Goal: Task Accomplishment & Management: Complete application form

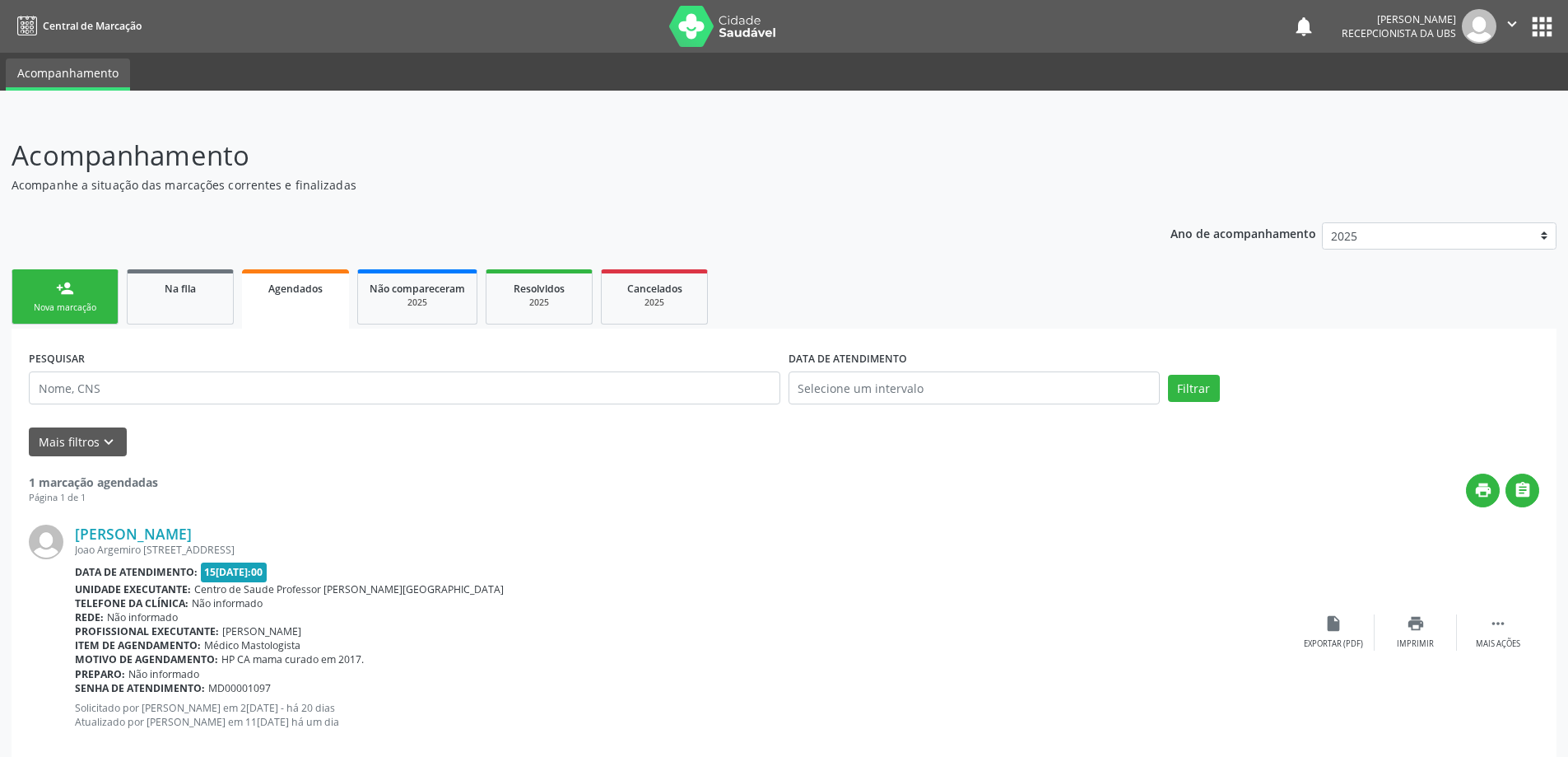
scroll to position [30, 0]
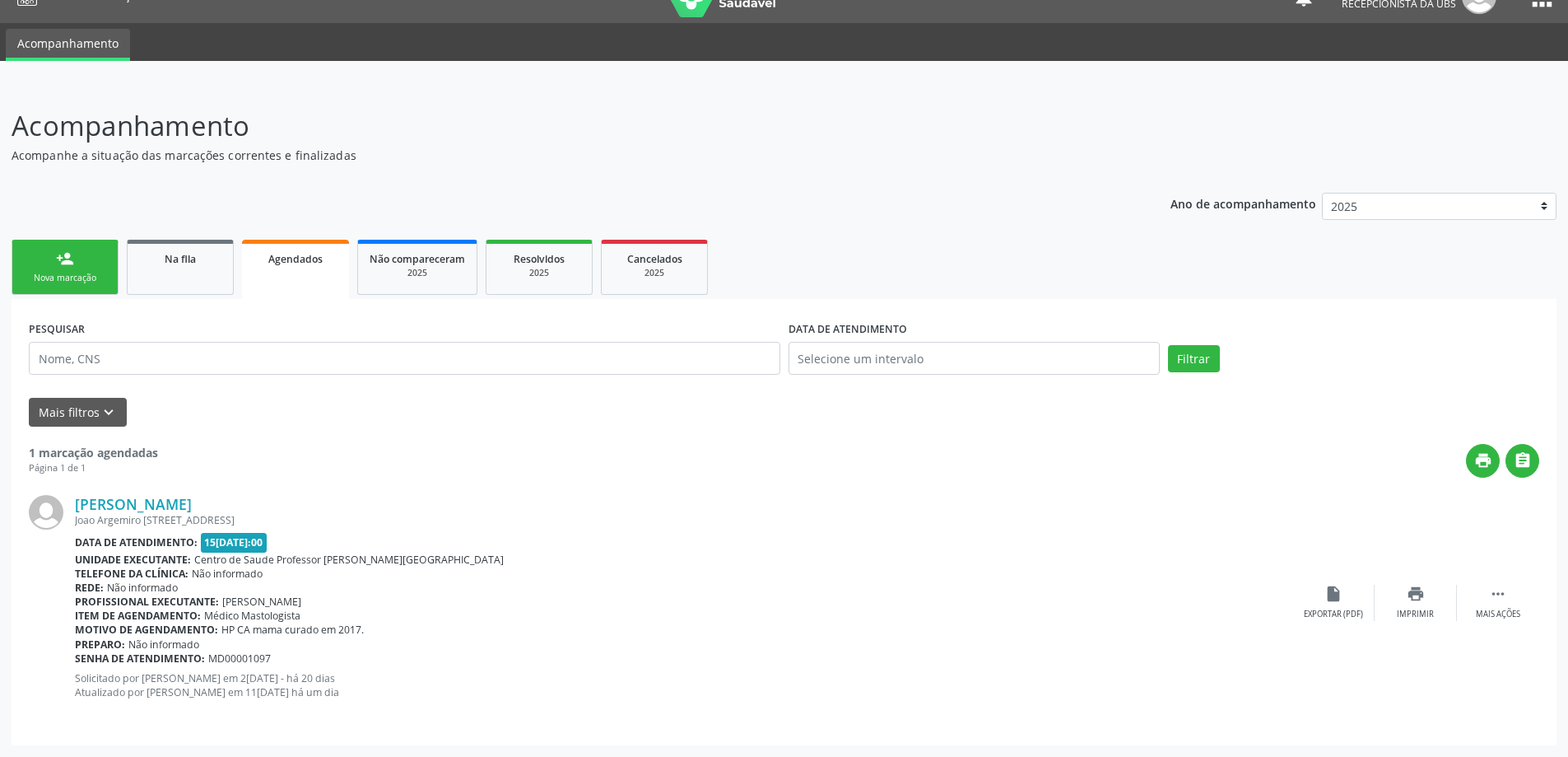
click at [304, 266] on link "Agendados" at bounding box center [295, 270] width 107 height 60
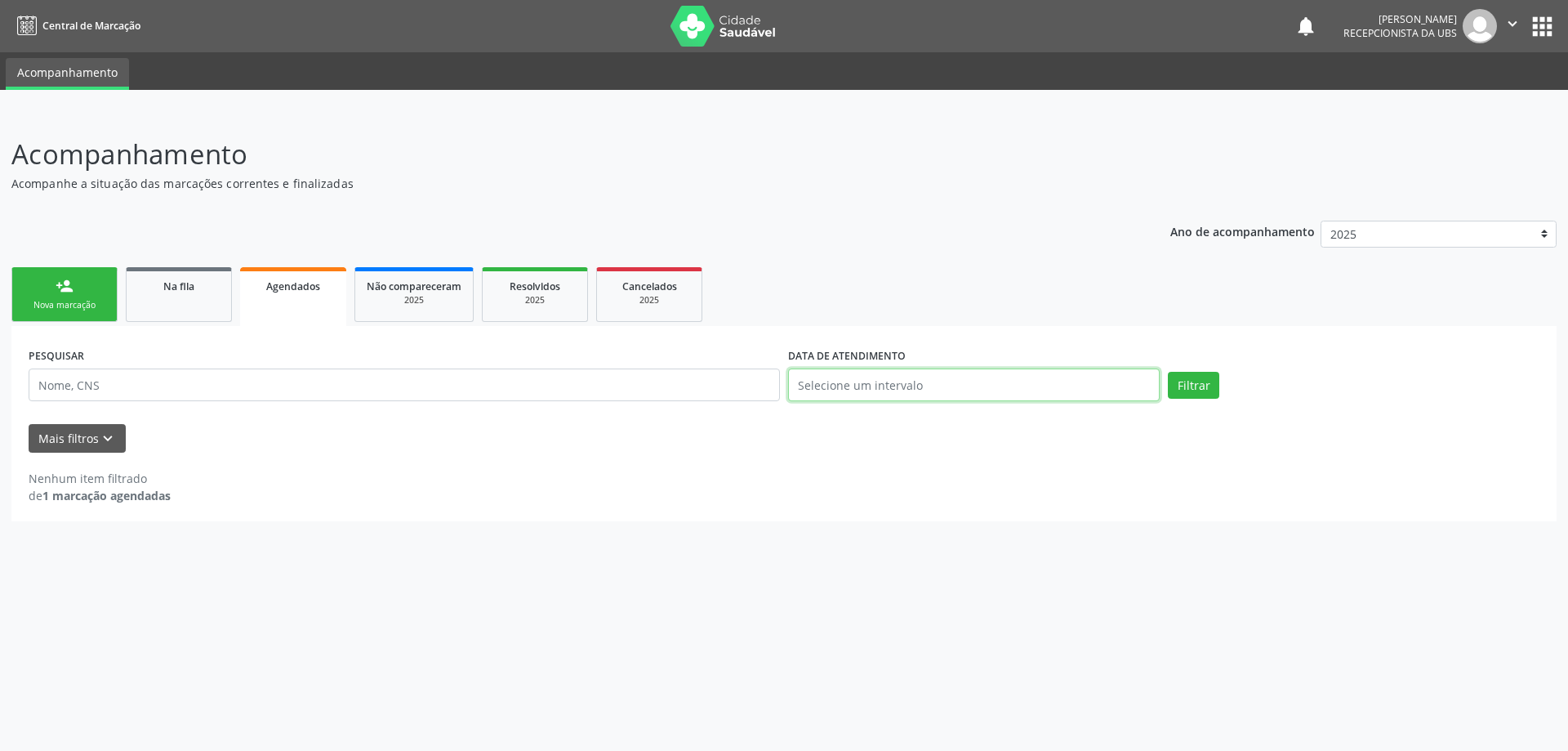
click at [1042, 375] on input "text" at bounding box center [973, 385] width 372 height 33
click at [977, 470] on span "1" at bounding box center [979, 469] width 32 height 32
type input "01[DATE]"
click at [1191, 385] on button "Filtrar" at bounding box center [1193, 386] width 52 height 28
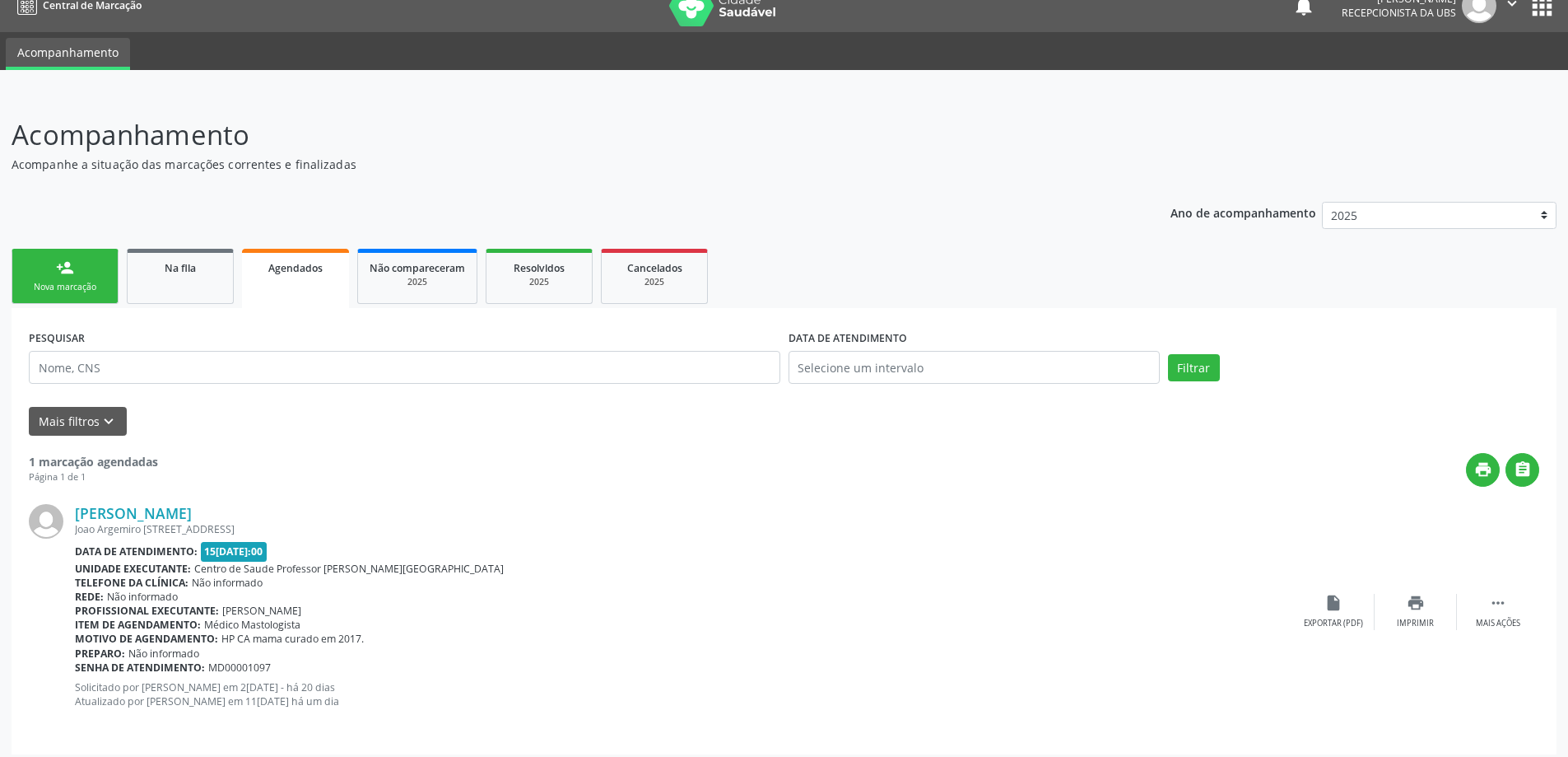
scroll to position [30, 0]
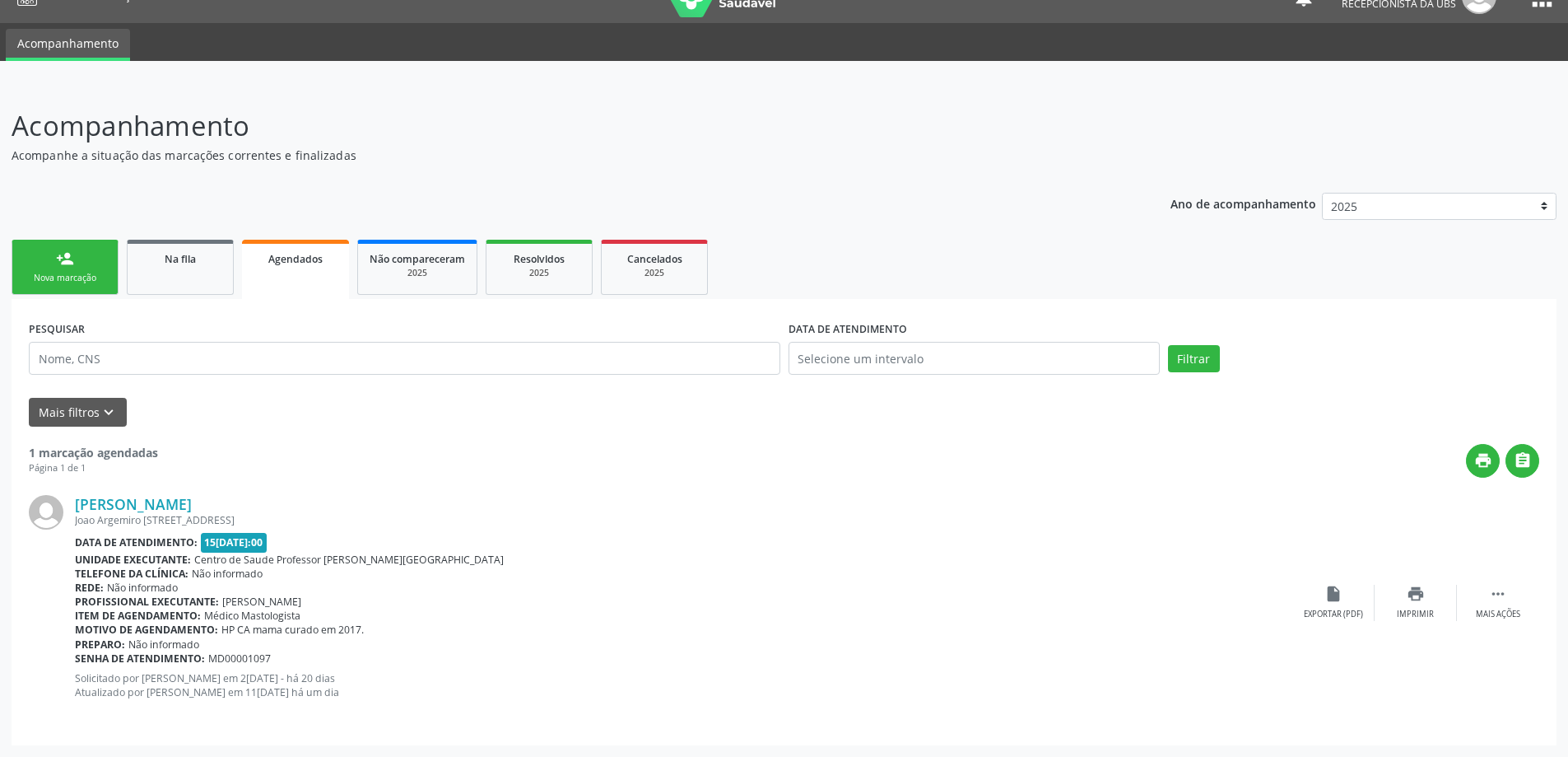
click at [93, 265] on link "person_add Nova marcação" at bounding box center [65, 267] width 107 height 55
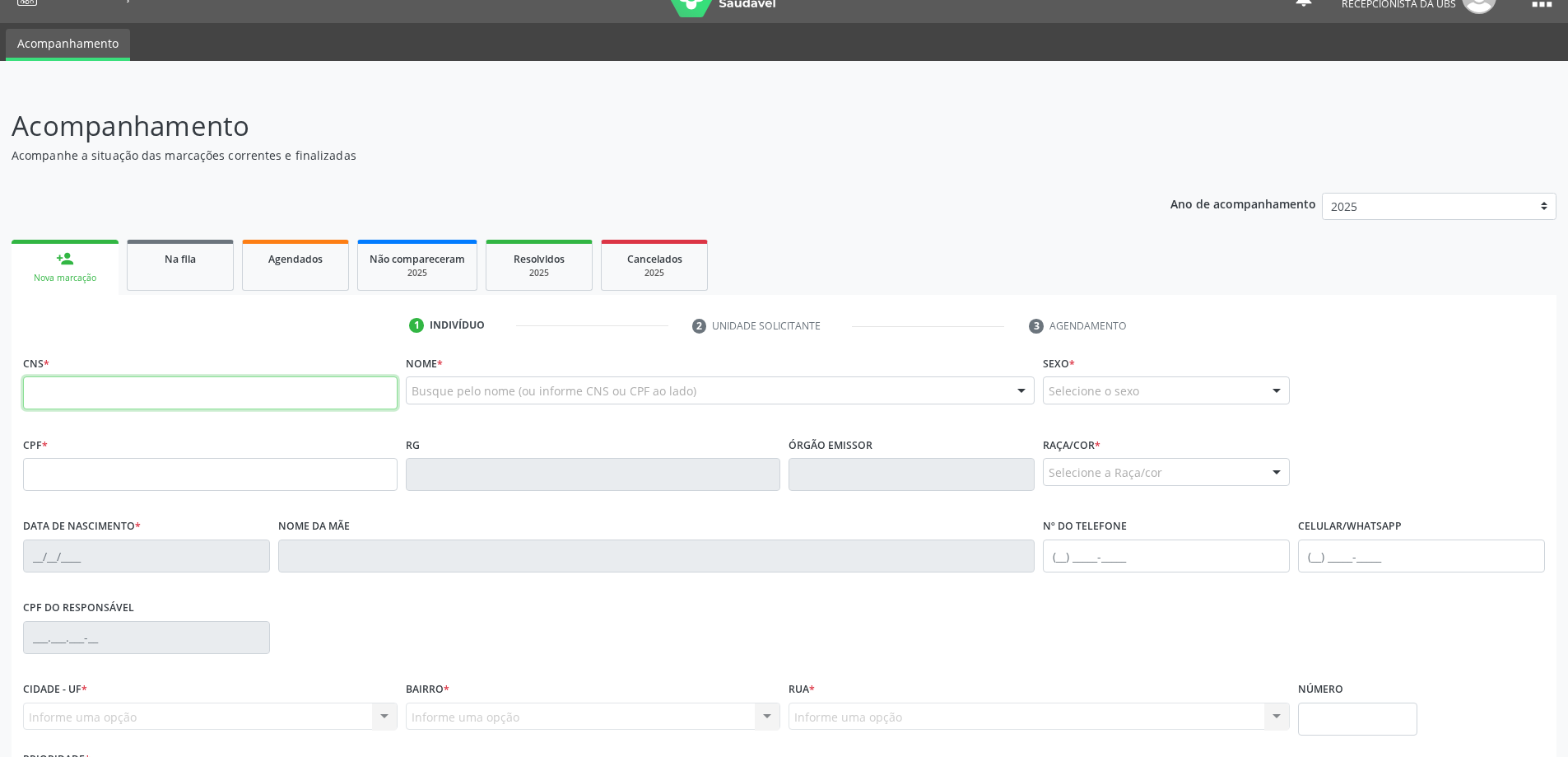
click at [155, 386] on input "text" at bounding box center [210, 393] width 375 height 33
type input "704 8075 1059 5444"
type input "051.470.354-78"
type input "28[DATE]"
type input "[PERSON_NAME]"
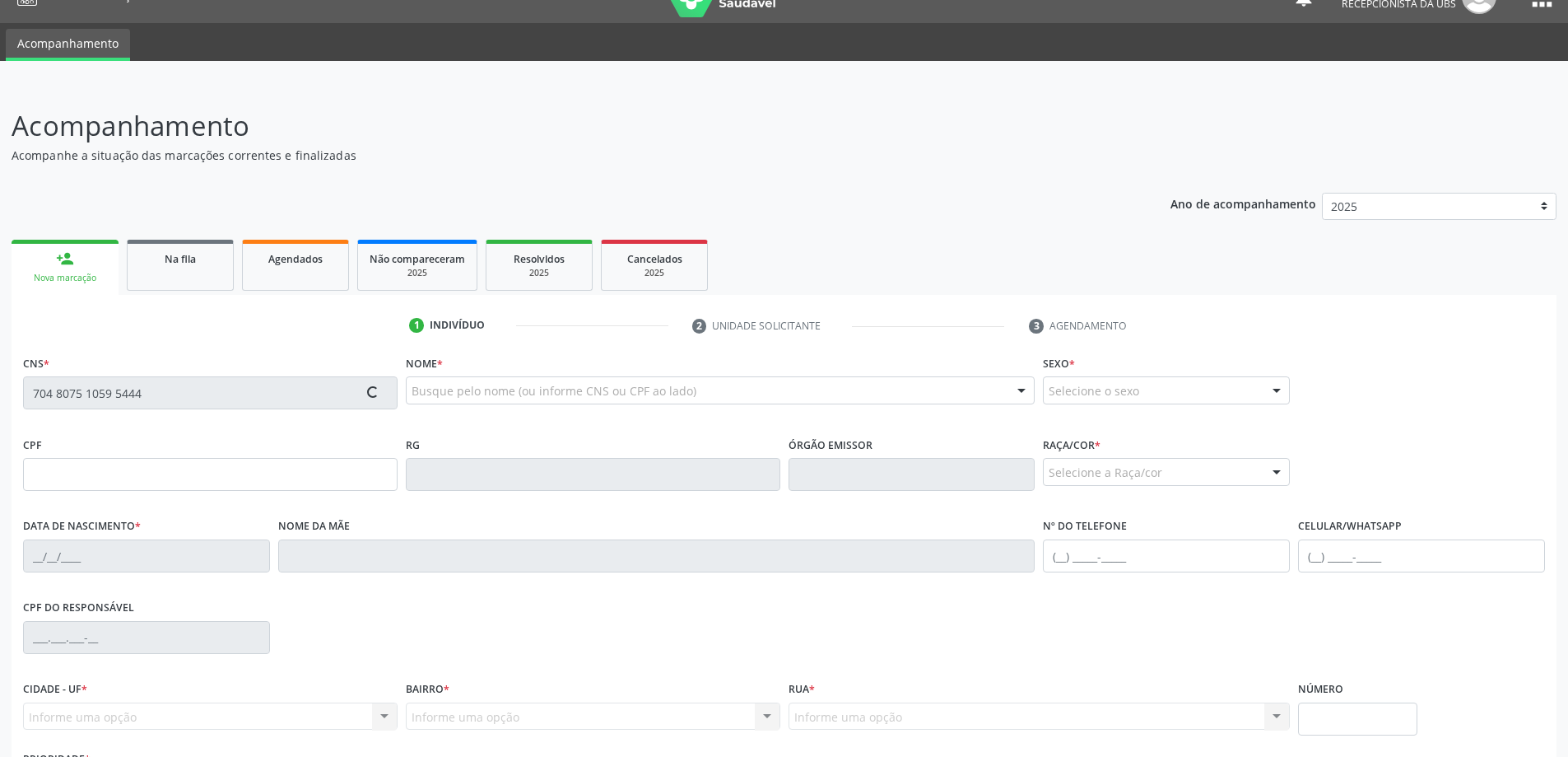
type input "[PHONE_NUMBER]"
type input "25"
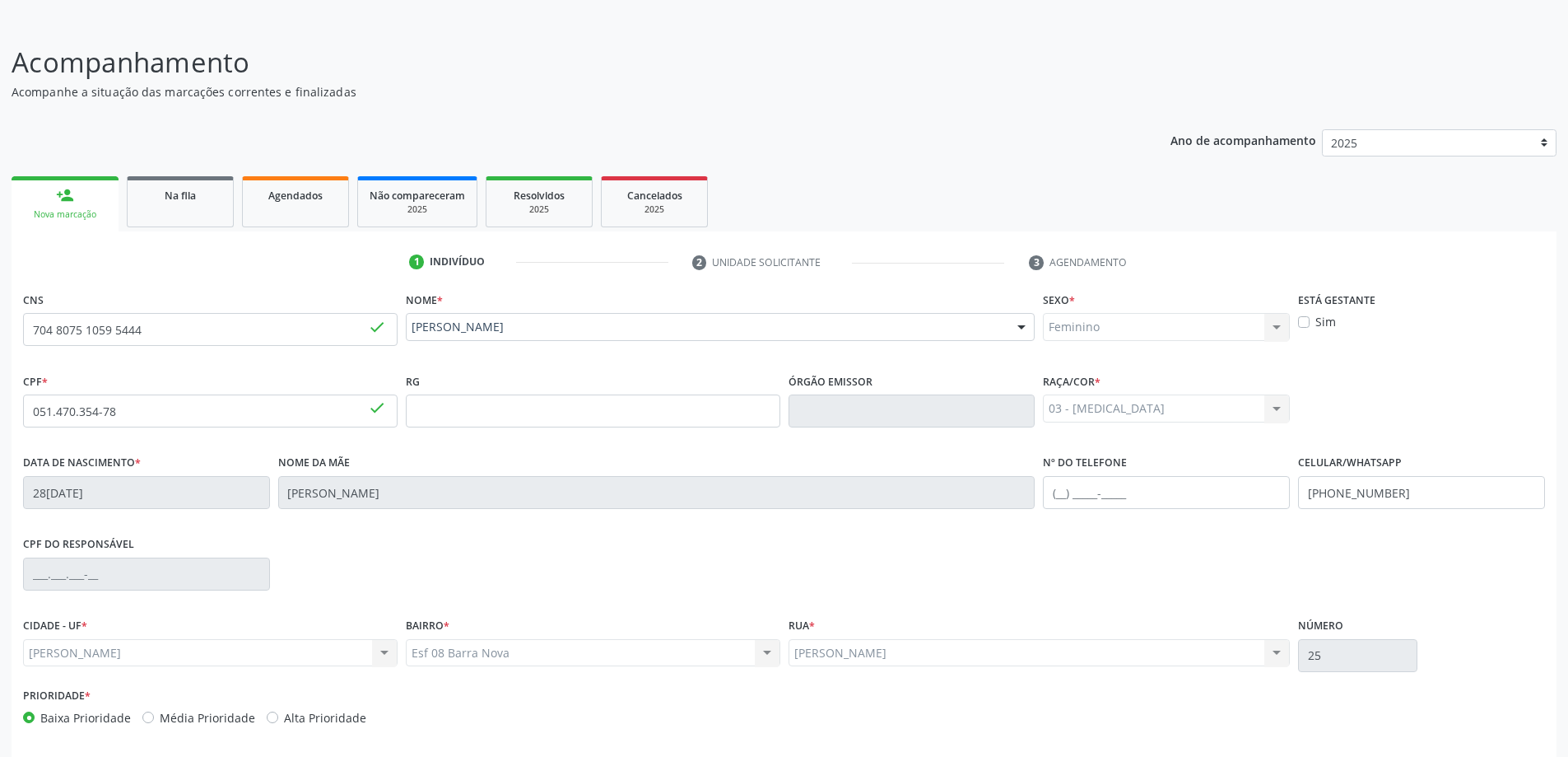
scroll to position [159, 0]
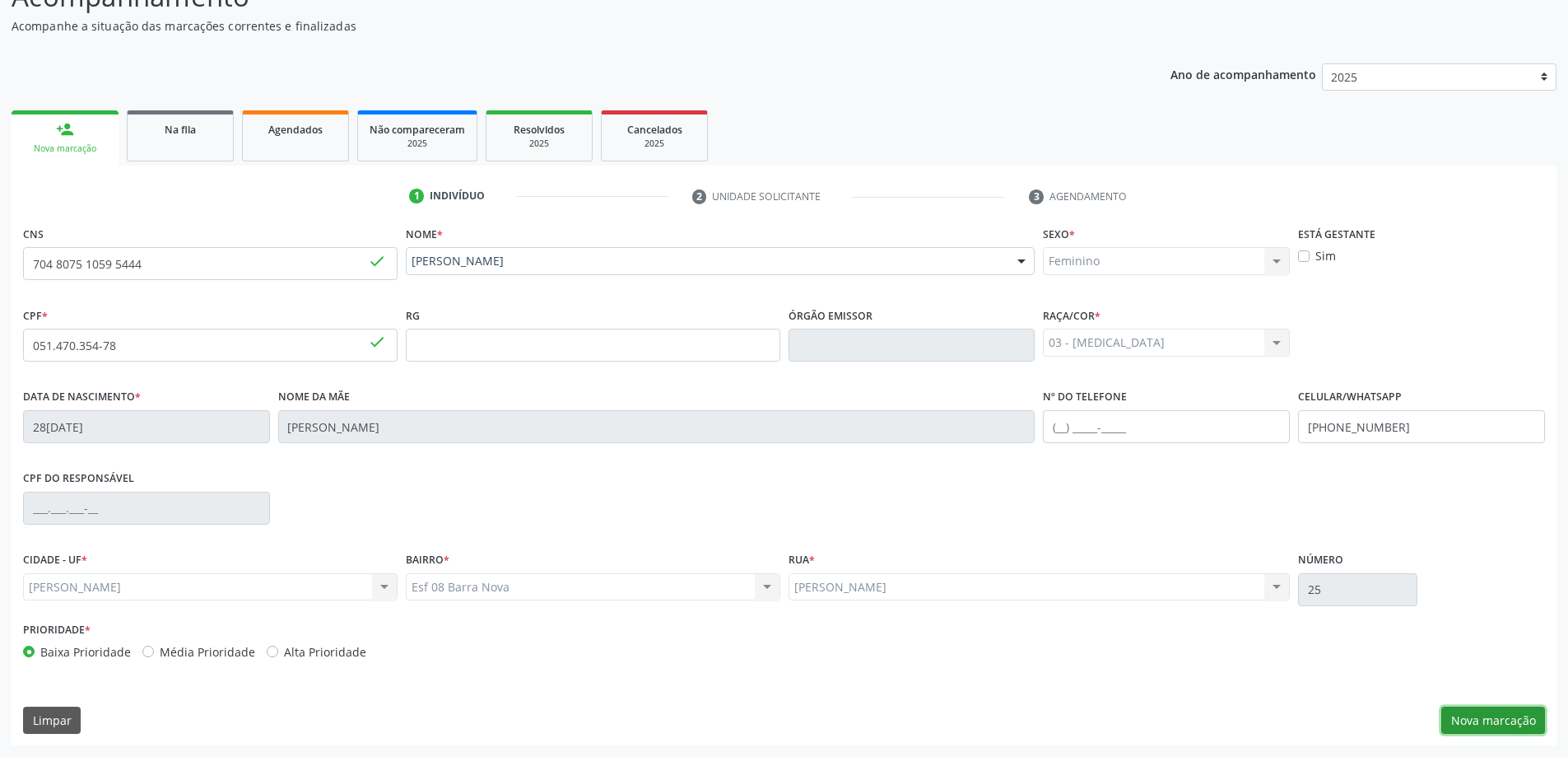
click at [1492, 721] on button "Nova marcação" at bounding box center [1493, 721] width 103 height 28
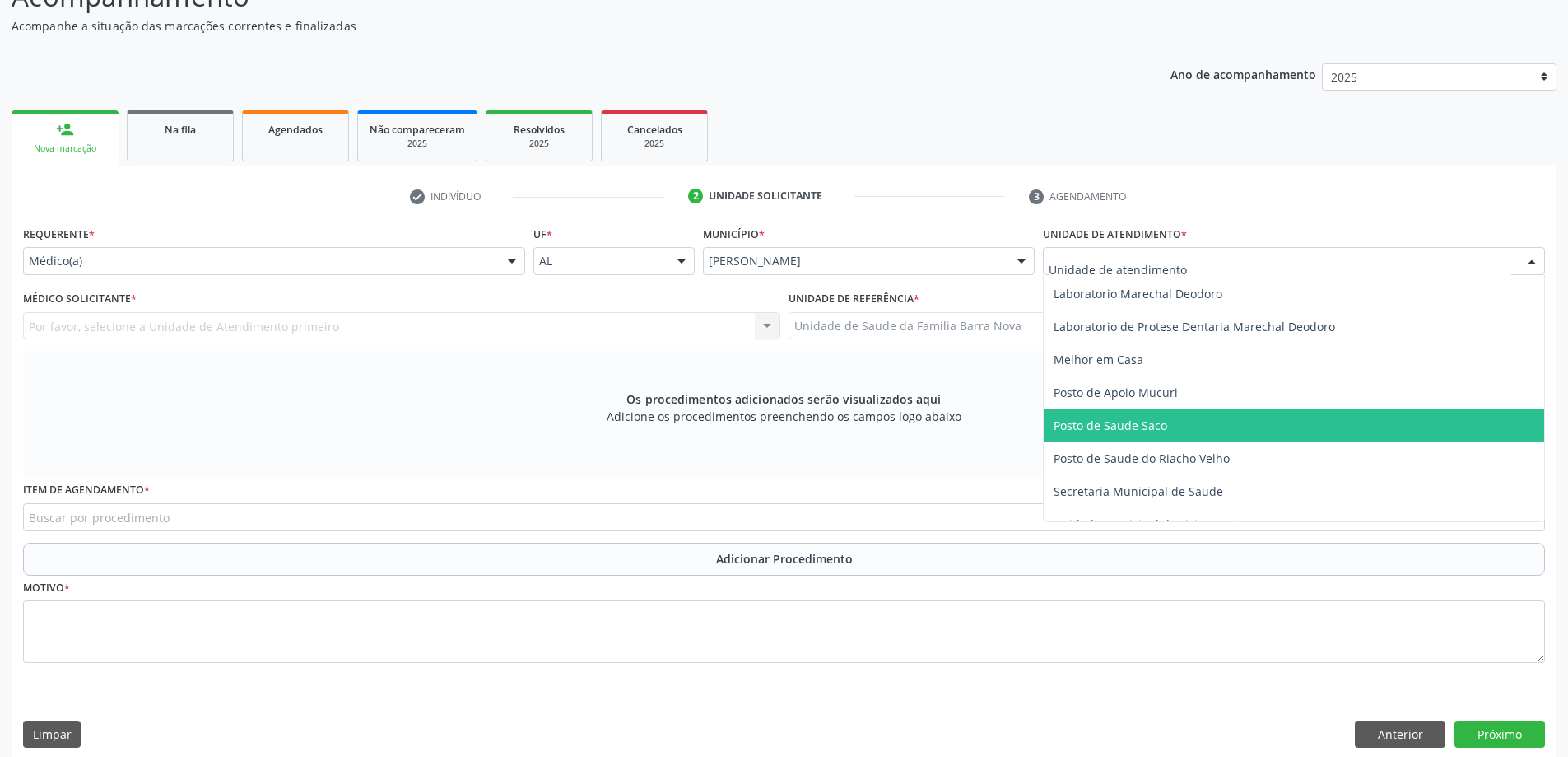
scroll to position [741, 0]
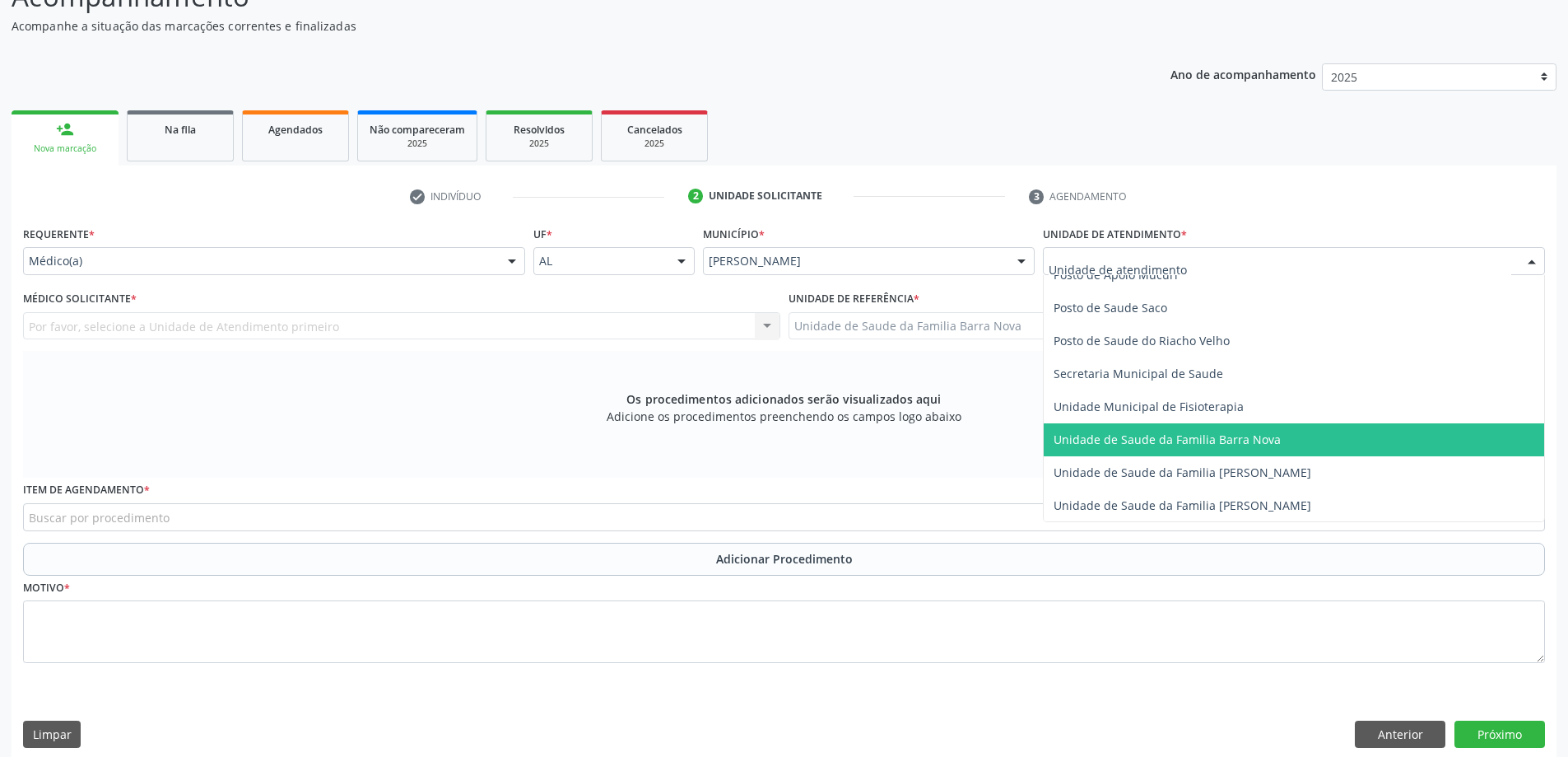
click at [1220, 443] on span "Unidade de Saude da Familia Barra Nova" at bounding box center [1167, 438] width 227 height 16
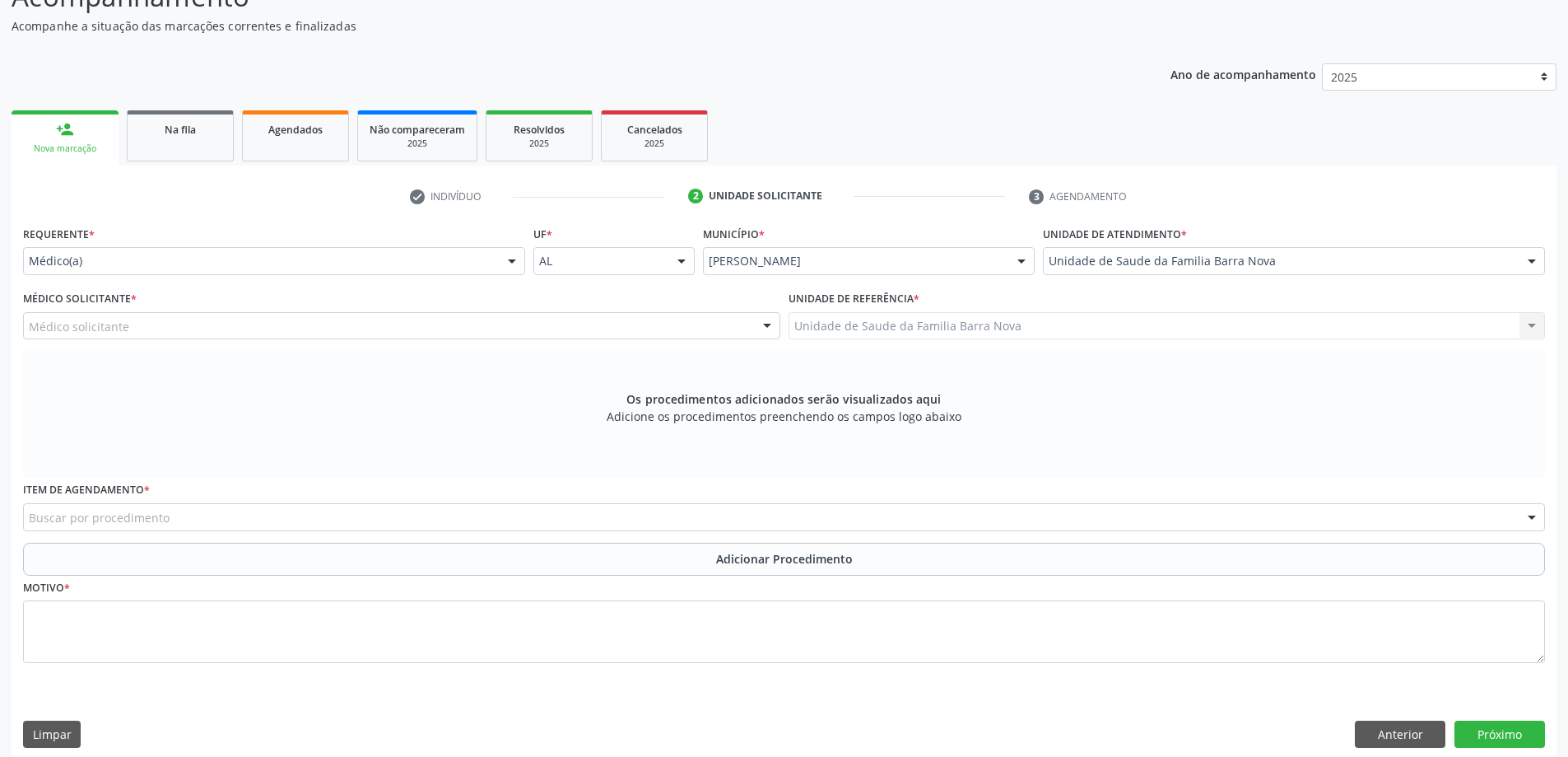
click at [471, 330] on div "Médico solicitante" at bounding box center [402, 326] width 758 height 28
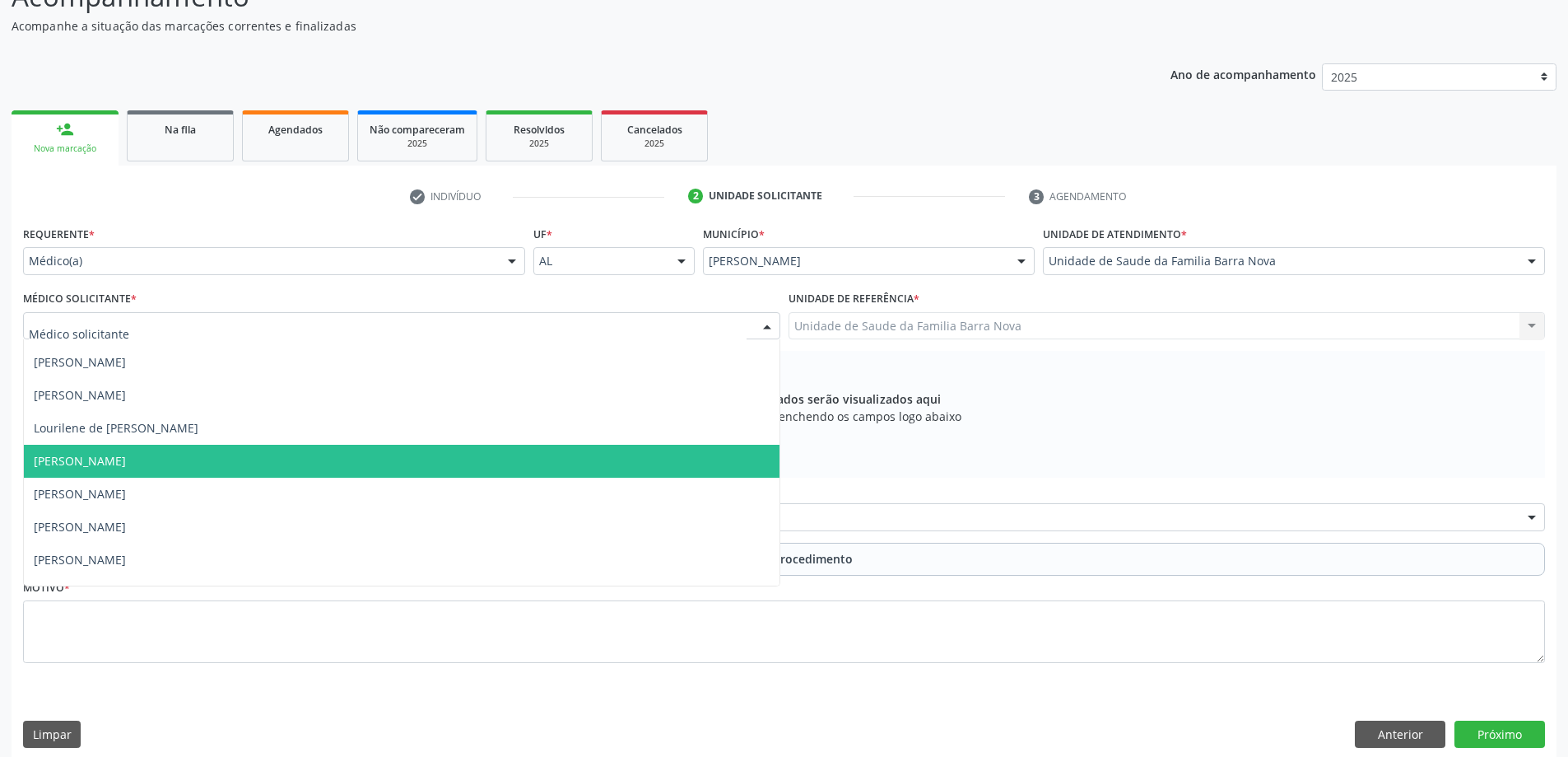
scroll to position [50, 0]
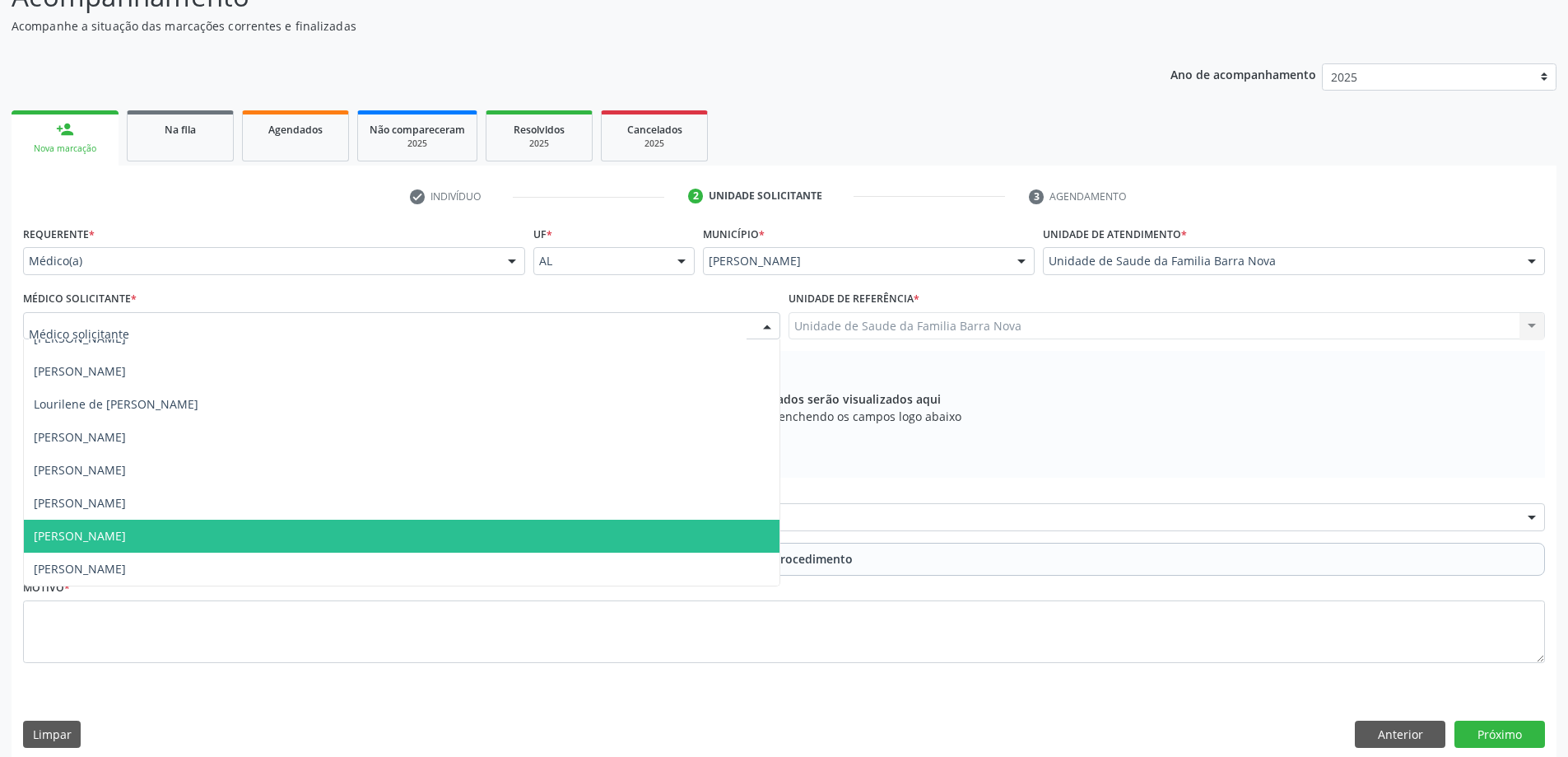
click at [380, 539] on span "[PERSON_NAME]" at bounding box center [402, 536] width 756 height 33
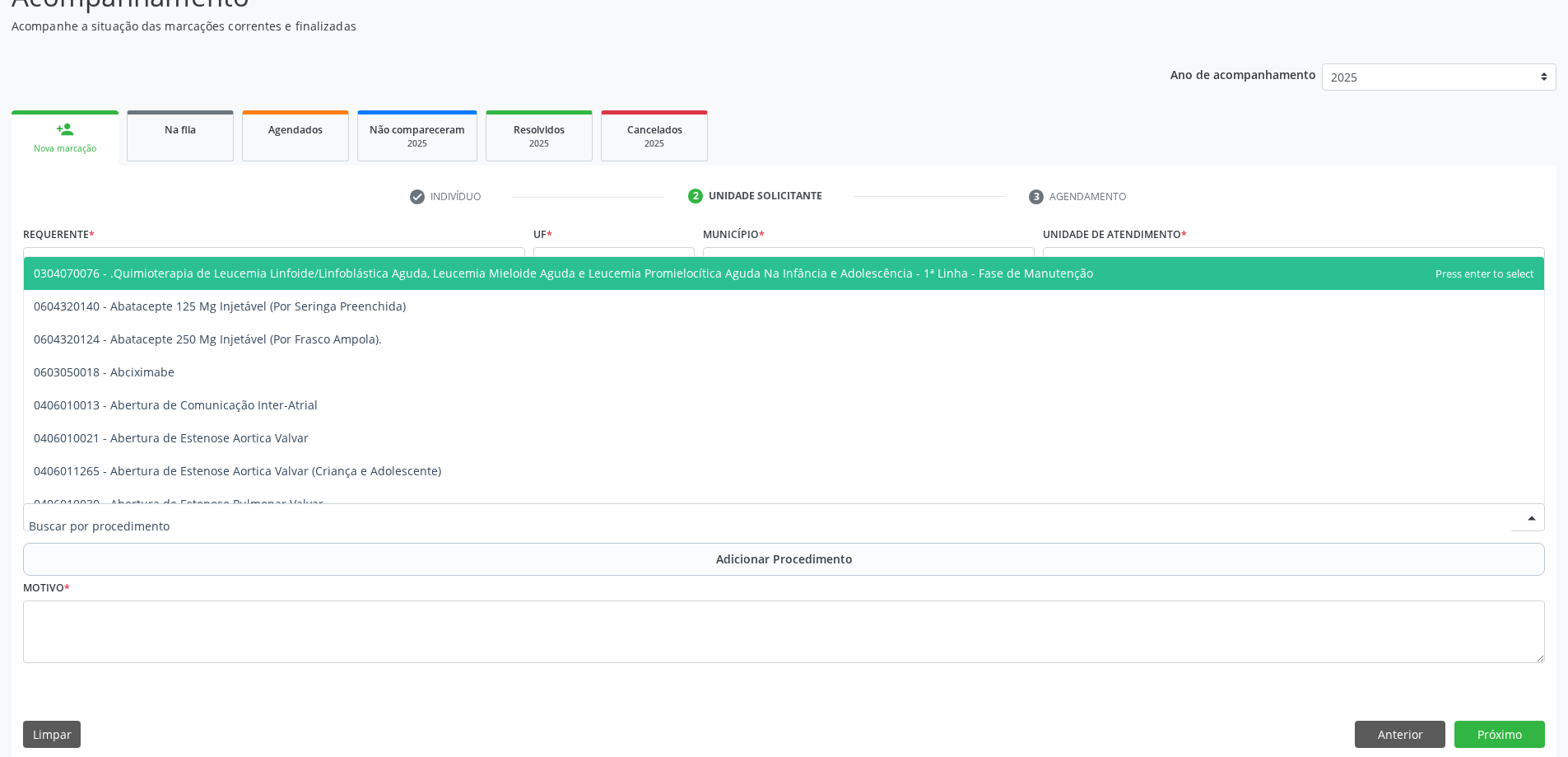
click at [498, 520] on div at bounding box center [784, 517] width 1522 height 28
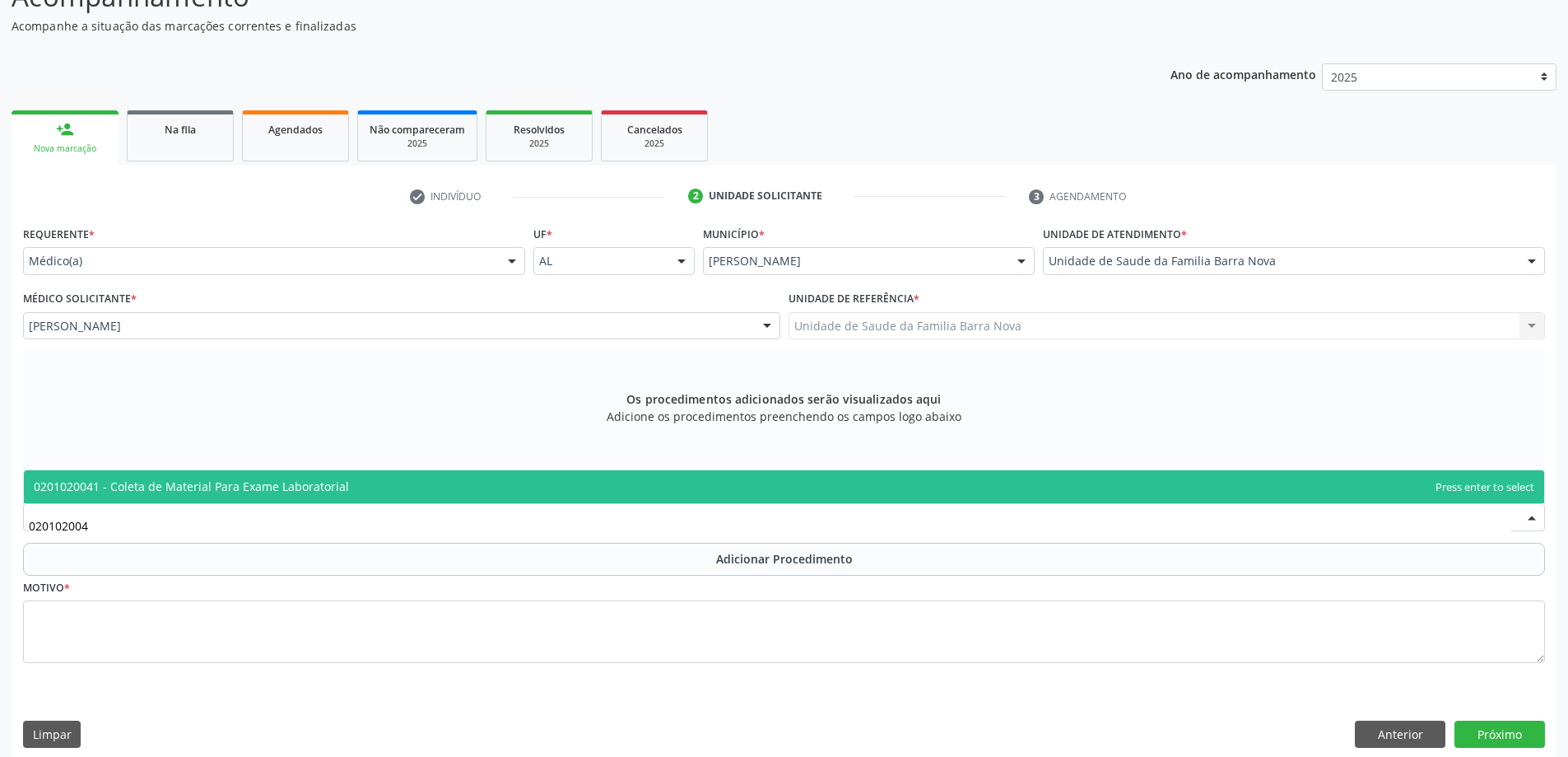
type input "0201020041"
click at [547, 484] on span "0201020041 - Coleta de Material Para Exame Laboratorial" at bounding box center [784, 486] width 1520 height 33
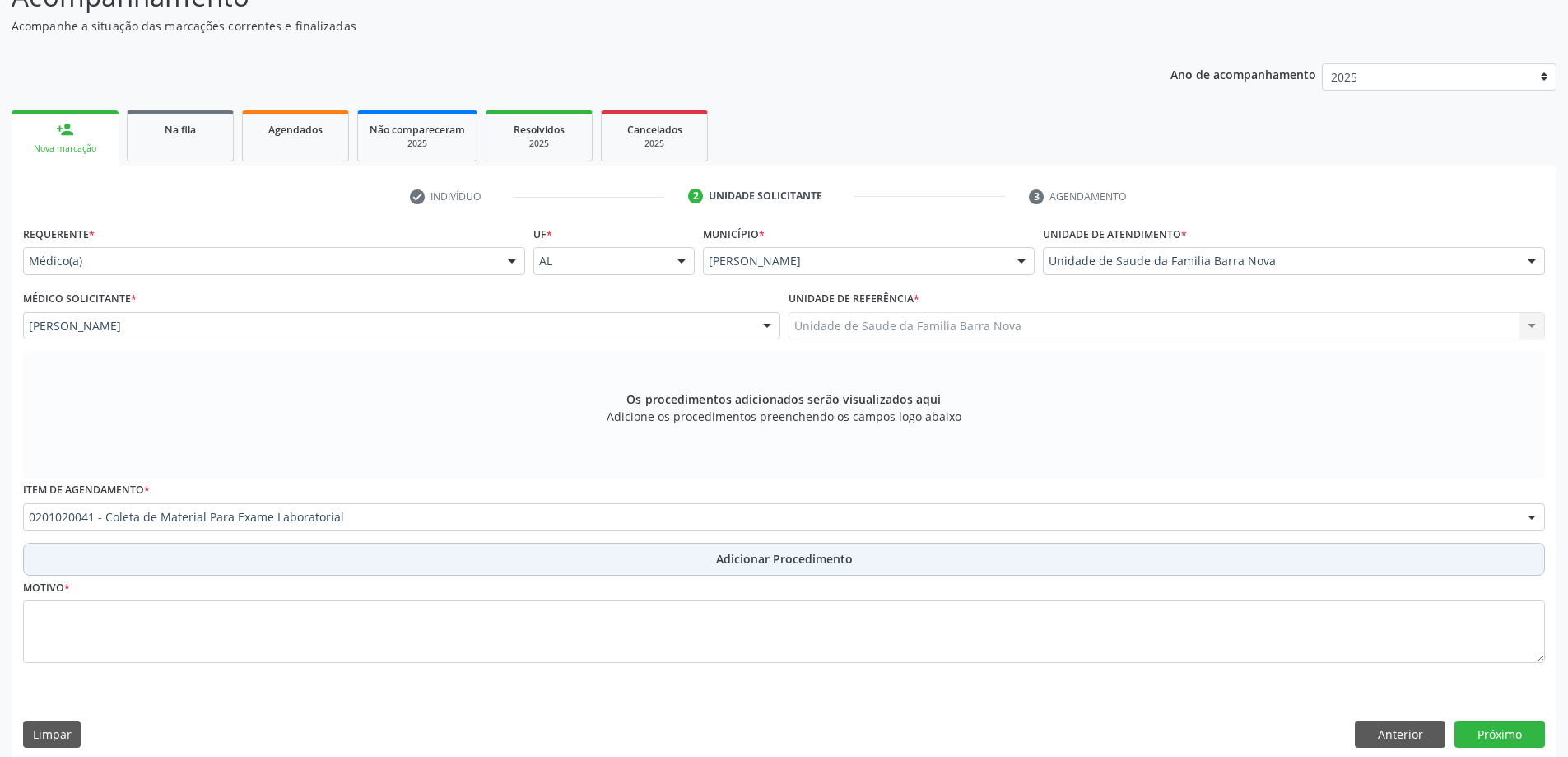
click at [526, 558] on button "Adicionar Procedimento" at bounding box center [784, 559] width 1522 height 33
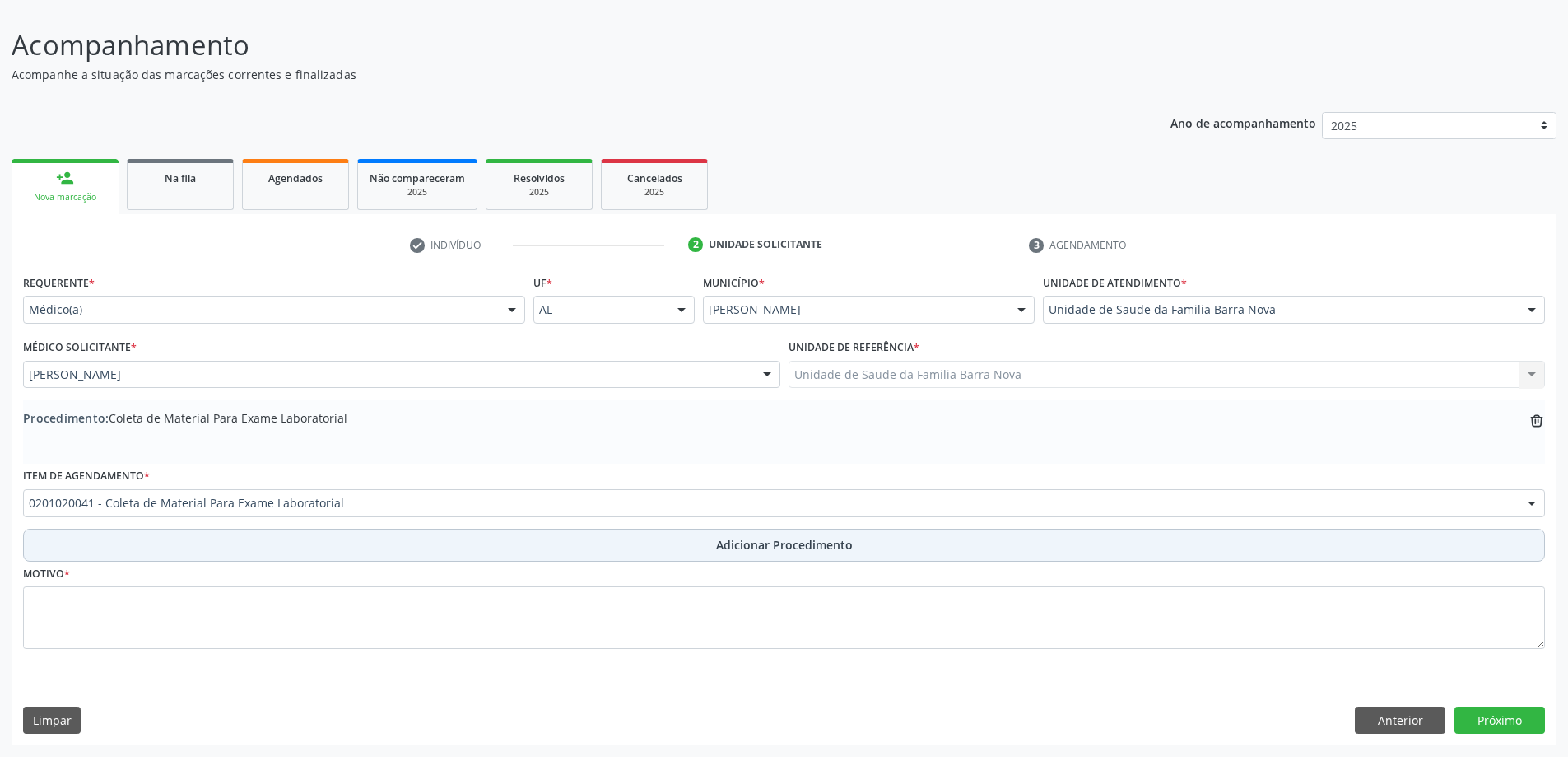
scroll to position [110, 0]
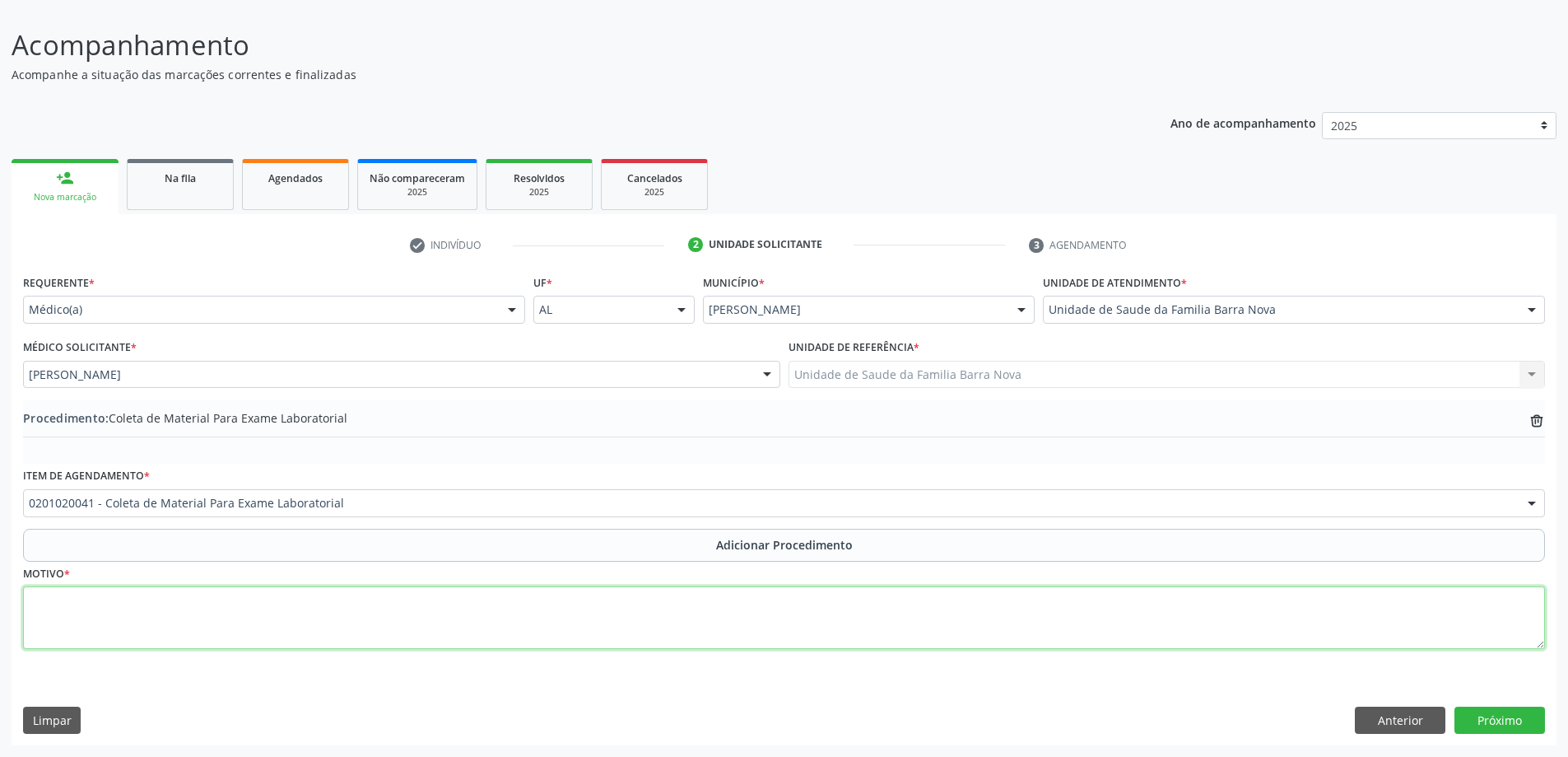
click at [329, 622] on textarea at bounding box center [784, 618] width 1522 height 63
type textarea "Risco cardiovascular."
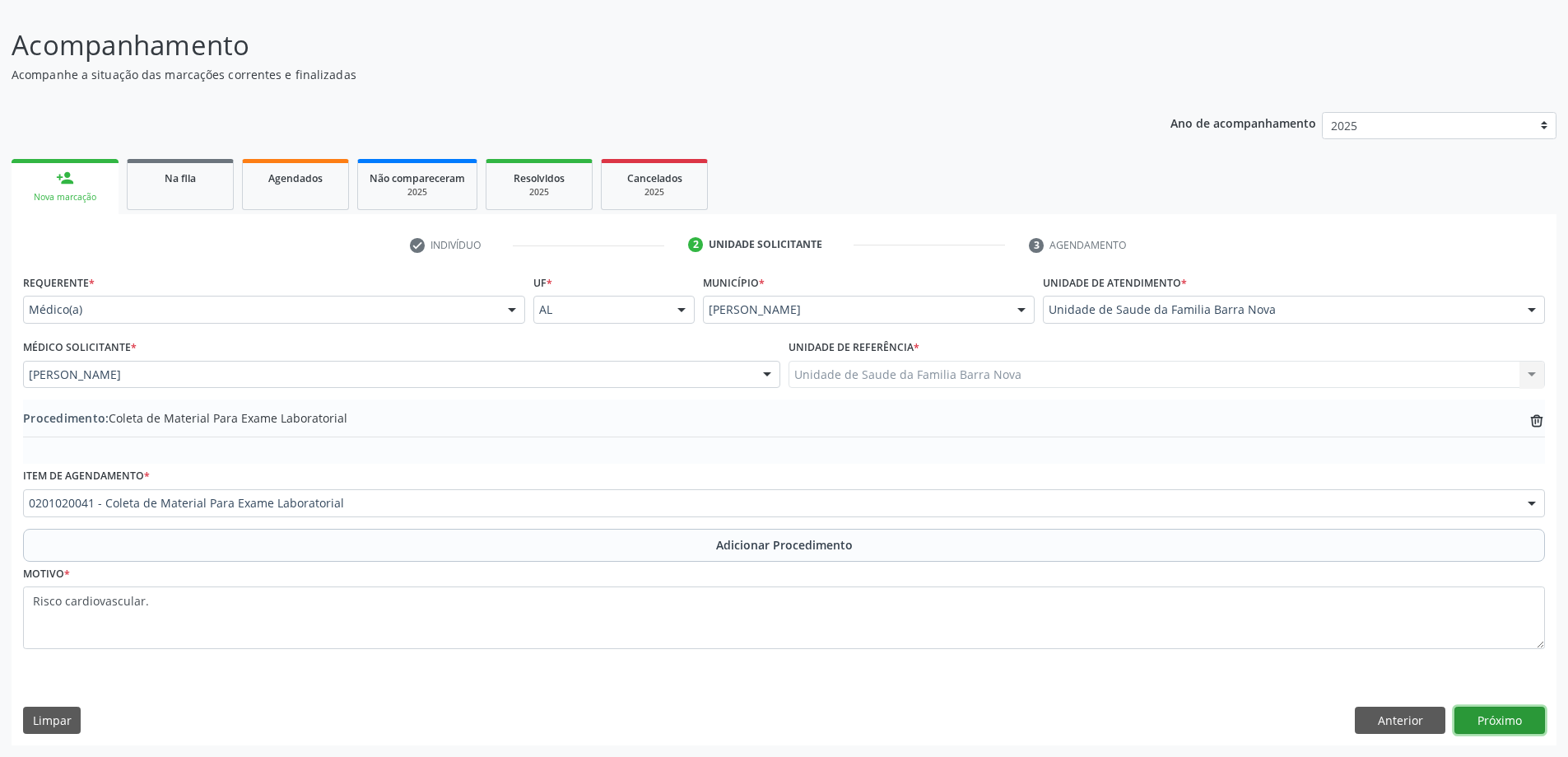
click at [1512, 721] on button "Próximo" at bounding box center [1499, 721] width 90 height 28
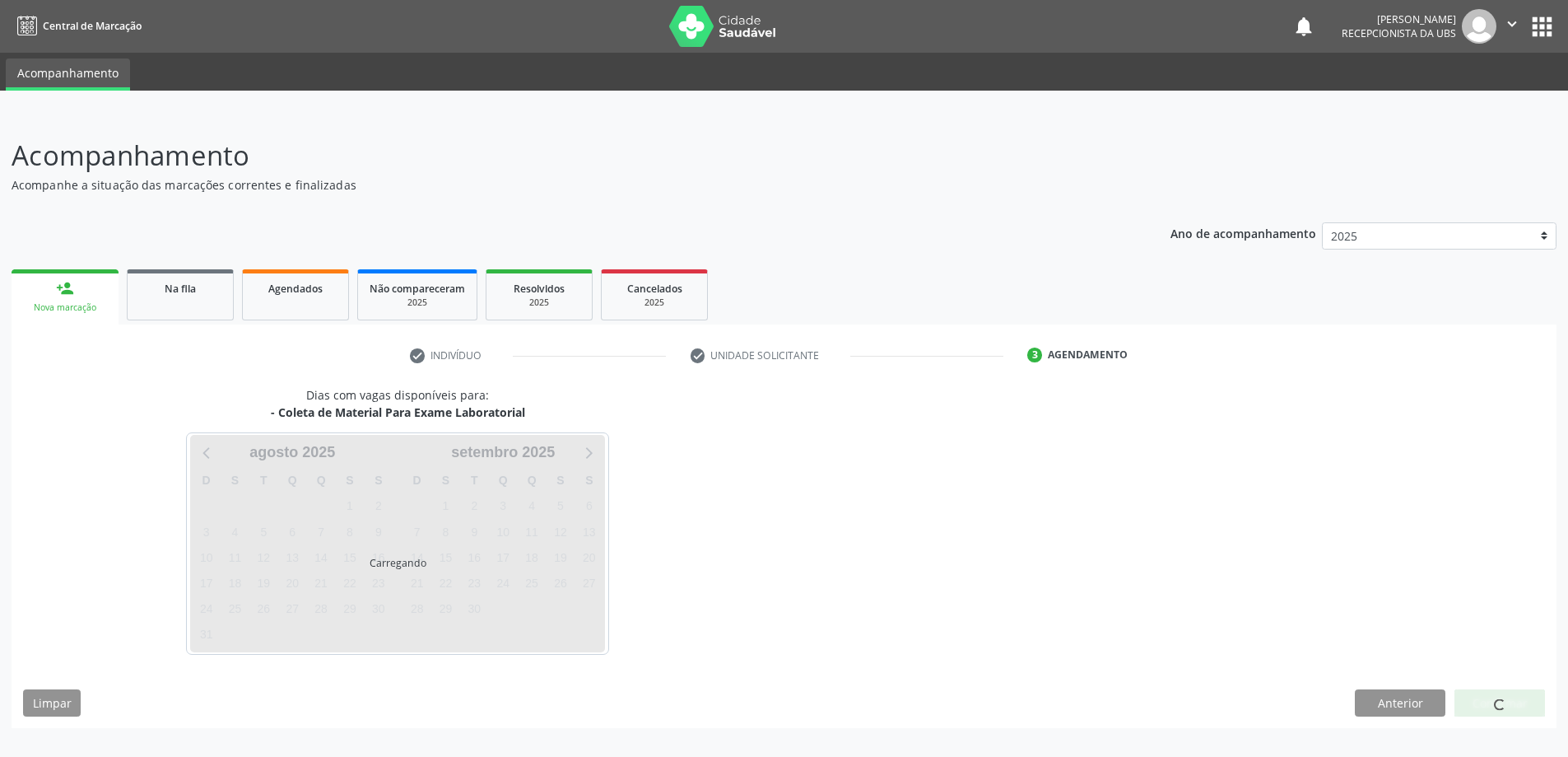
scroll to position [0, 0]
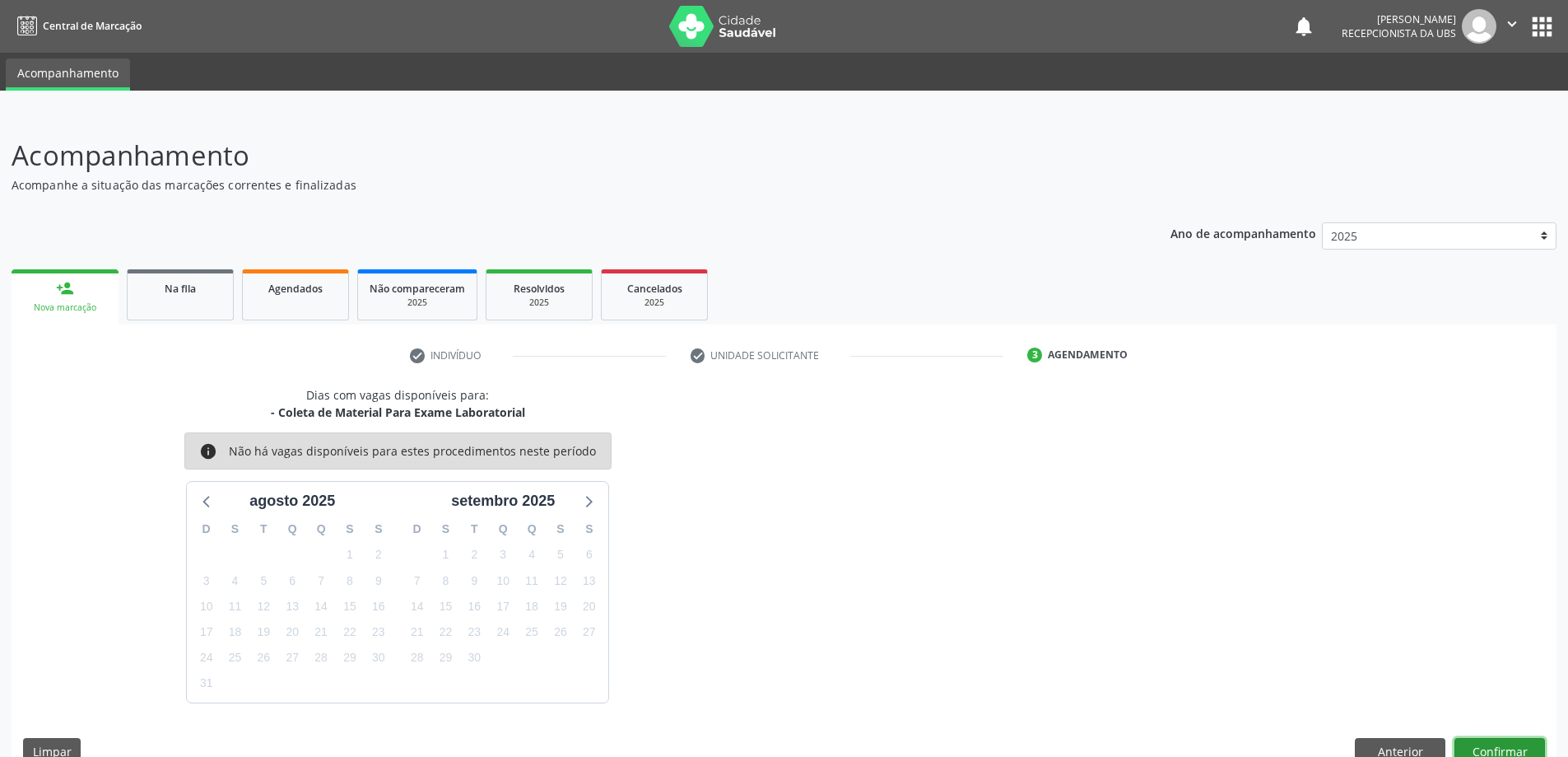
click at [1502, 746] on button "Confirmar" at bounding box center [1499, 752] width 90 height 28
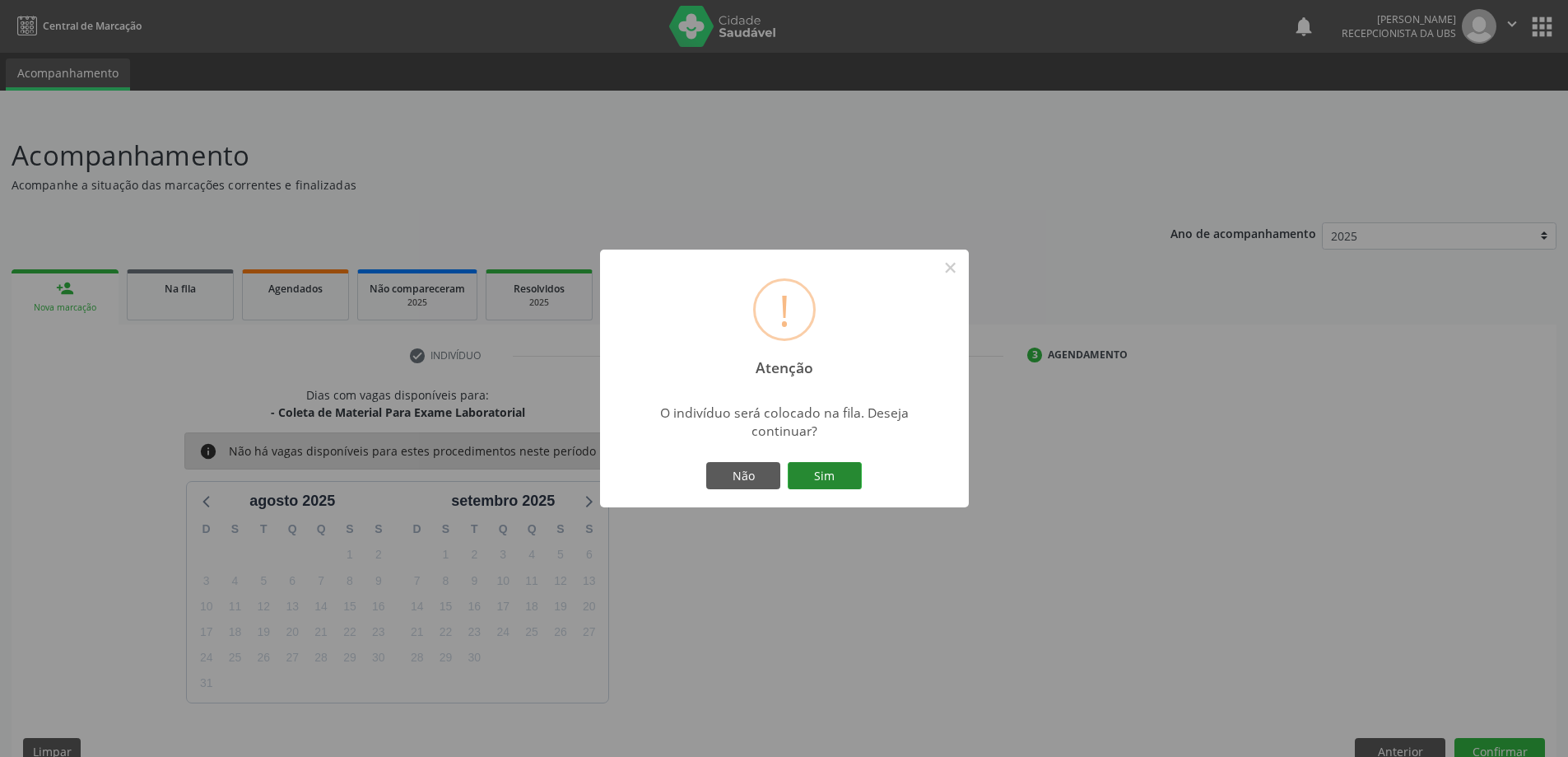
click at [829, 467] on button "Sim" at bounding box center [825, 476] width 74 height 28
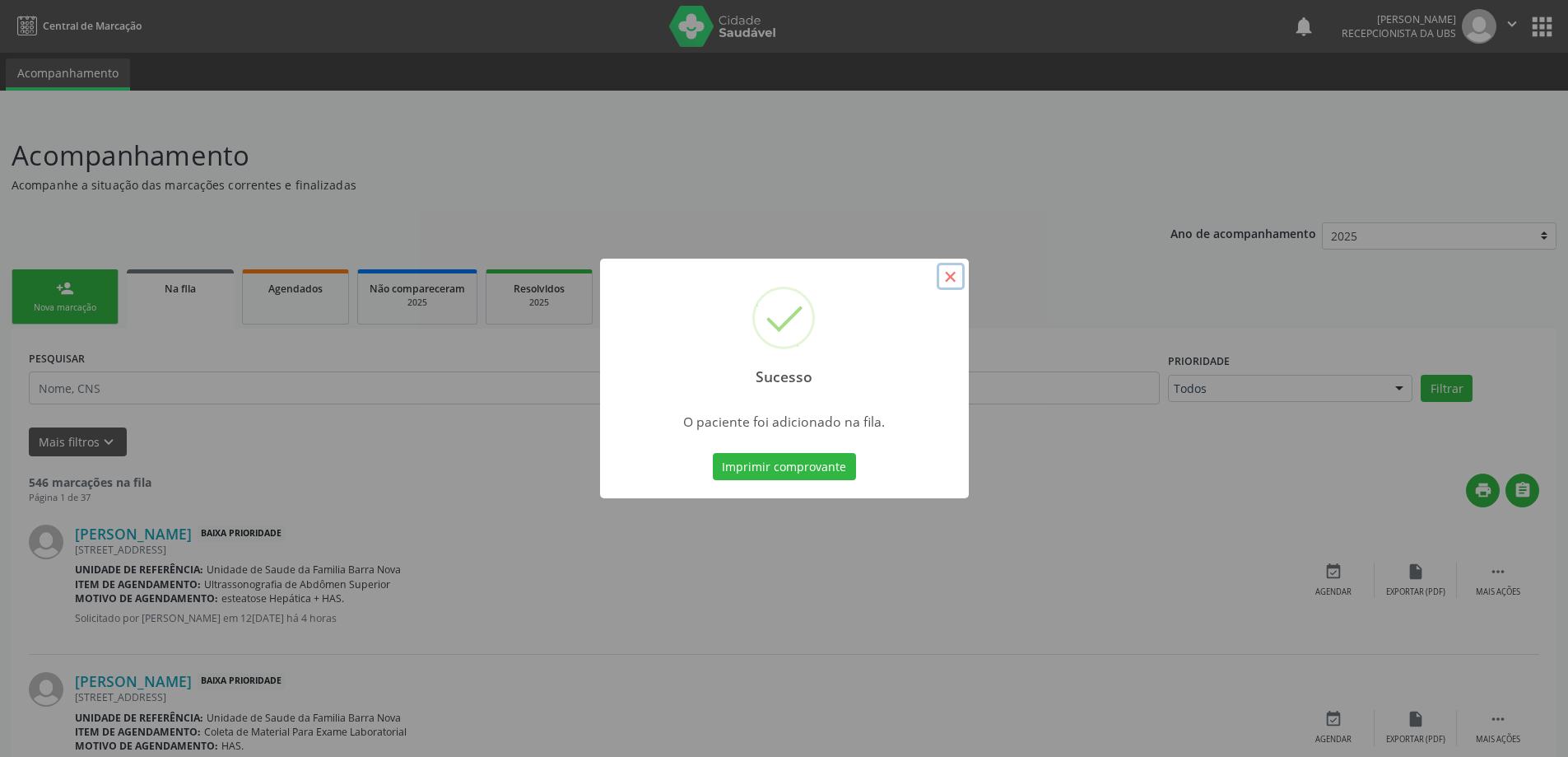
click at [953, 275] on button "×" at bounding box center [951, 276] width 28 height 28
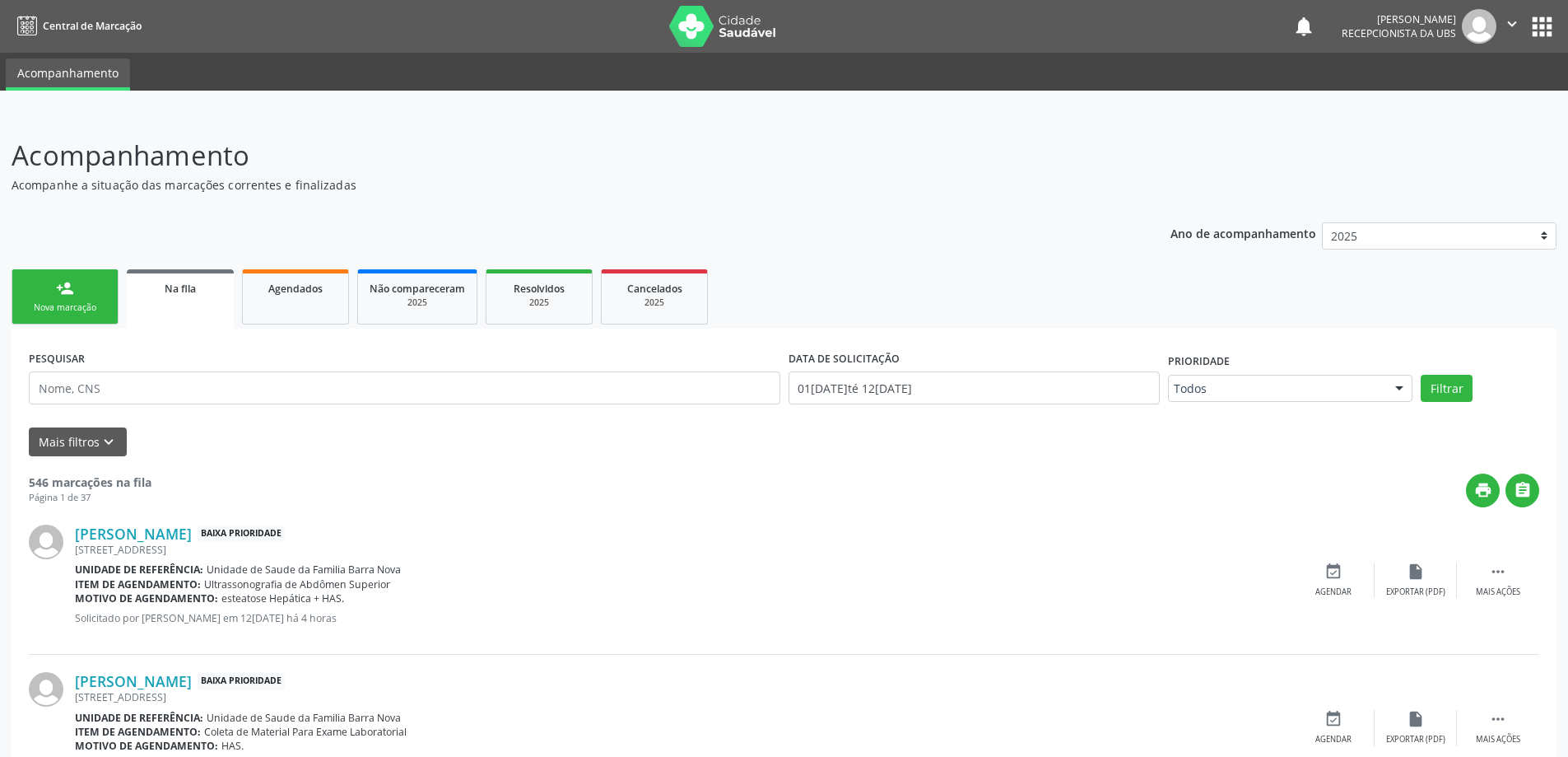
click at [74, 285] on link "person_add Nova marcação" at bounding box center [65, 296] width 107 height 55
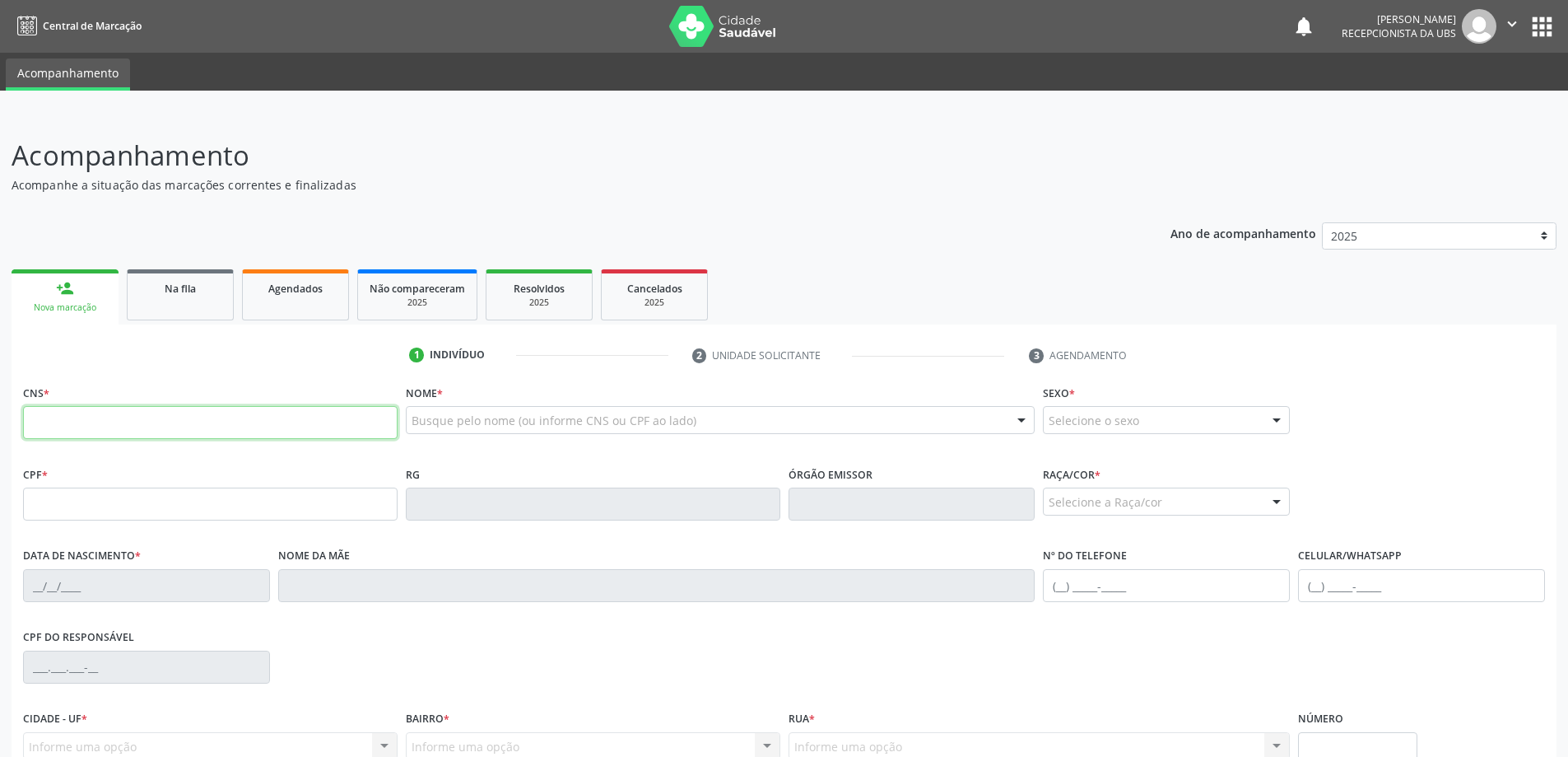
click at [84, 421] on input "text" at bounding box center [210, 423] width 375 height 33
type input "700 8074 8792 2186"
type input "001.480.254-63"
type input "1[DATE]"
type input "[PERSON_NAME]"
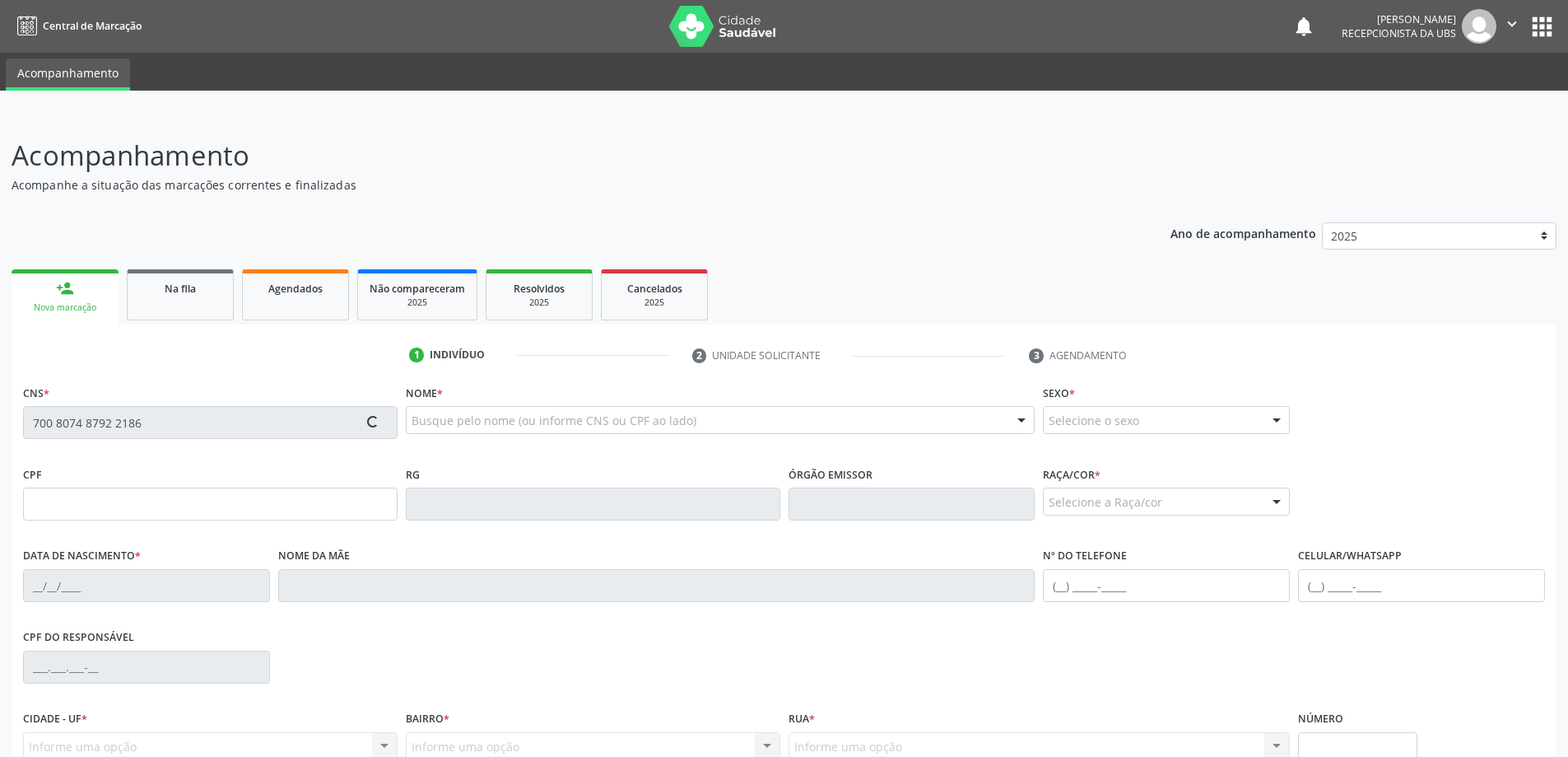
type input "[PHONE_NUMBER]"
type input "220"
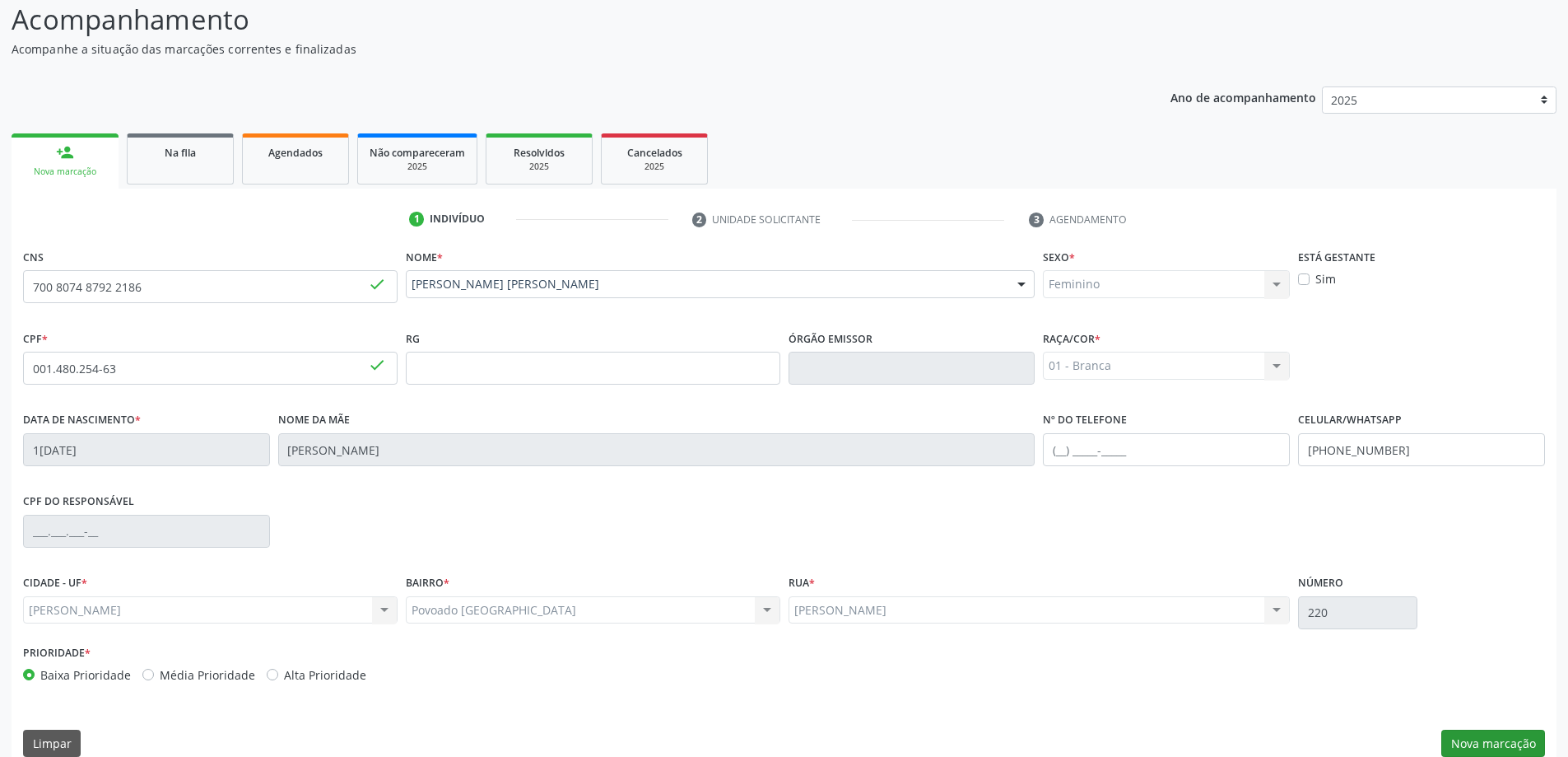
scroll to position [159, 0]
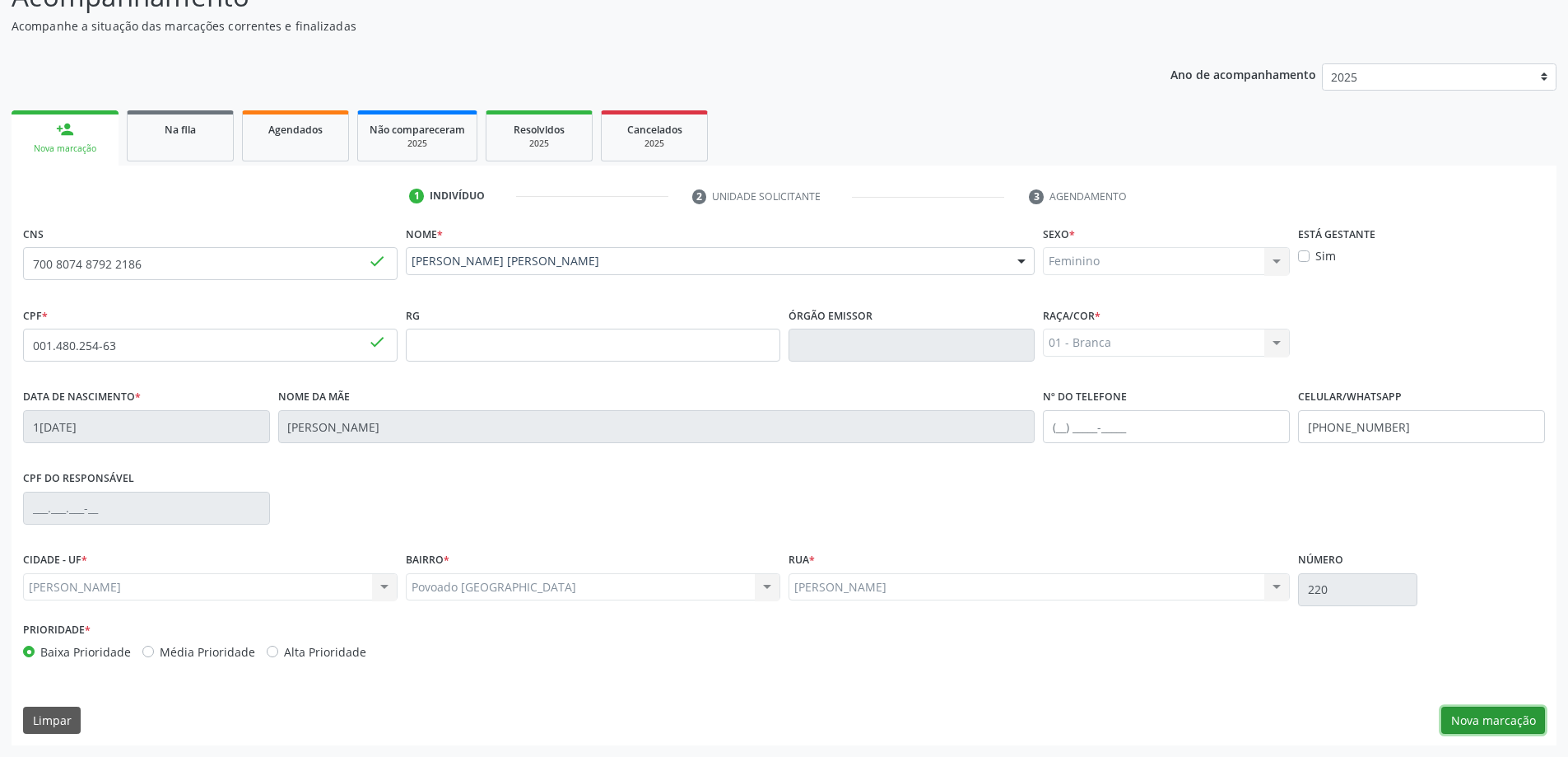
click at [1480, 719] on button "Nova marcação" at bounding box center [1493, 721] width 103 height 28
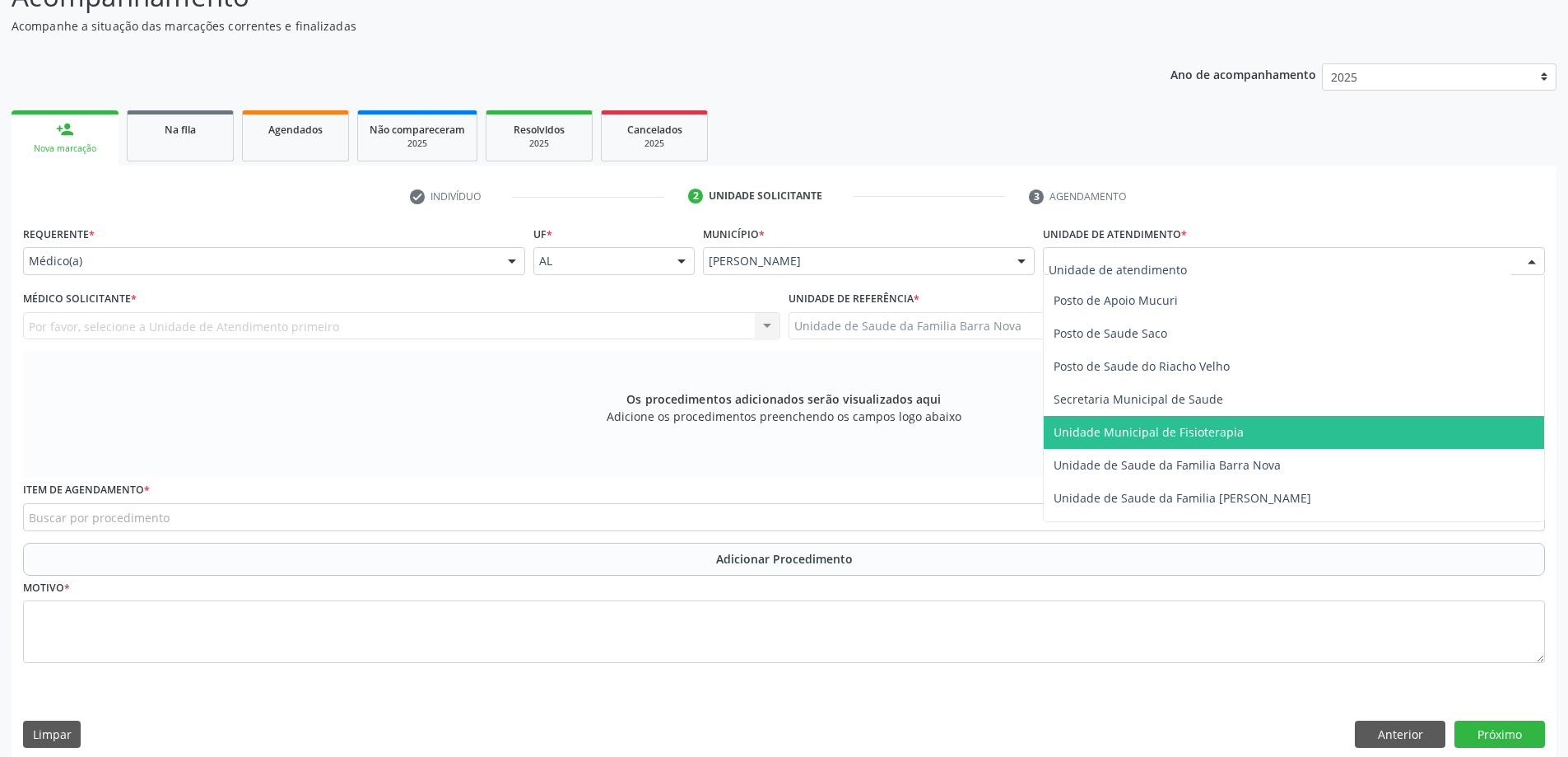
scroll to position [823, 0]
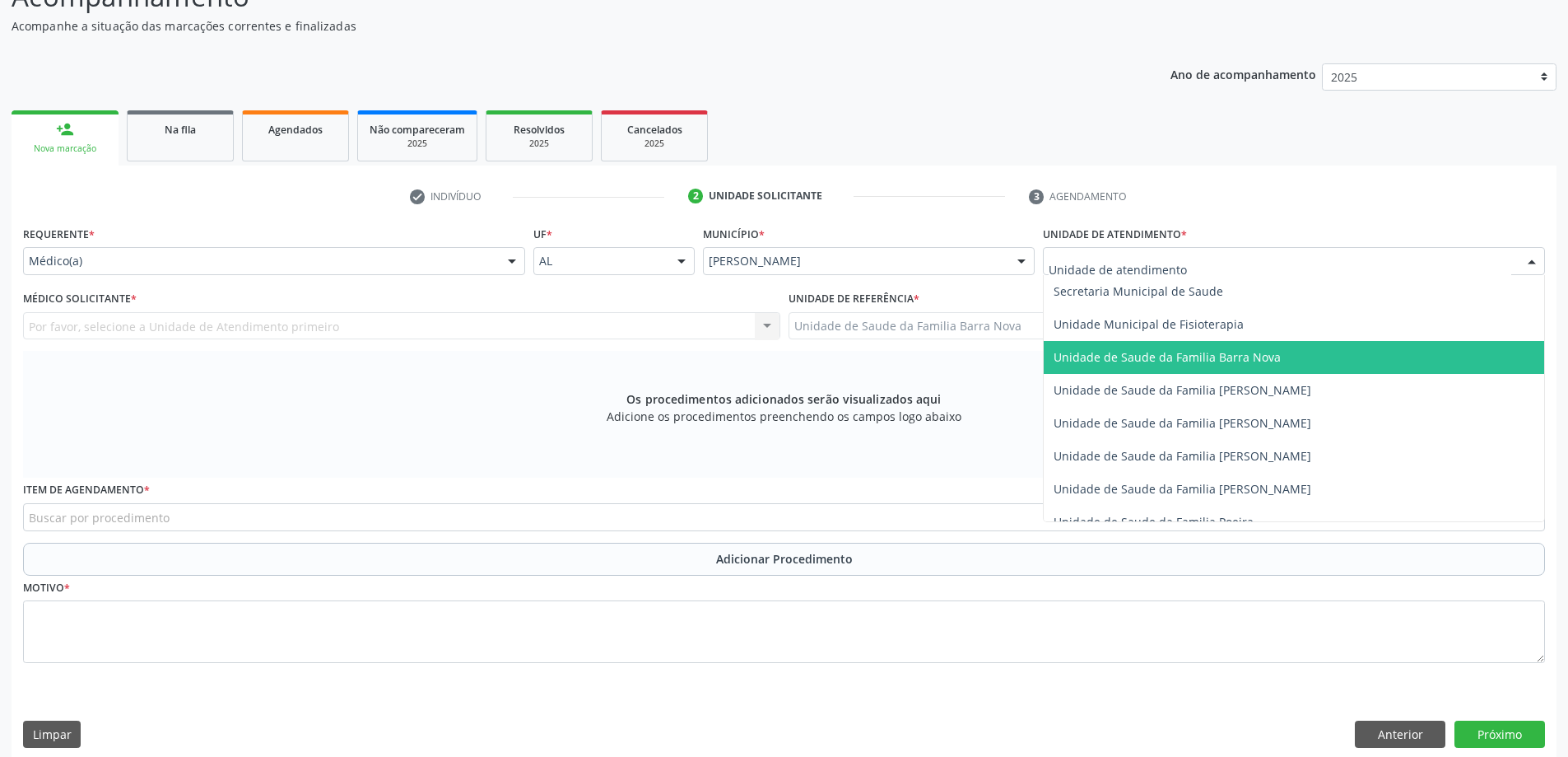
drag, startPoint x: 1224, startPoint y: 366, endPoint x: 1144, endPoint y: 343, distance: 83.2
click at [1223, 366] on span "Unidade de Saude da Familia Barra Nova" at bounding box center [1293, 357] width 500 height 33
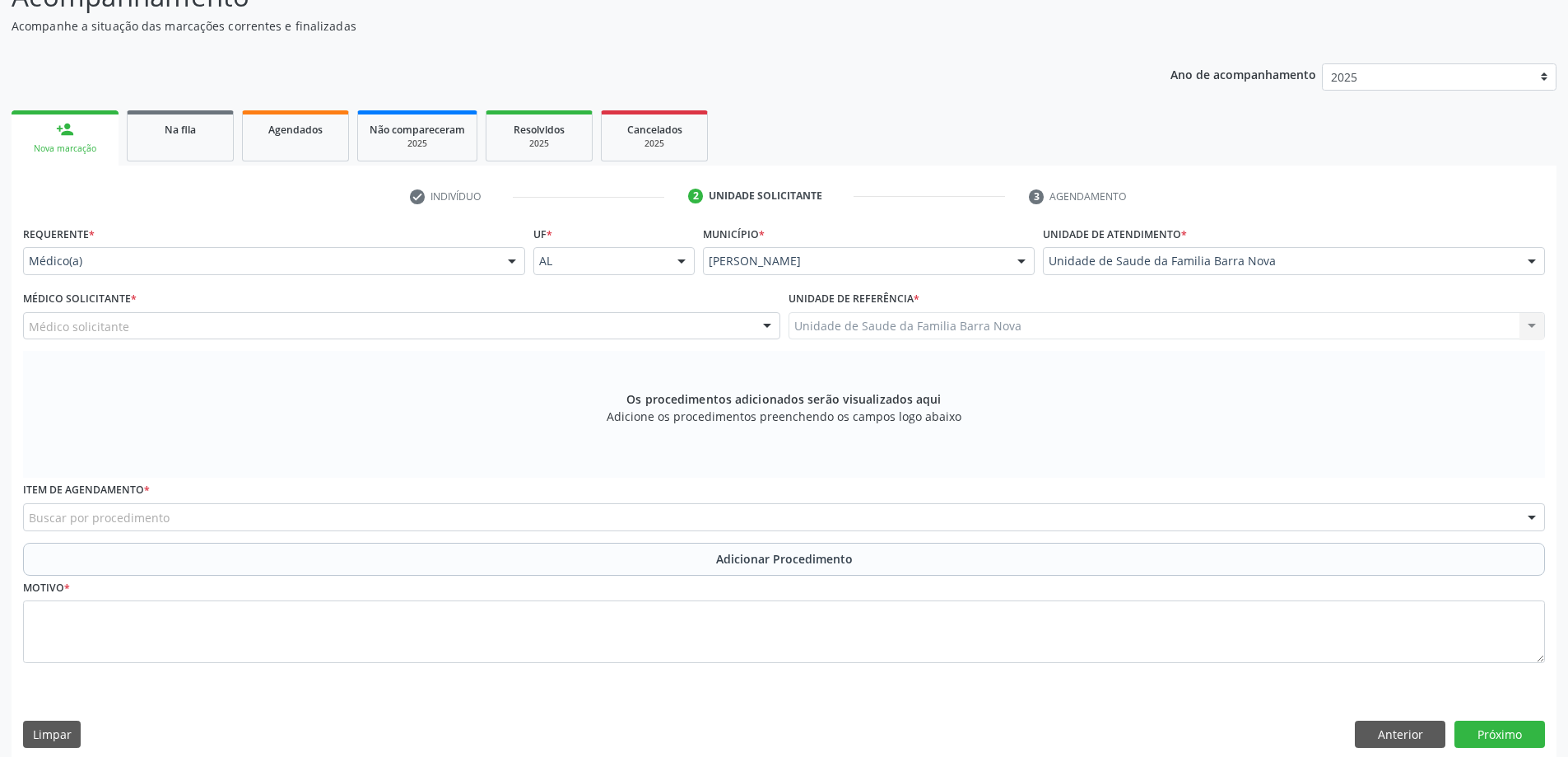
click at [252, 322] on div "Médico solicitante" at bounding box center [402, 326] width 758 height 28
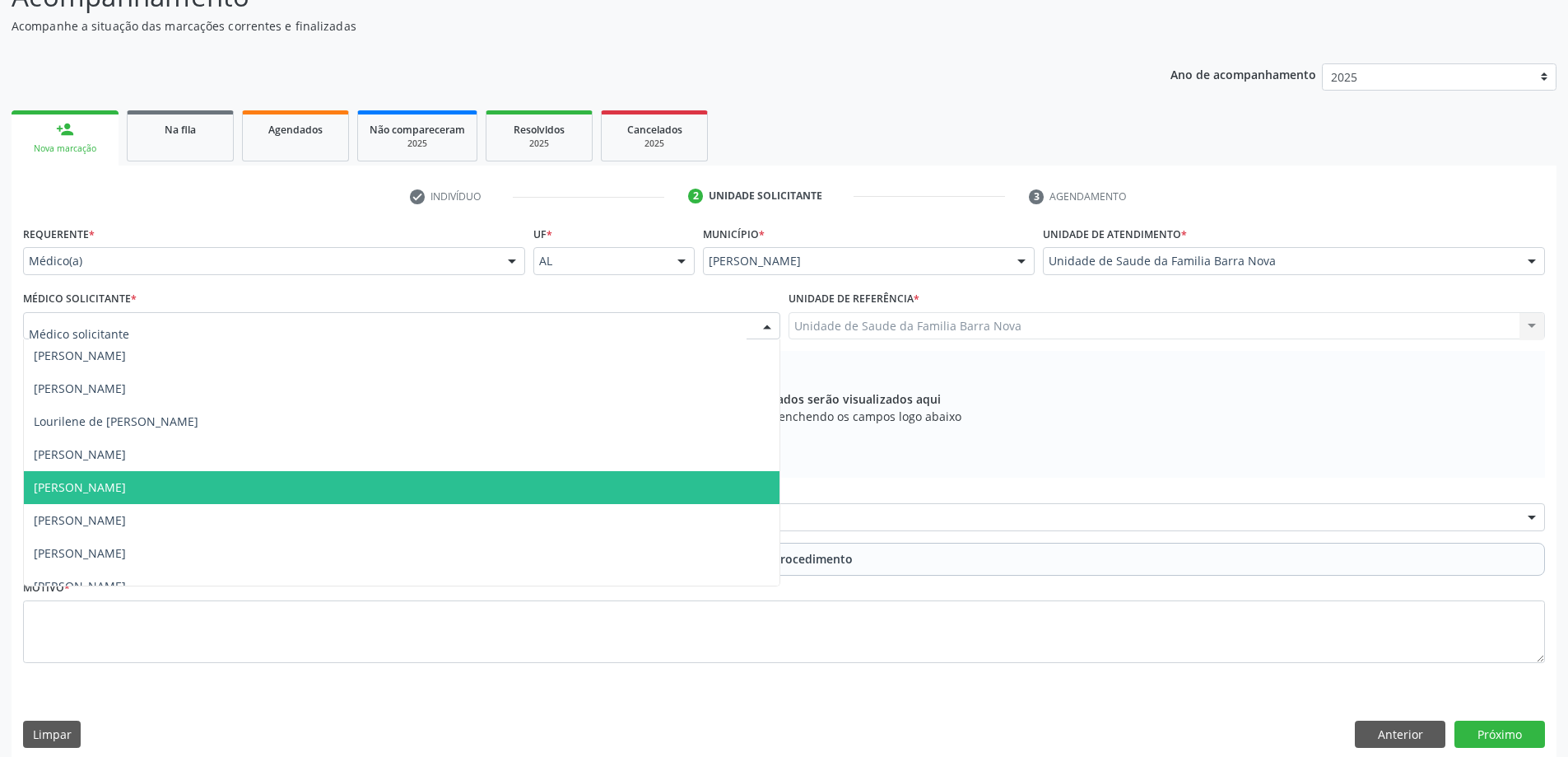
scroll to position [50, 0]
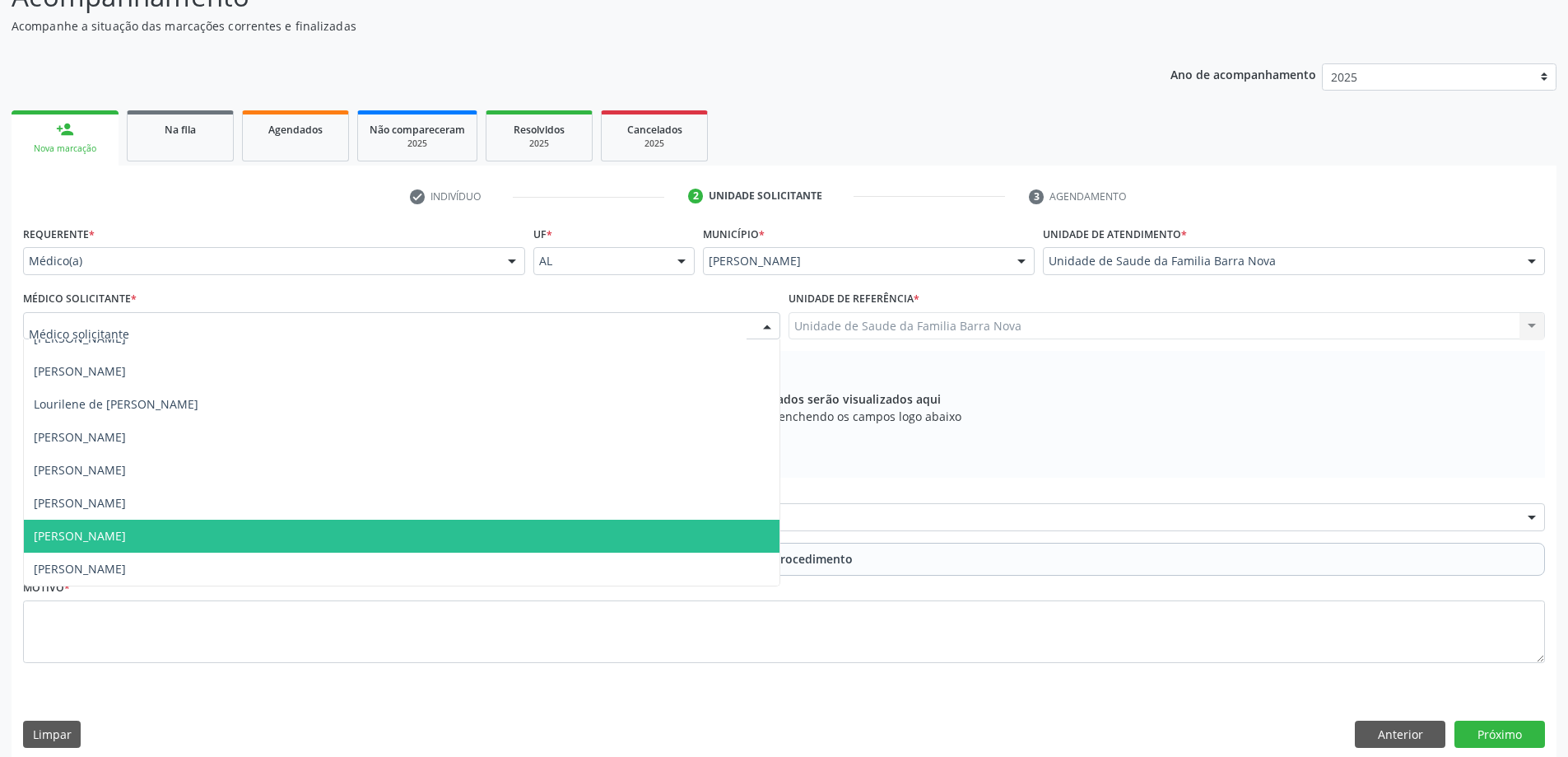
click at [229, 542] on span "[PERSON_NAME]" at bounding box center [402, 536] width 756 height 33
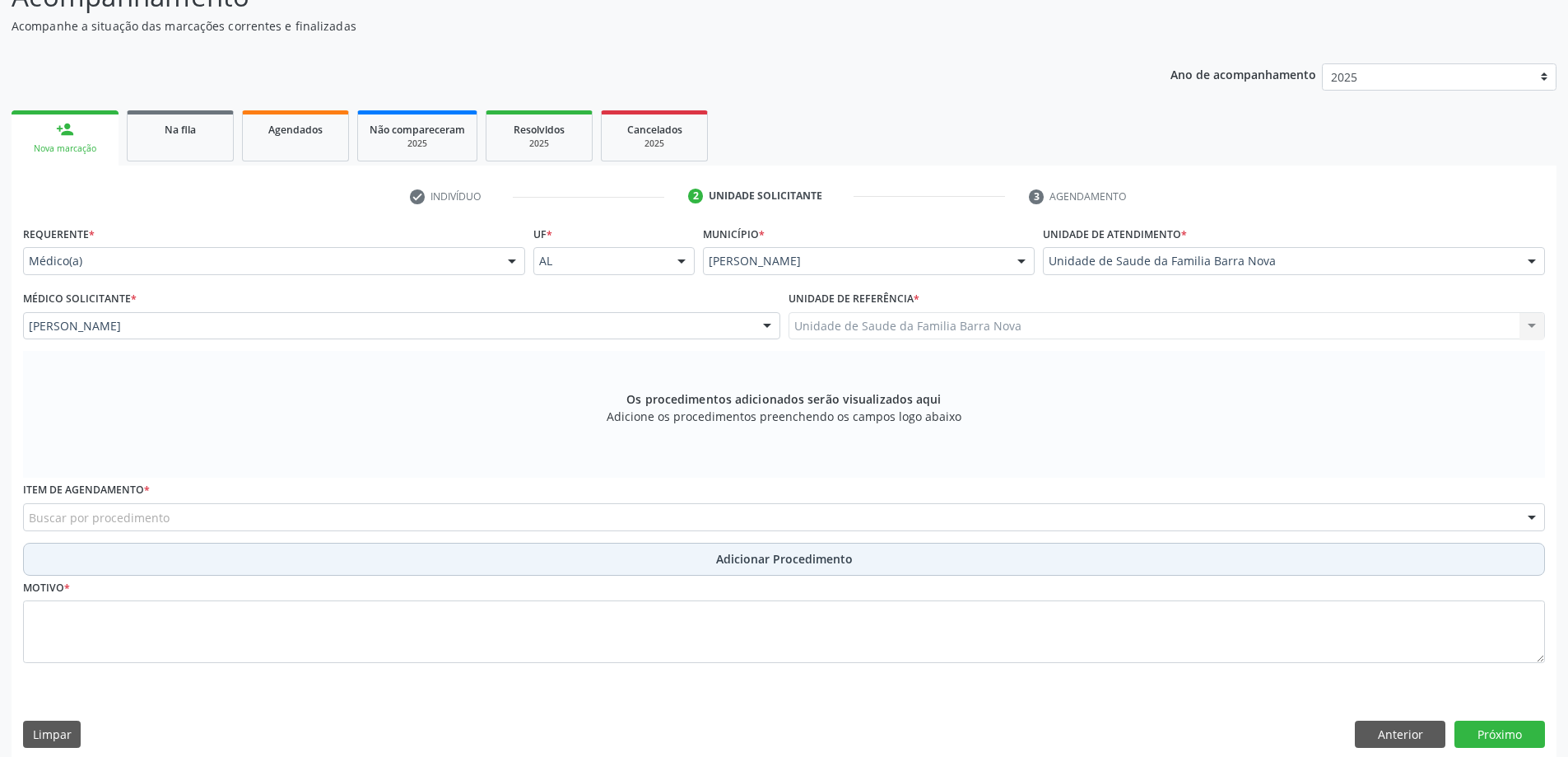
click at [252, 563] on button "Adicionar Procedimento" at bounding box center [784, 559] width 1522 height 33
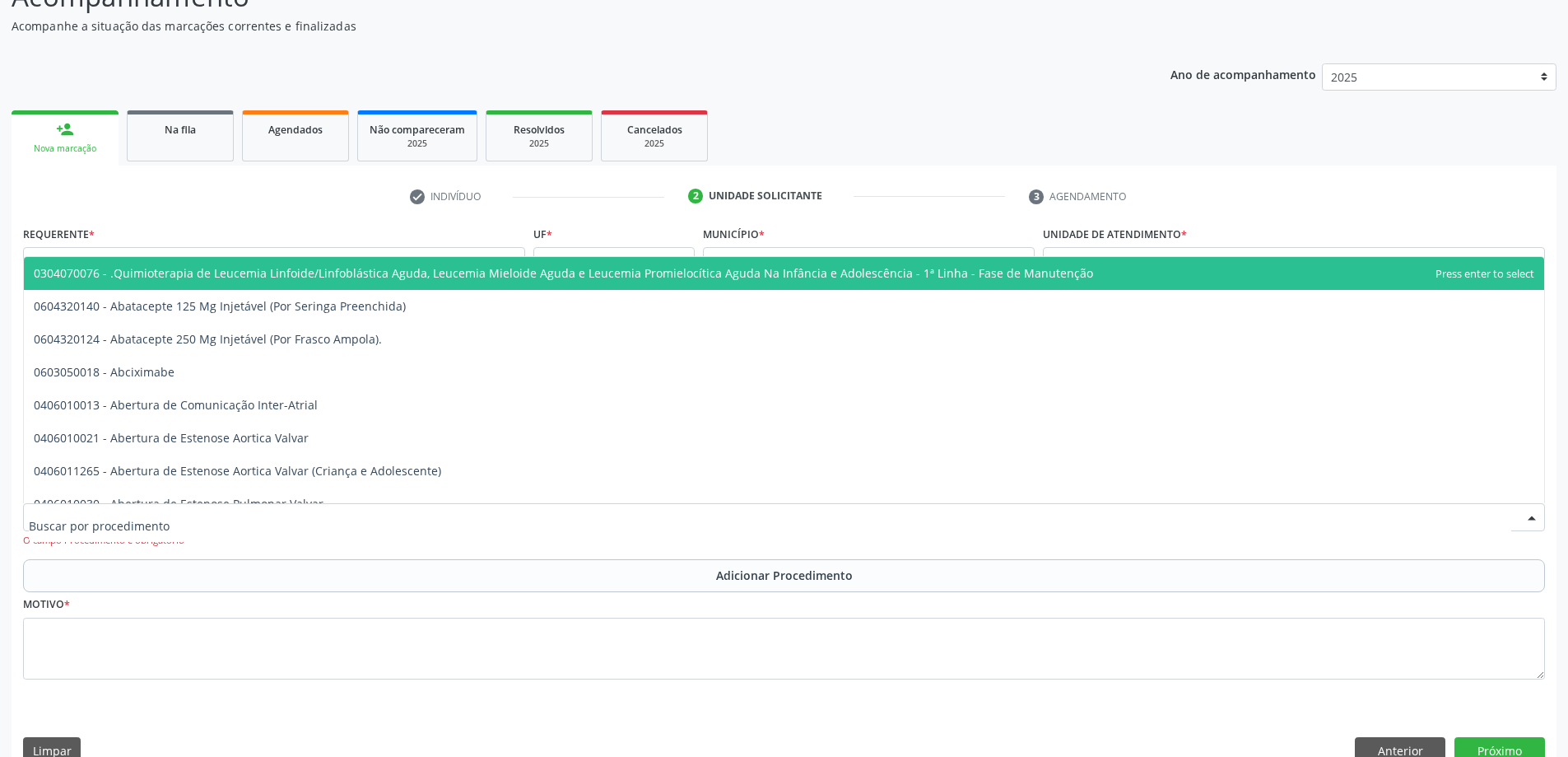
click at [256, 519] on div at bounding box center [784, 517] width 1522 height 28
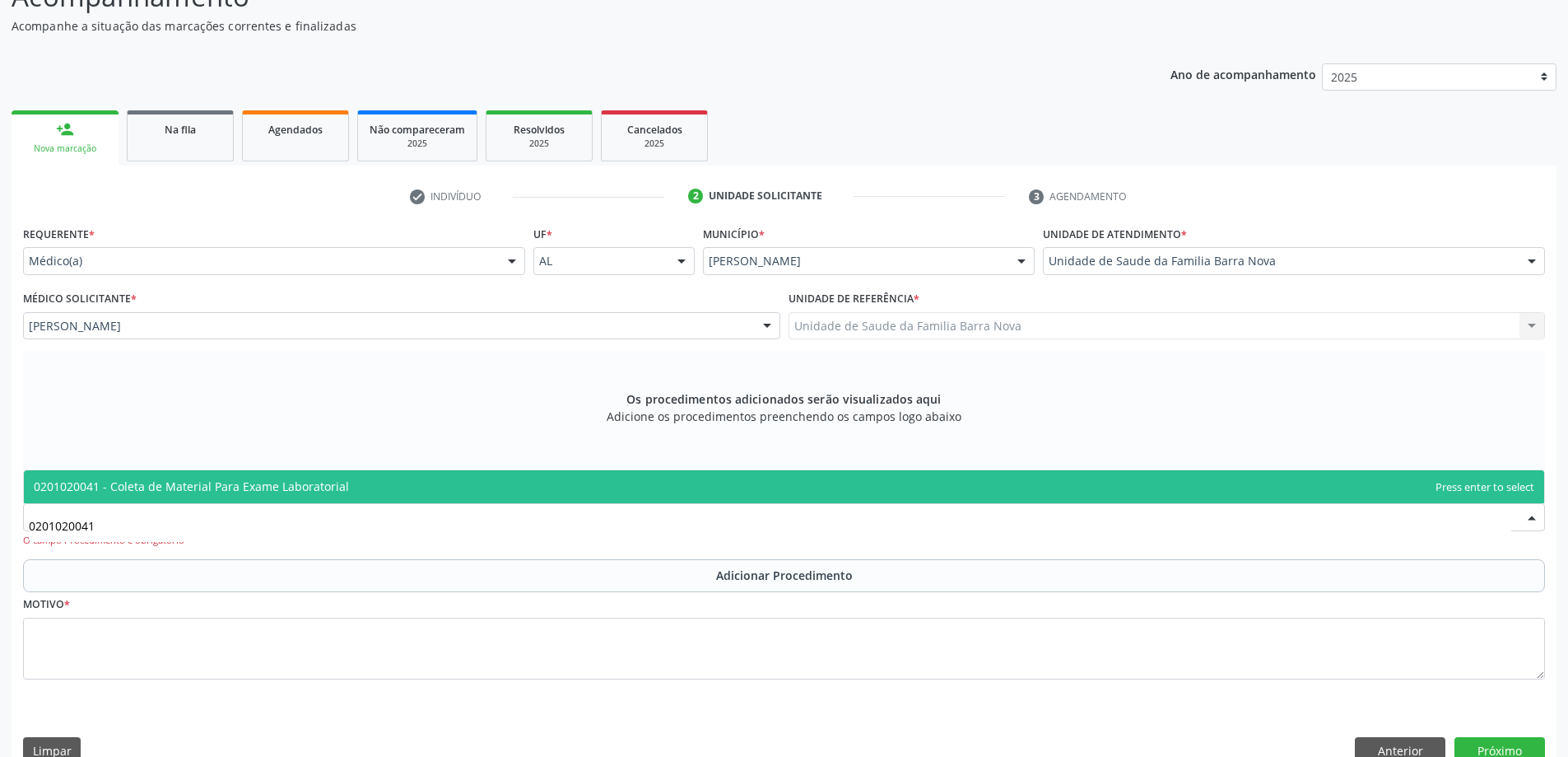
click at [341, 476] on span "0201020041 - Coleta de Material Para Exame Laboratorial" at bounding box center [784, 486] width 1520 height 33
type input "0201020041"
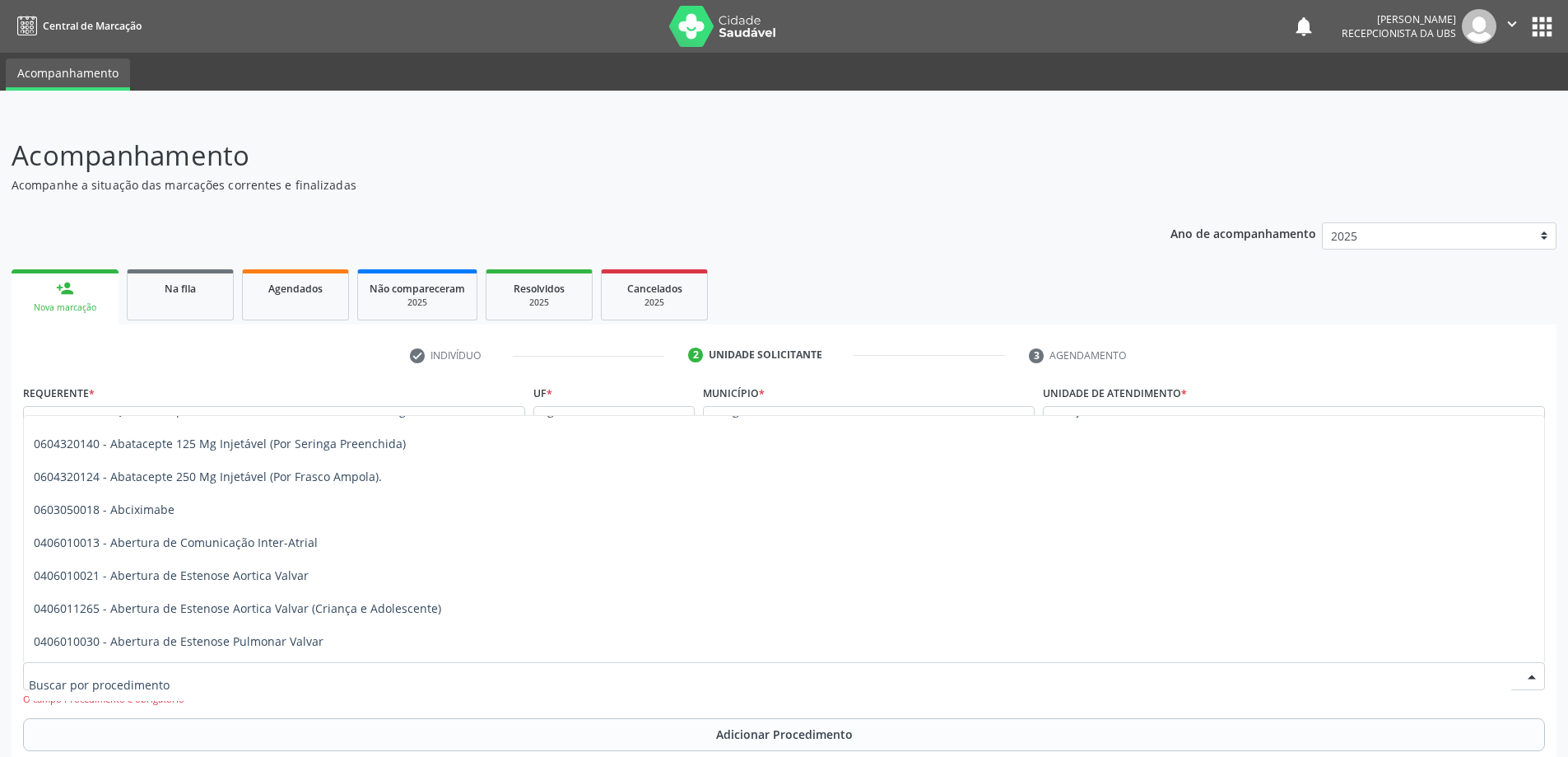
scroll to position [0, 0]
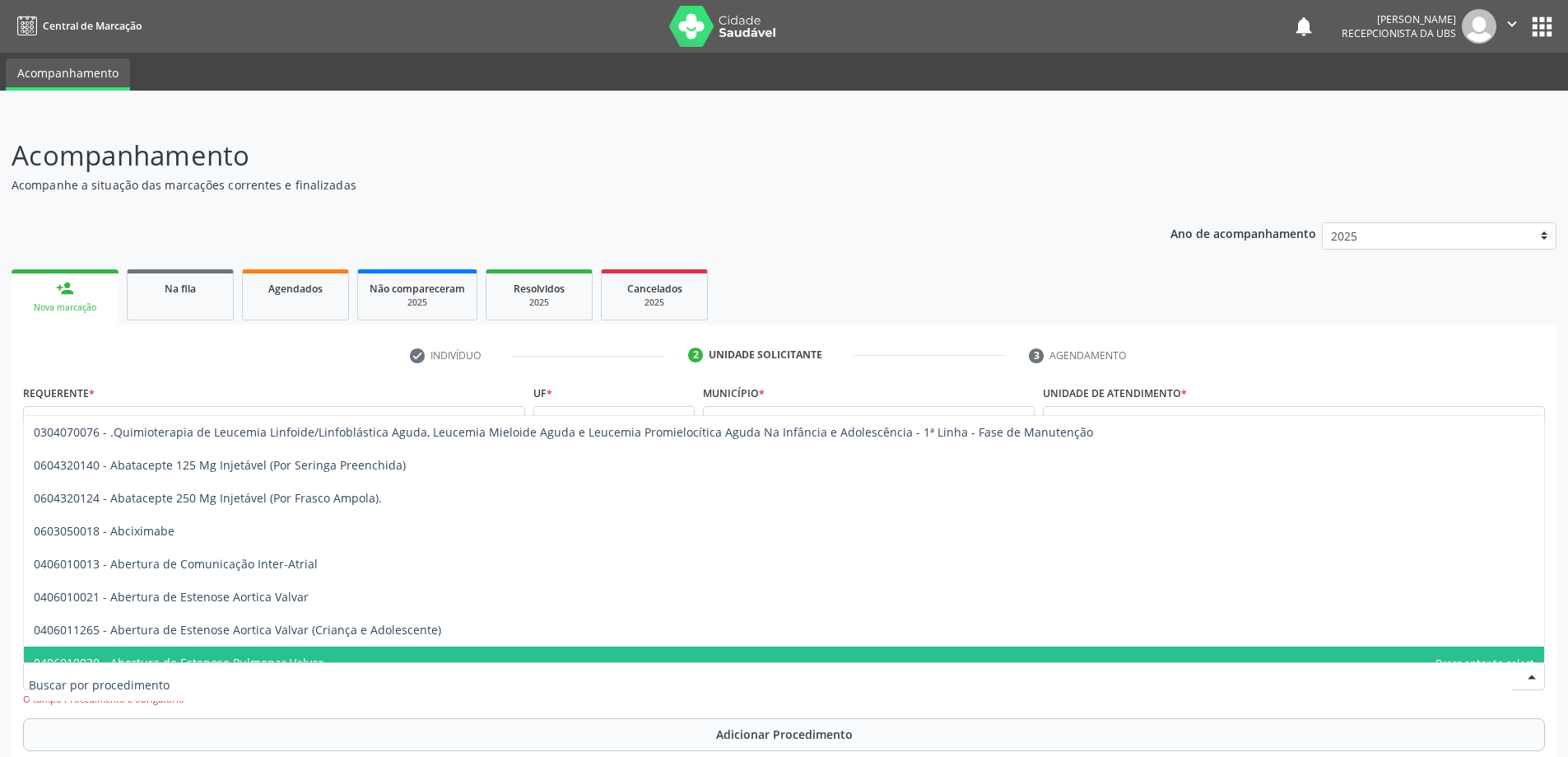
click at [272, 683] on input "text" at bounding box center [770, 684] width 1482 height 33
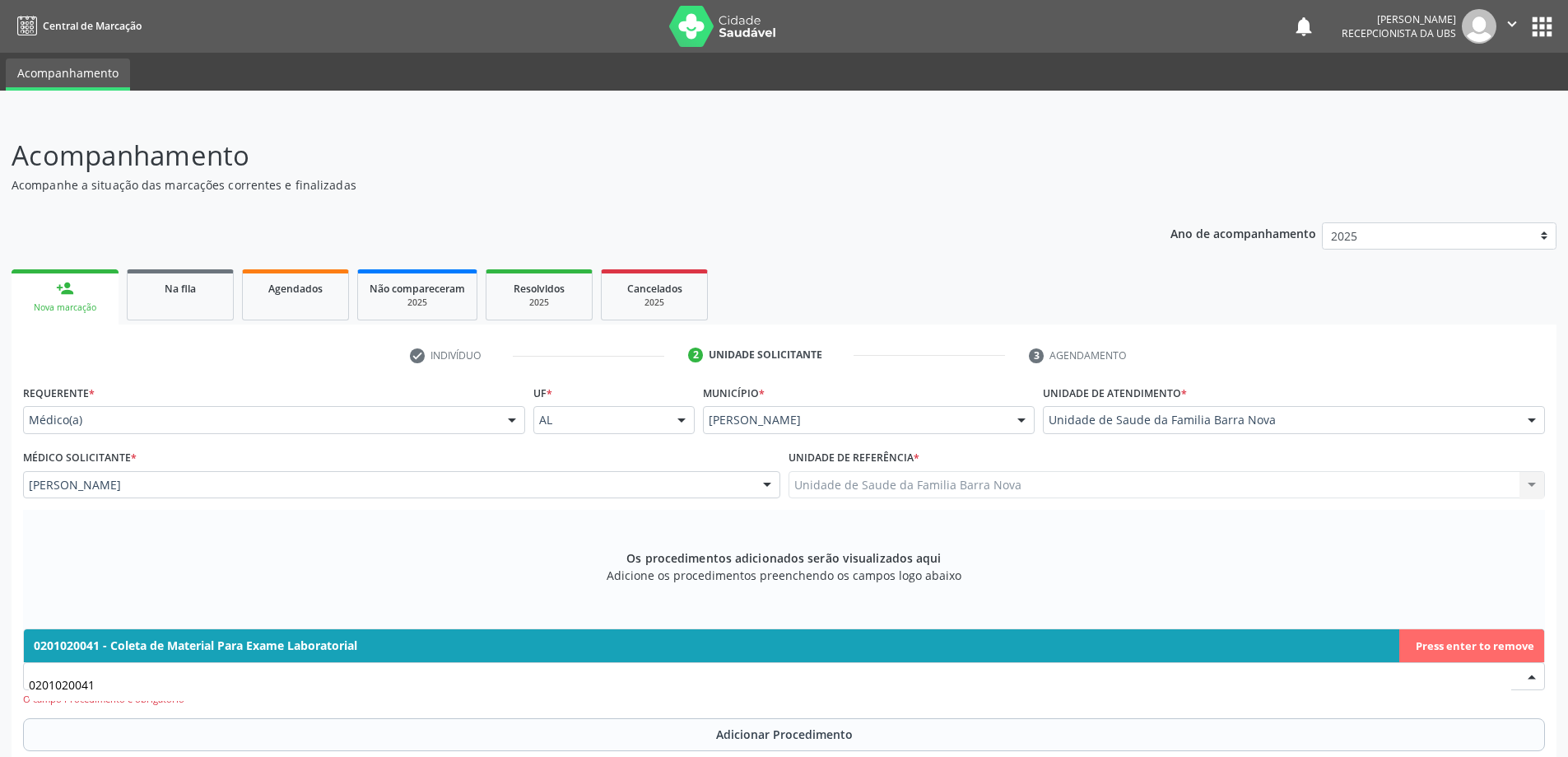
click at [1154, 640] on span "0201020041 - Coleta de Material Para Exame Laboratorial" at bounding box center [784, 645] width 1520 height 33
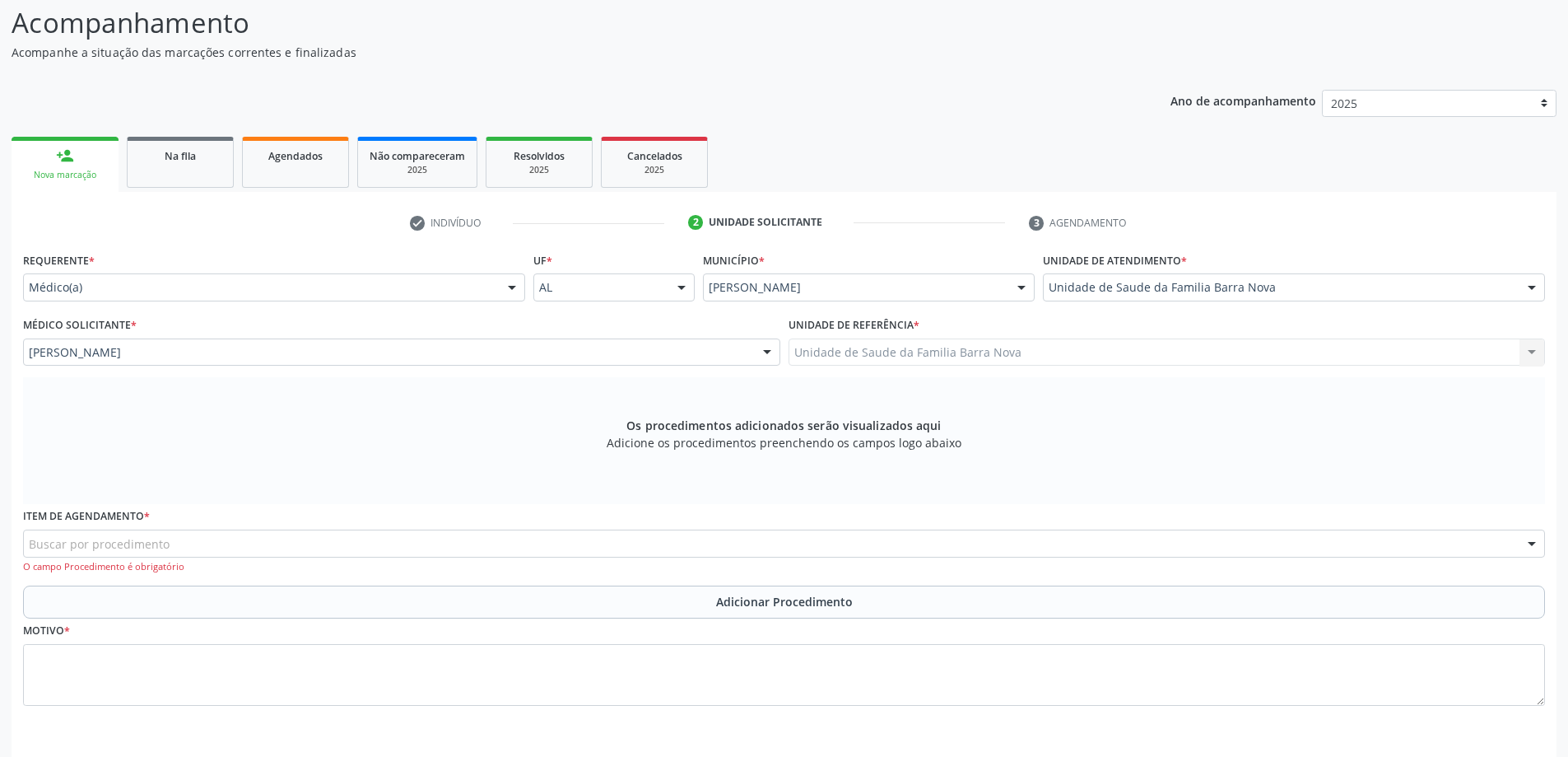
scroll to position [165, 0]
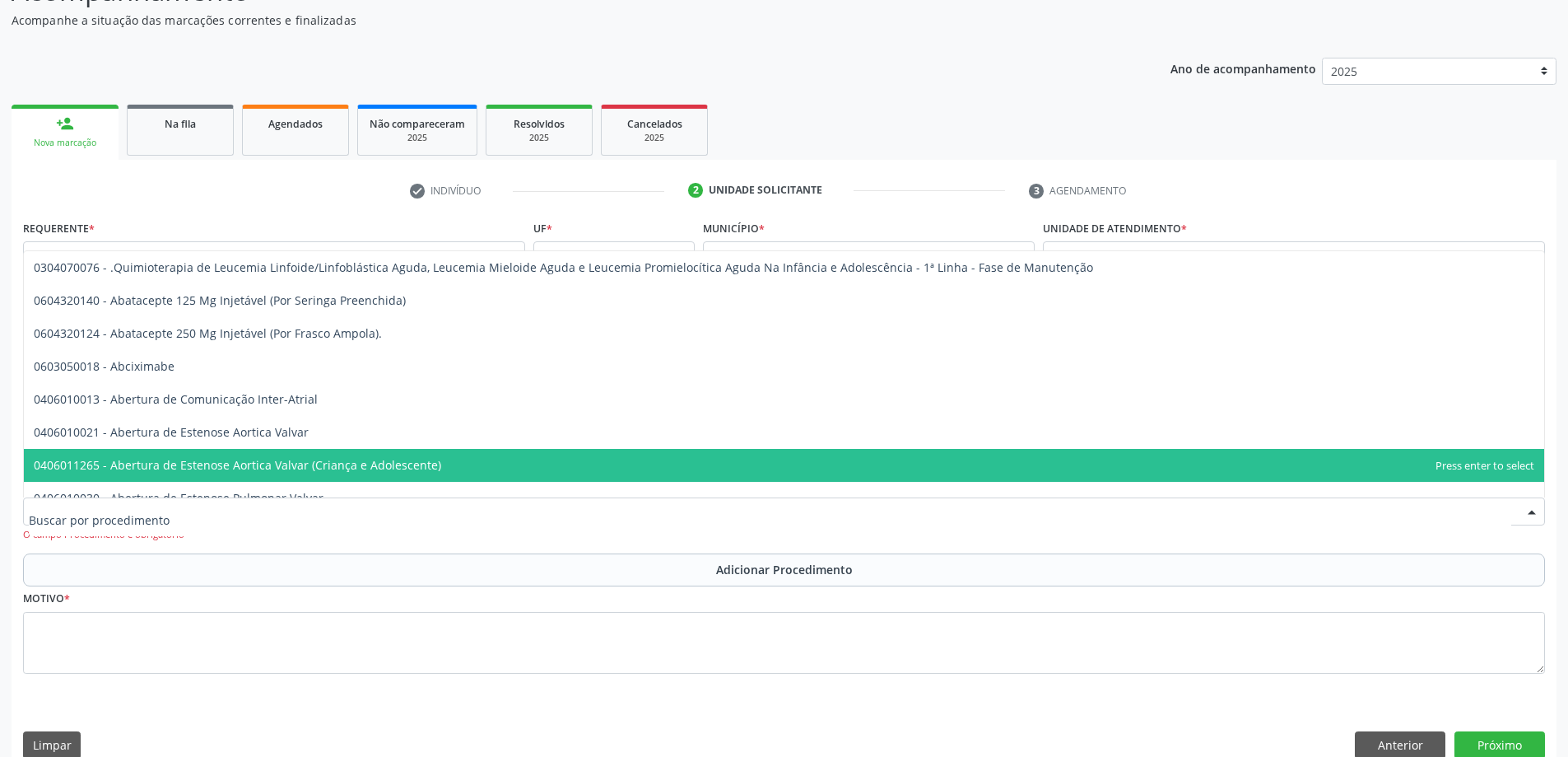
click at [364, 509] on div at bounding box center [784, 511] width 1522 height 28
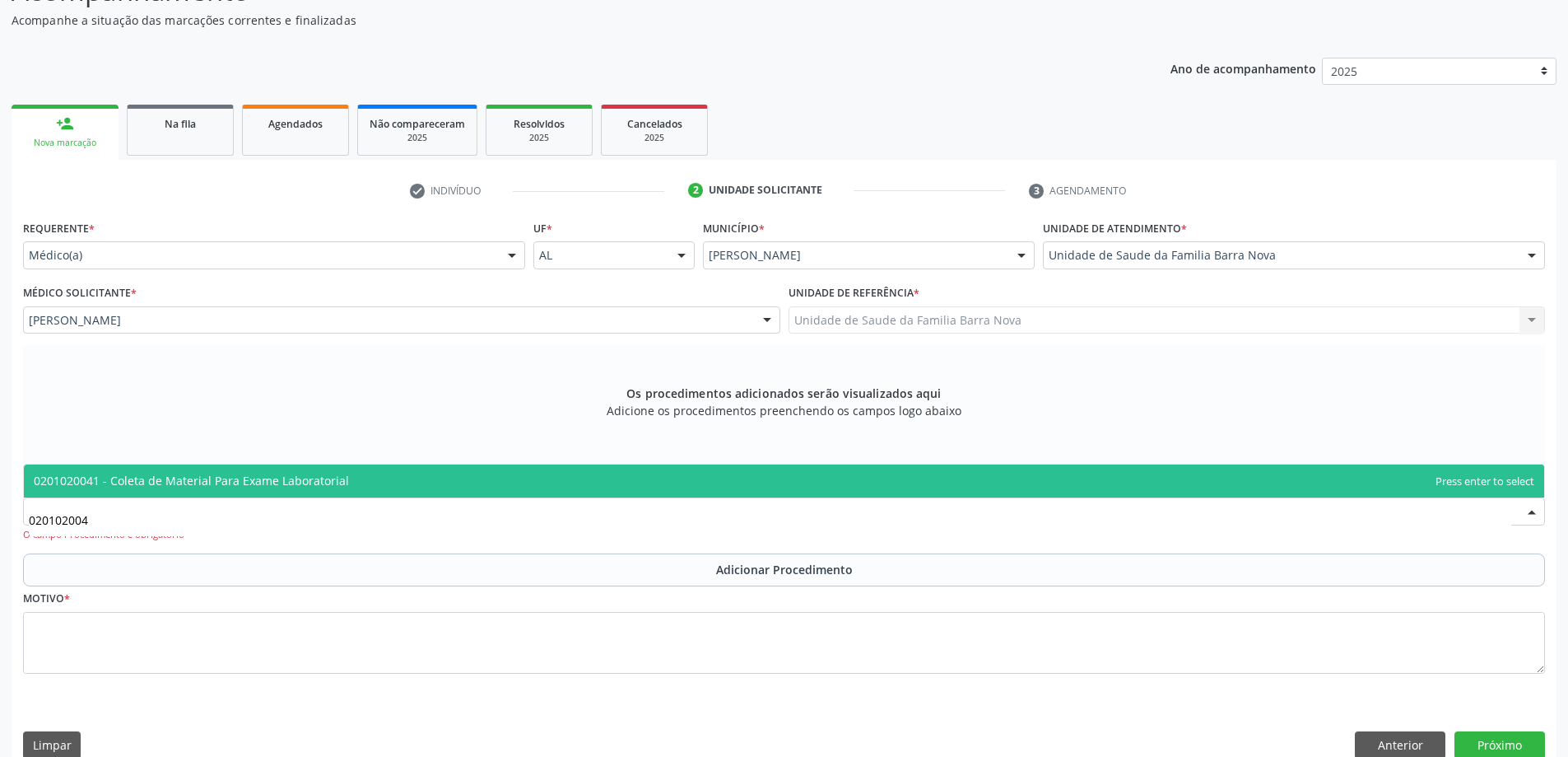
type input "0201020041"
click at [353, 486] on span "0201020041 - Coleta de Material Para Exame Laboratorial" at bounding box center [784, 481] width 1520 height 33
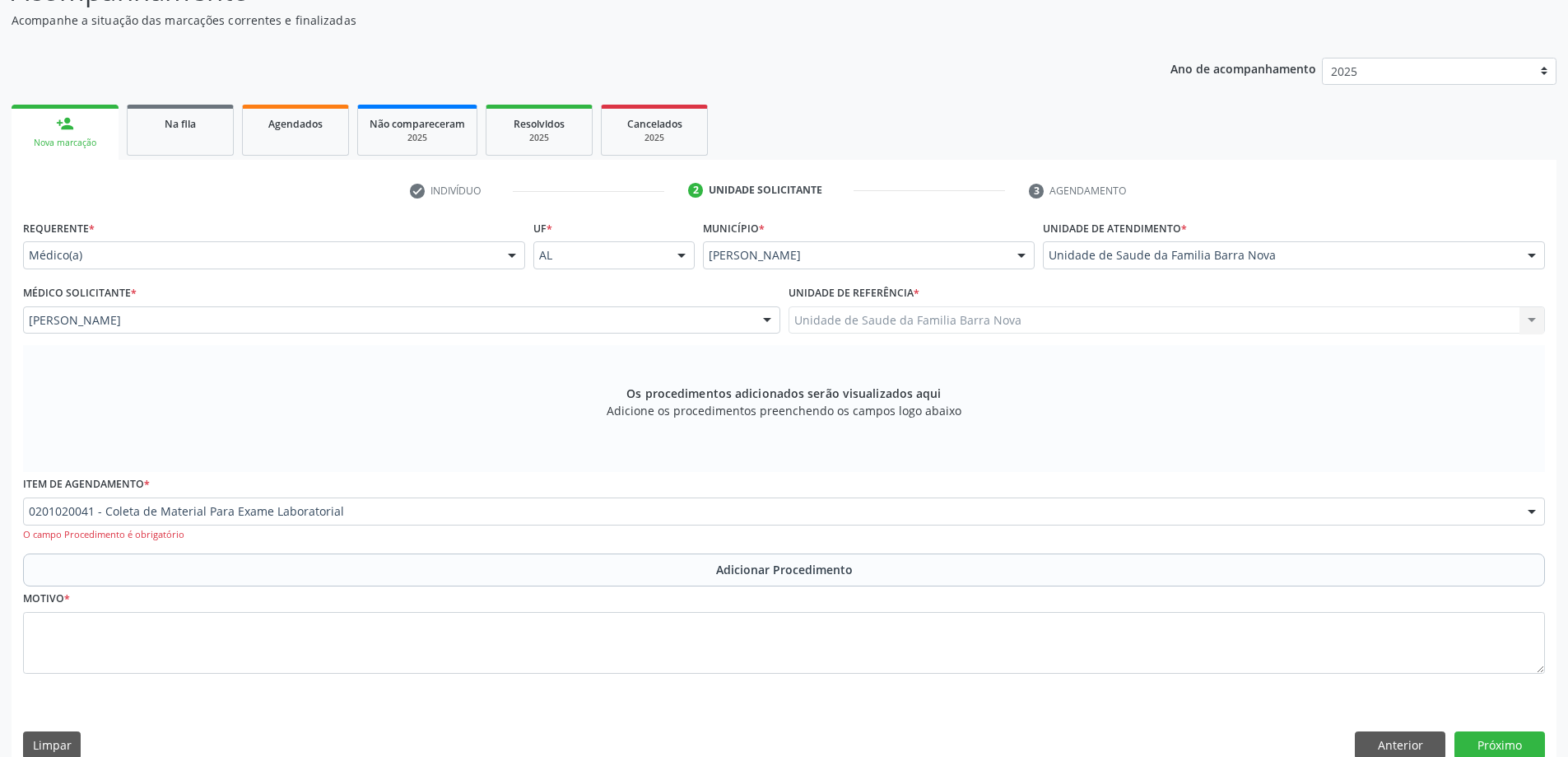
click at [739, 568] on span "Adicionar Procedimento" at bounding box center [784, 569] width 136 height 17
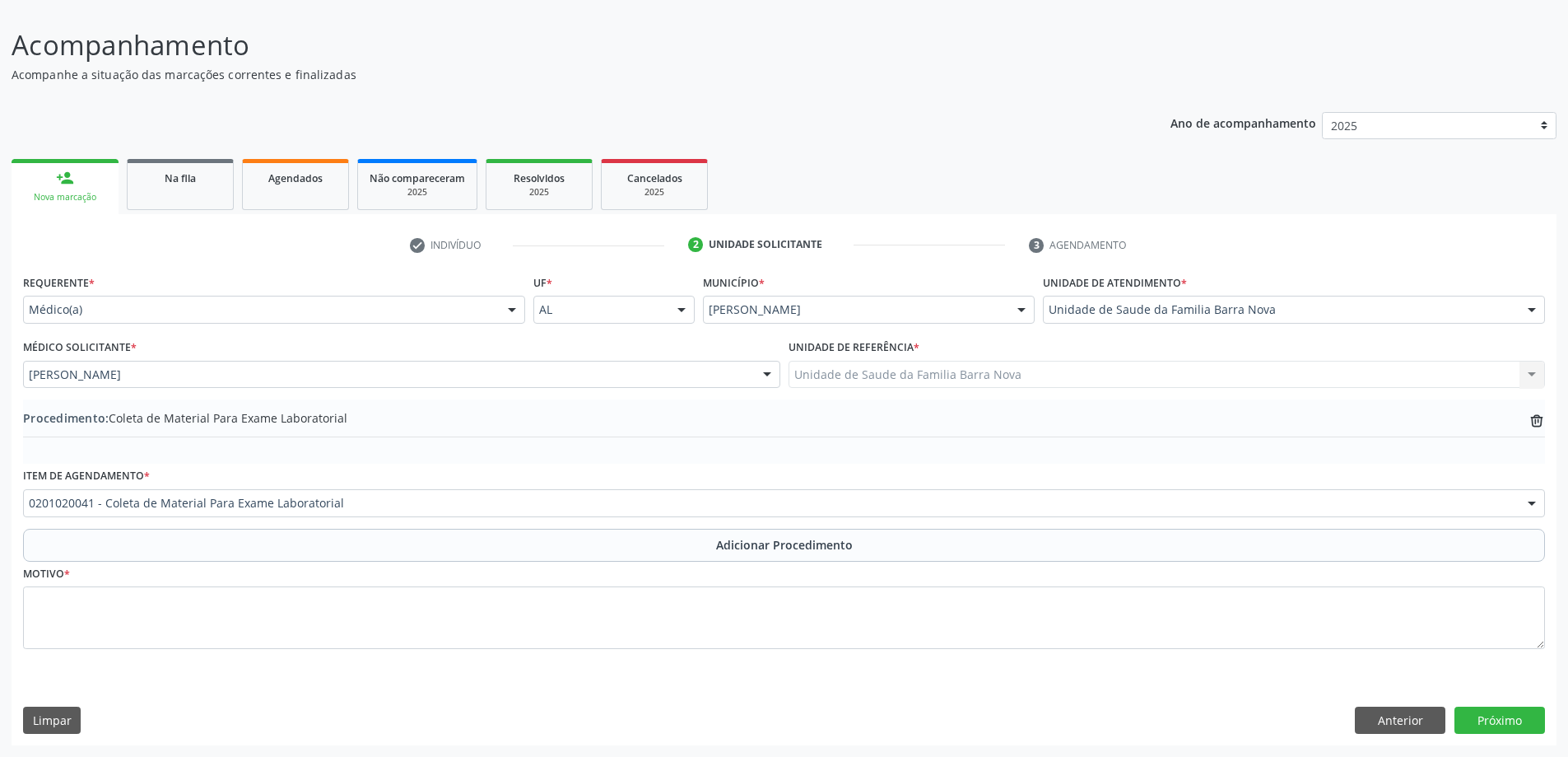
scroll to position [110, 0]
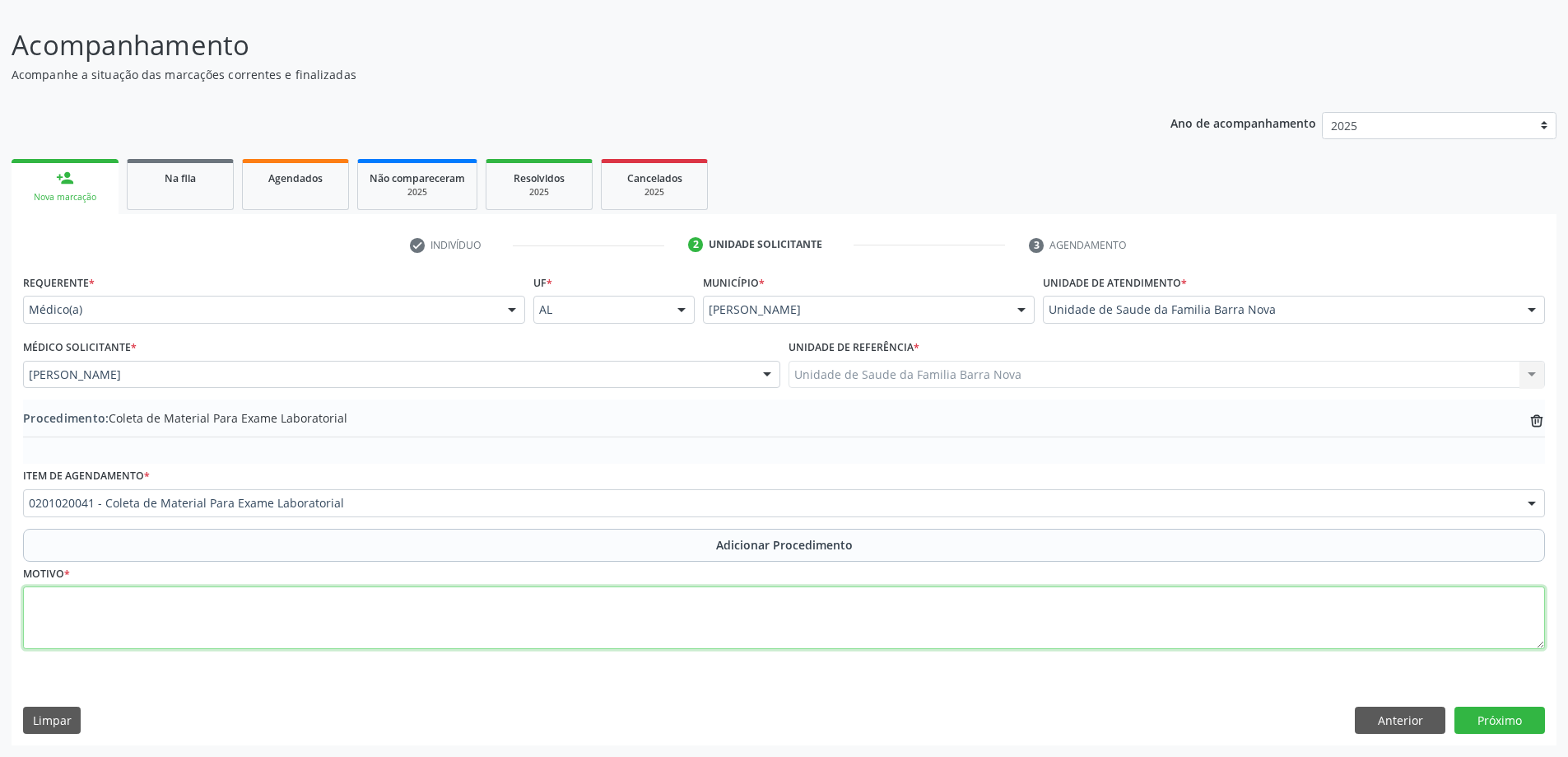
click at [227, 603] on textarea at bounding box center [784, 618] width 1522 height 63
type textarea "Rotina pediatrica."
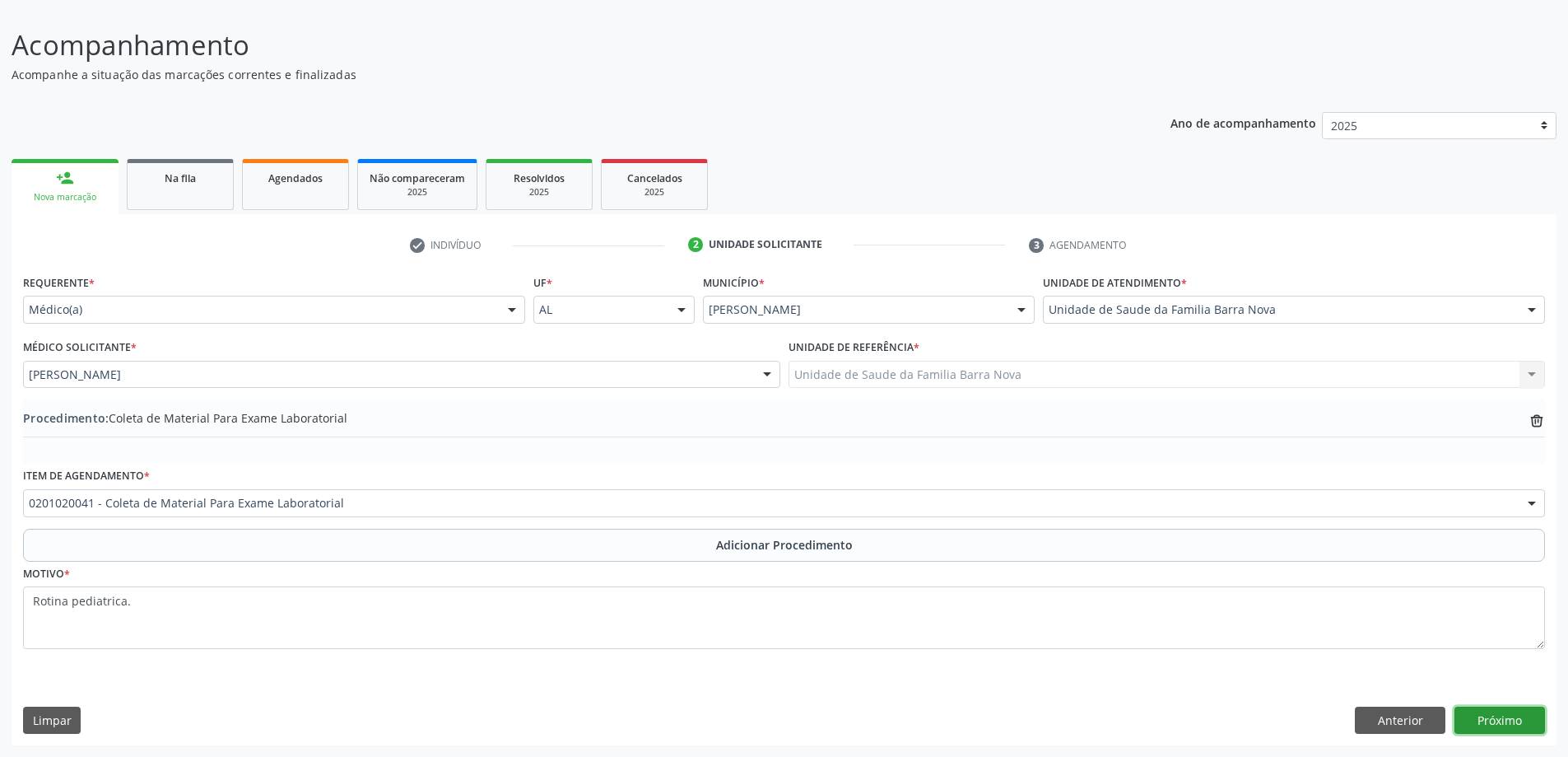
click at [1484, 722] on button "Próximo" at bounding box center [1499, 721] width 90 height 28
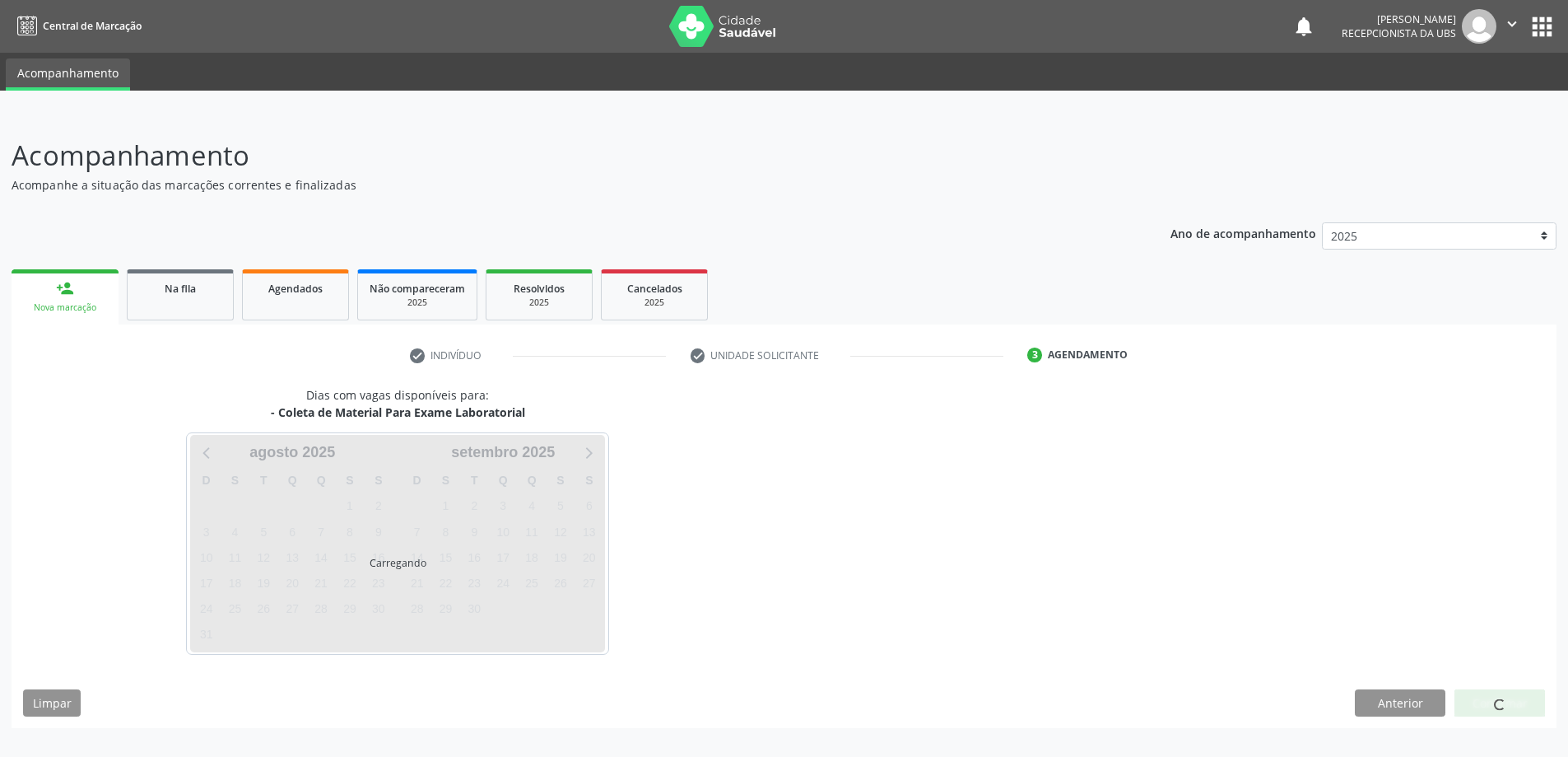
scroll to position [0, 0]
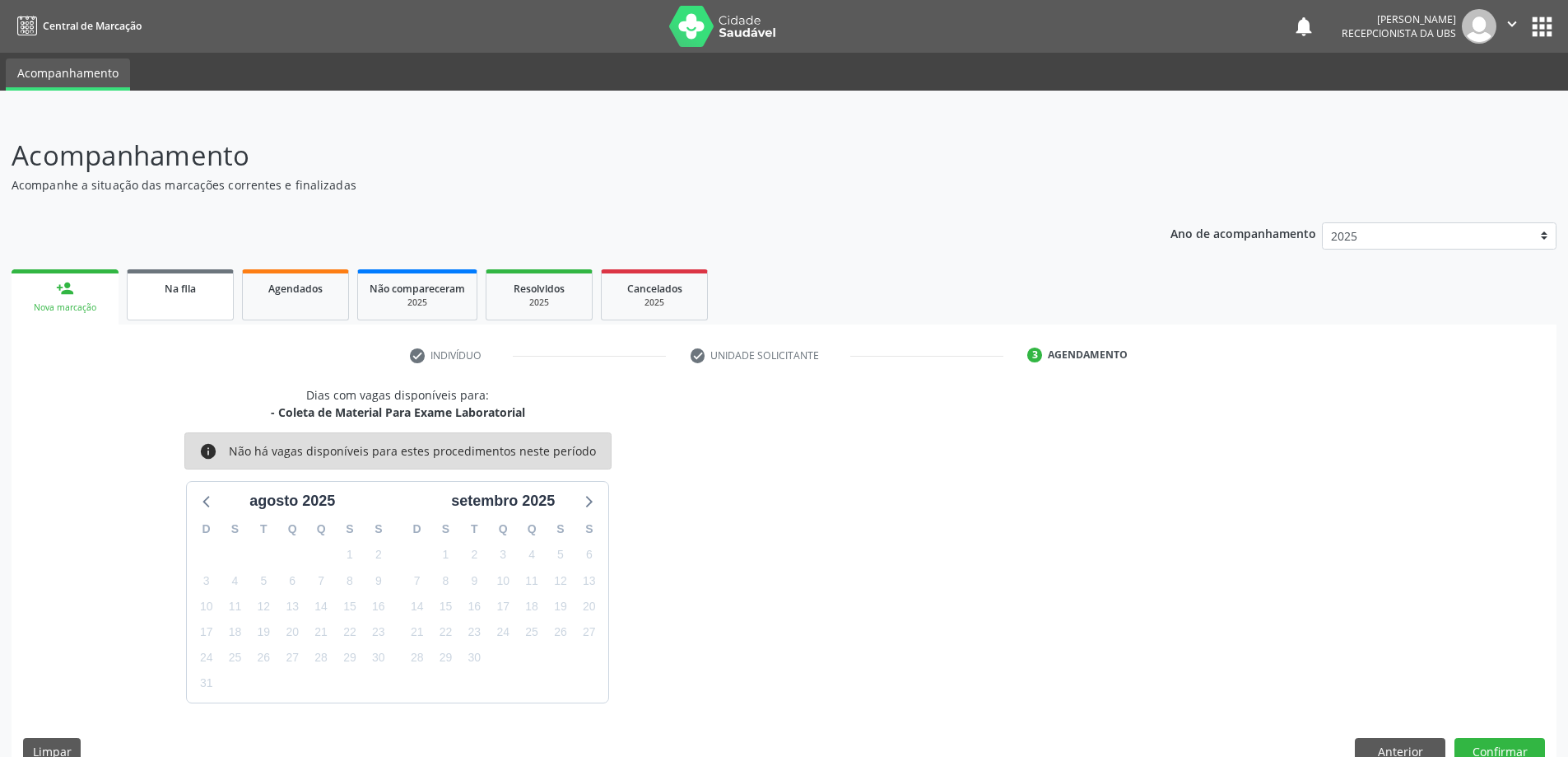
click at [194, 300] on link "Na fila" at bounding box center [179, 295] width 107 height 51
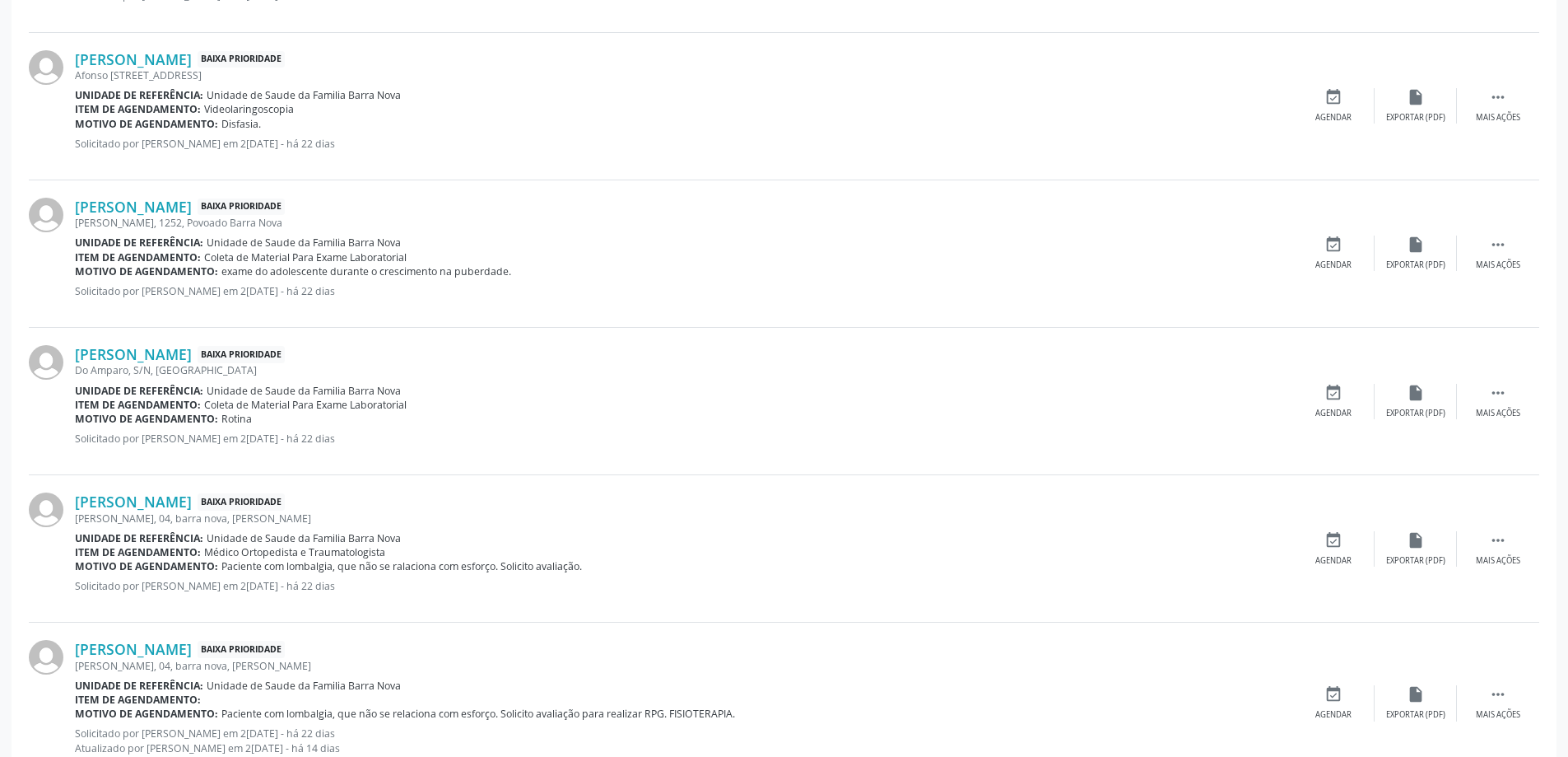
scroll to position [2082, 0]
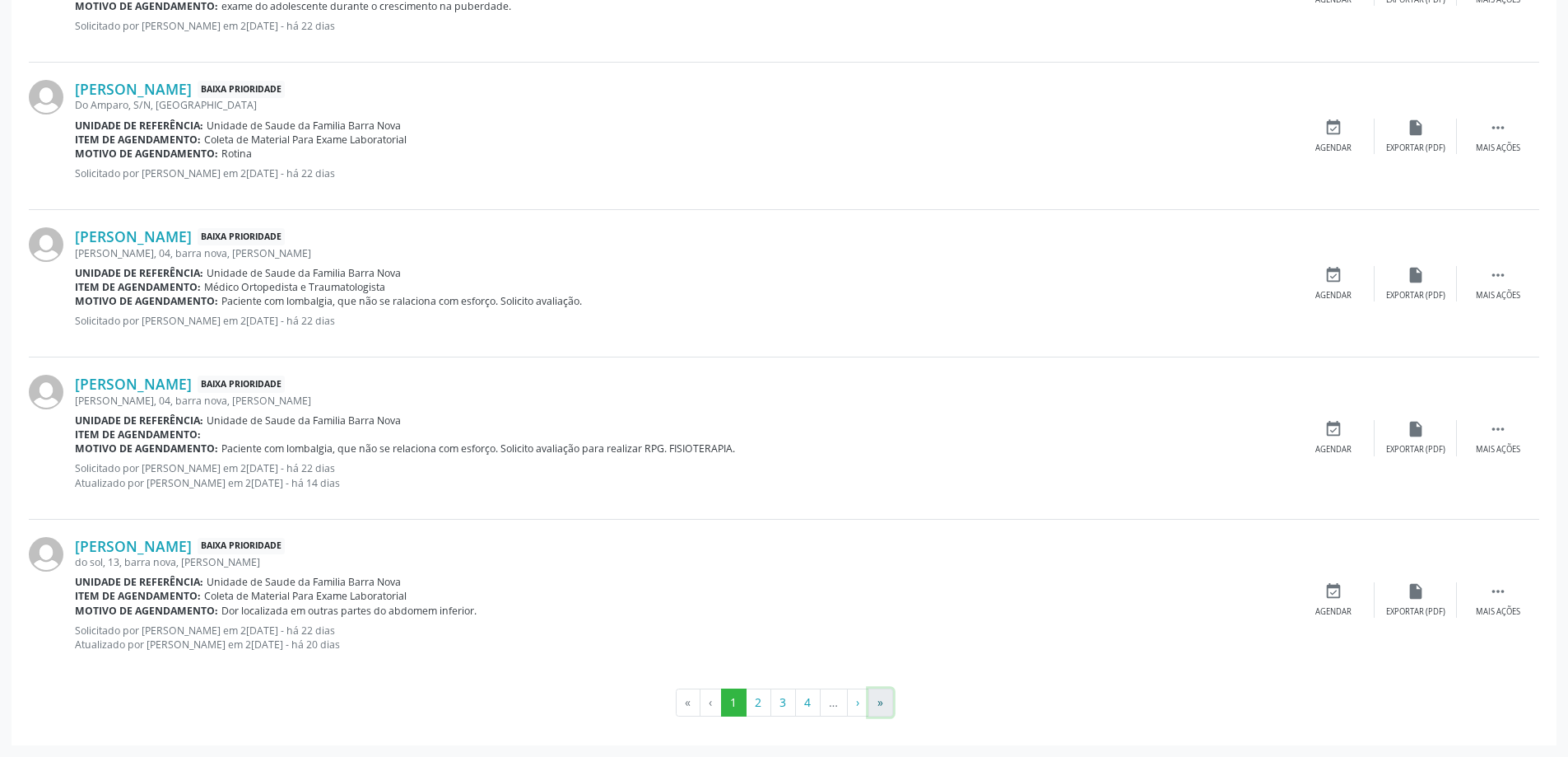
click at [882, 702] on button "»" at bounding box center [881, 702] width 25 height 28
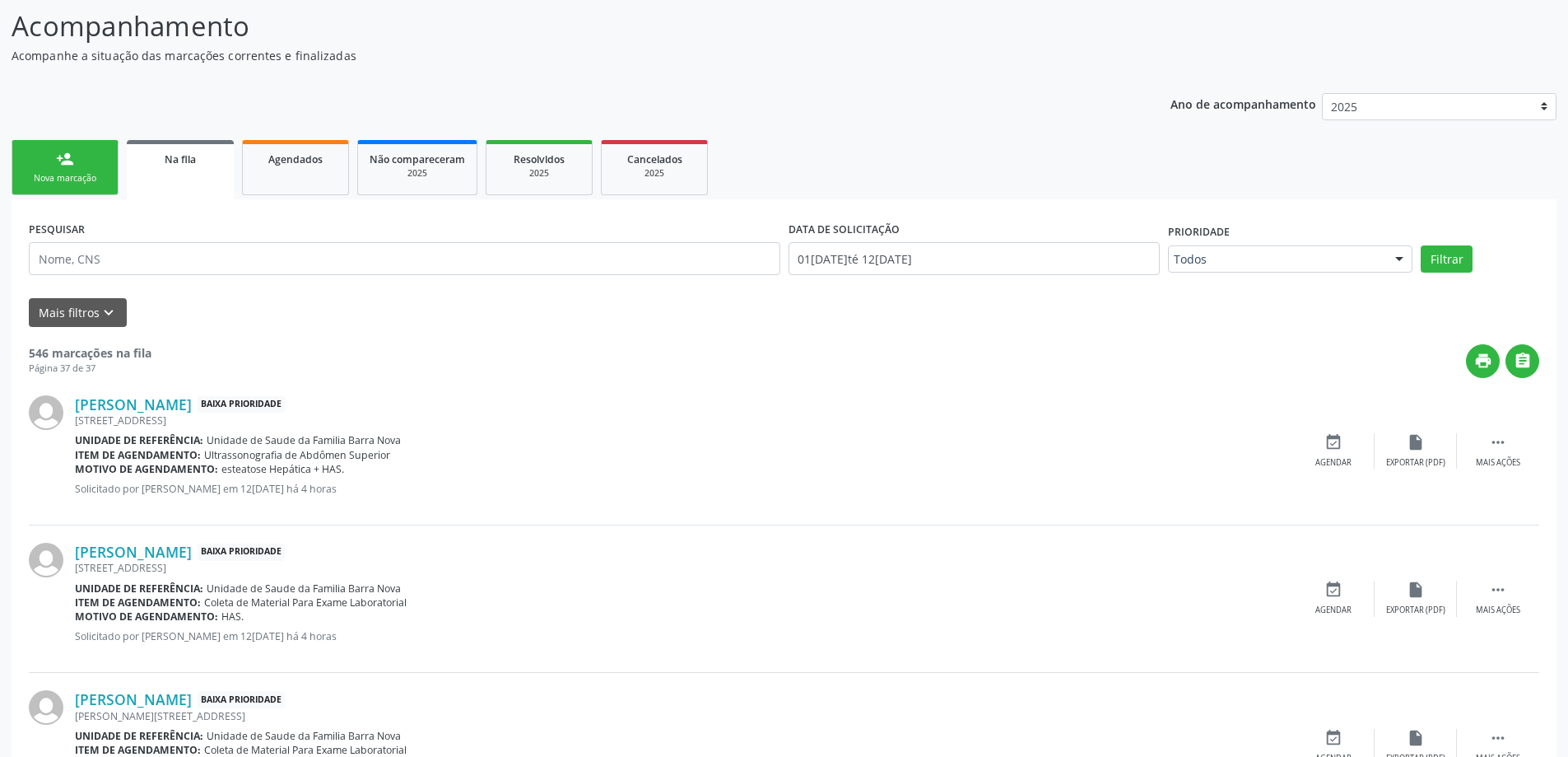
scroll to position [0, 0]
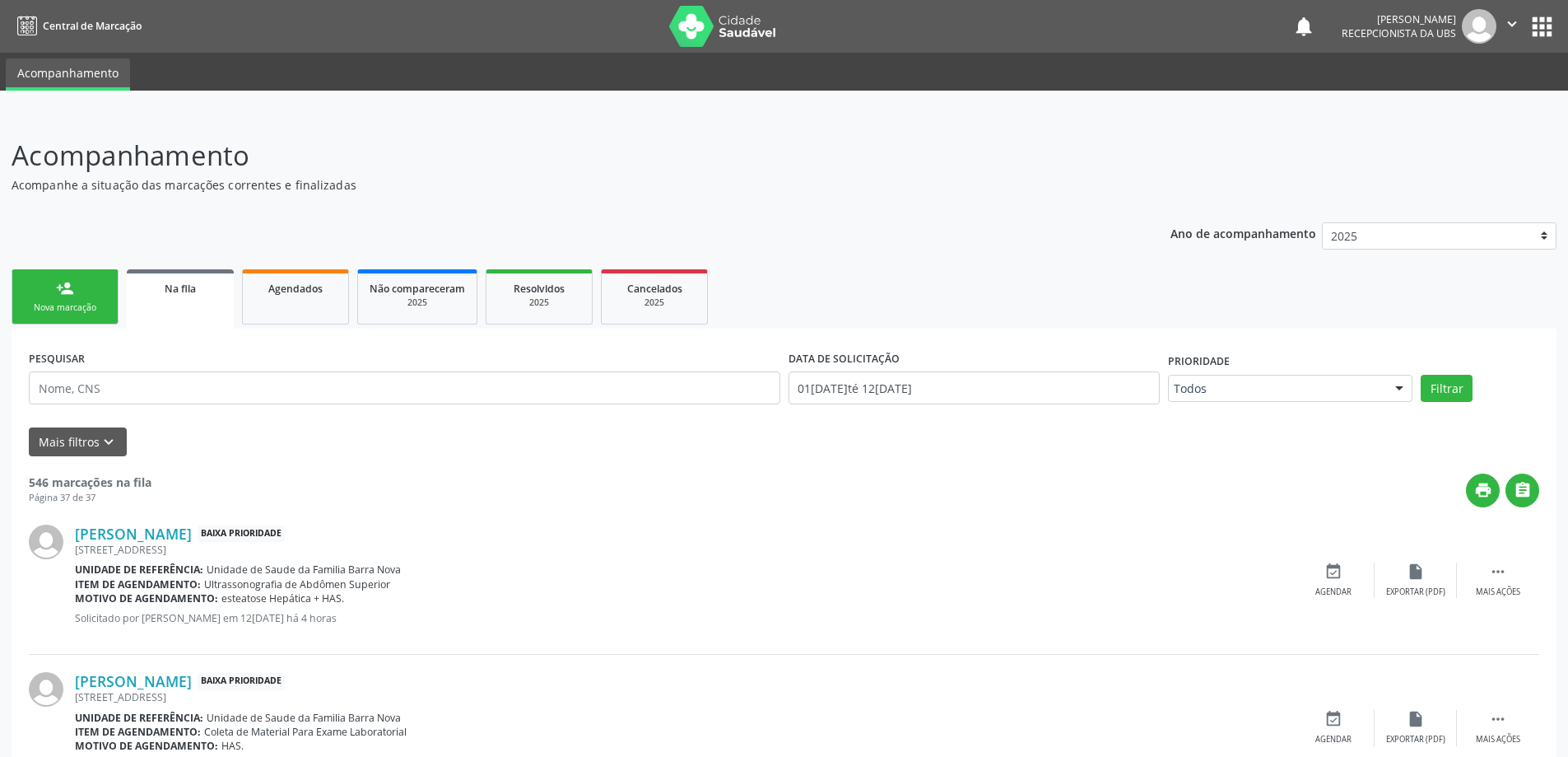
click at [59, 304] on div "Nova marcação" at bounding box center [65, 307] width 83 height 12
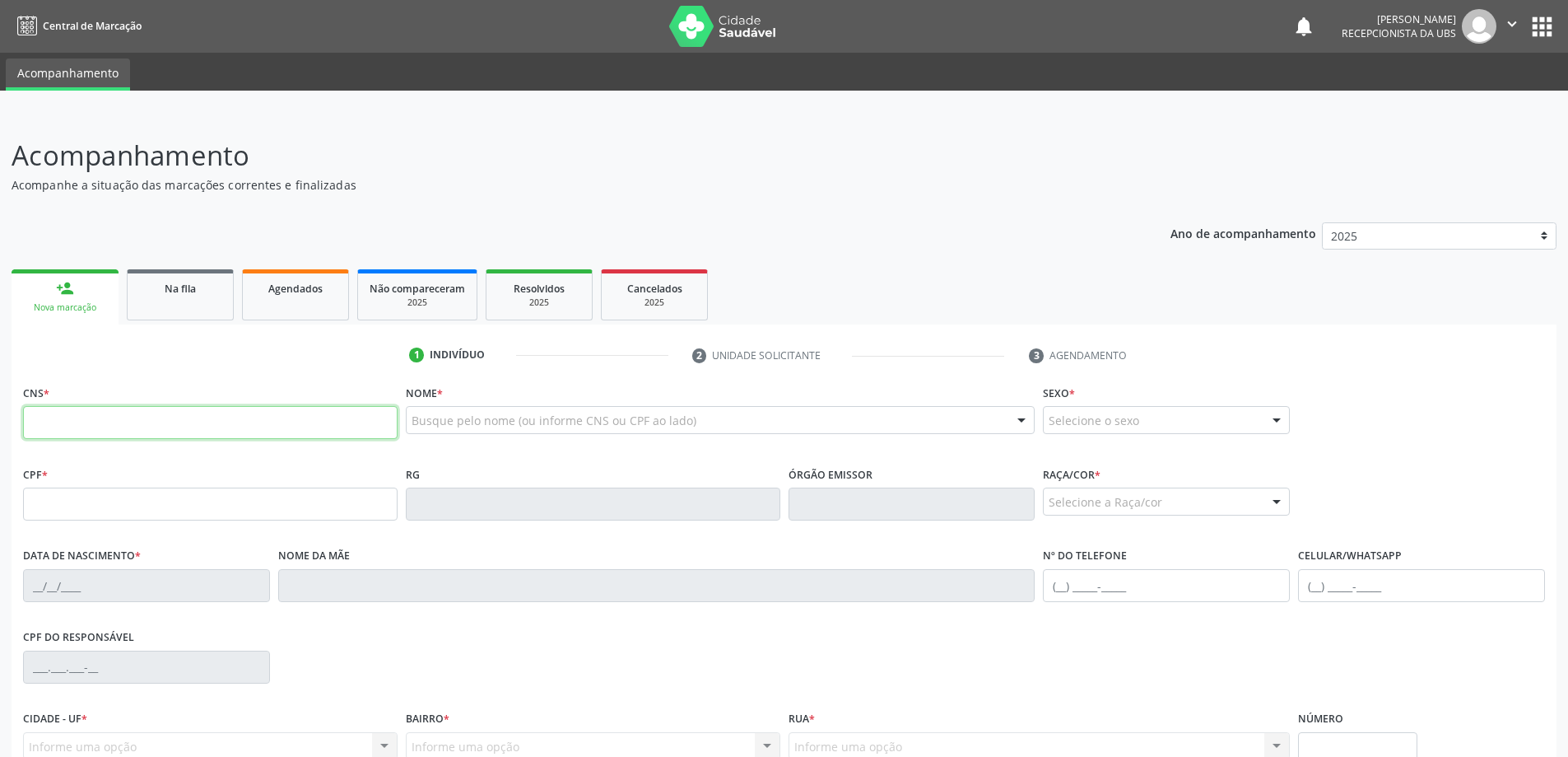
click at [174, 419] on input "text" at bounding box center [210, 423] width 375 height 33
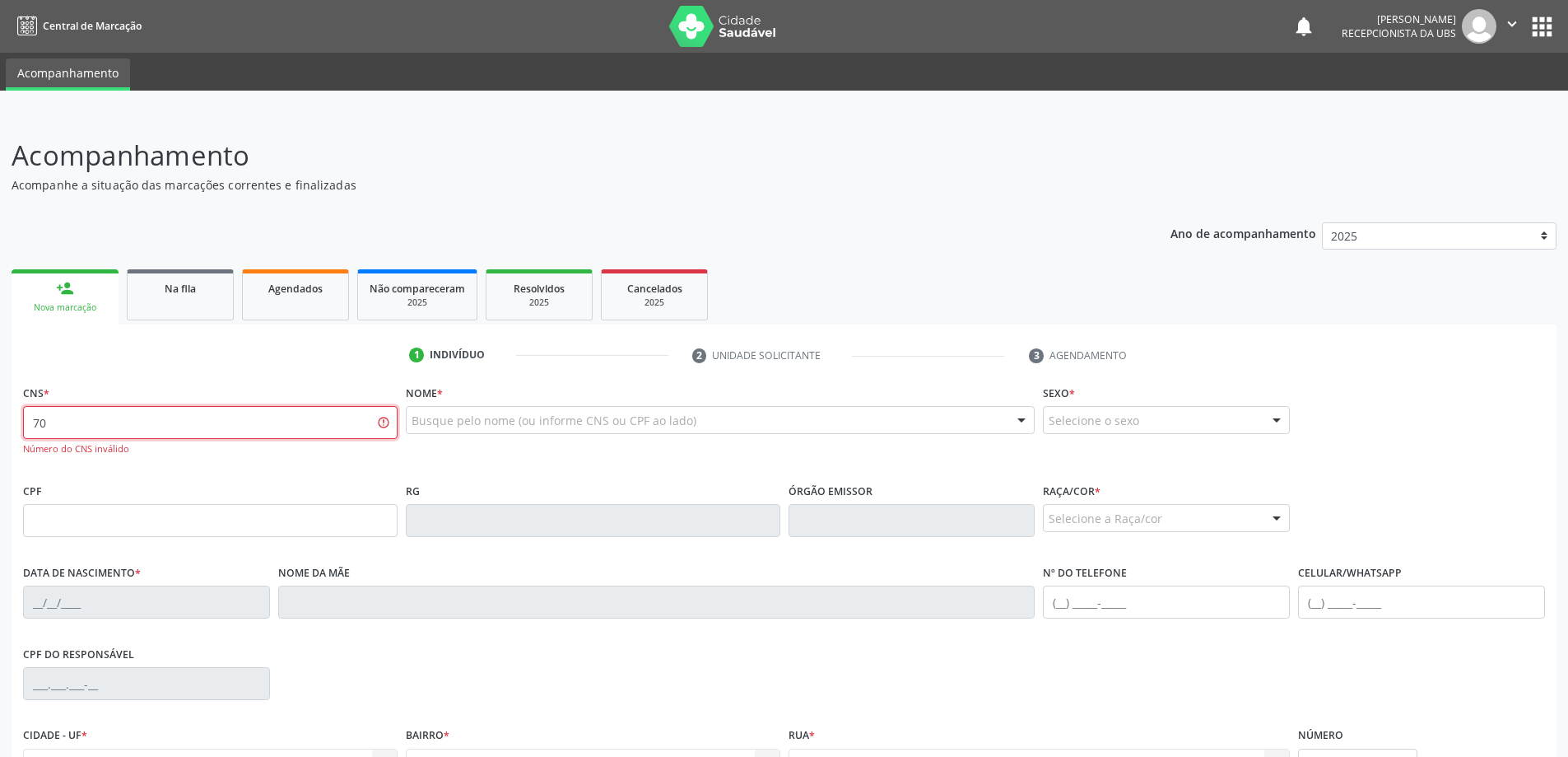
type input "7"
type input "705 0044 7152 2650"
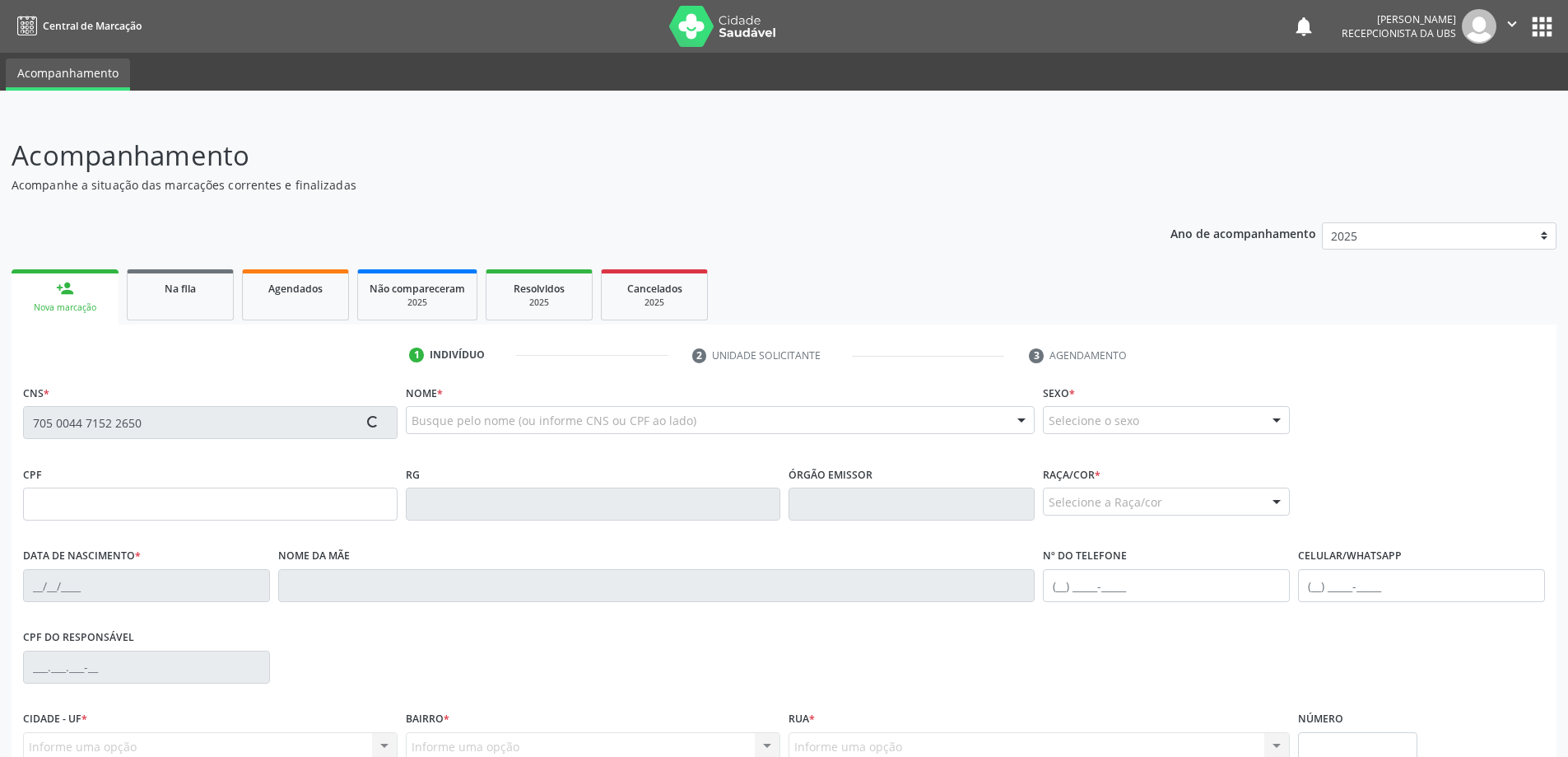
type input "346.325.224-49"
type input "20[DATE]"
type input "[PERSON_NAME]"
type input "[PHONE_NUMBER]"
type input "S/N"
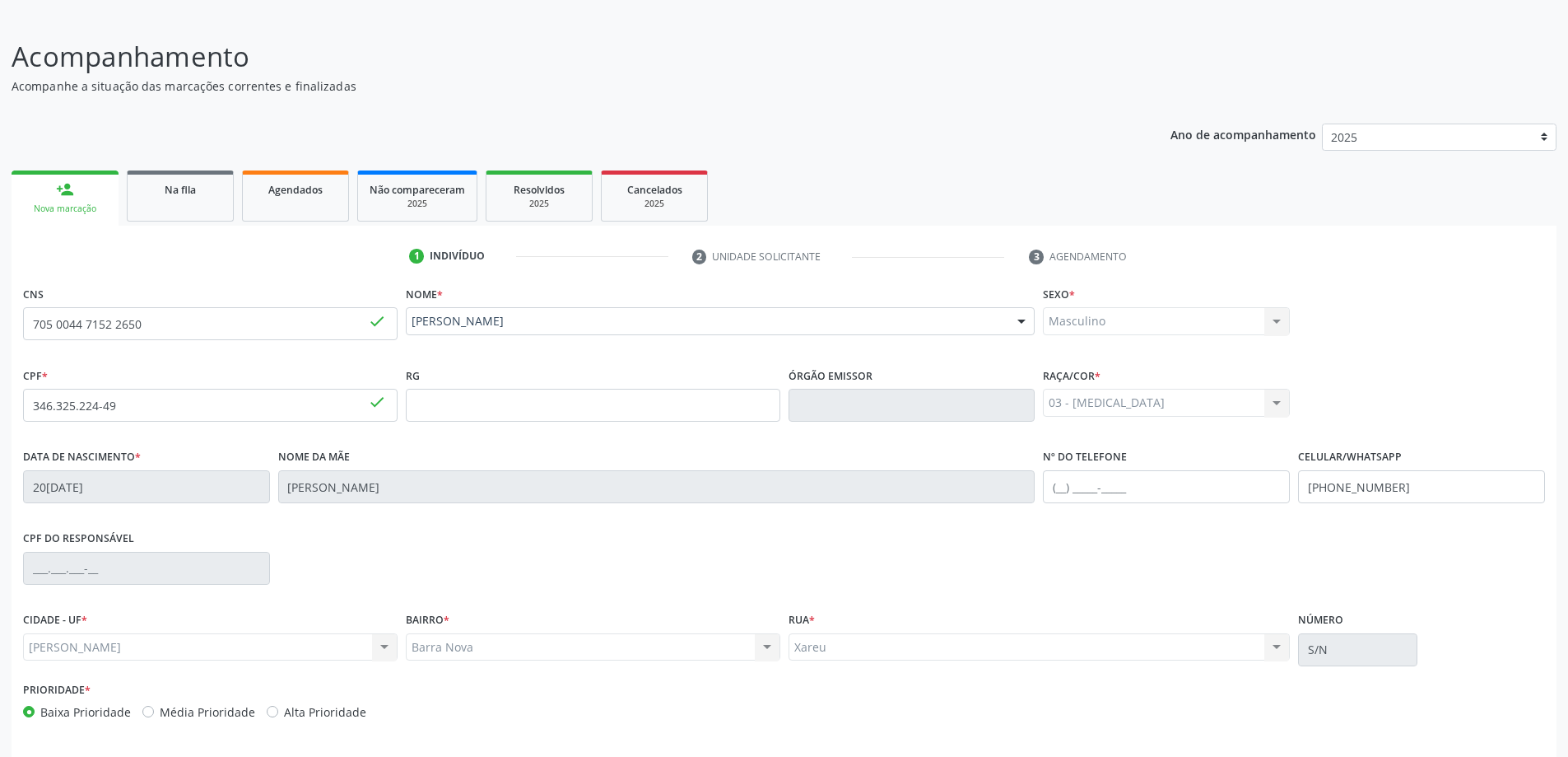
scroll to position [159, 0]
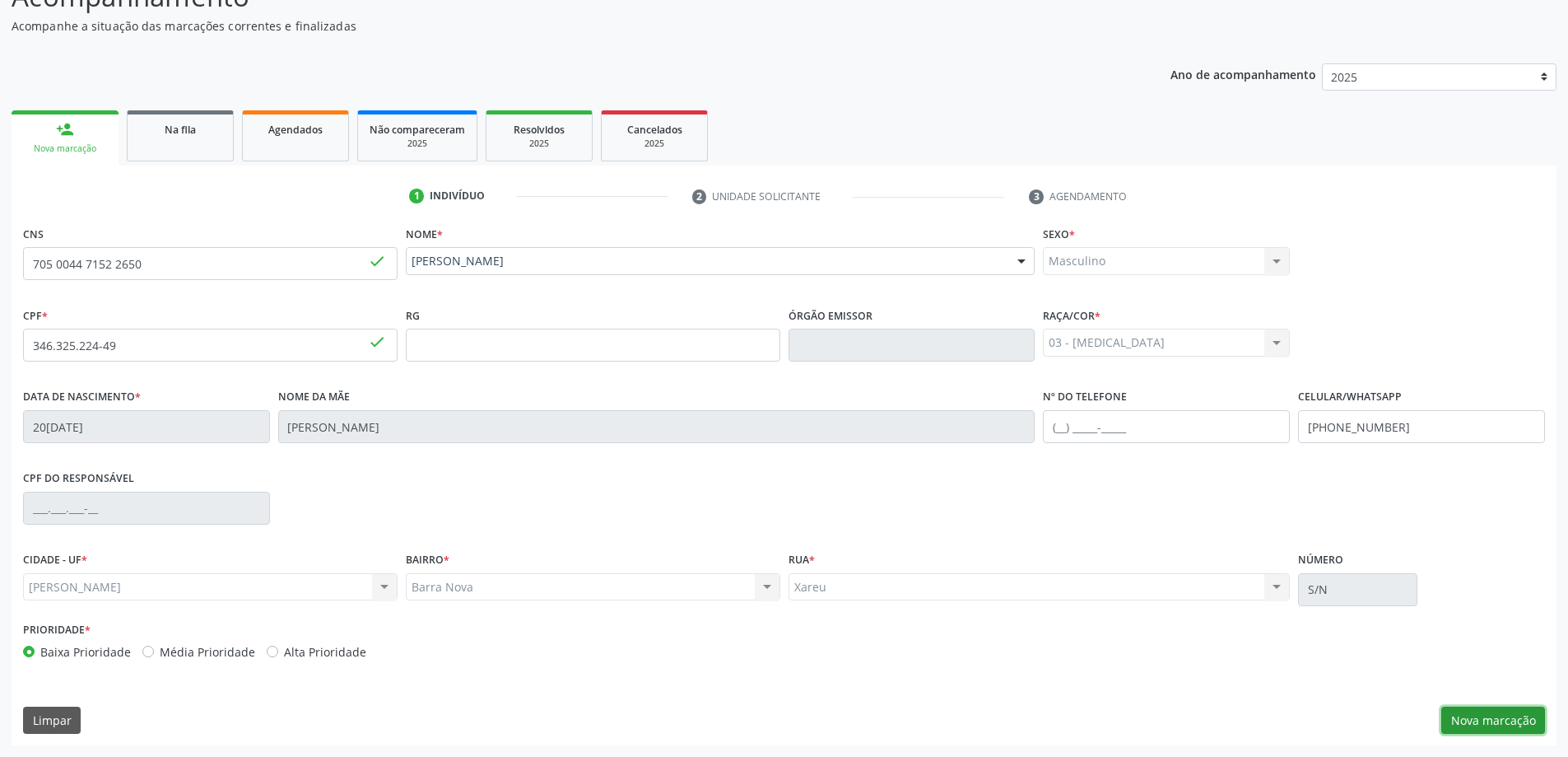
click at [1512, 723] on button "Nova marcação" at bounding box center [1493, 721] width 103 height 28
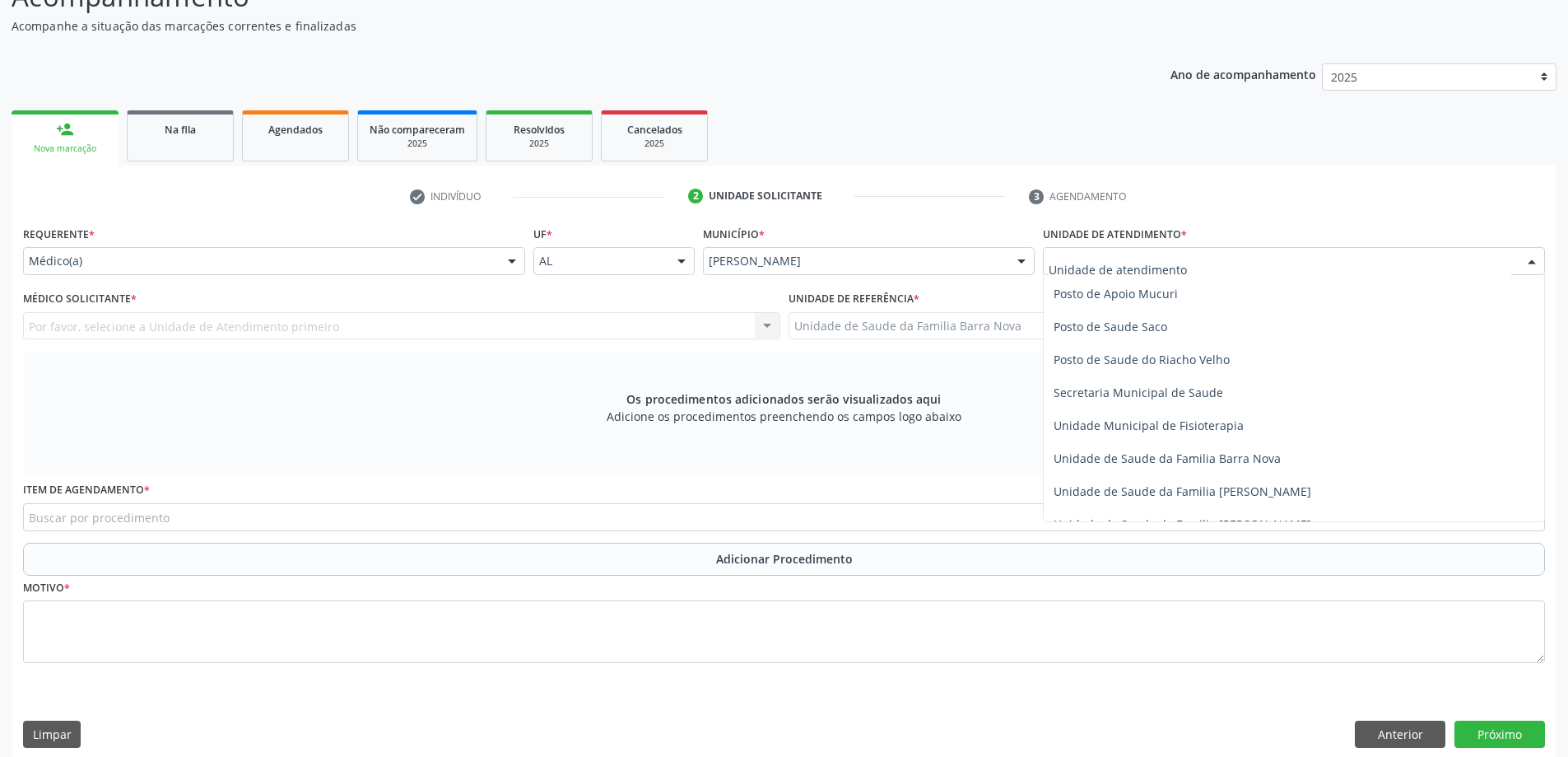
scroll to position [741, 0]
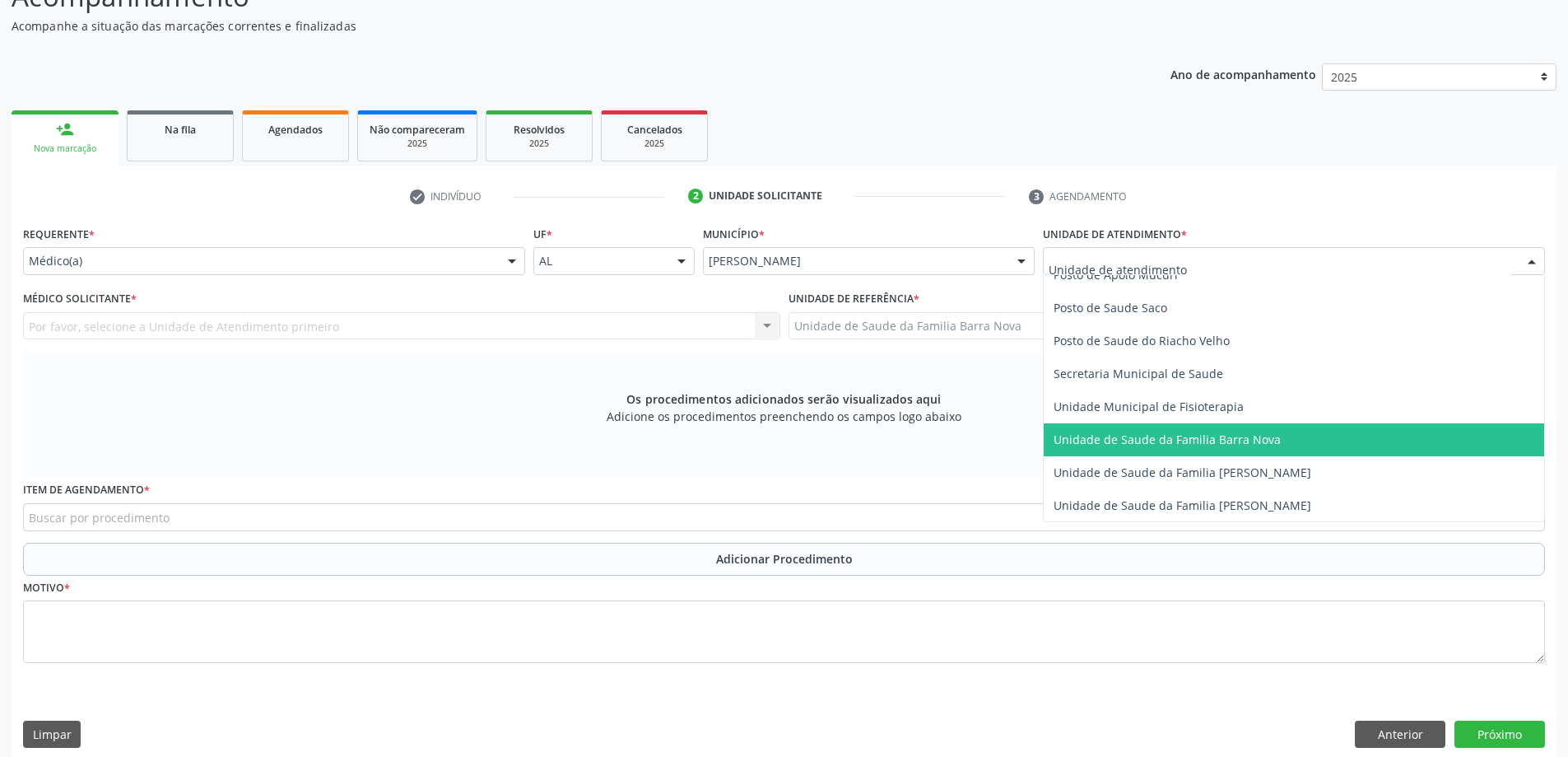
click at [1199, 441] on span "Unidade de Saude da Familia Barra Nova" at bounding box center [1167, 438] width 227 height 16
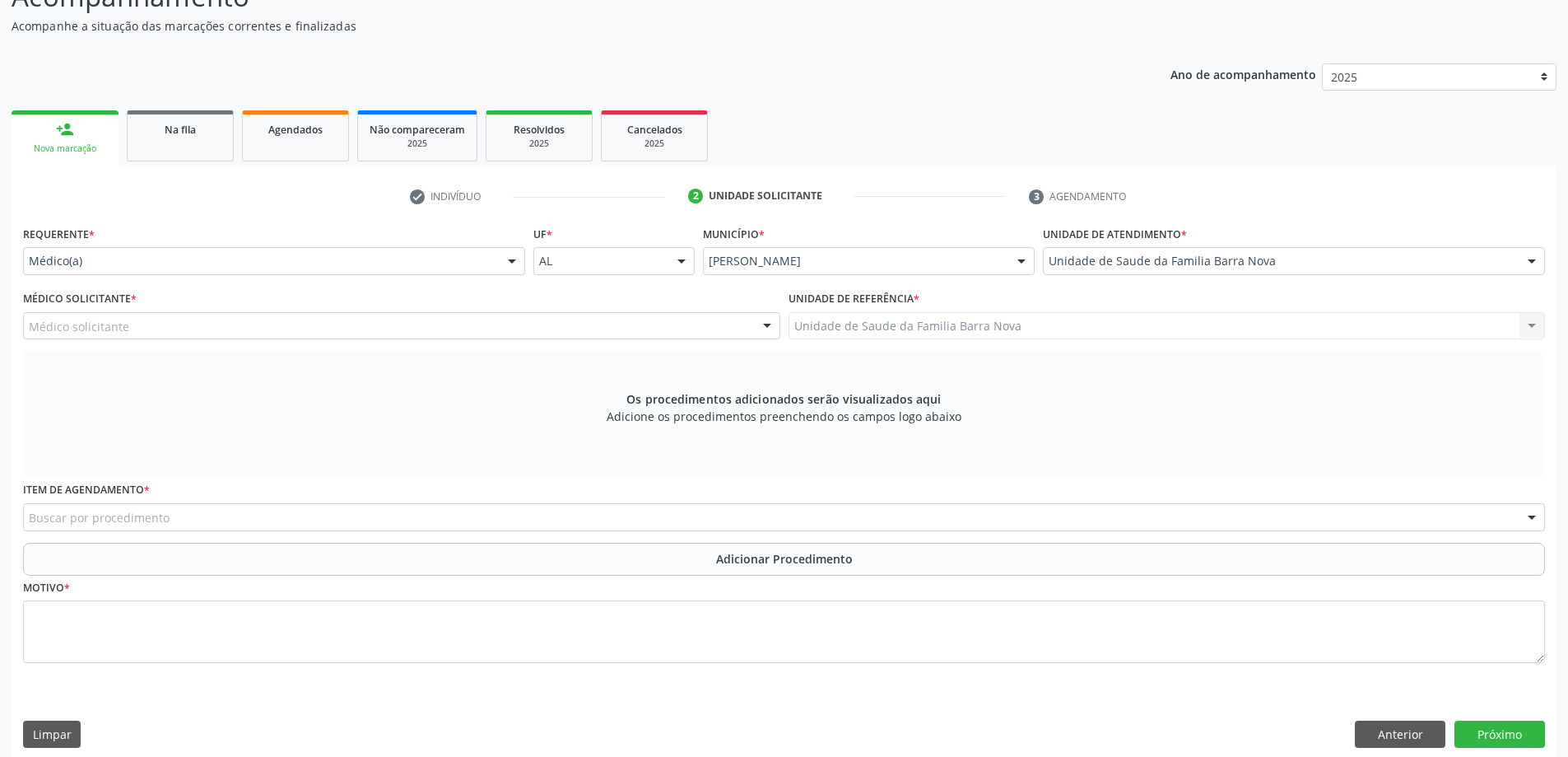
click at [275, 319] on div "Médico solicitante" at bounding box center [402, 326] width 758 height 28
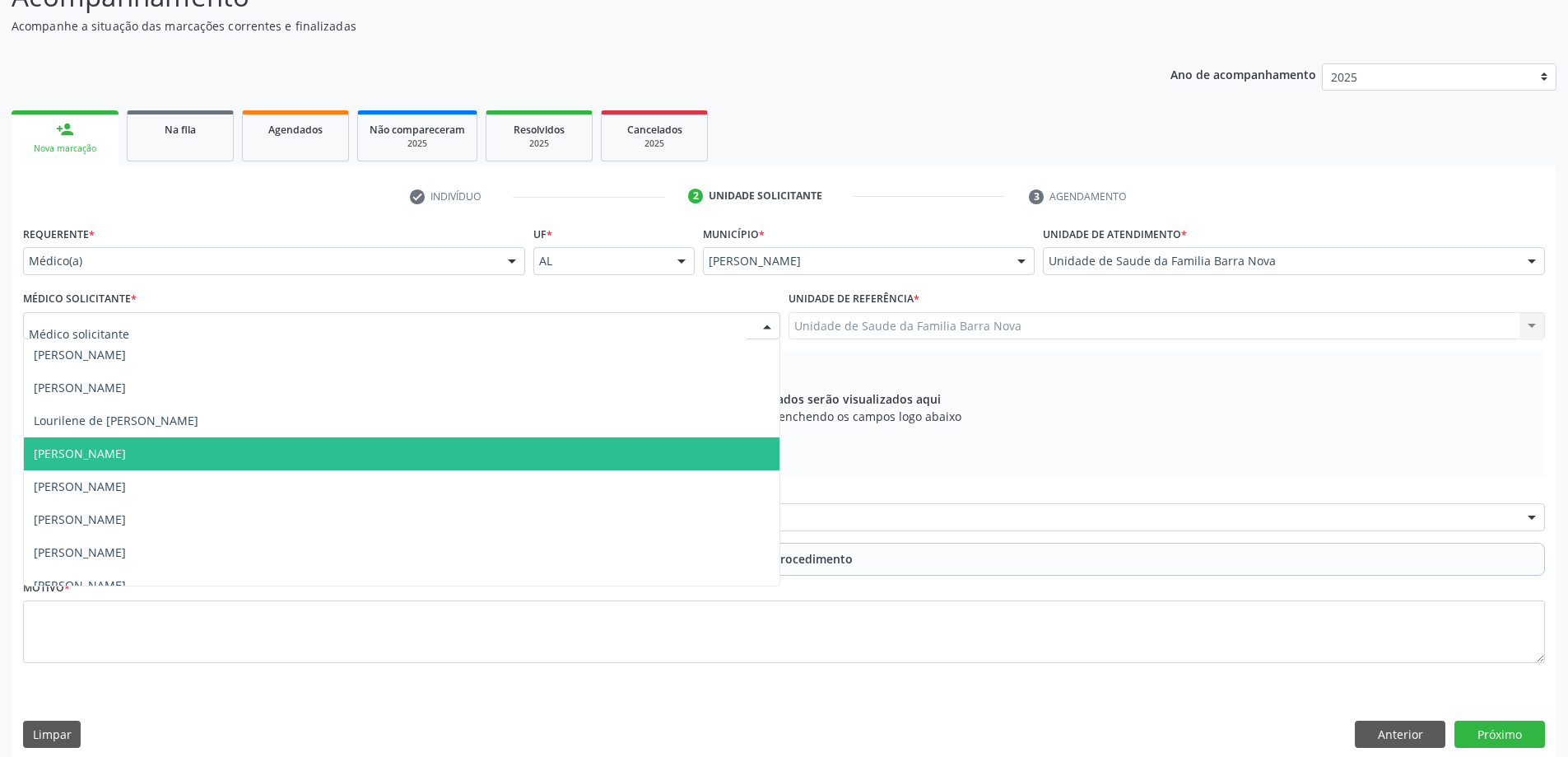
scroll to position [50, 0]
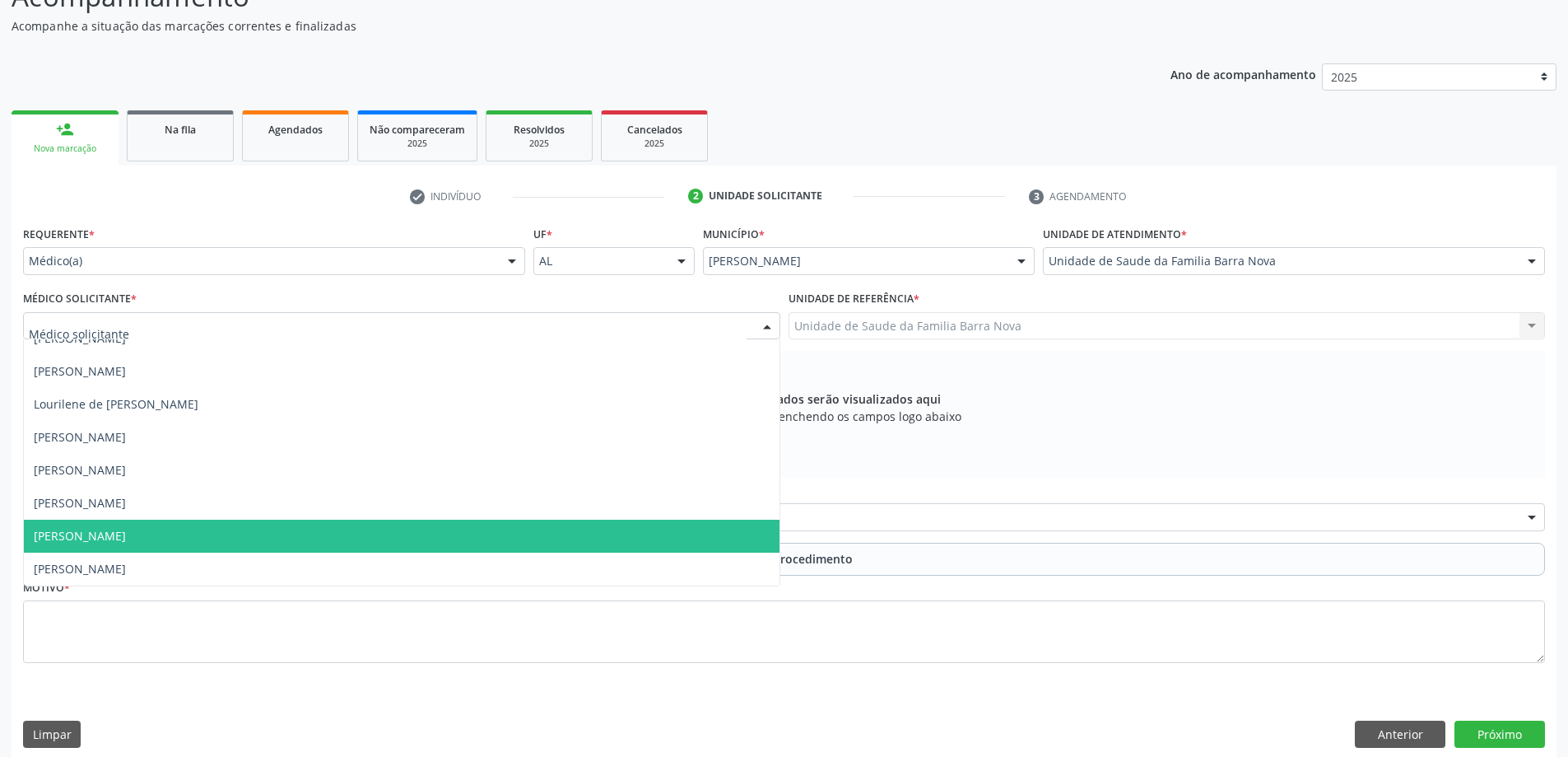
click at [356, 547] on span "[PERSON_NAME]" at bounding box center [402, 536] width 756 height 33
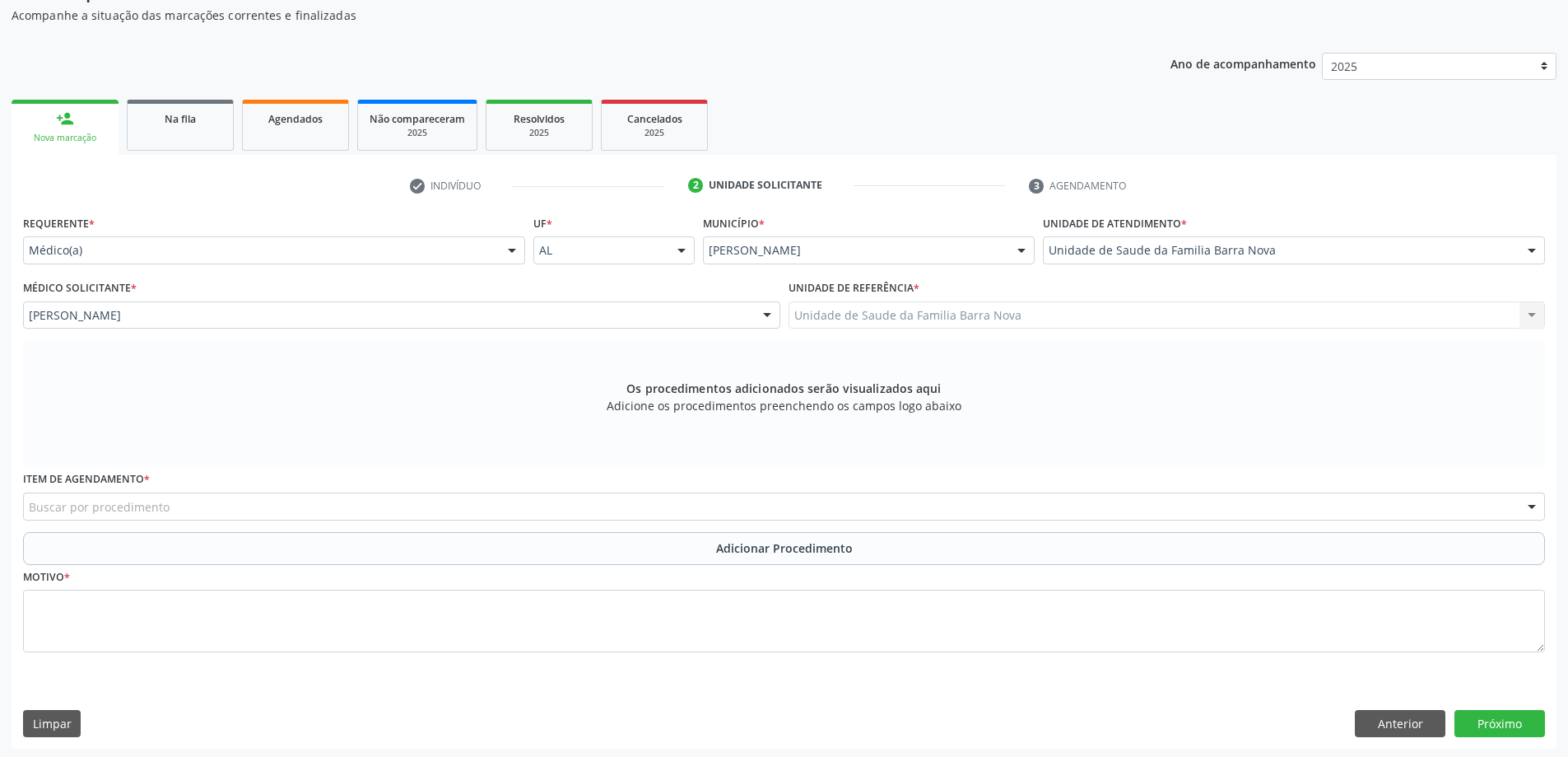
scroll to position [173, 0]
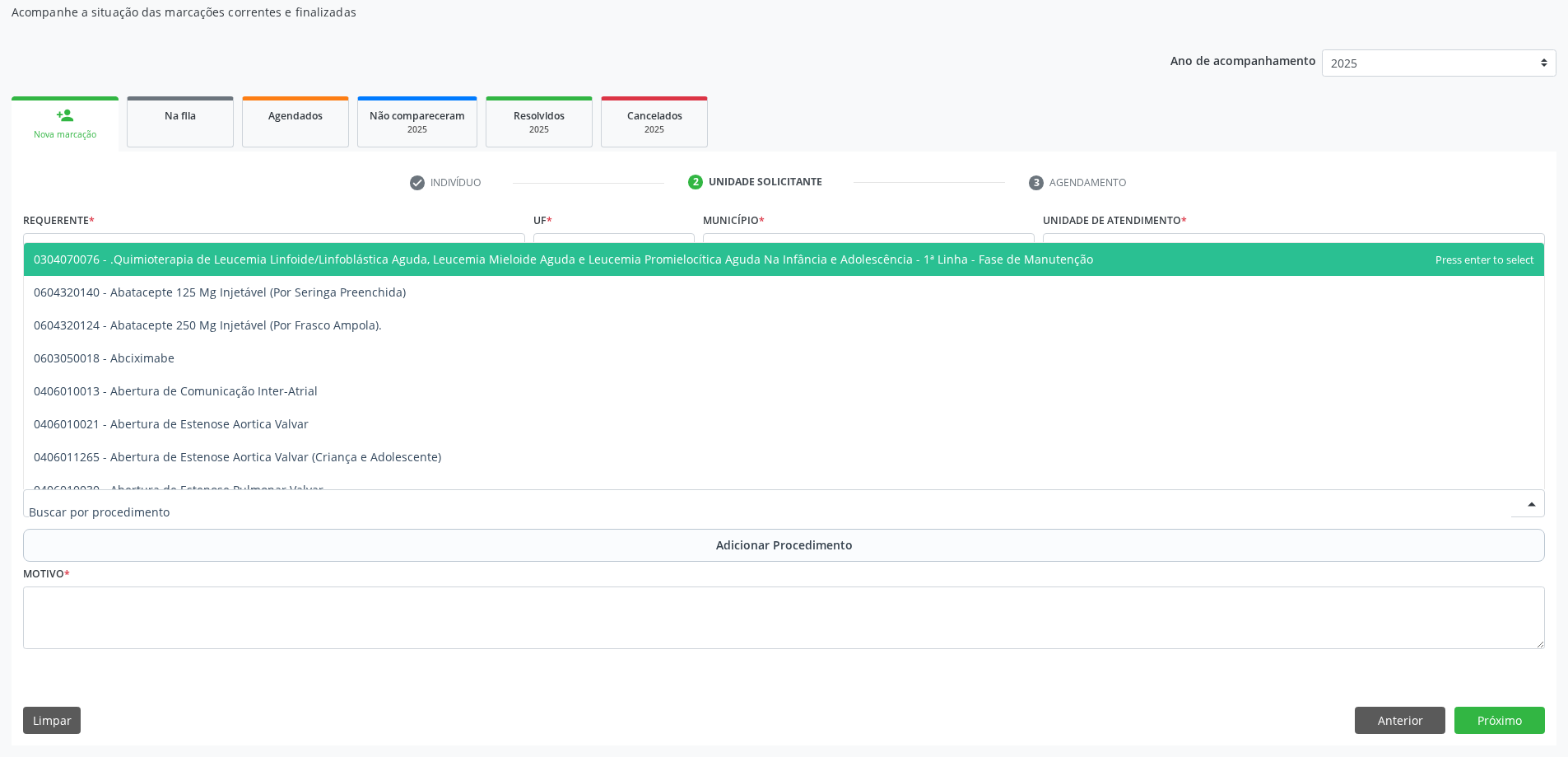
click at [556, 502] on div at bounding box center [784, 503] width 1522 height 28
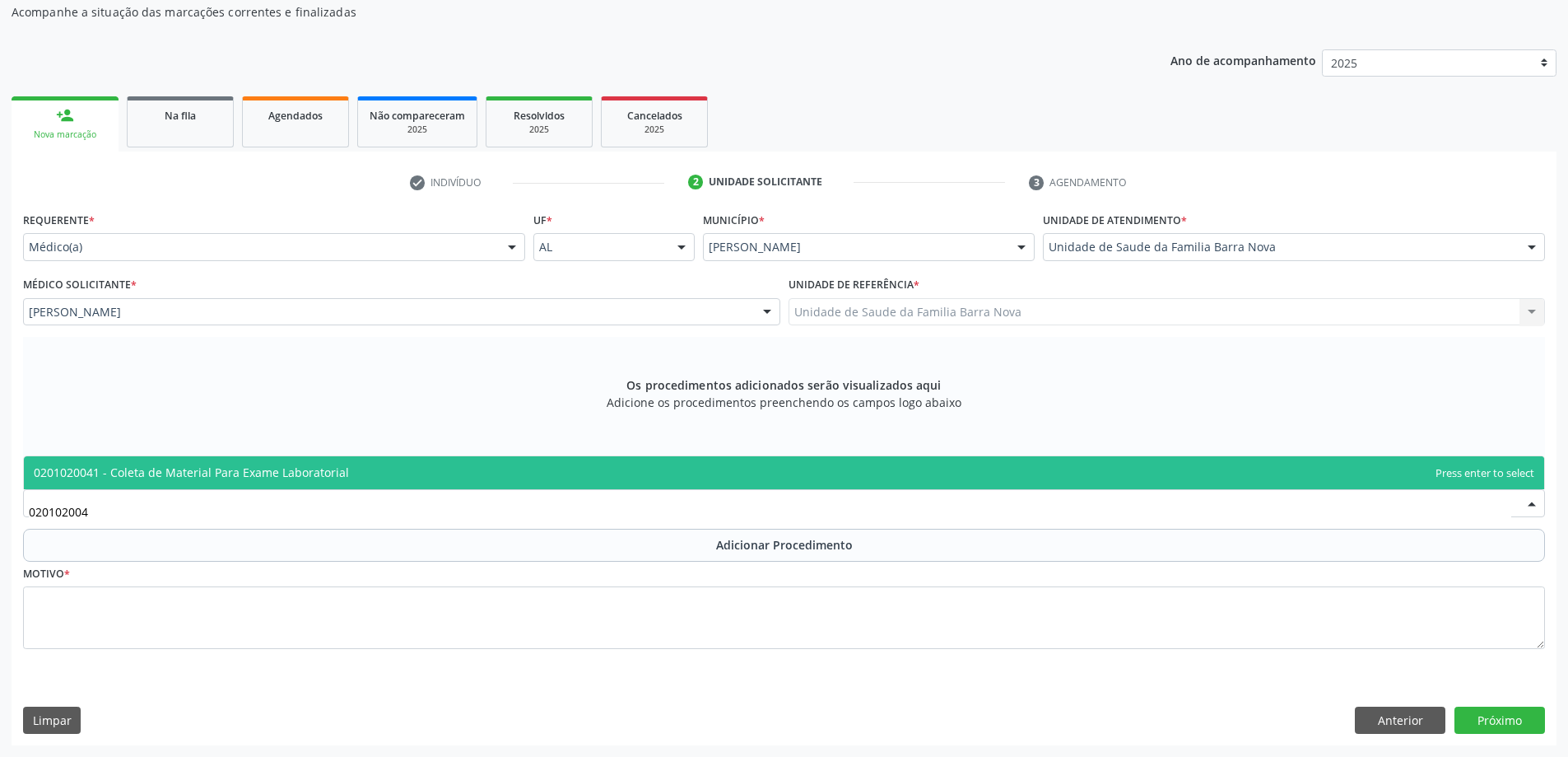
type input "0201020041"
click at [581, 467] on span "0201020041 - Coleta de Material Para Exame Laboratorial" at bounding box center [784, 472] width 1520 height 33
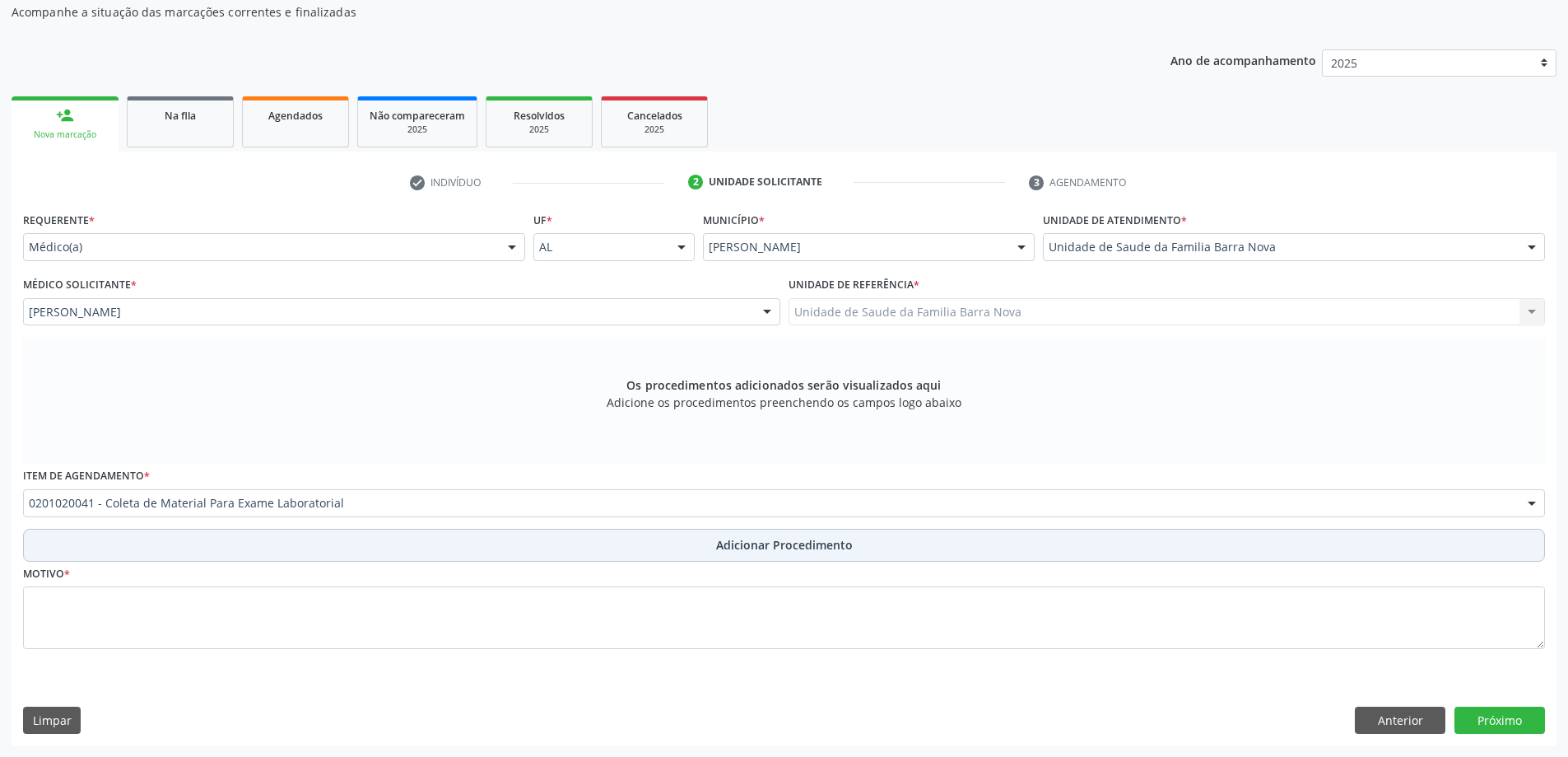
click at [718, 550] on span "Adicionar Procedimento" at bounding box center [784, 544] width 136 height 17
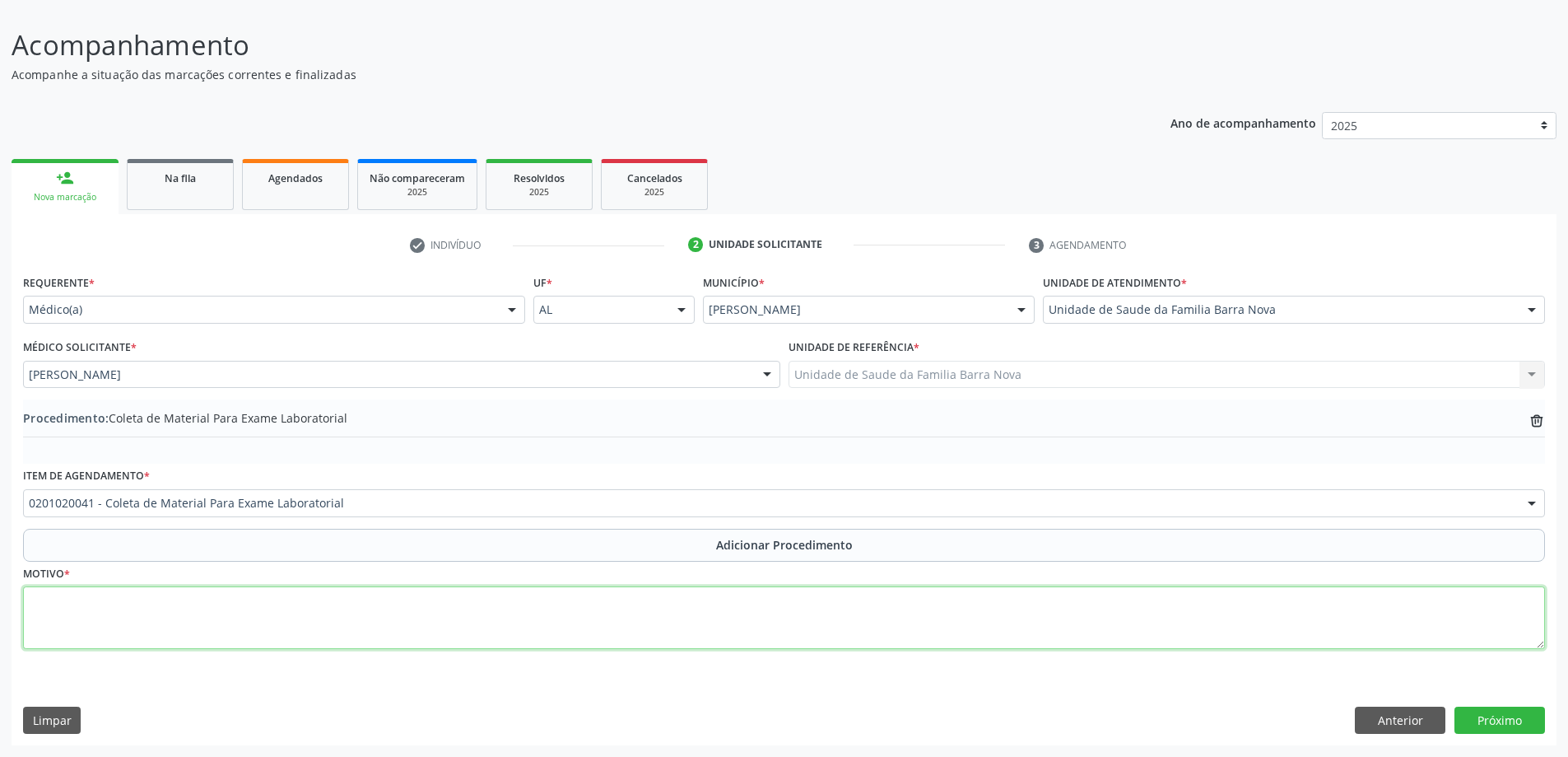
click at [238, 613] on textarea at bounding box center [784, 618] width 1522 height 63
type textarea "Hepatopatia alcoolica."
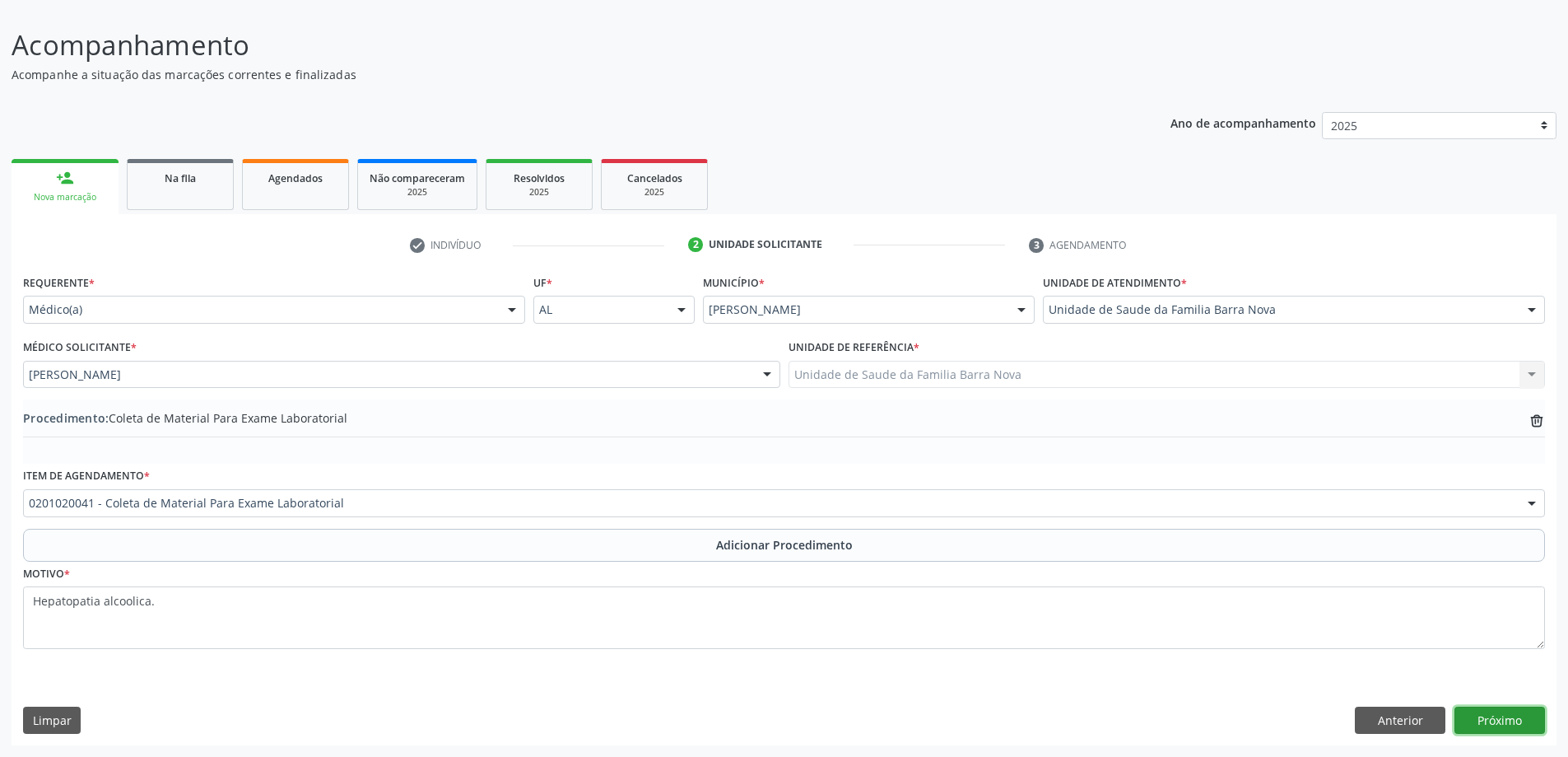
click at [1507, 718] on button "Próximo" at bounding box center [1499, 721] width 90 height 28
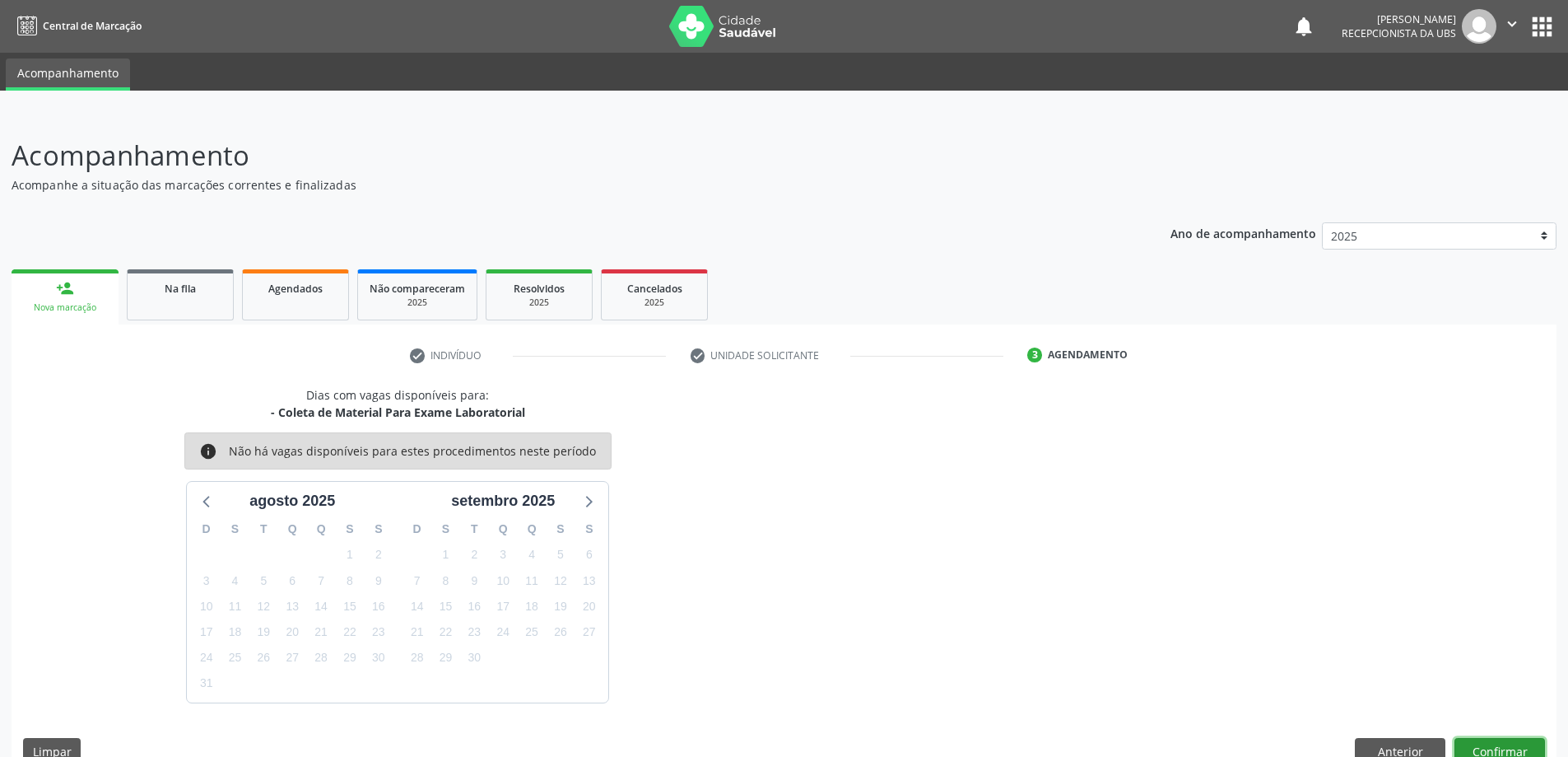
click at [1520, 743] on button "Confirmar" at bounding box center [1499, 752] width 90 height 28
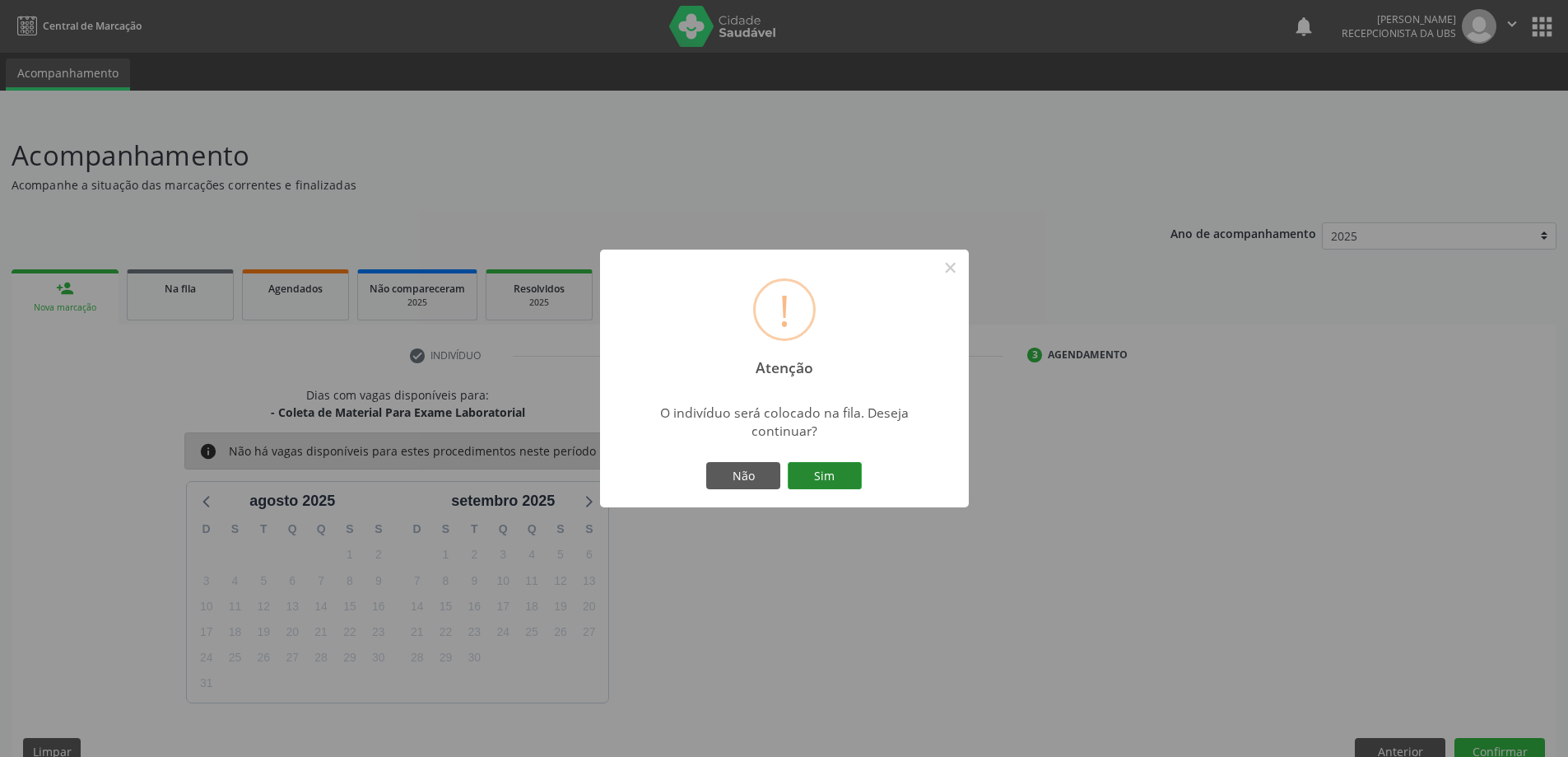
click at [820, 472] on button "Sim" at bounding box center [825, 476] width 74 height 28
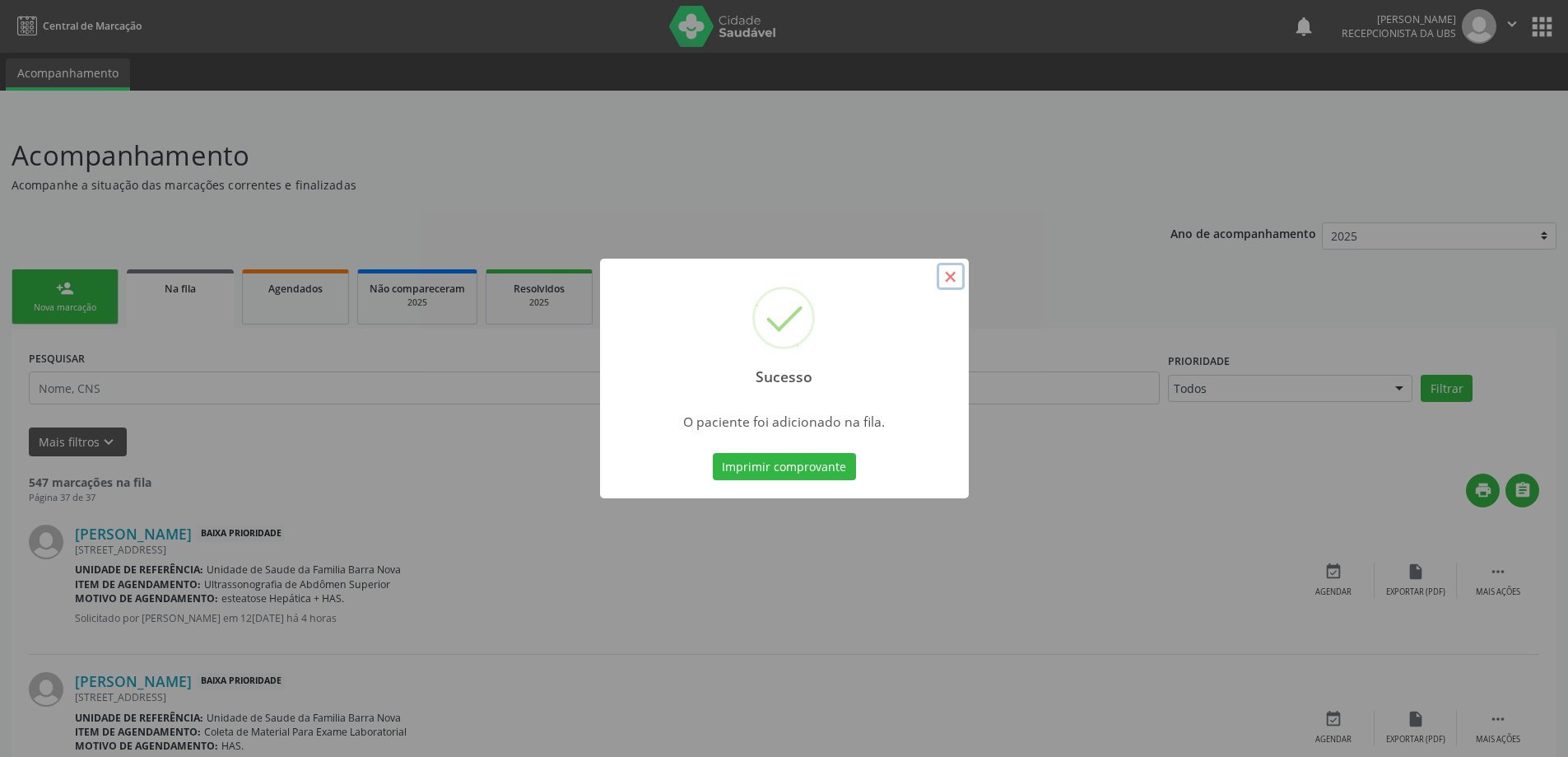
click at [950, 276] on button "×" at bounding box center [951, 276] width 28 height 28
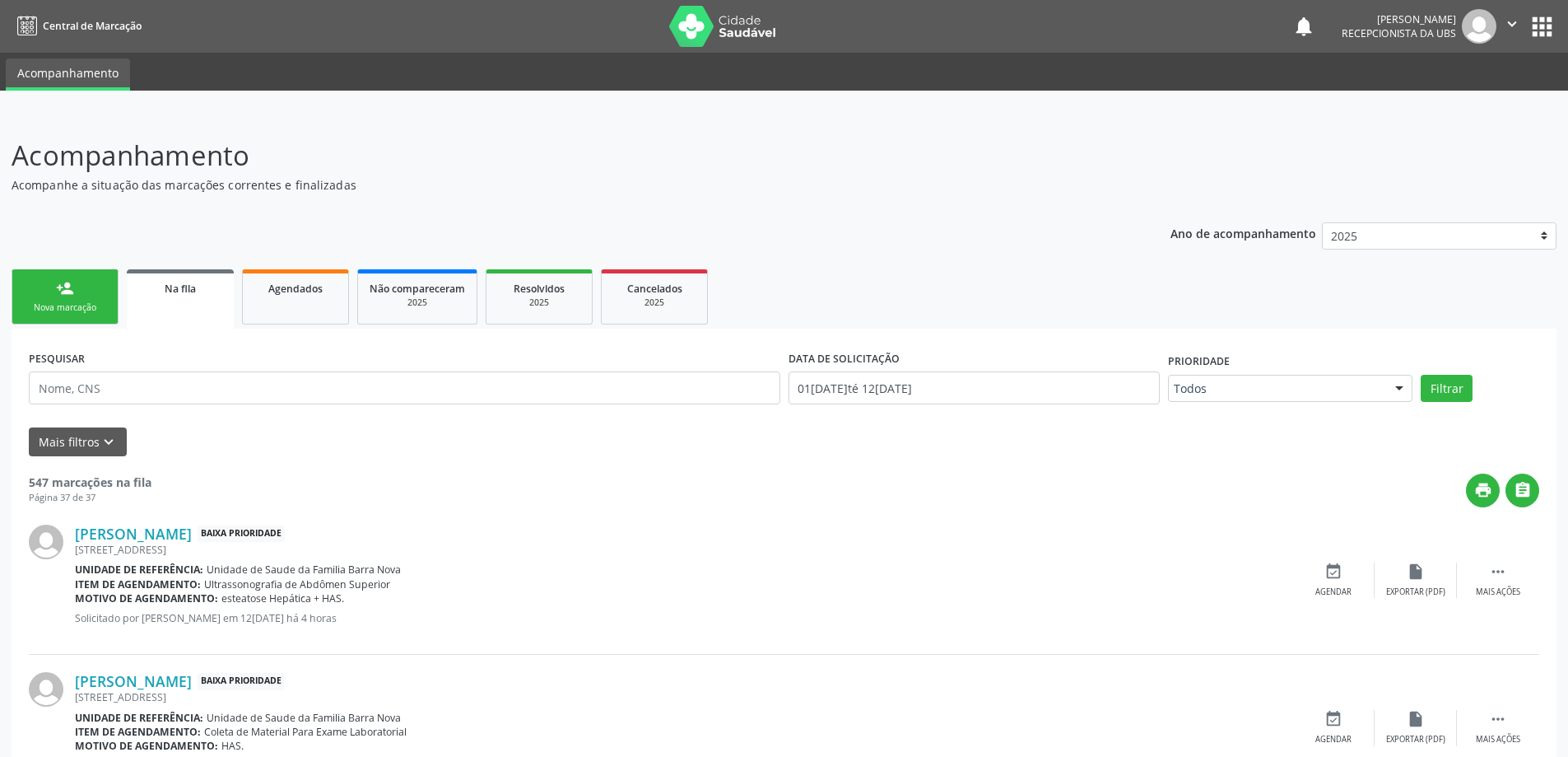
click at [69, 295] on div "person_add" at bounding box center [65, 288] width 18 height 18
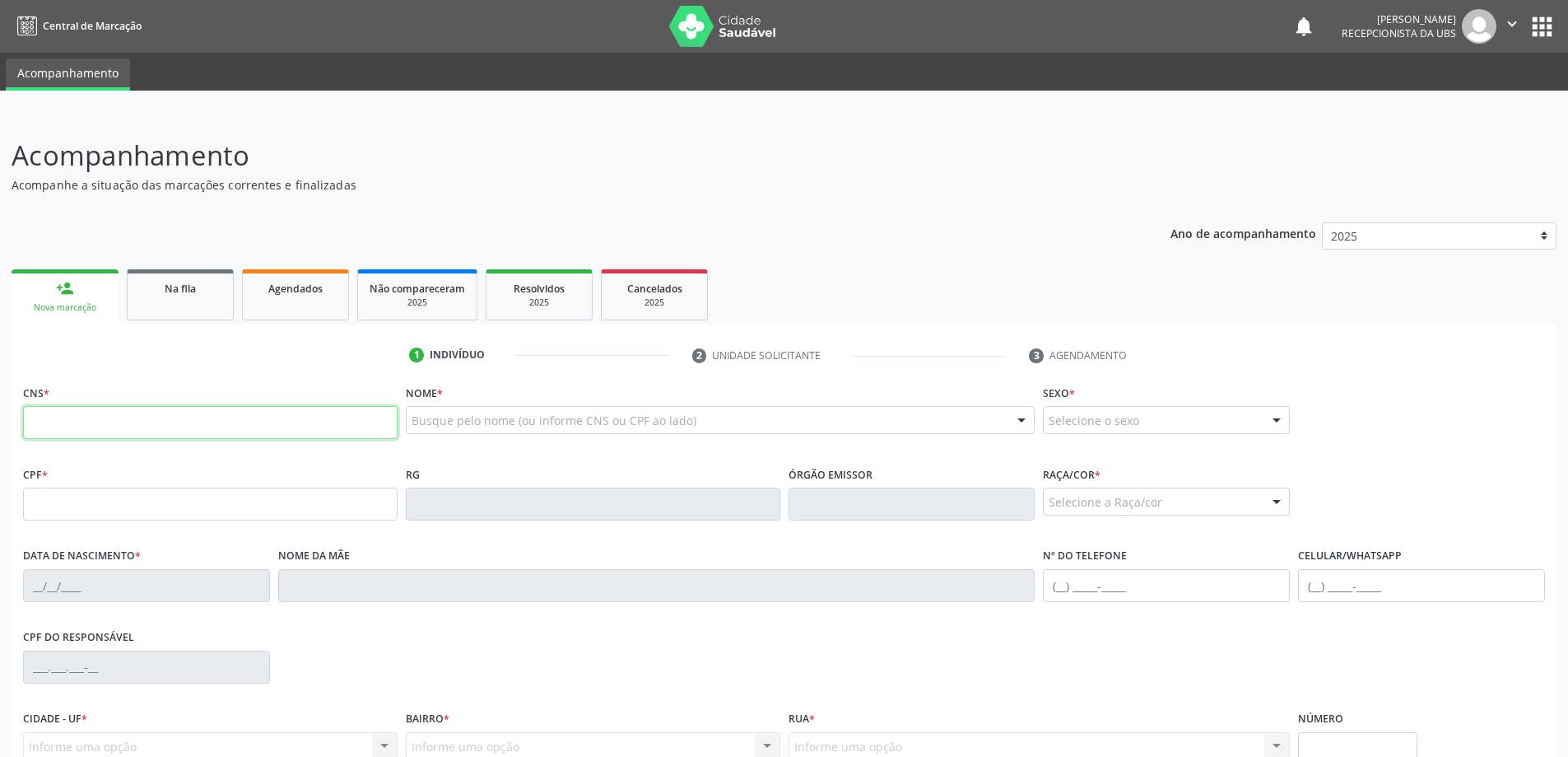
click at [129, 423] on input "text" at bounding box center [210, 423] width 375 height 33
type input "700 8074 8792 2186"
type input "001.480.254-63"
type input "1[DATE]"
type input "[PERSON_NAME]"
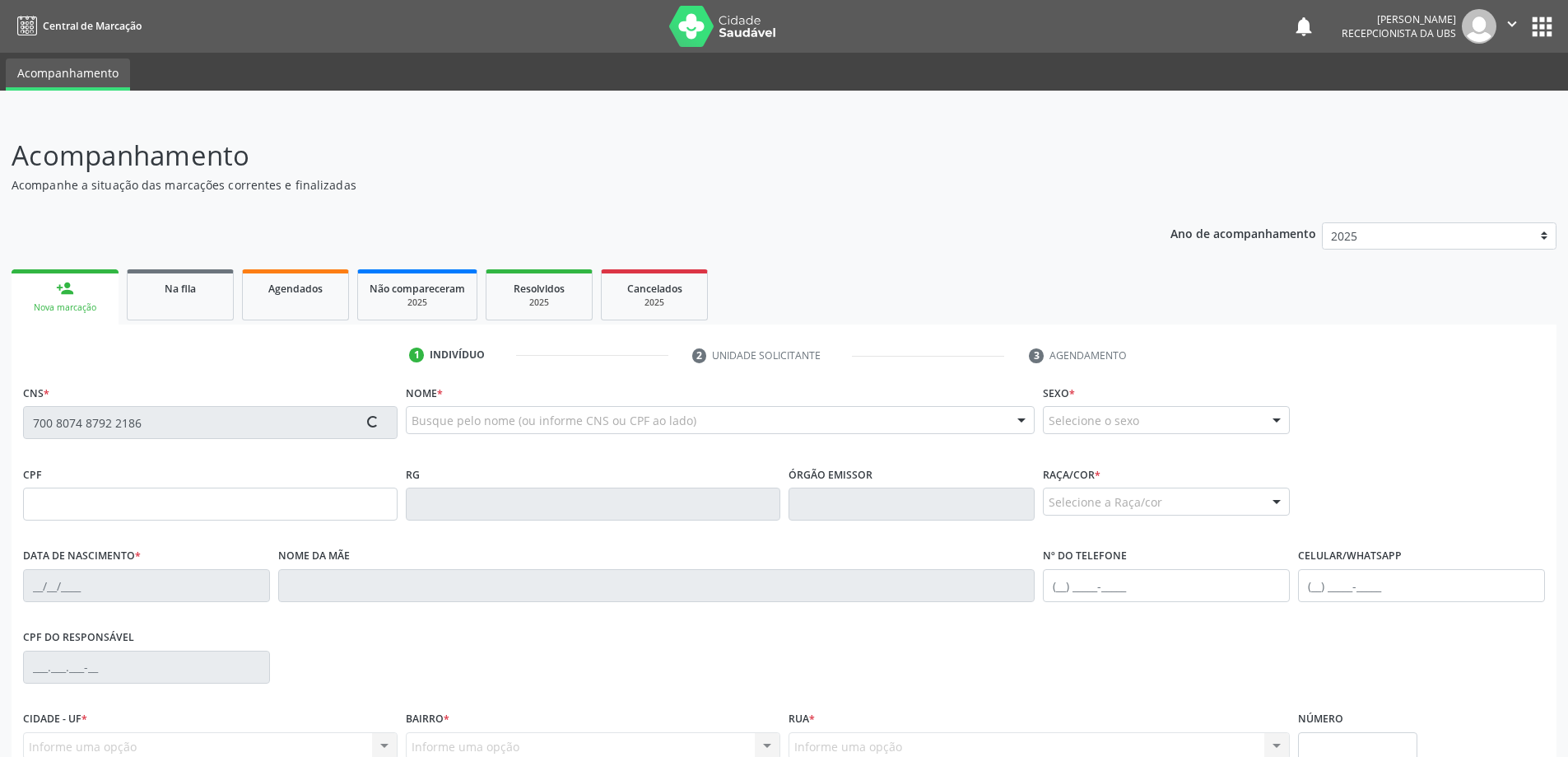
type input "[PHONE_NUMBER]"
type input "220"
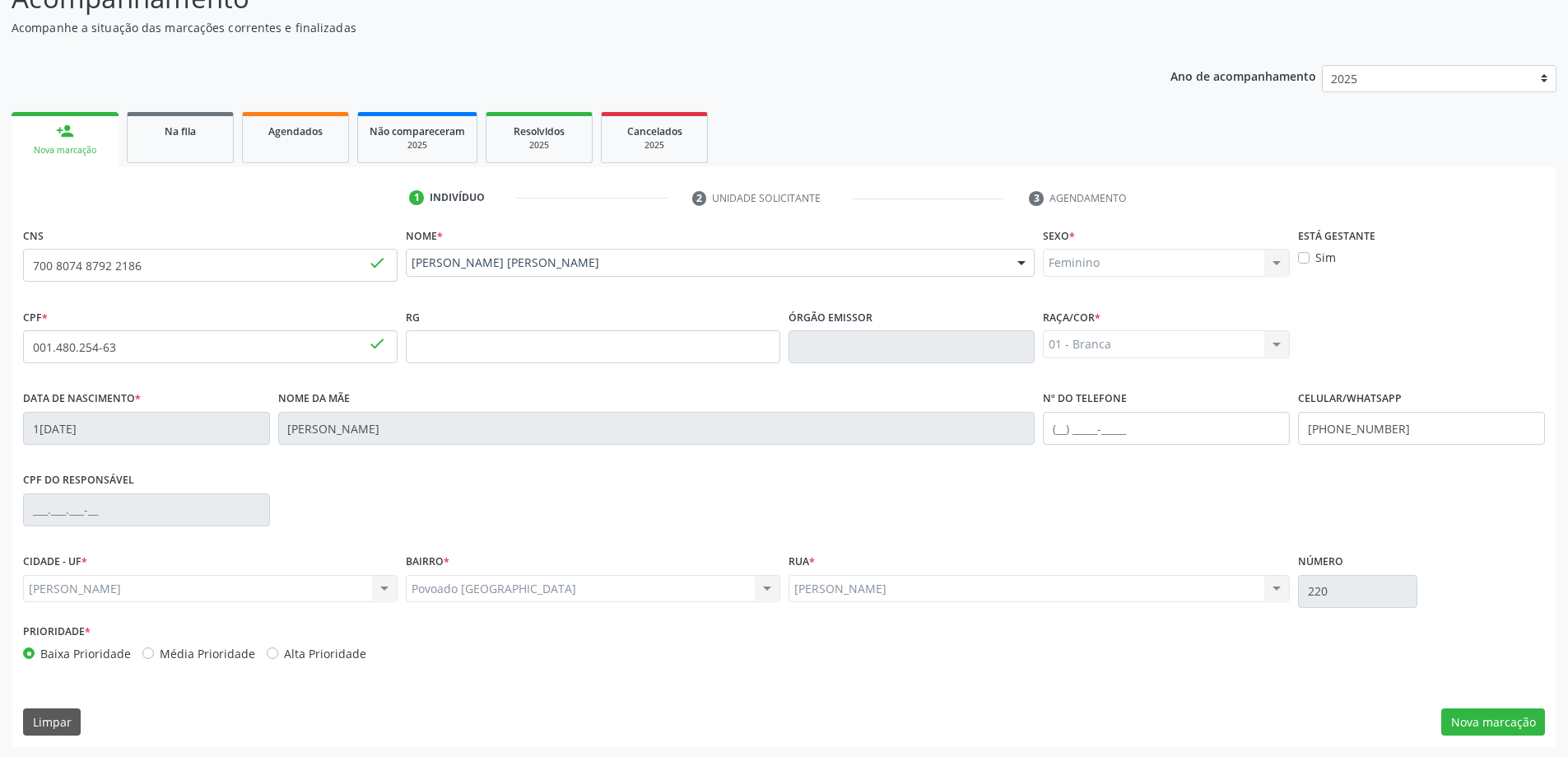
scroll to position [159, 0]
click at [1502, 718] on button "Nova marcação" at bounding box center [1493, 721] width 103 height 28
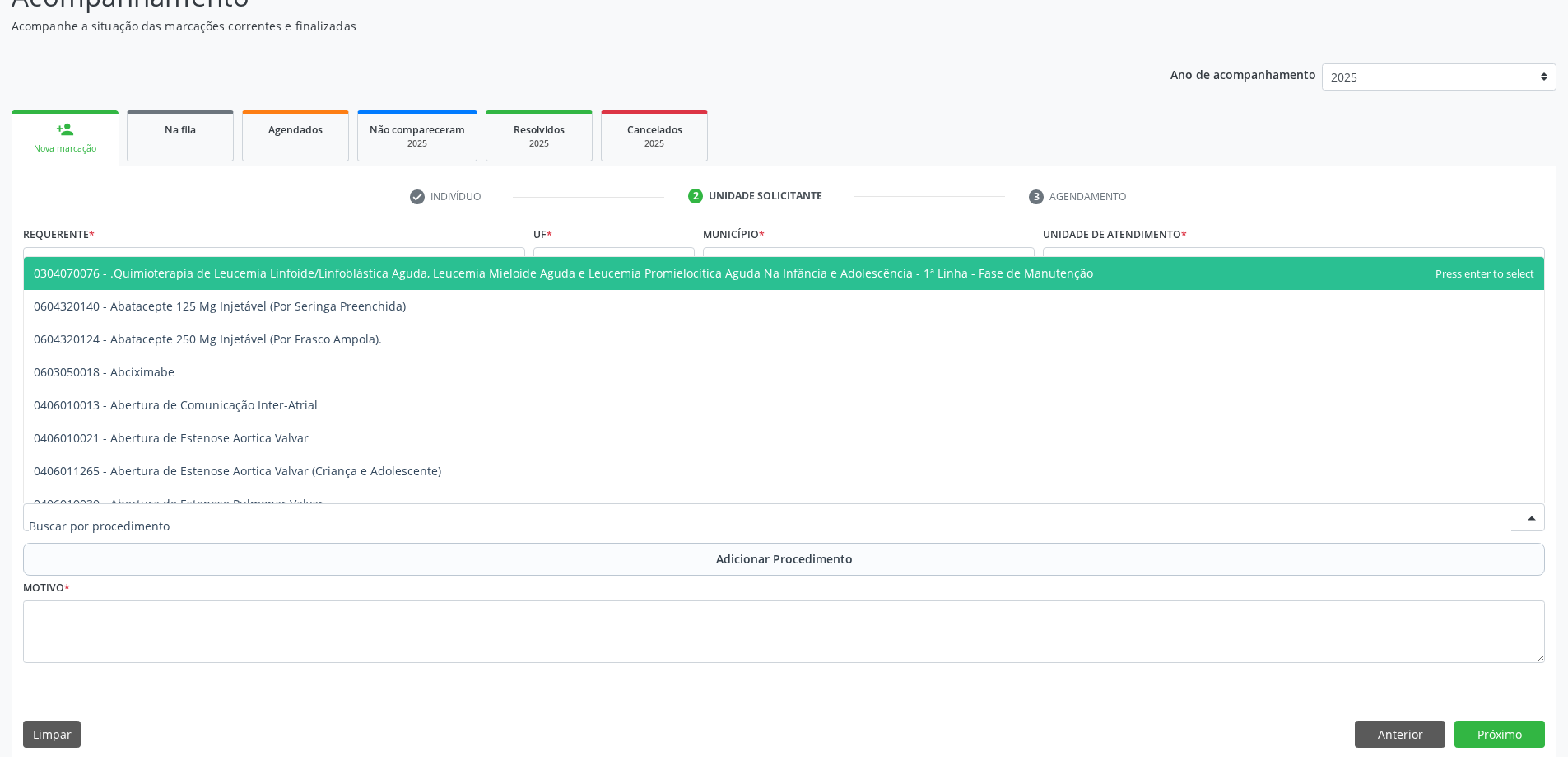
click at [659, 519] on div at bounding box center [784, 517] width 1522 height 28
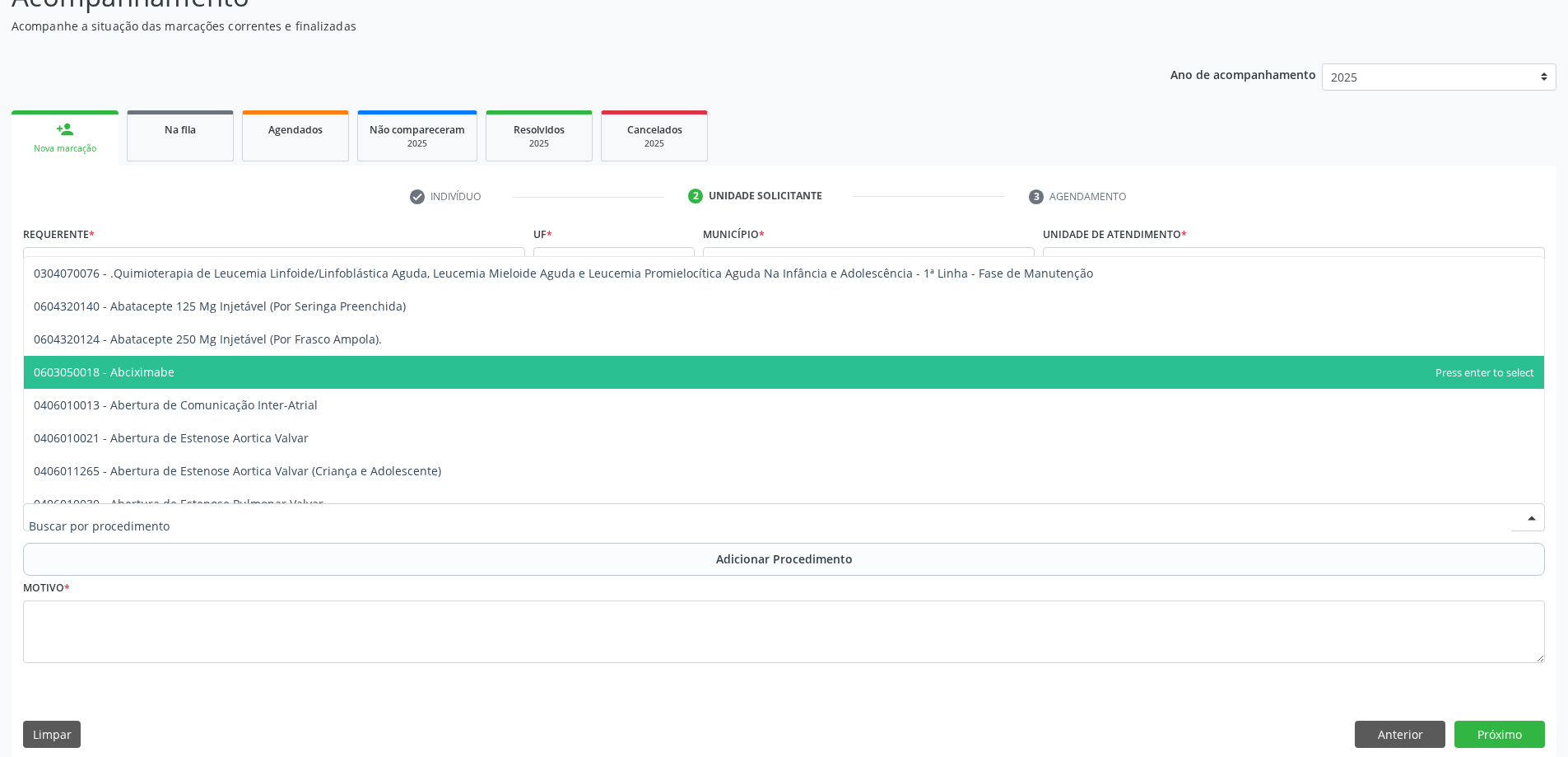
click at [1142, 383] on span "0603050018 - Abciximabe" at bounding box center [784, 372] width 1520 height 33
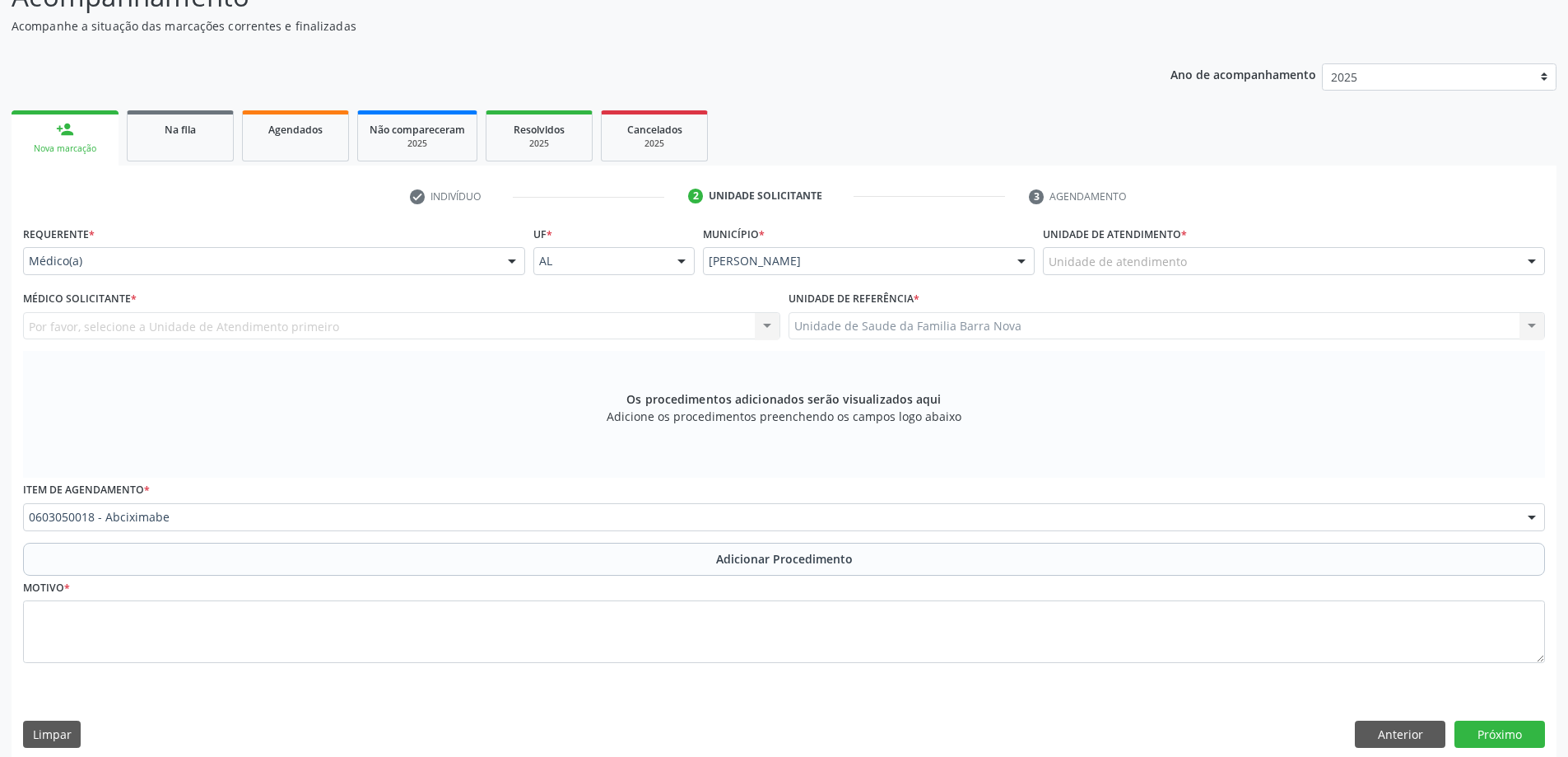
click at [1278, 257] on div "Unidade de atendimento" at bounding box center [1293, 261] width 502 height 28
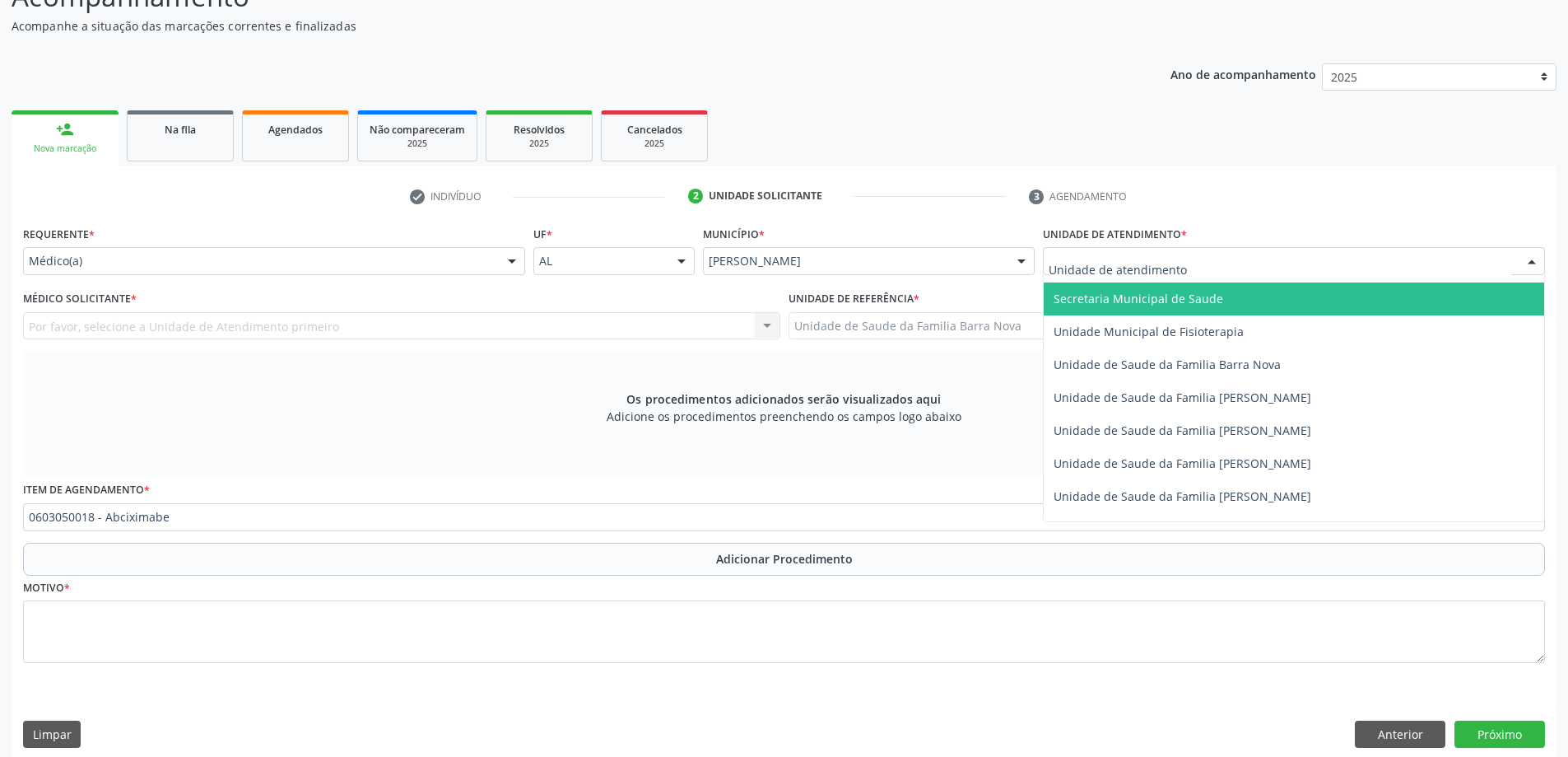
scroll to position [823, 0]
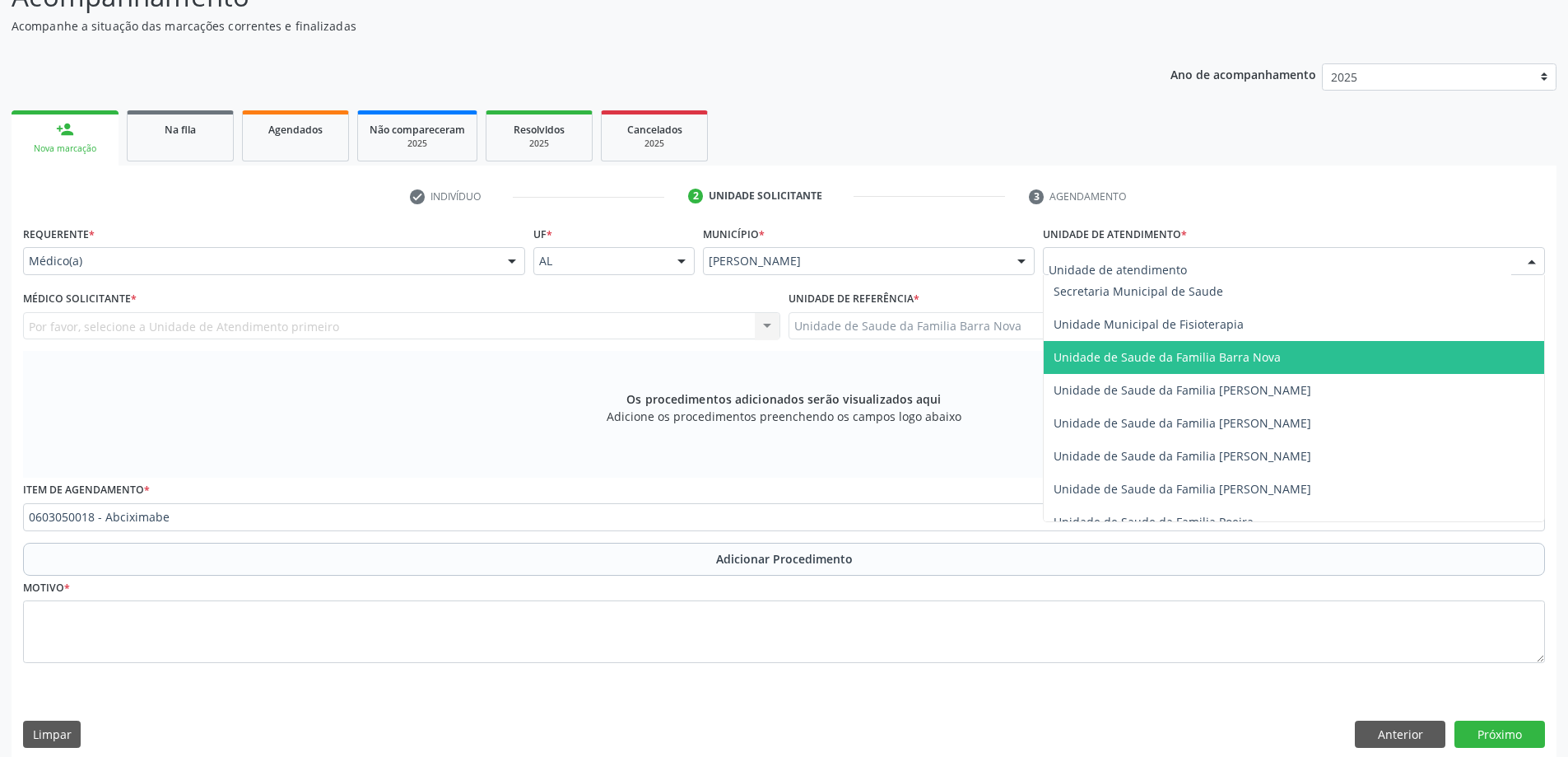
click at [1236, 363] on span "Unidade de Saude da Familia Barra Nova" at bounding box center [1167, 357] width 227 height 16
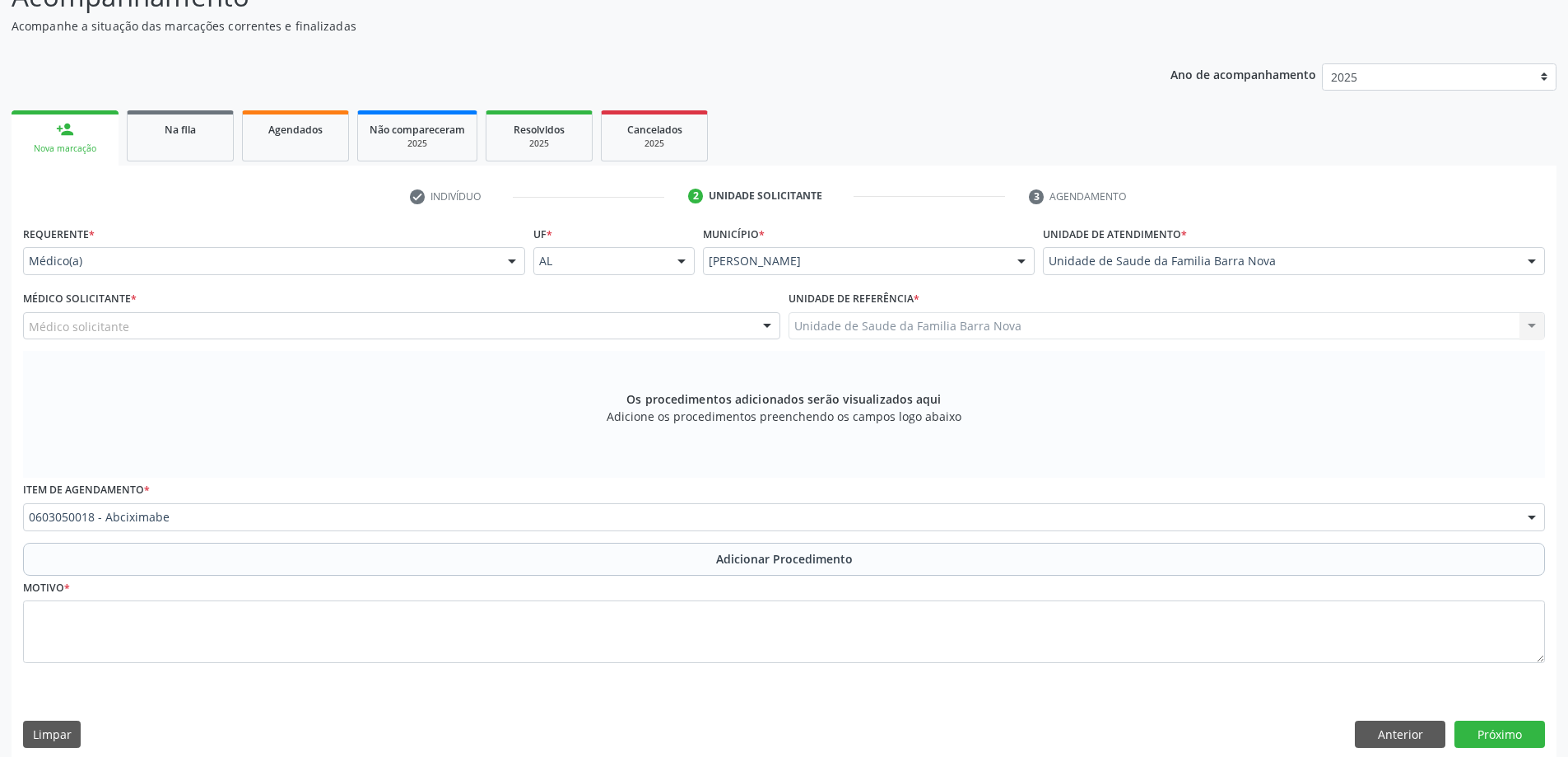
click at [244, 321] on div "Médico solicitante" at bounding box center [402, 326] width 758 height 28
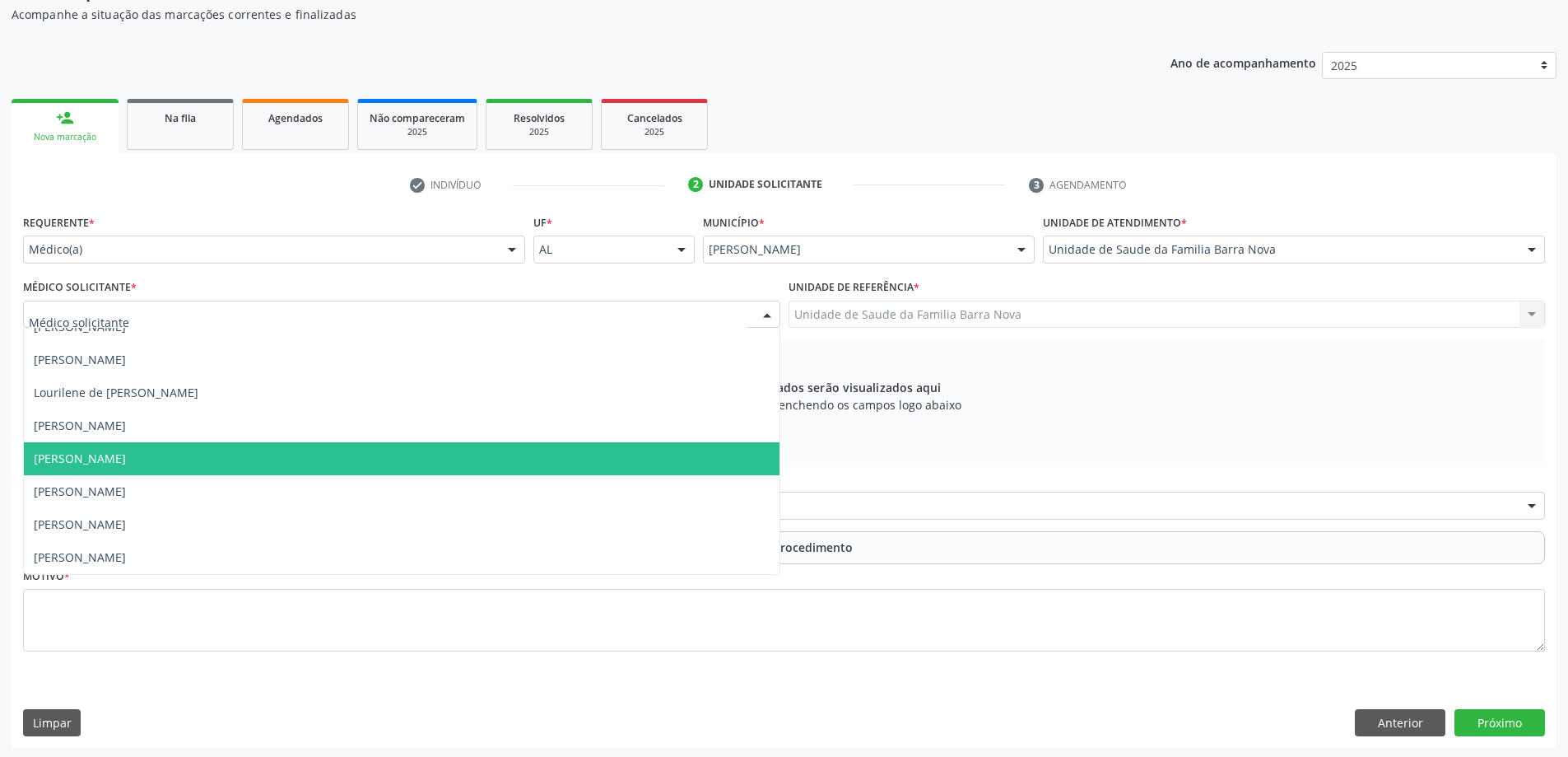
scroll to position [173, 0]
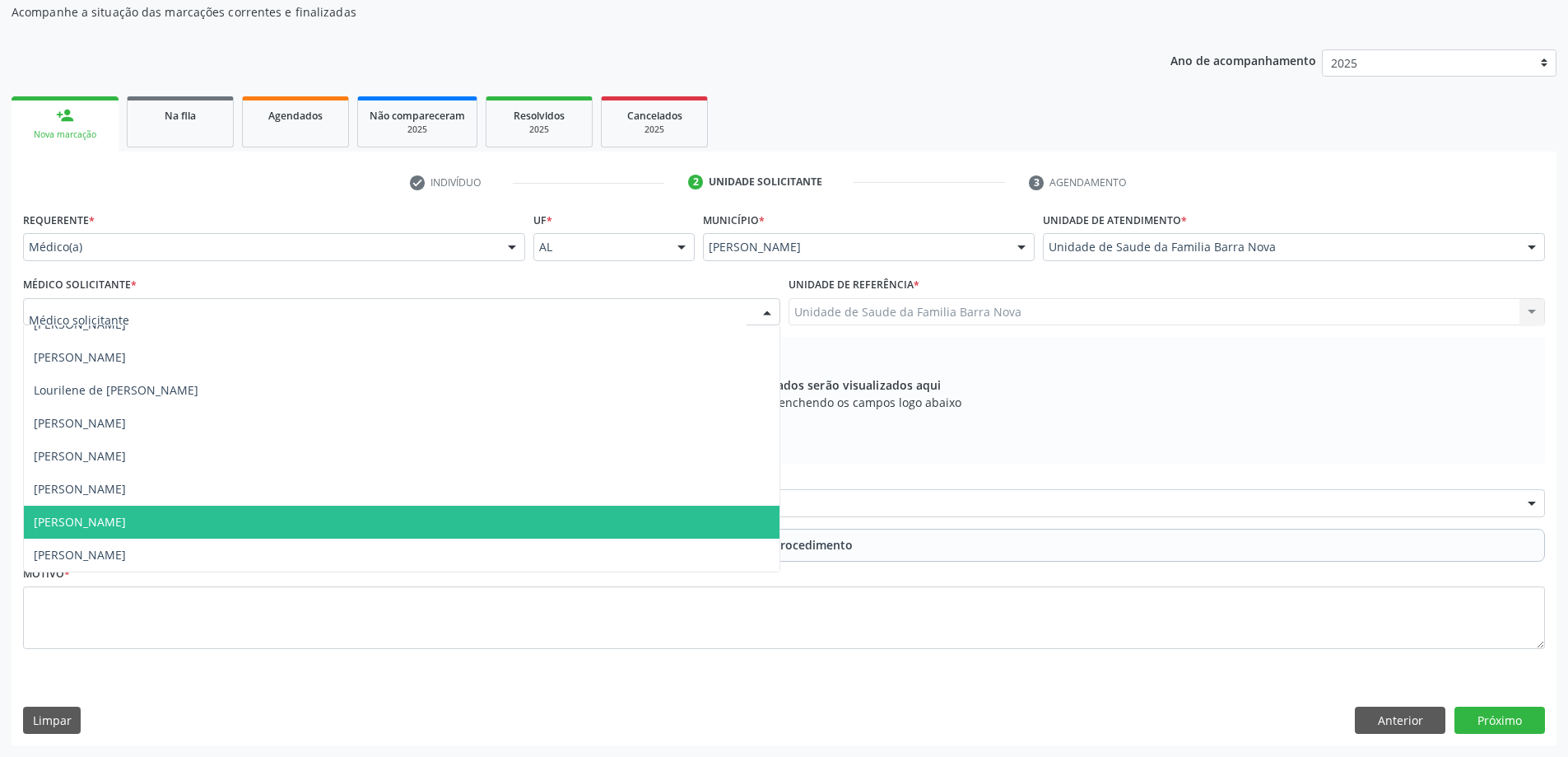
click at [257, 510] on span "[PERSON_NAME]" at bounding box center [402, 522] width 756 height 33
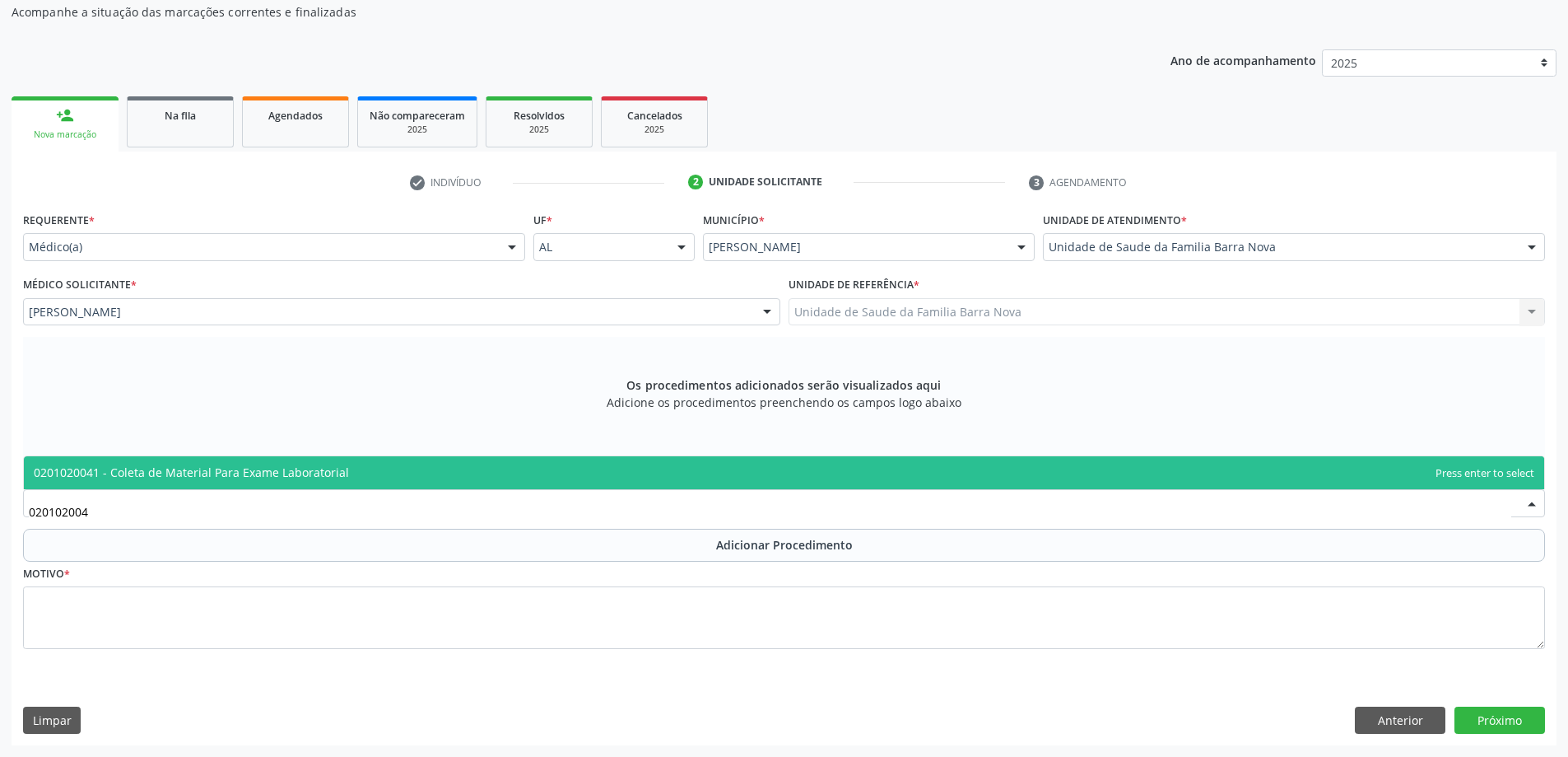
type input "0201020041"
click at [433, 466] on span "0201020041 - Coleta de Material Para Exame Laboratorial" at bounding box center [784, 472] width 1520 height 33
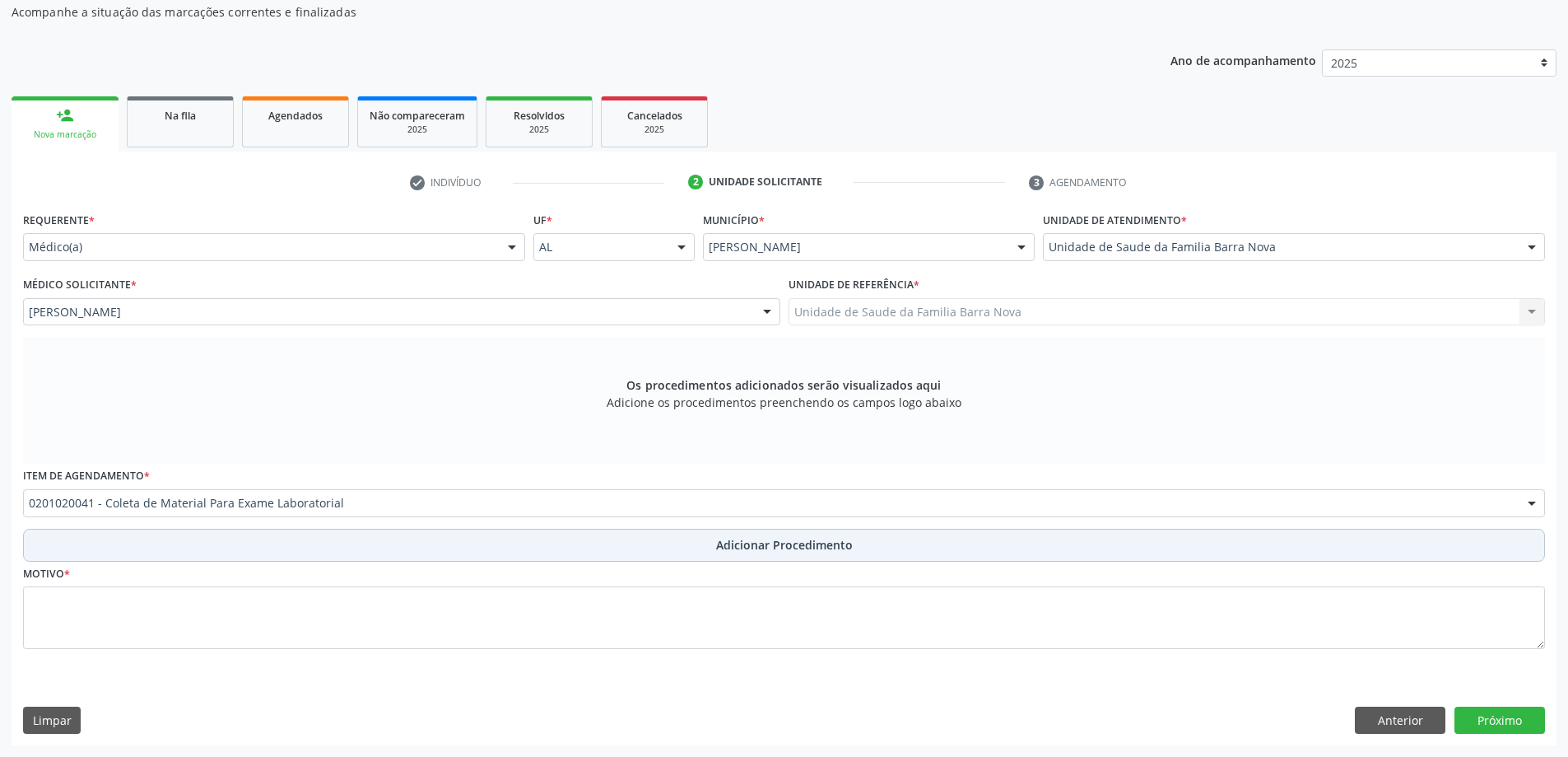
click at [808, 543] on span "Adicionar Procedimento" at bounding box center [784, 544] width 136 height 17
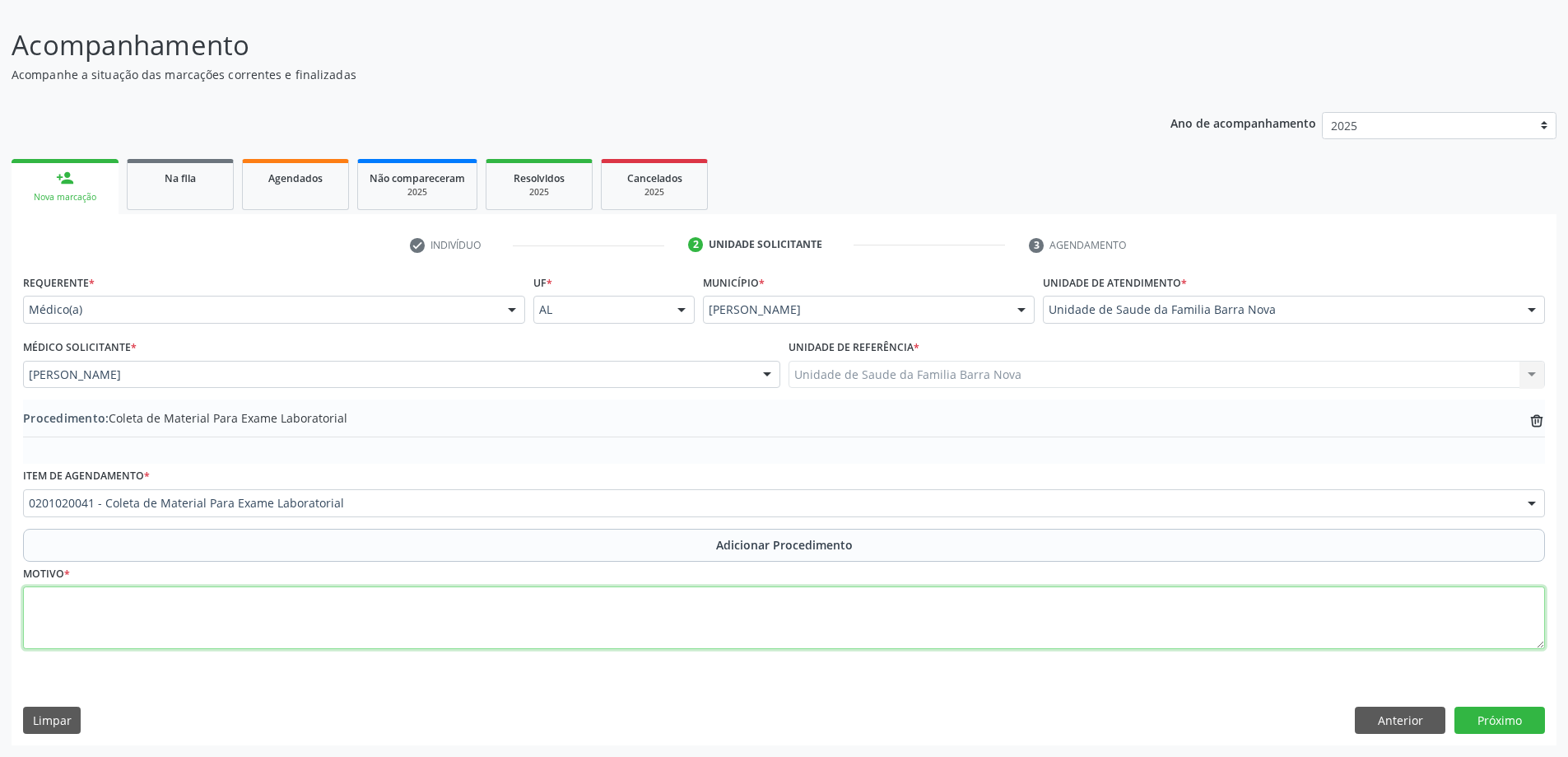
click at [435, 616] on textarea at bounding box center [784, 618] width 1522 height 63
type textarea "Rotina pediatrica."
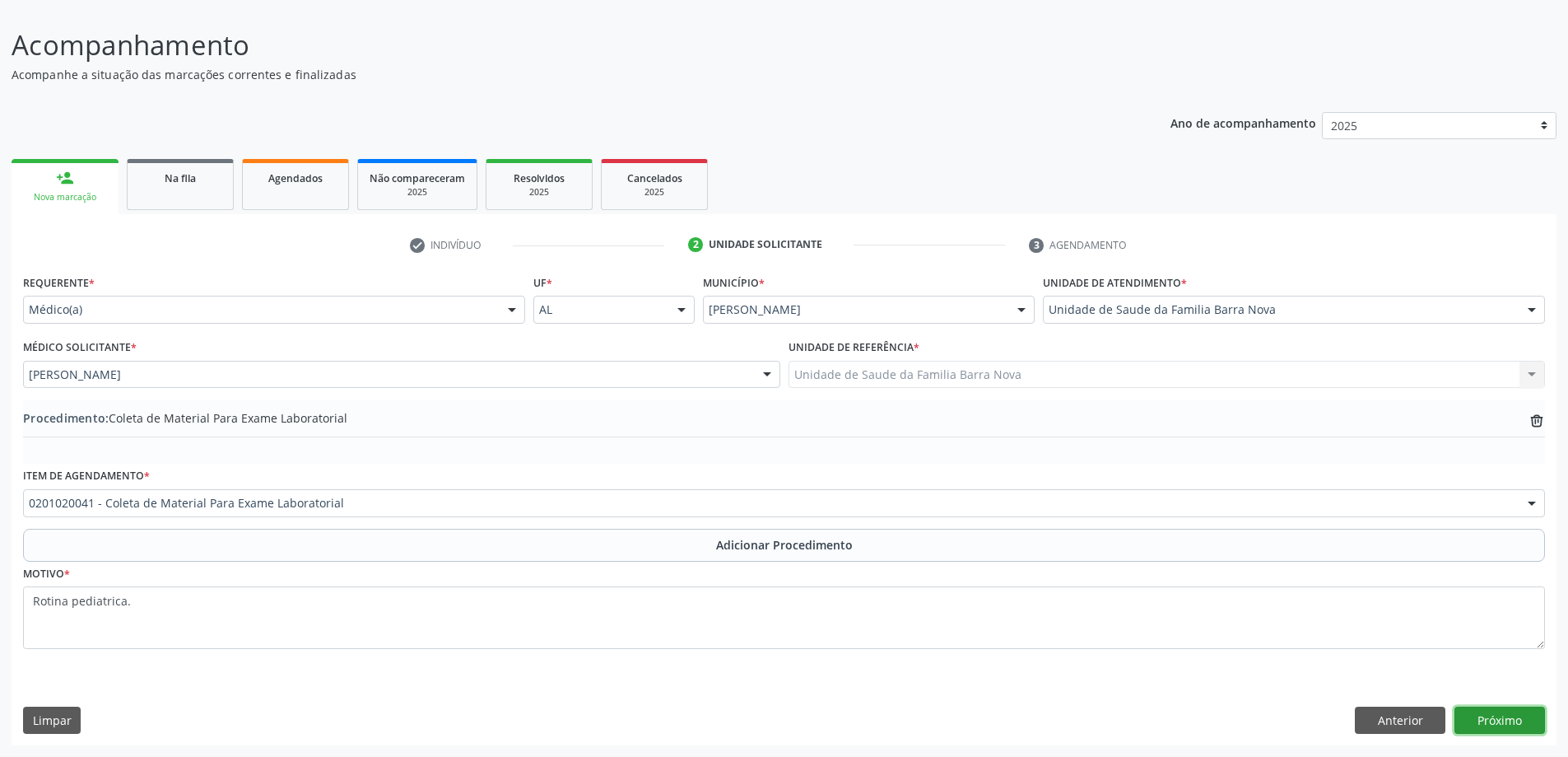
click at [1482, 717] on button "Próximo" at bounding box center [1499, 721] width 90 height 28
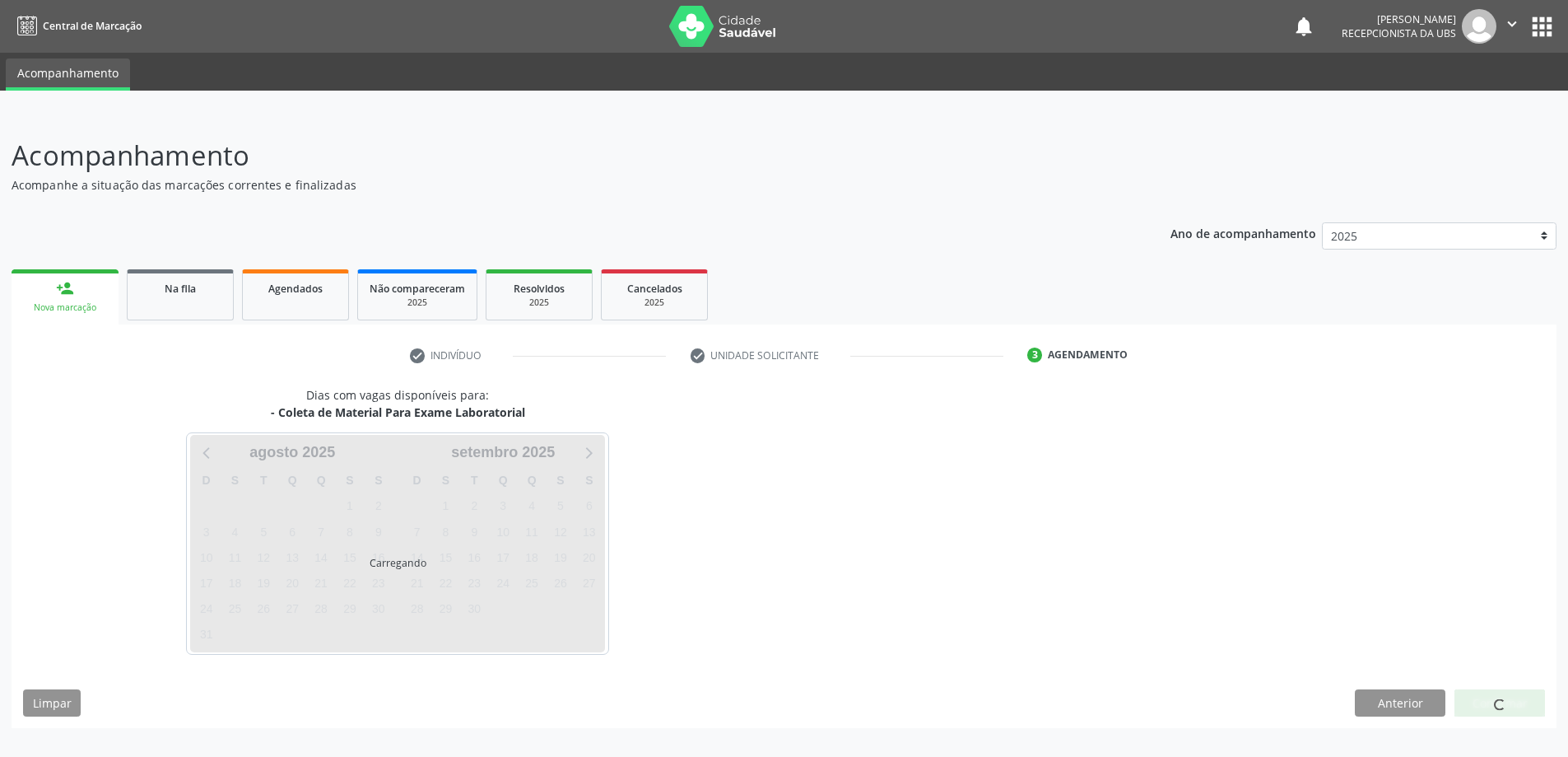
scroll to position [0, 0]
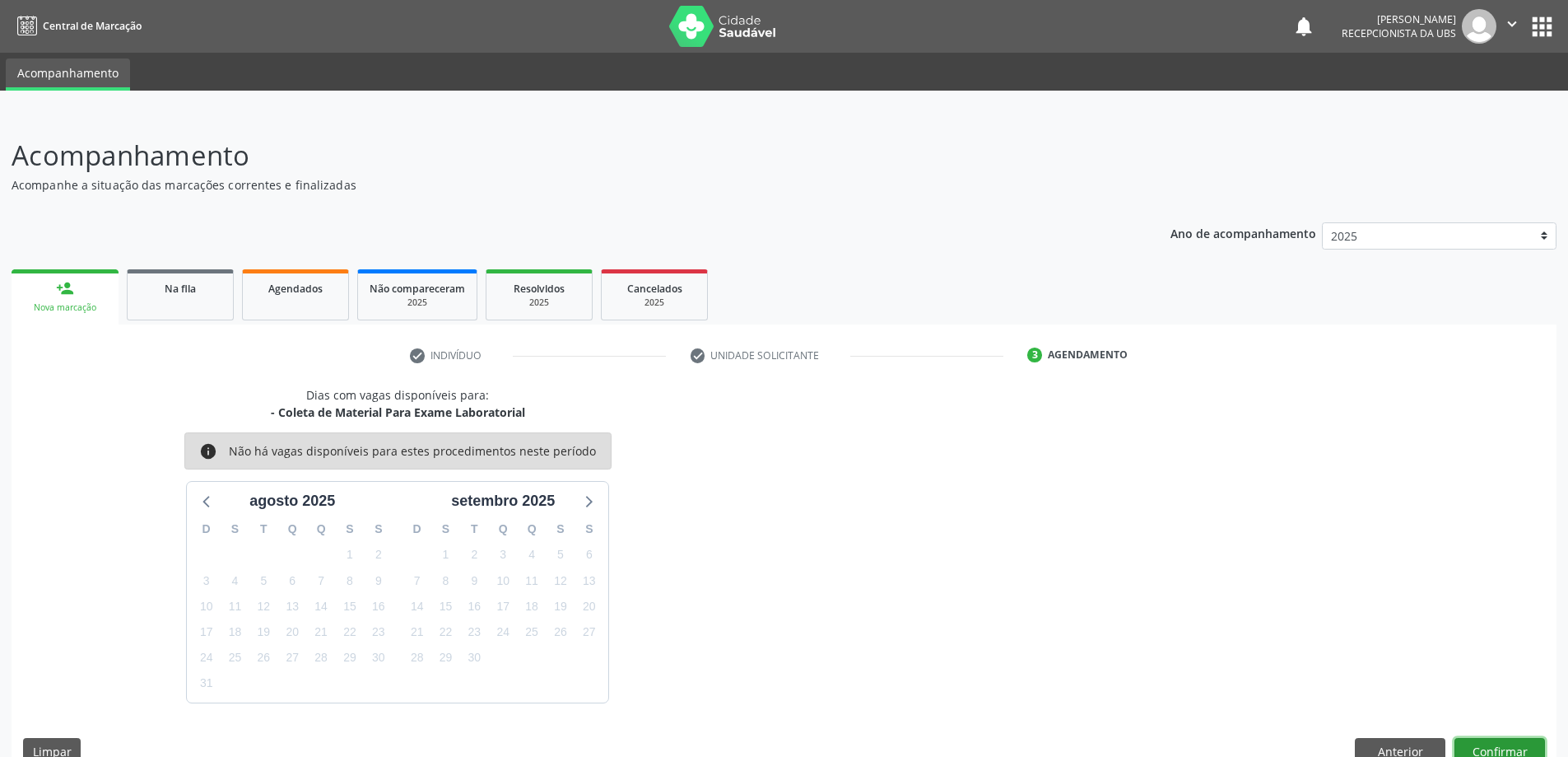
click at [1506, 748] on button "Confirmar" at bounding box center [1499, 752] width 90 height 28
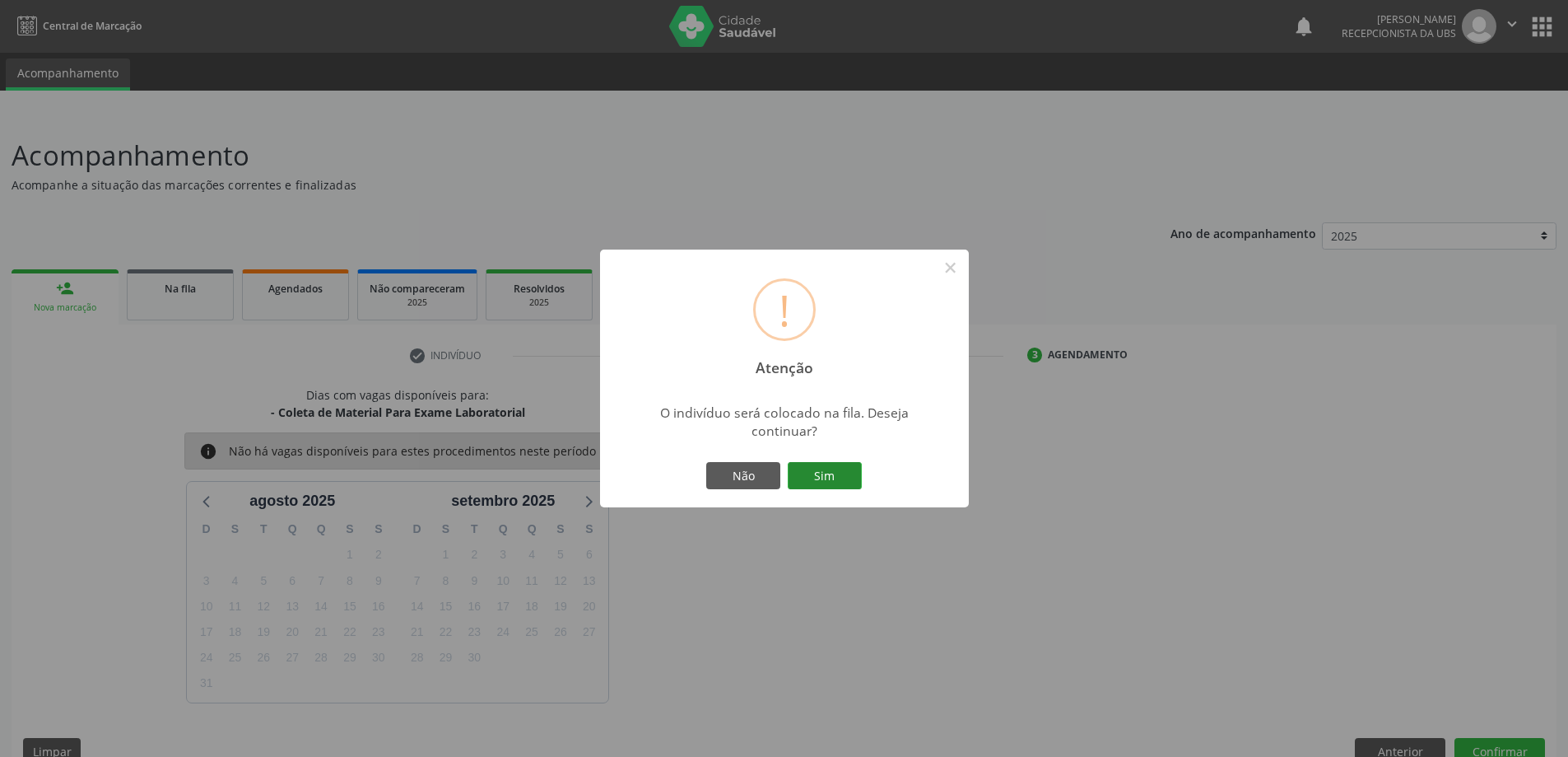
click at [815, 470] on button "Sim" at bounding box center [825, 476] width 74 height 28
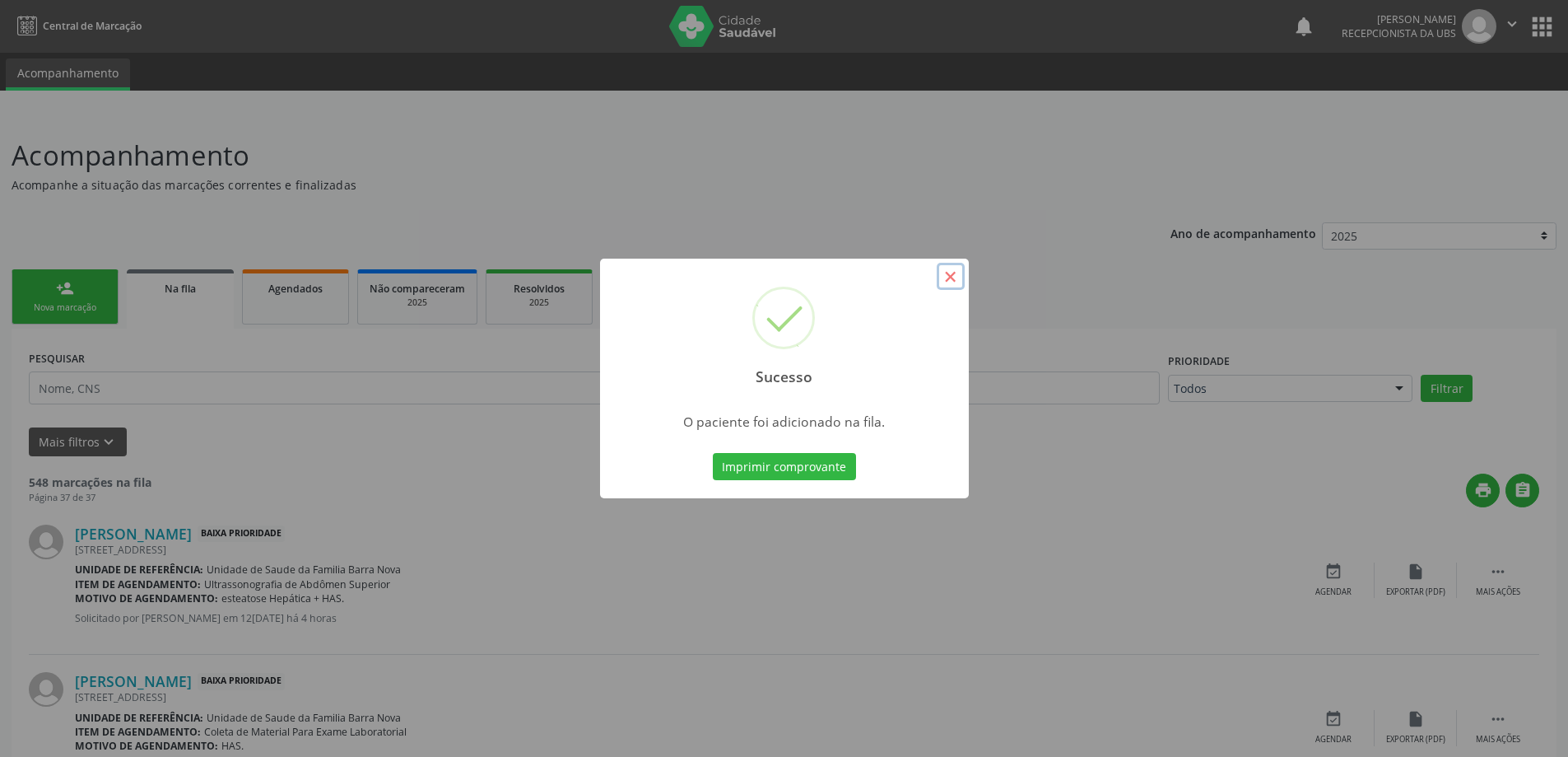
click at [953, 277] on button "×" at bounding box center [951, 276] width 28 height 28
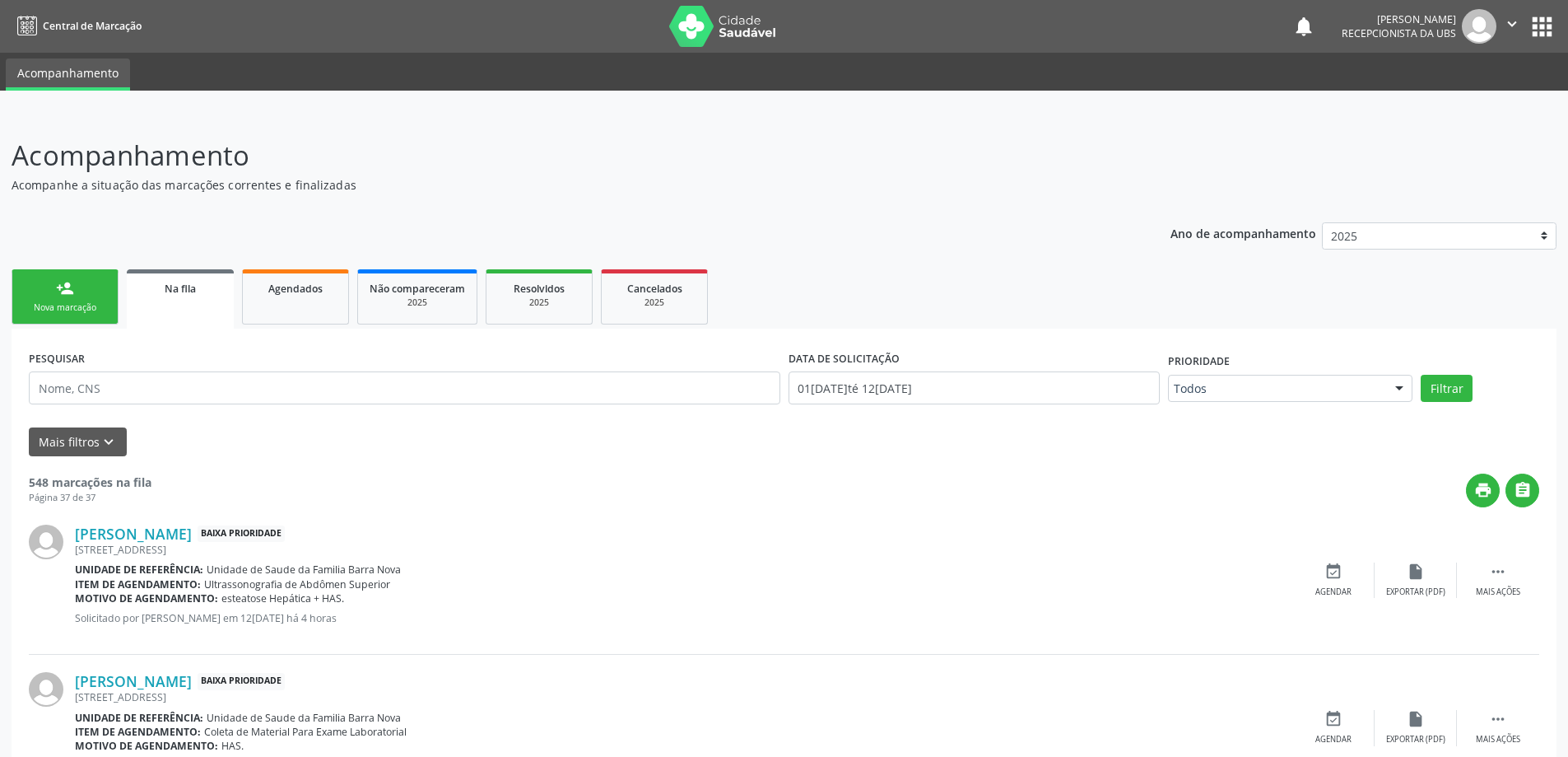
click at [64, 297] on link "person_add Nova marcação" at bounding box center [65, 296] width 107 height 55
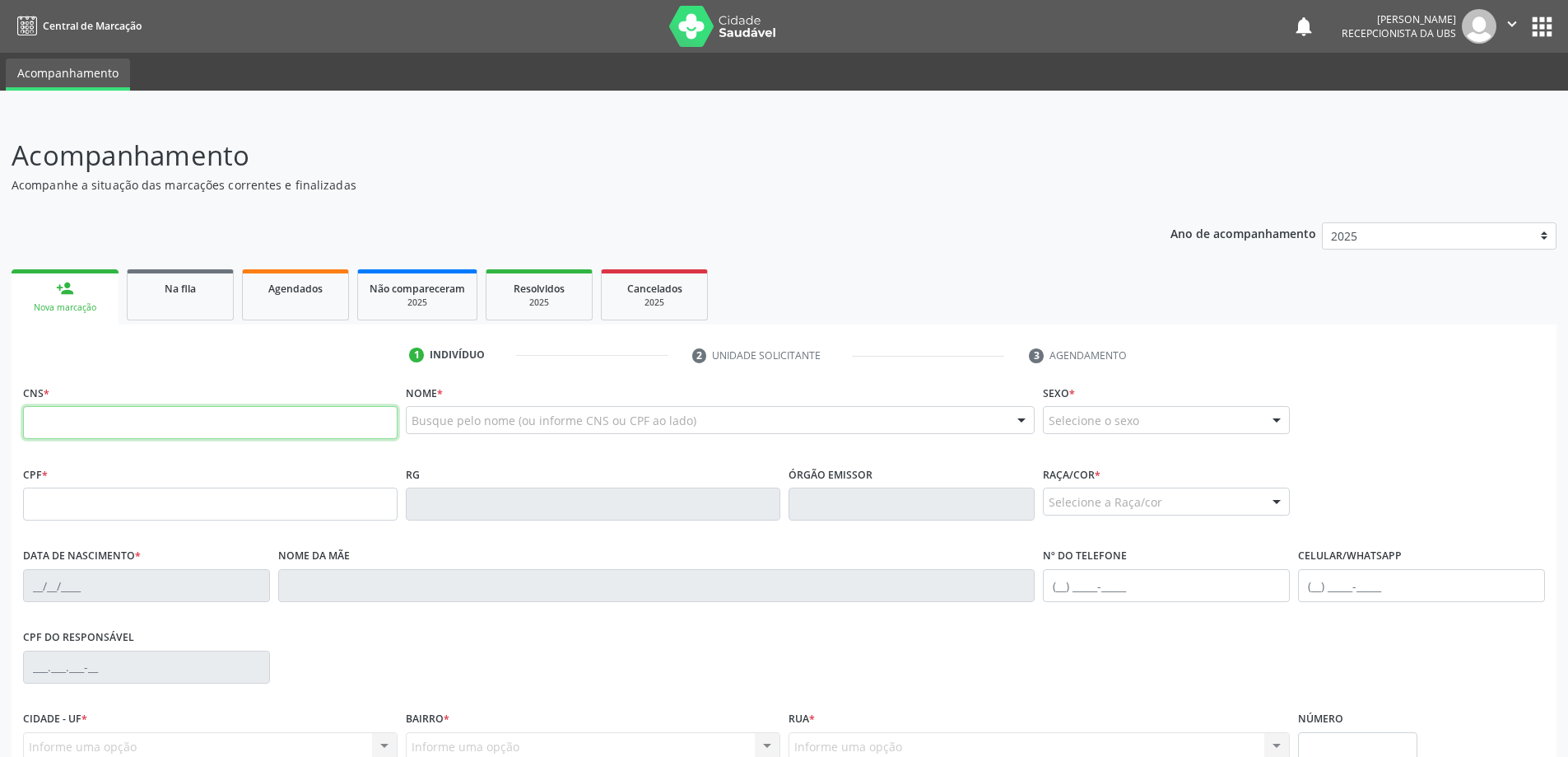
click at [139, 430] on input "text" at bounding box center [210, 423] width 375 height 33
type input "708 4087 5506 3469"
type input "003.580.424-61"
type input "0[DATE]"
type input "[PERSON_NAME]"
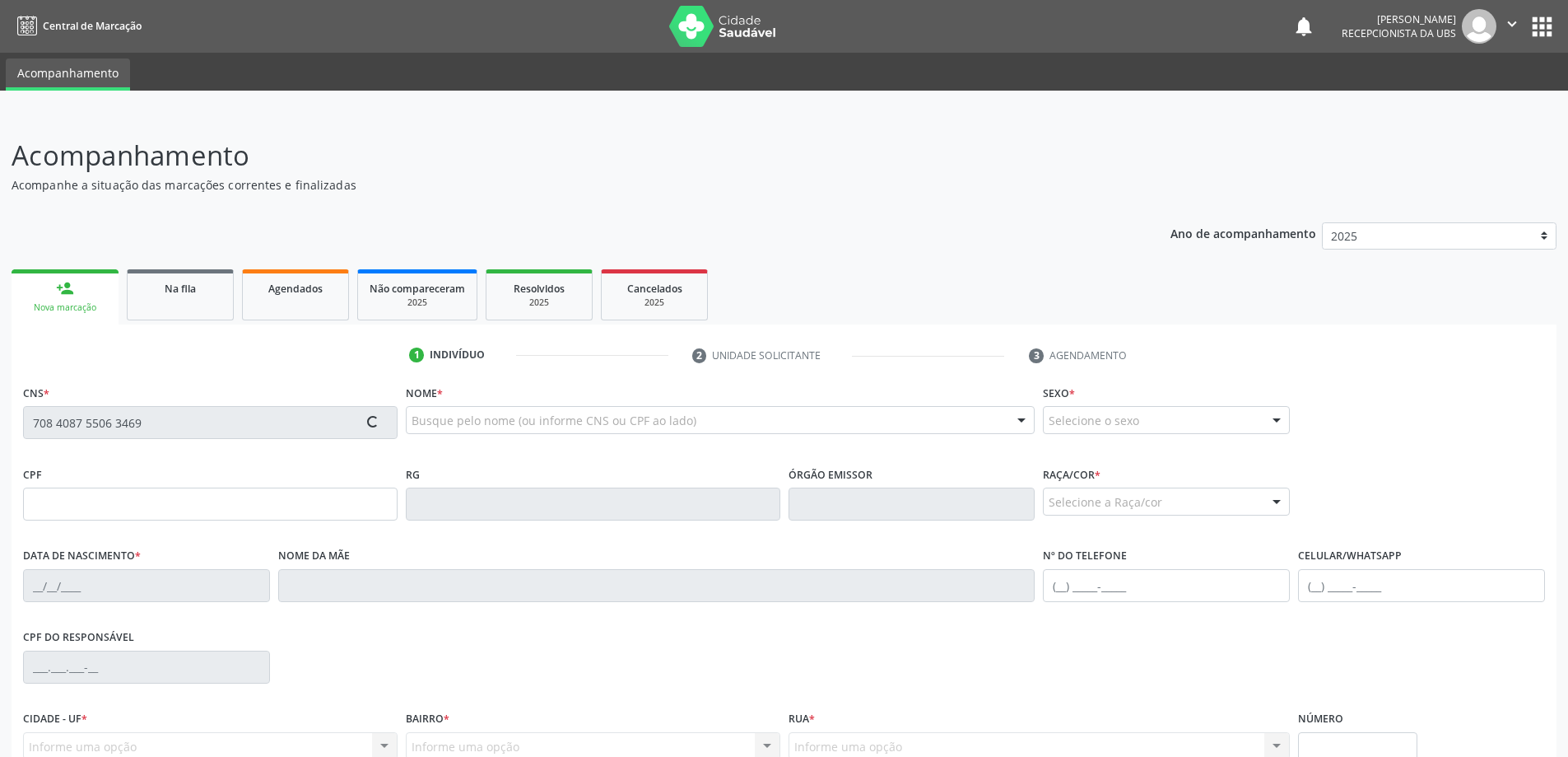
type input "[PHONE_NUMBER]"
type input "05"
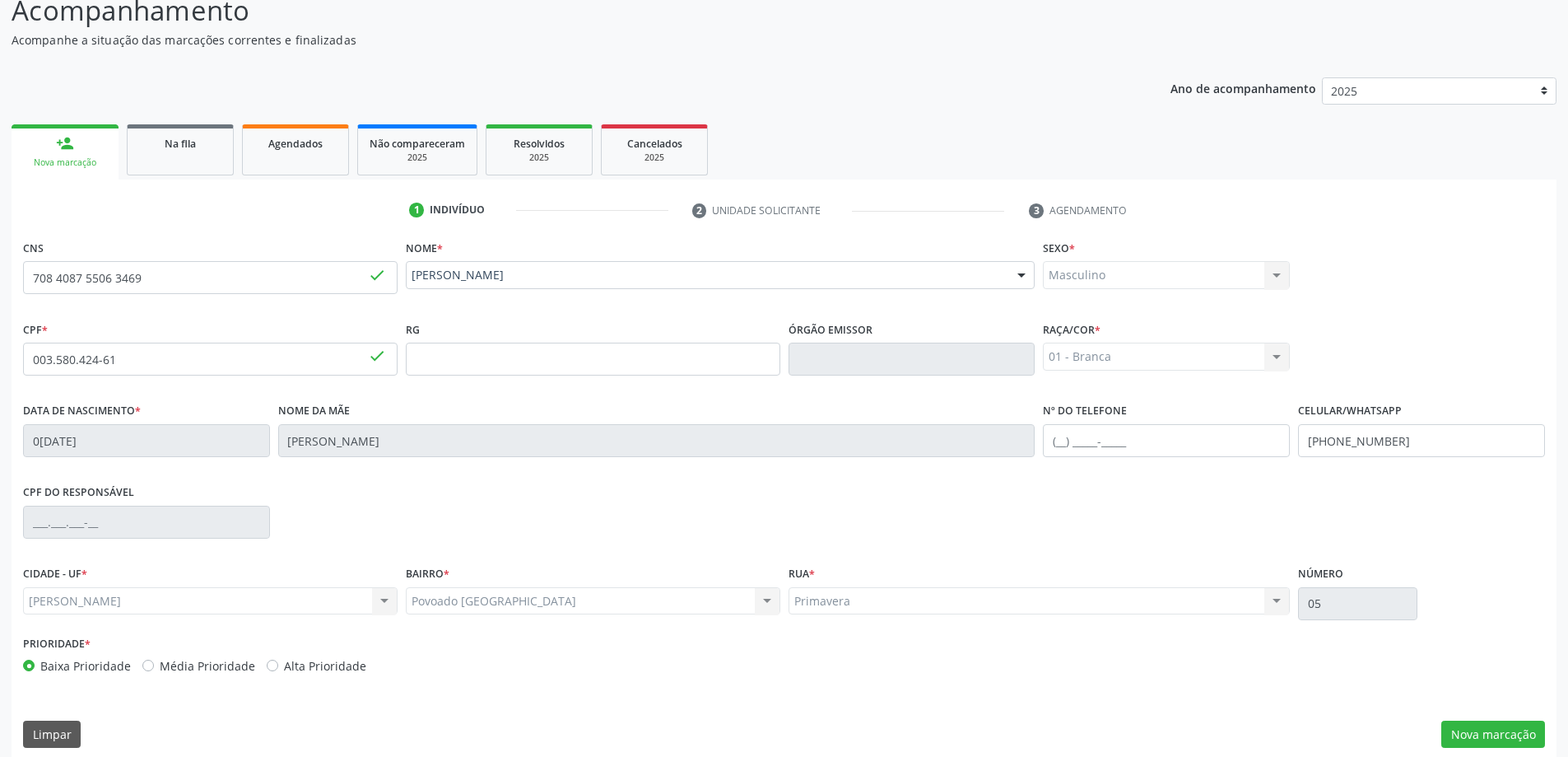
scroll to position [159, 0]
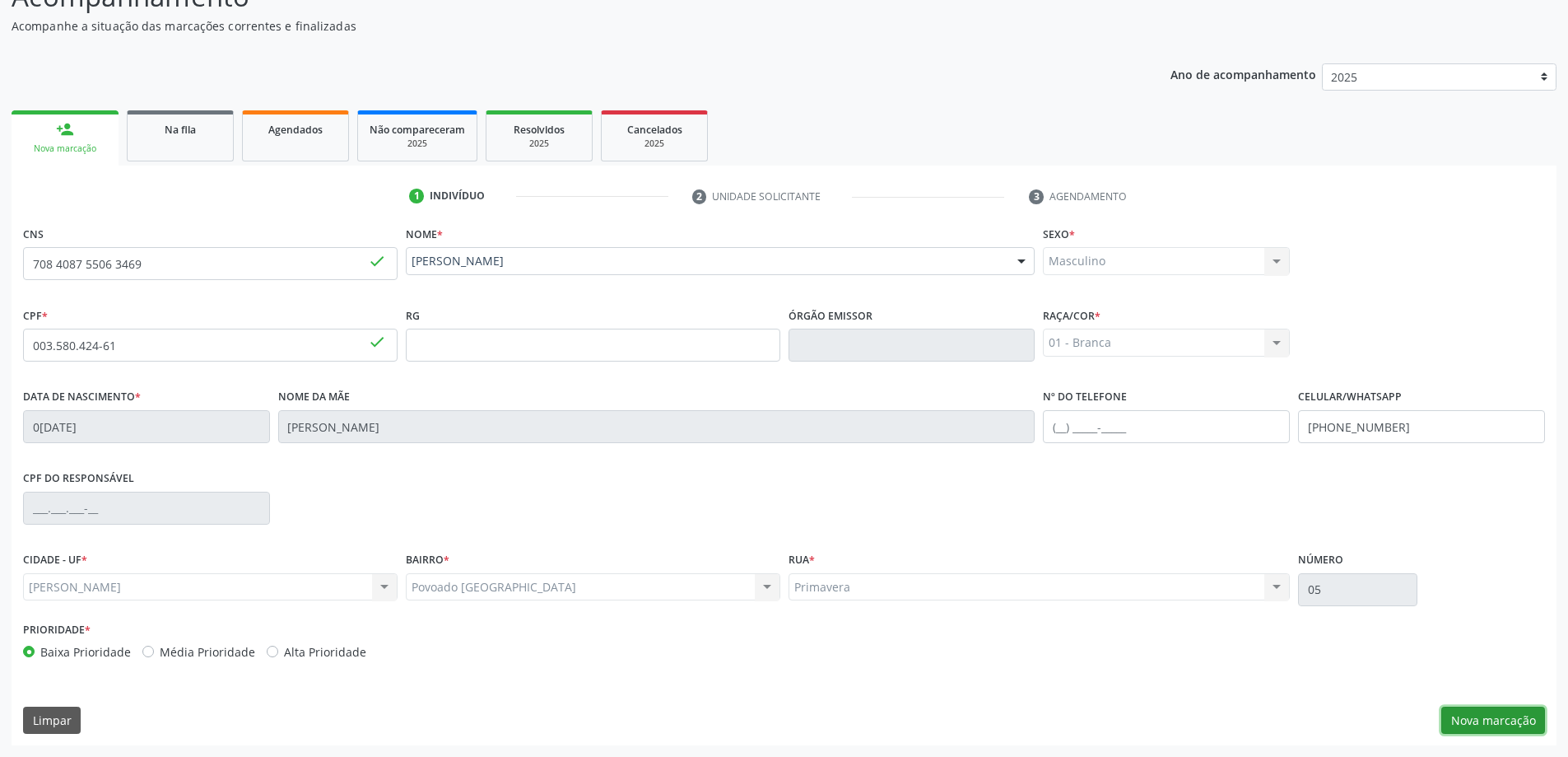
click at [1476, 728] on button "Nova marcação" at bounding box center [1493, 721] width 103 height 28
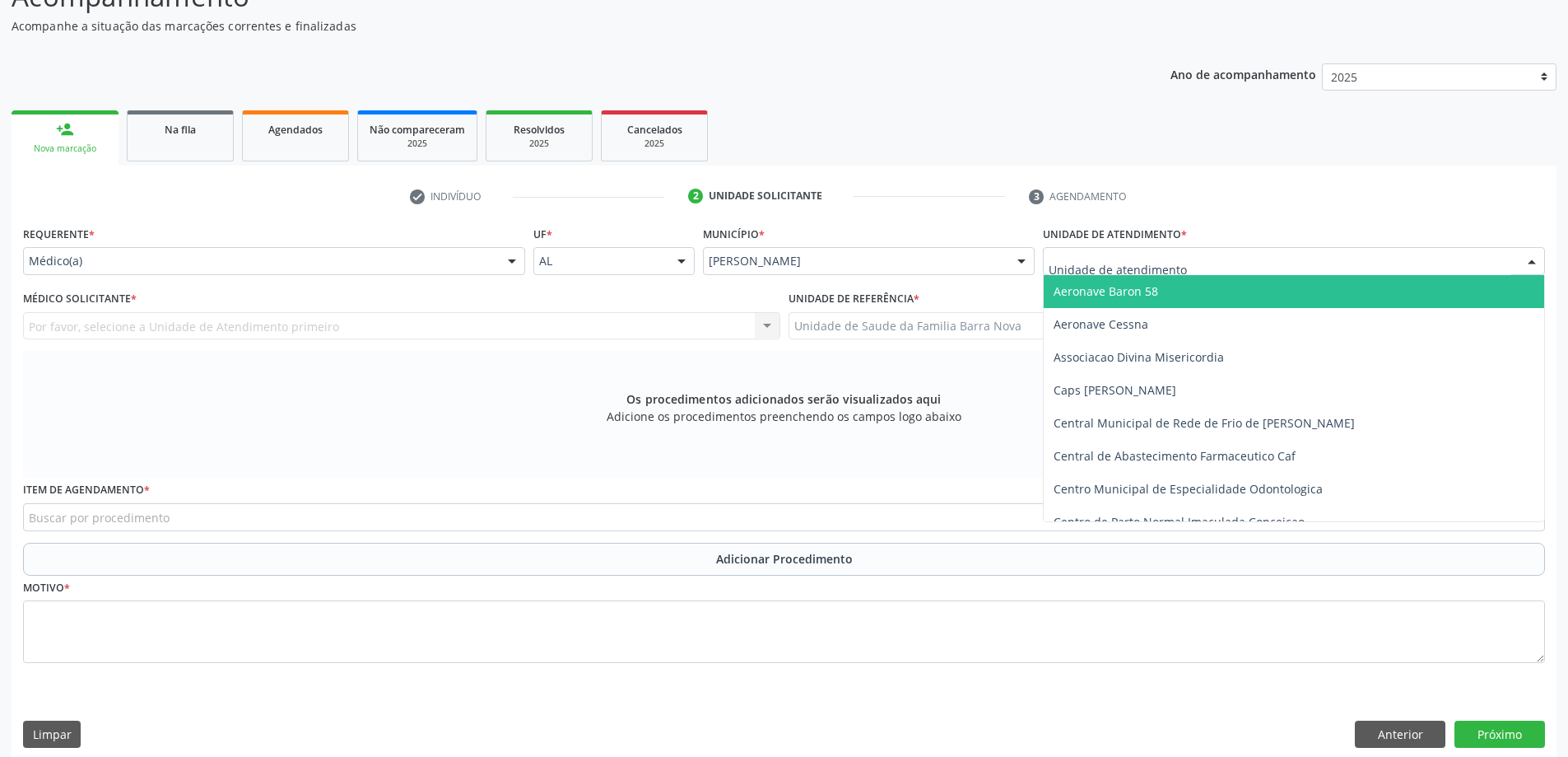
click at [1247, 257] on div at bounding box center [1293, 261] width 502 height 28
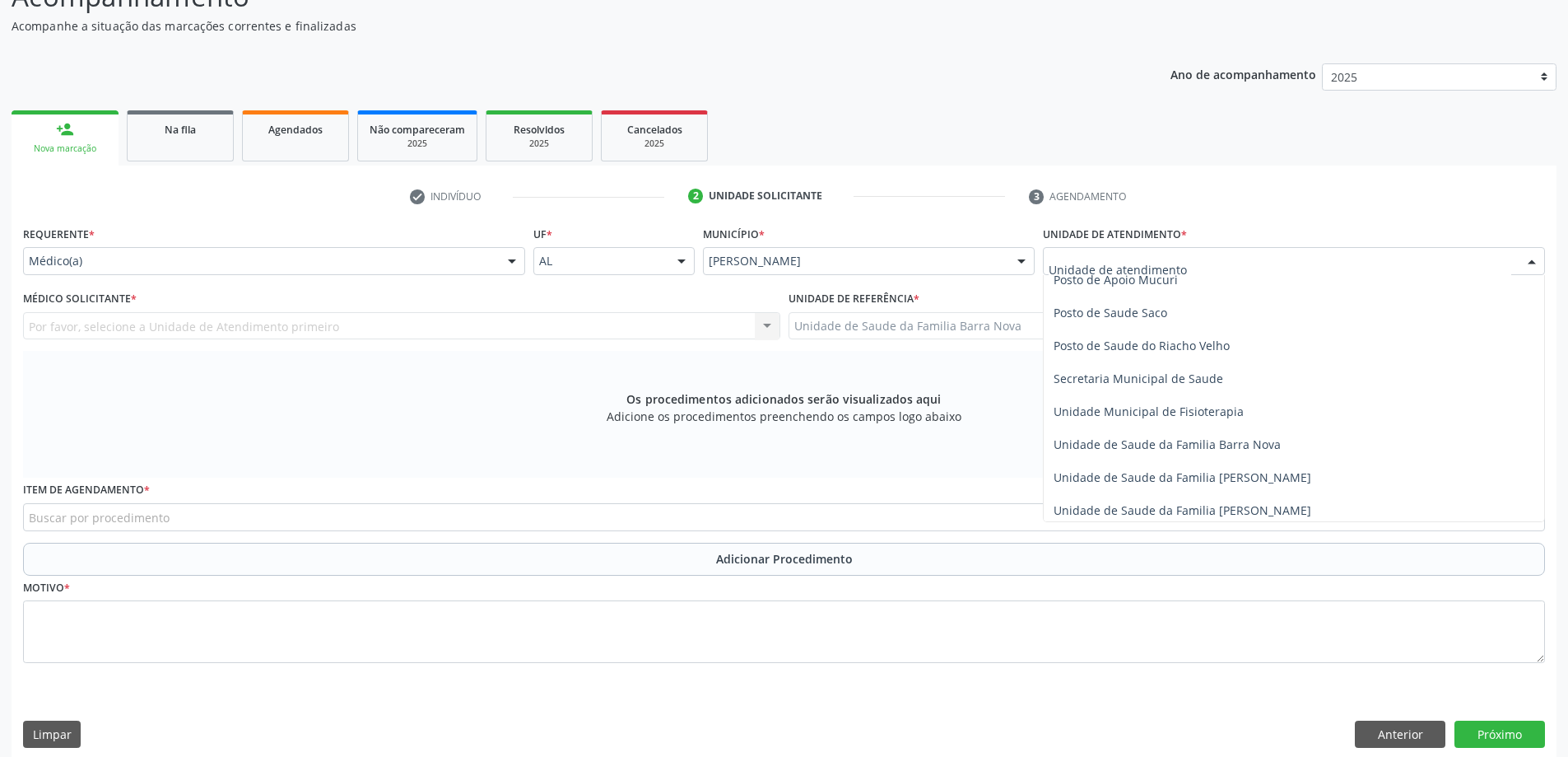
scroll to position [741, 0]
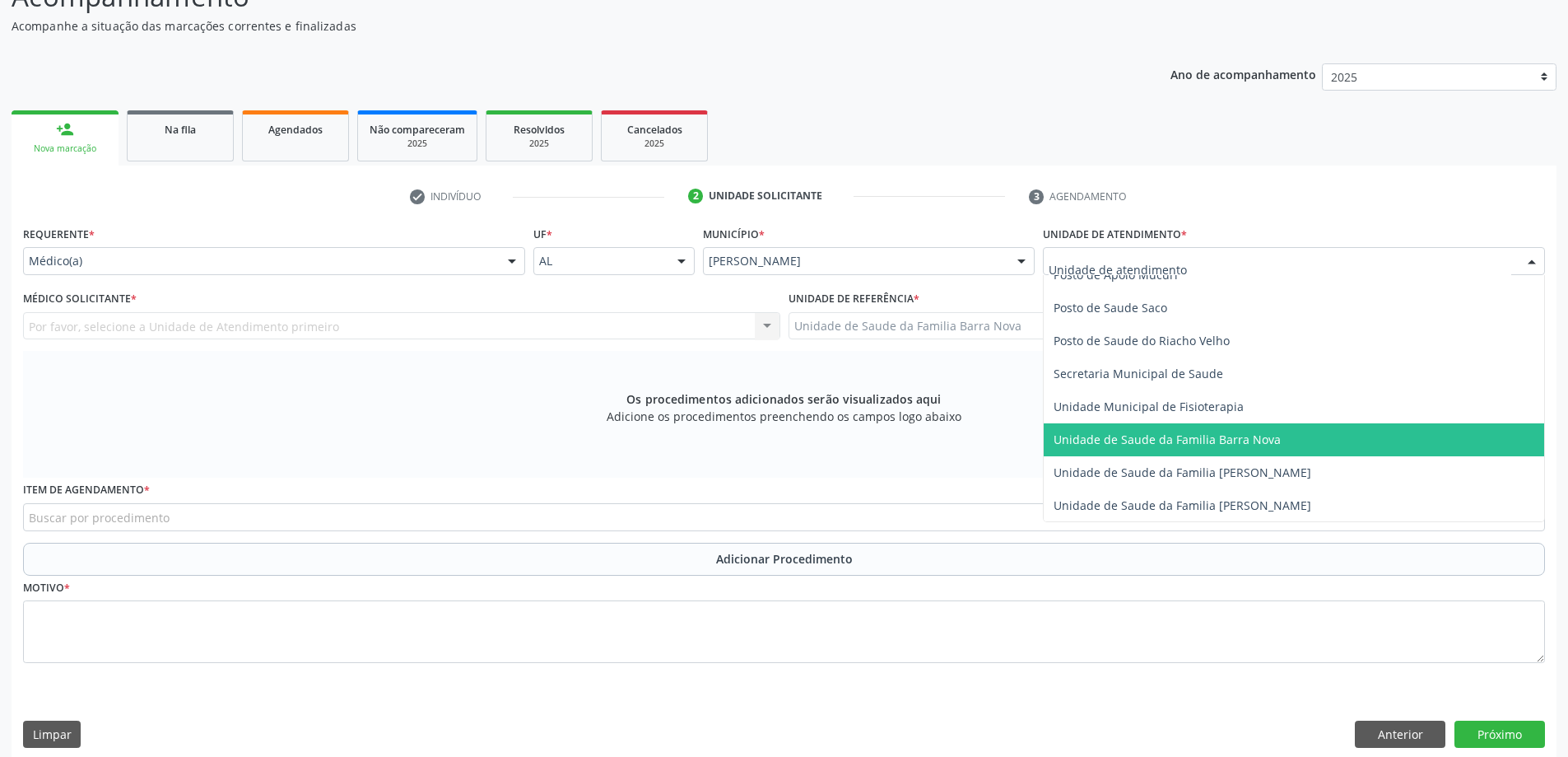
click at [1215, 448] on span "Unidade de Saude da Familia Barra Nova" at bounding box center [1293, 440] width 500 height 33
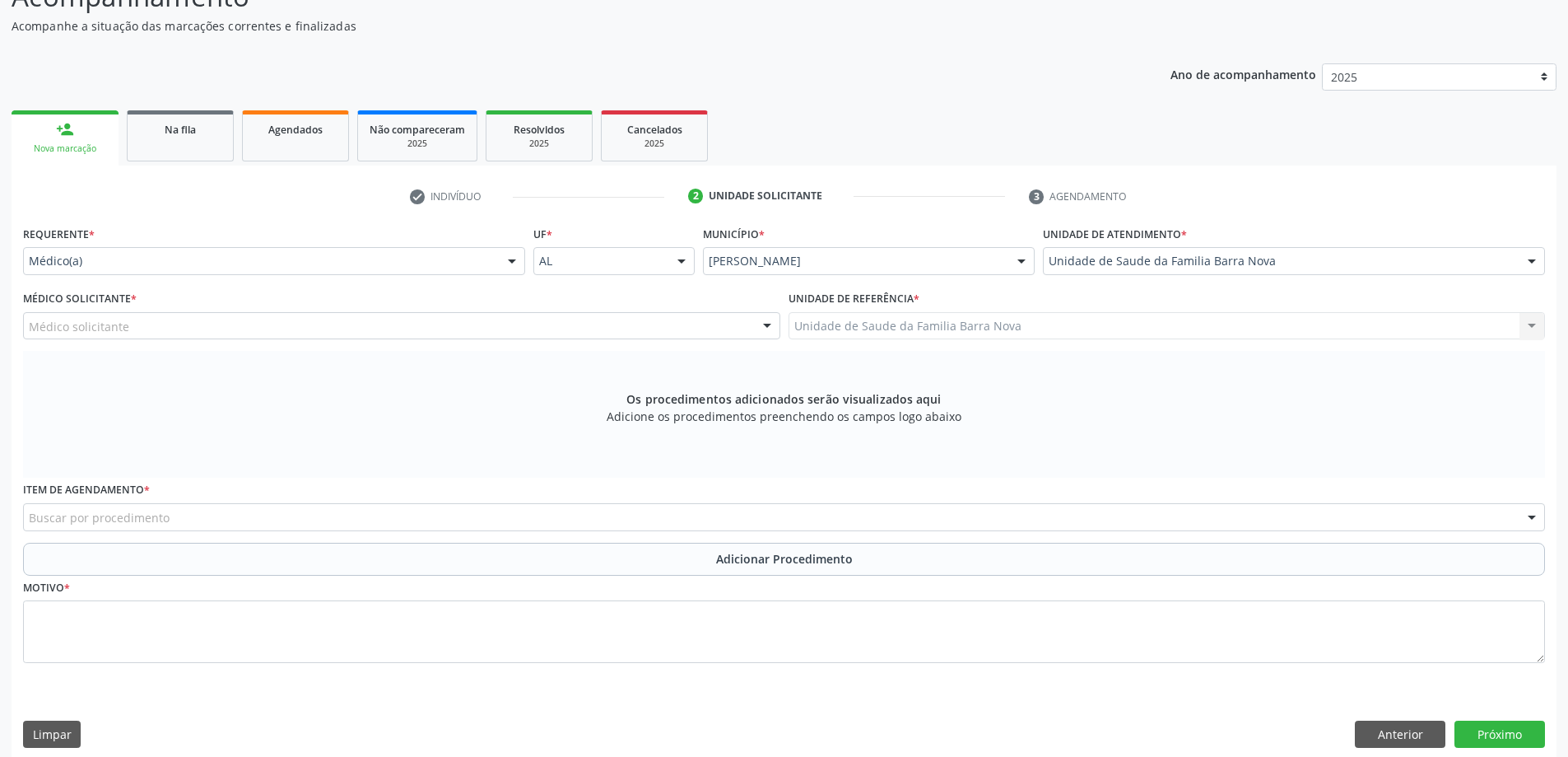
click at [300, 325] on div "Médico solicitante" at bounding box center [402, 326] width 758 height 28
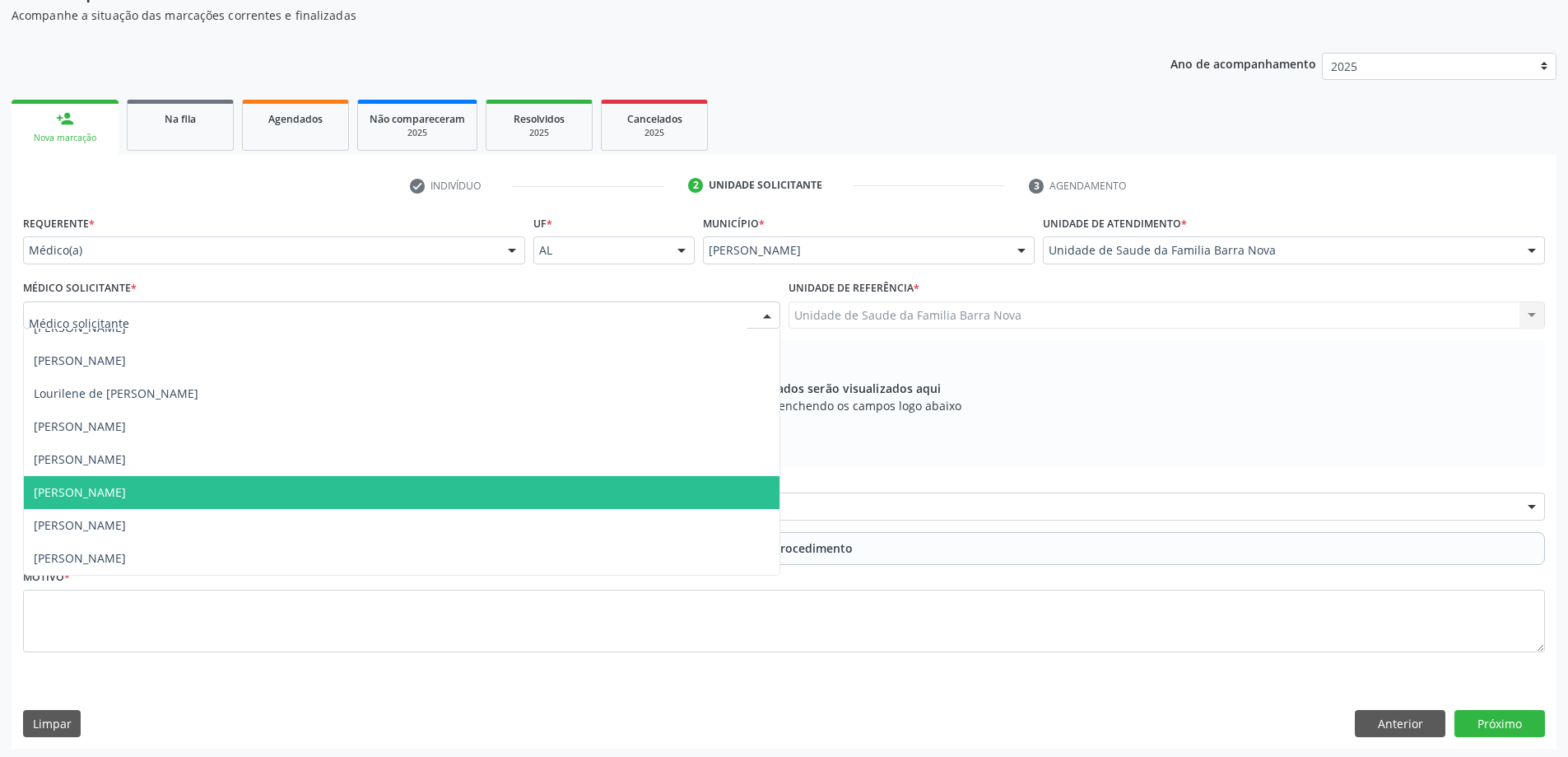
scroll to position [173, 0]
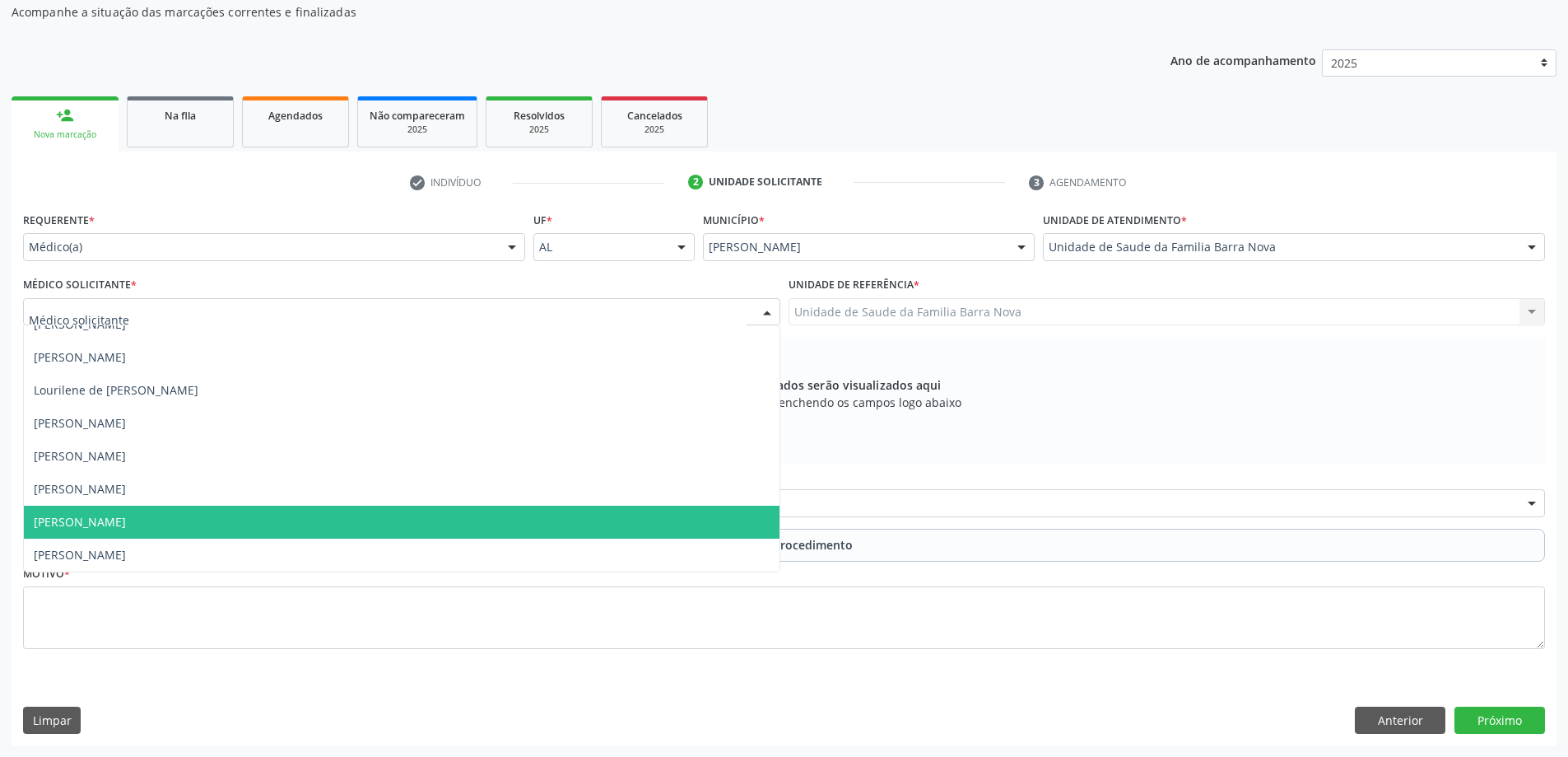
click at [229, 530] on span "[PERSON_NAME]" at bounding box center [402, 522] width 756 height 33
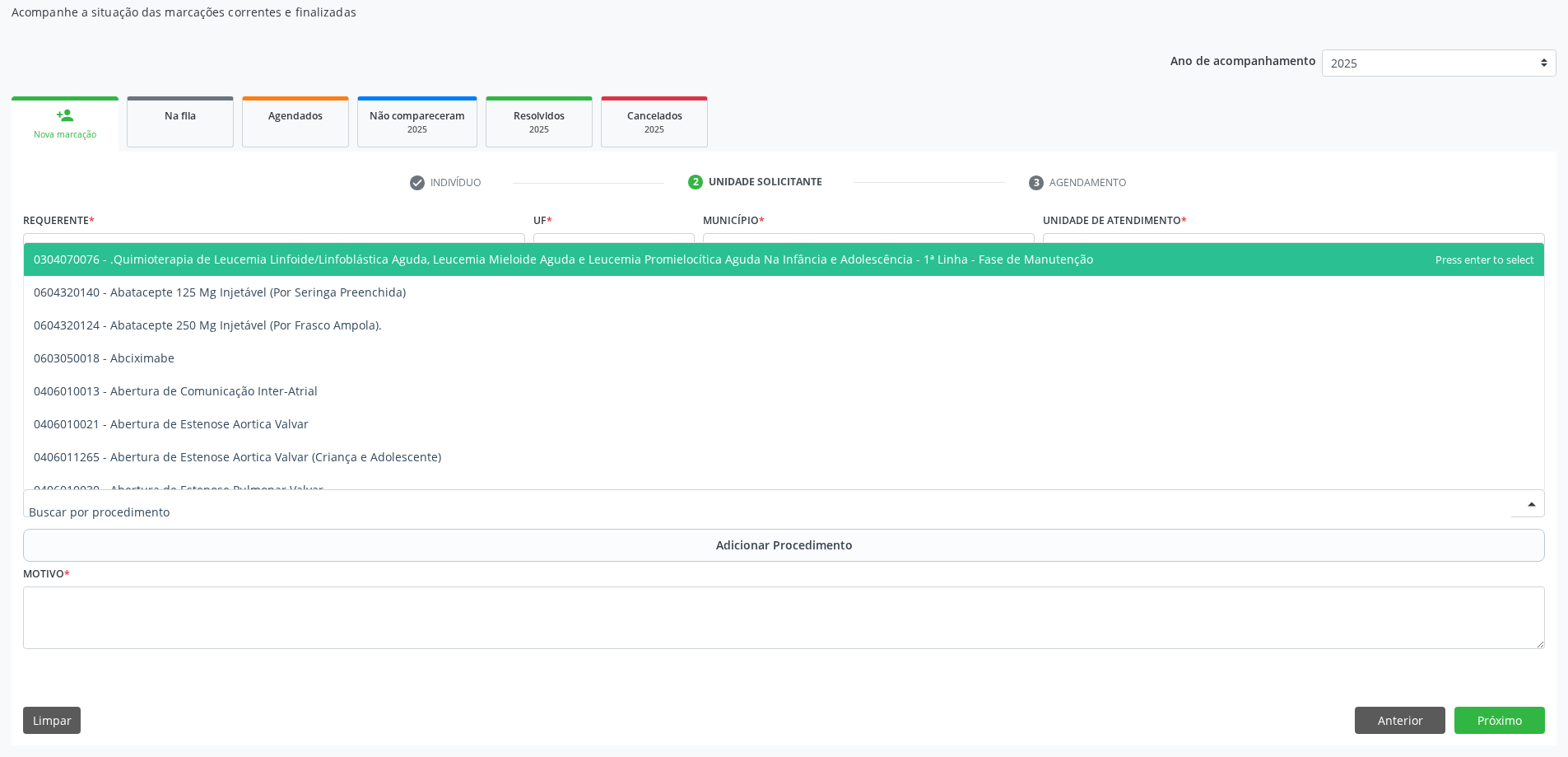
click at [609, 502] on div at bounding box center [784, 503] width 1522 height 28
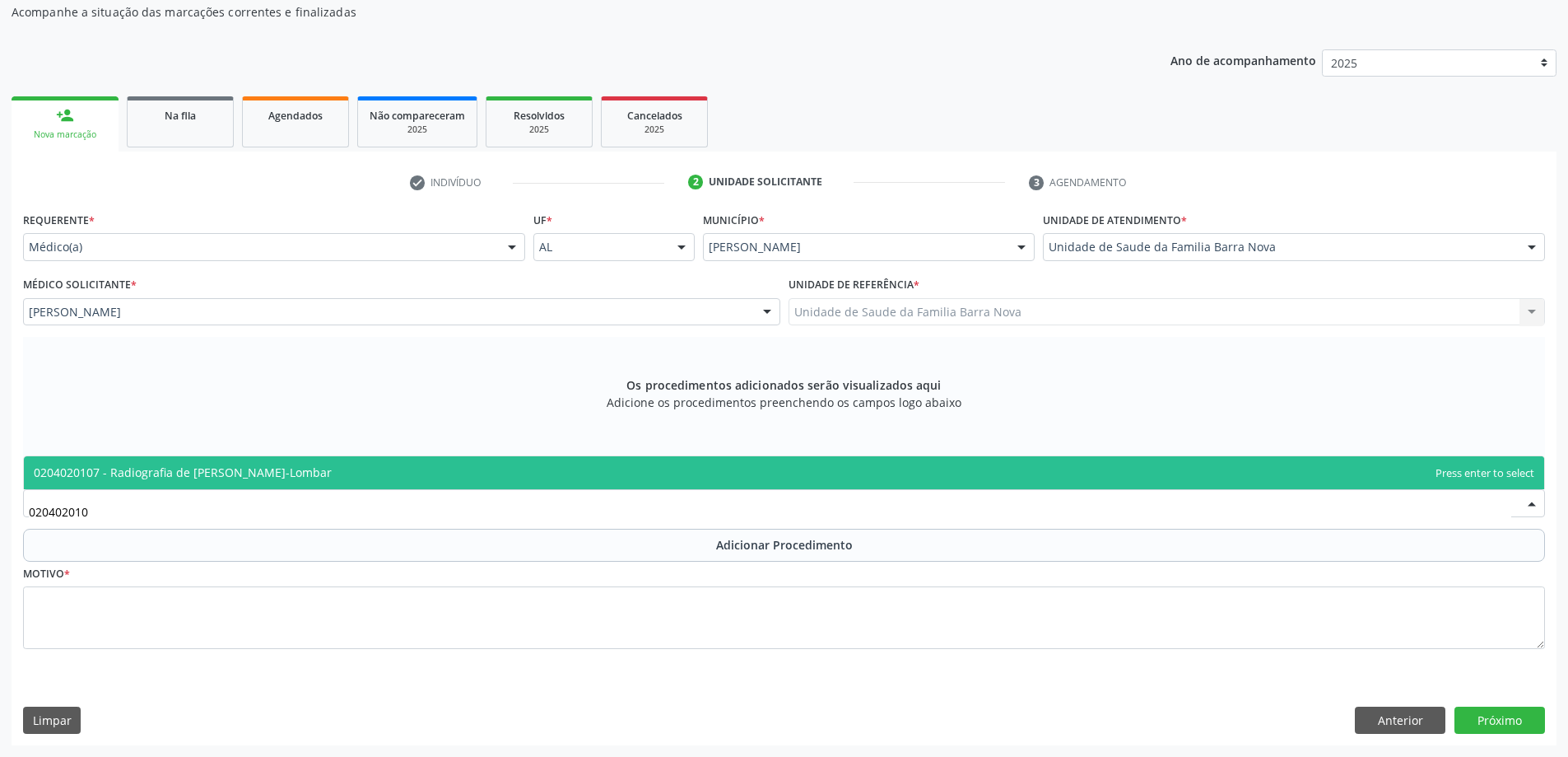
type input "0204020107"
click at [466, 462] on span "0204020107 - Radiografia de [PERSON_NAME]-Lombar" at bounding box center [784, 472] width 1520 height 33
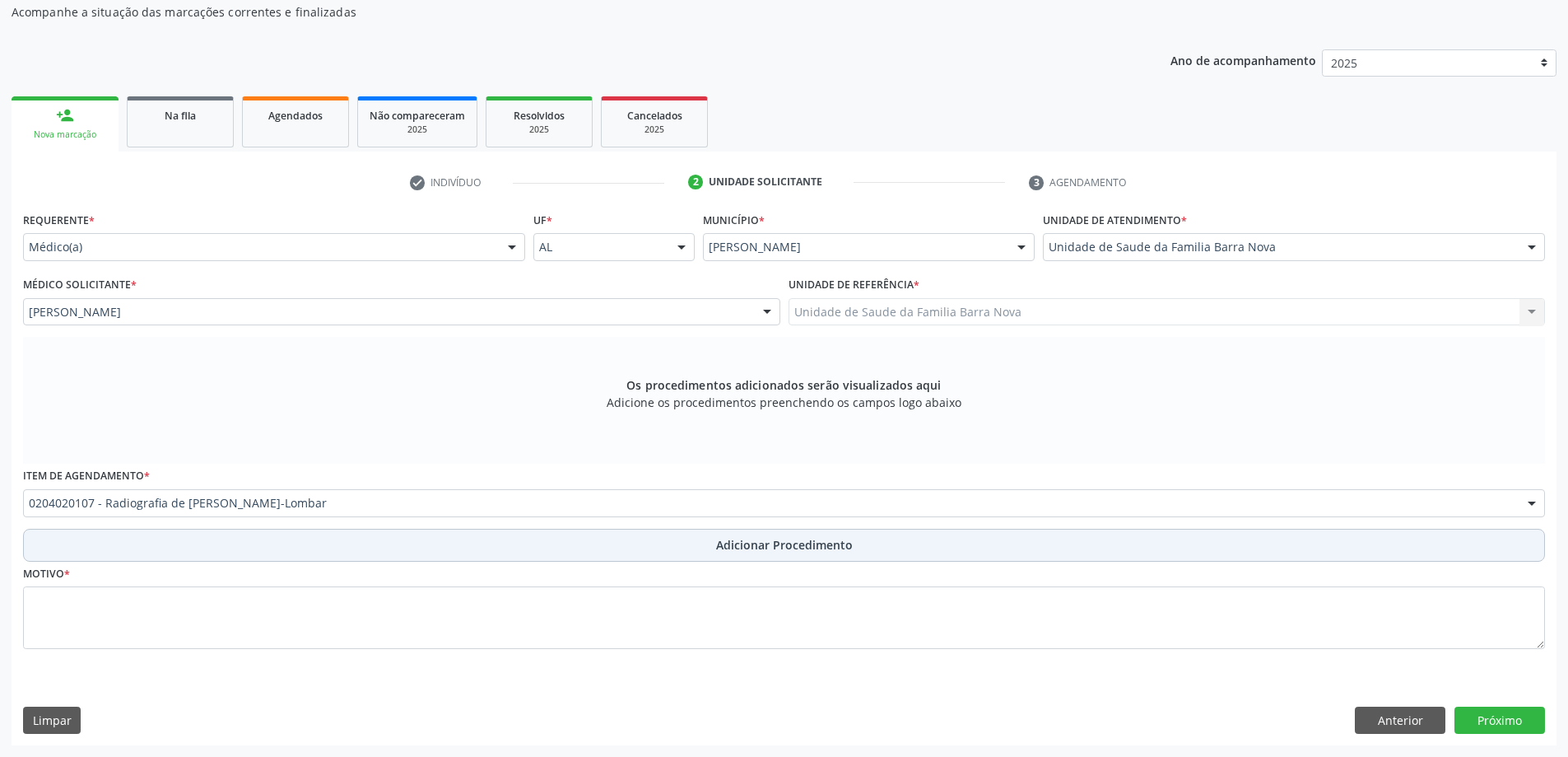
click at [748, 544] on span "Adicionar Procedimento" at bounding box center [784, 544] width 136 height 17
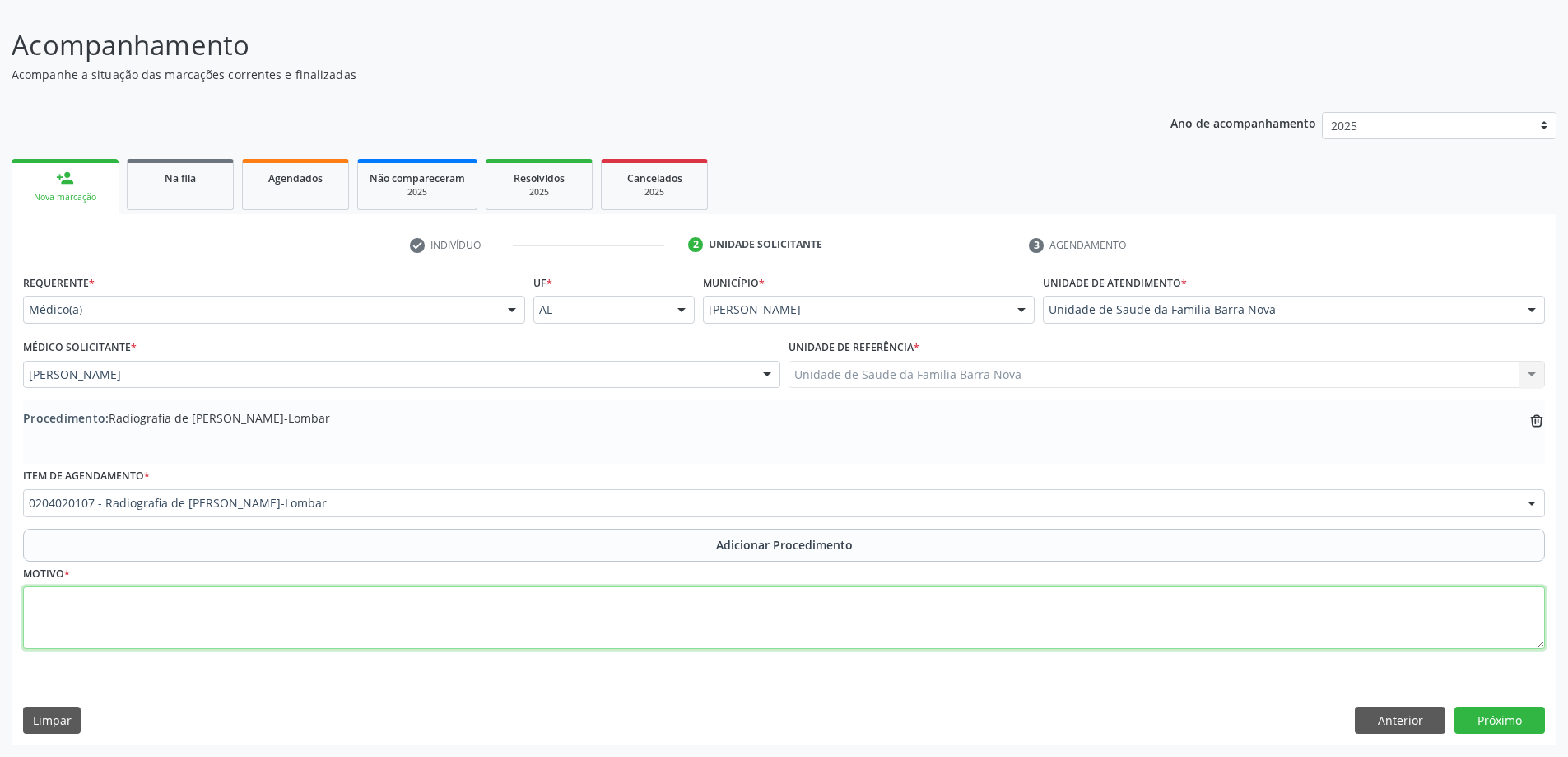
click at [238, 625] on textarea at bounding box center [784, 618] width 1522 height 63
type textarea "Escoliose?"
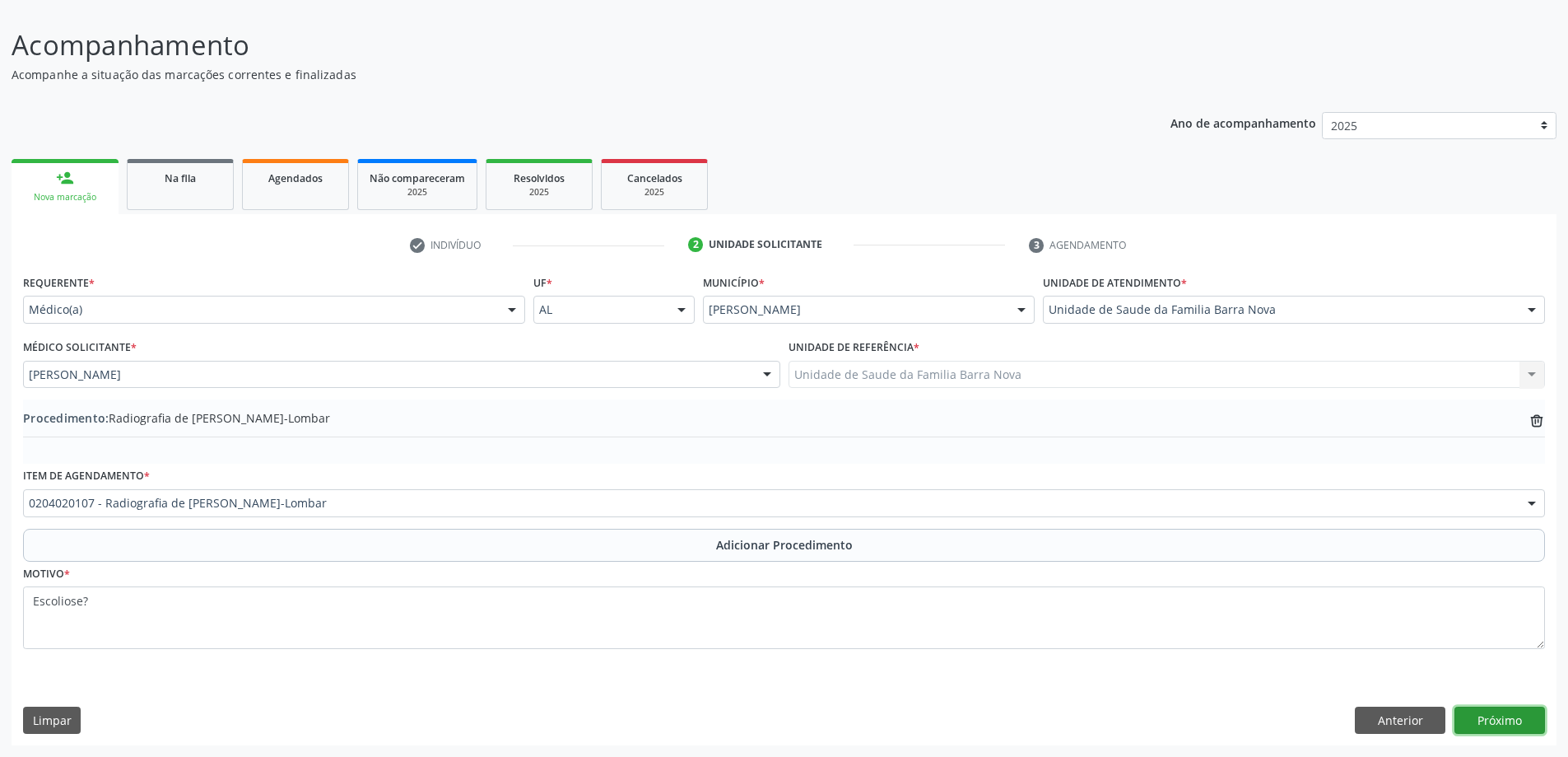
click at [1508, 716] on button "Próximo" at bounding box center [1499, 721] width 90 height 28
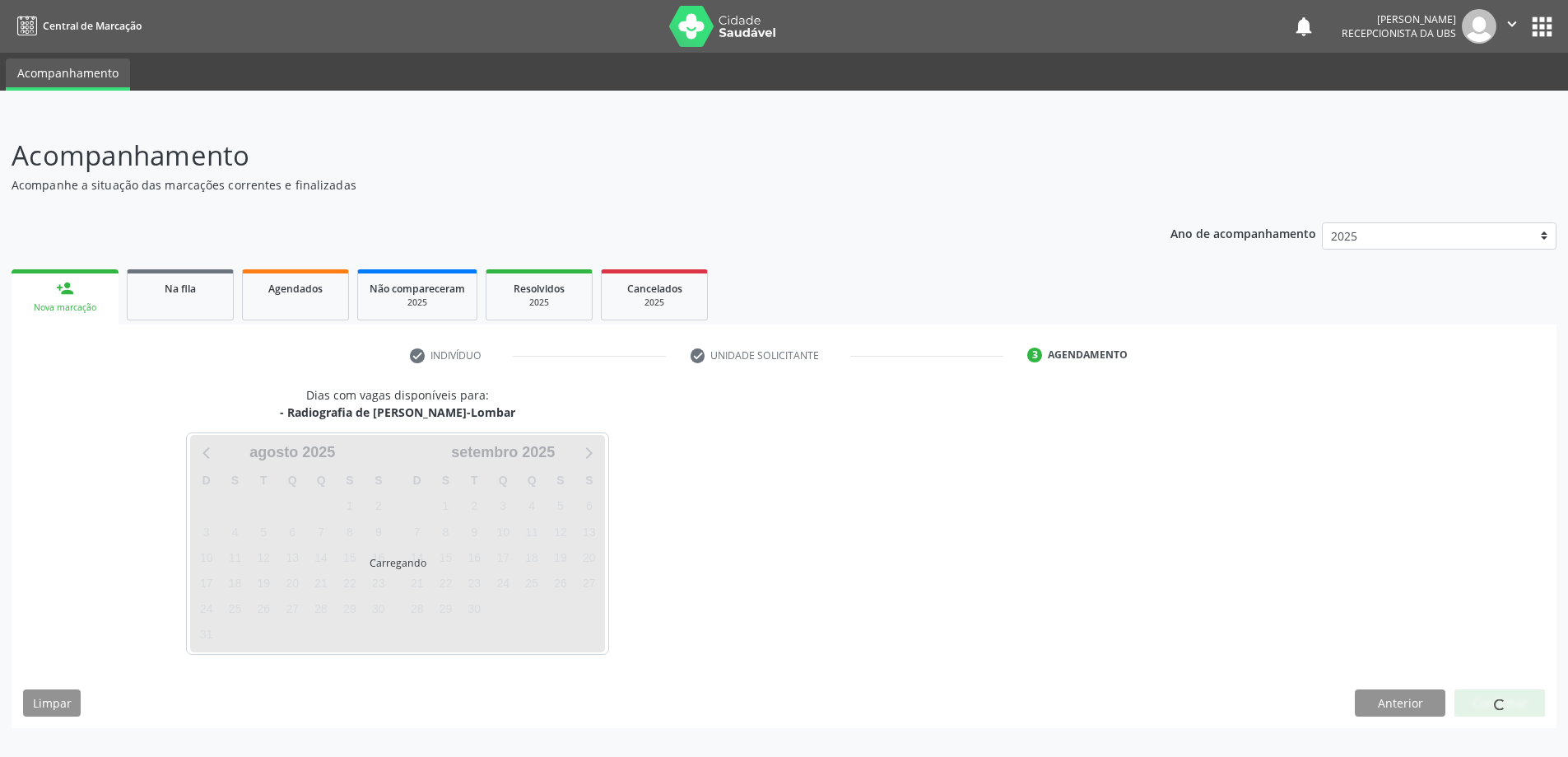
scroll to position [0, 0]
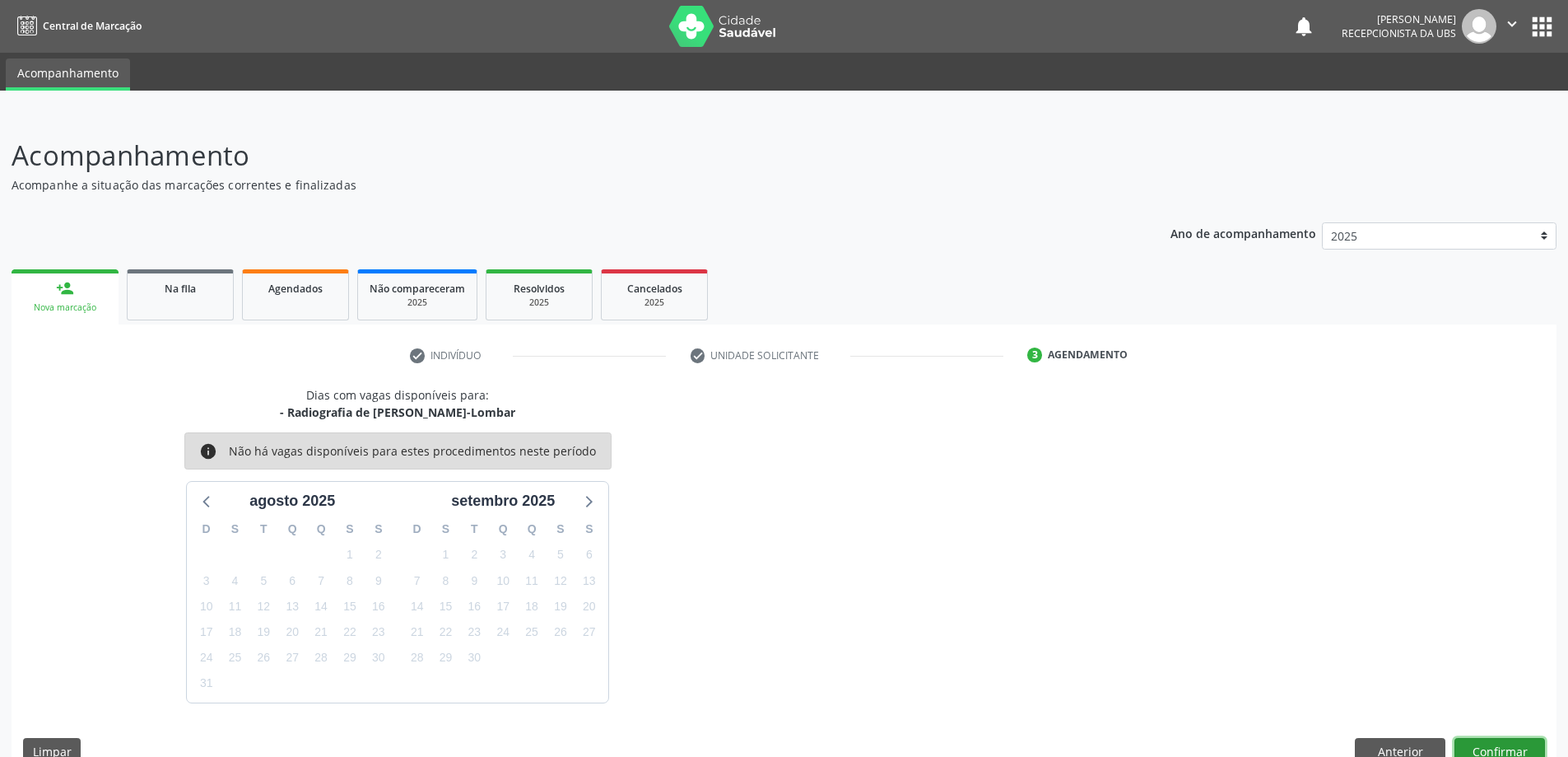
click at [1498, 745] on button "Confirmar" at bounding box center [1499, 752] width 90 height 28
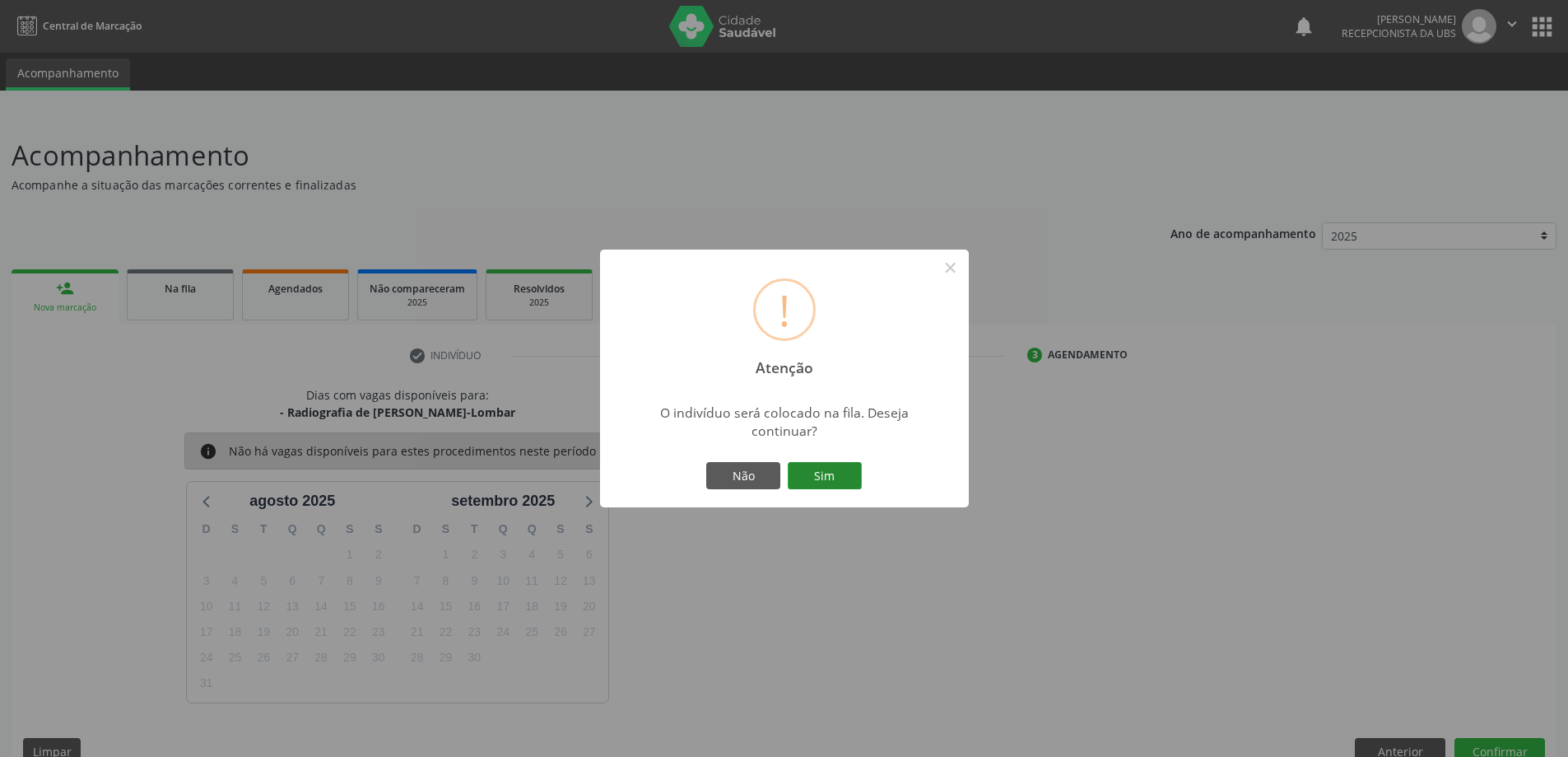
click at [844, 483] on button "Sim" at bounding box center [825, 476] width 74 height 28
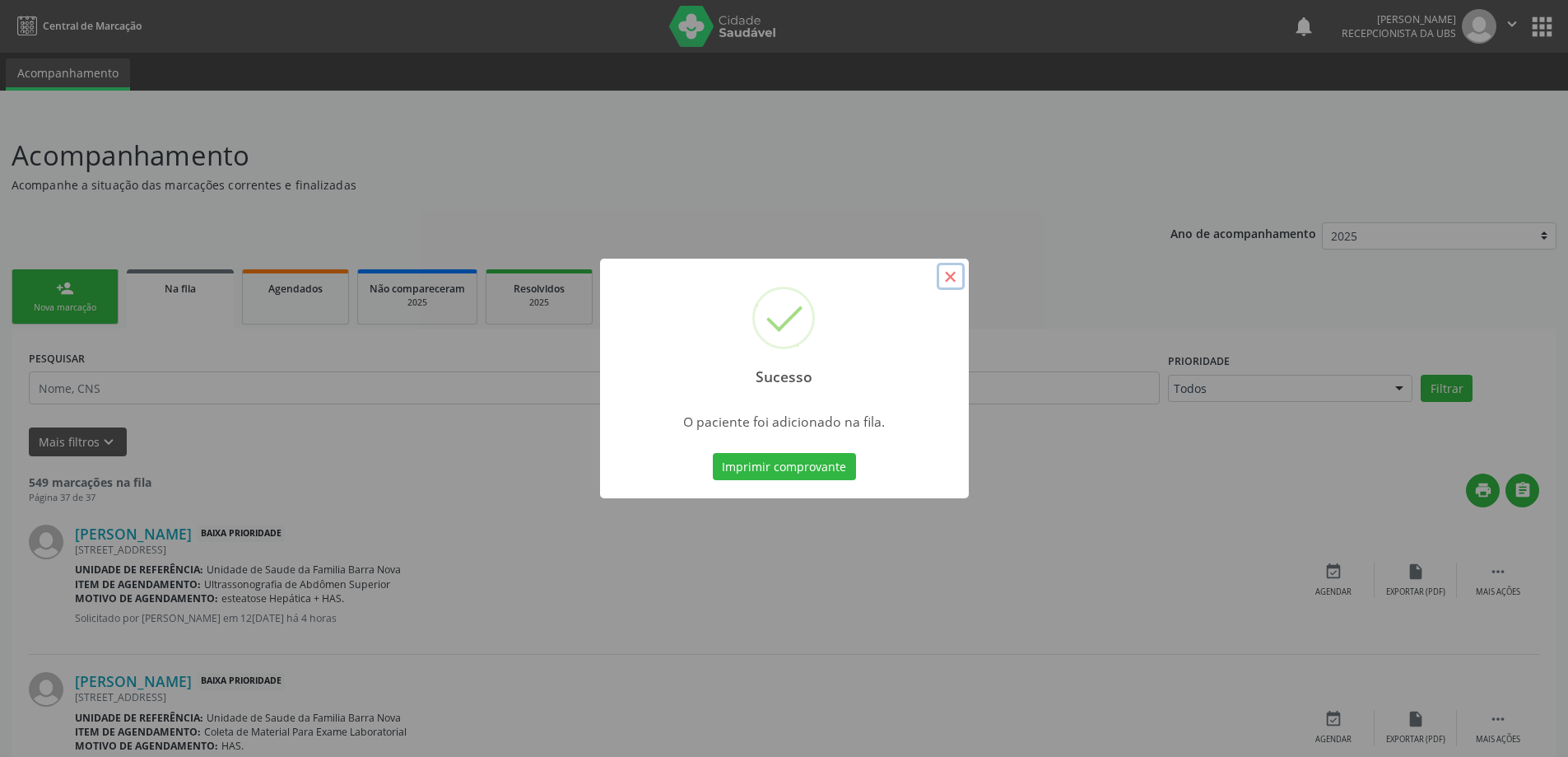
click at [953, 276] on button "×" at bounding box center [951, 276] width 28 height 28
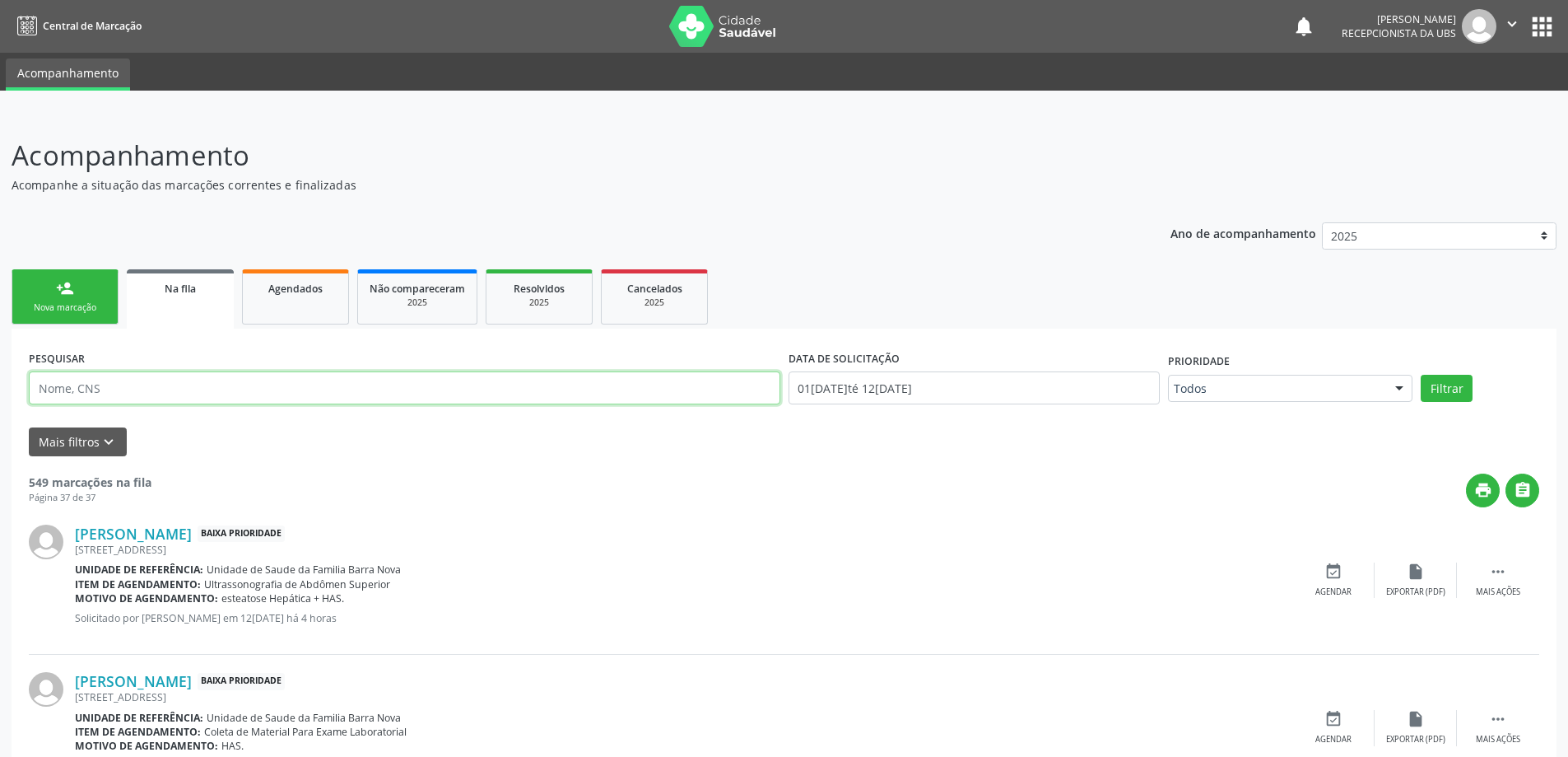
paste input "705005812795555"
type input "705005812795555"
click at [1421, 375] on button "Filtrar" at bounding box center [1446, 389] width 52 height 28
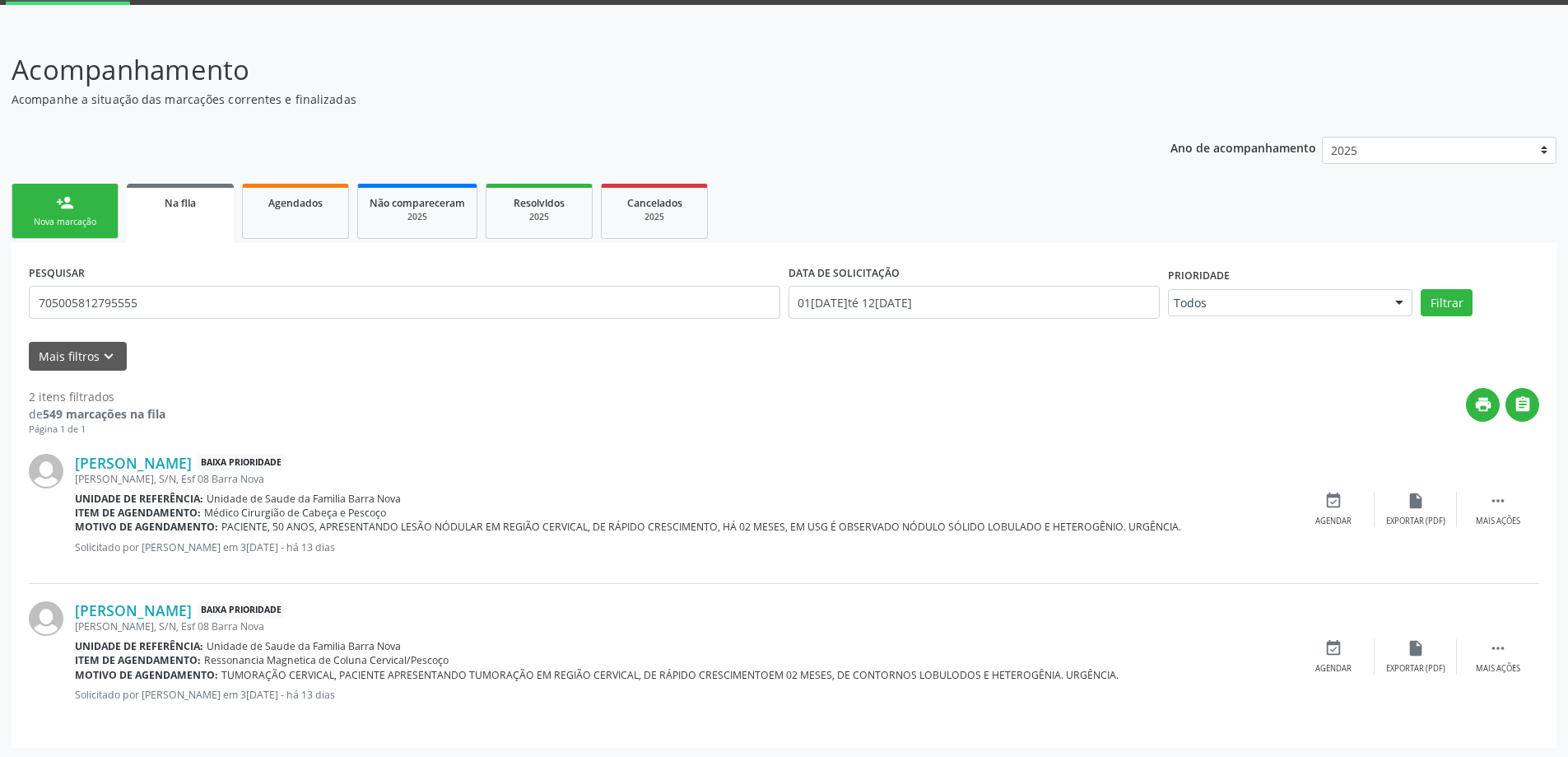
scroll to position [88, 0]
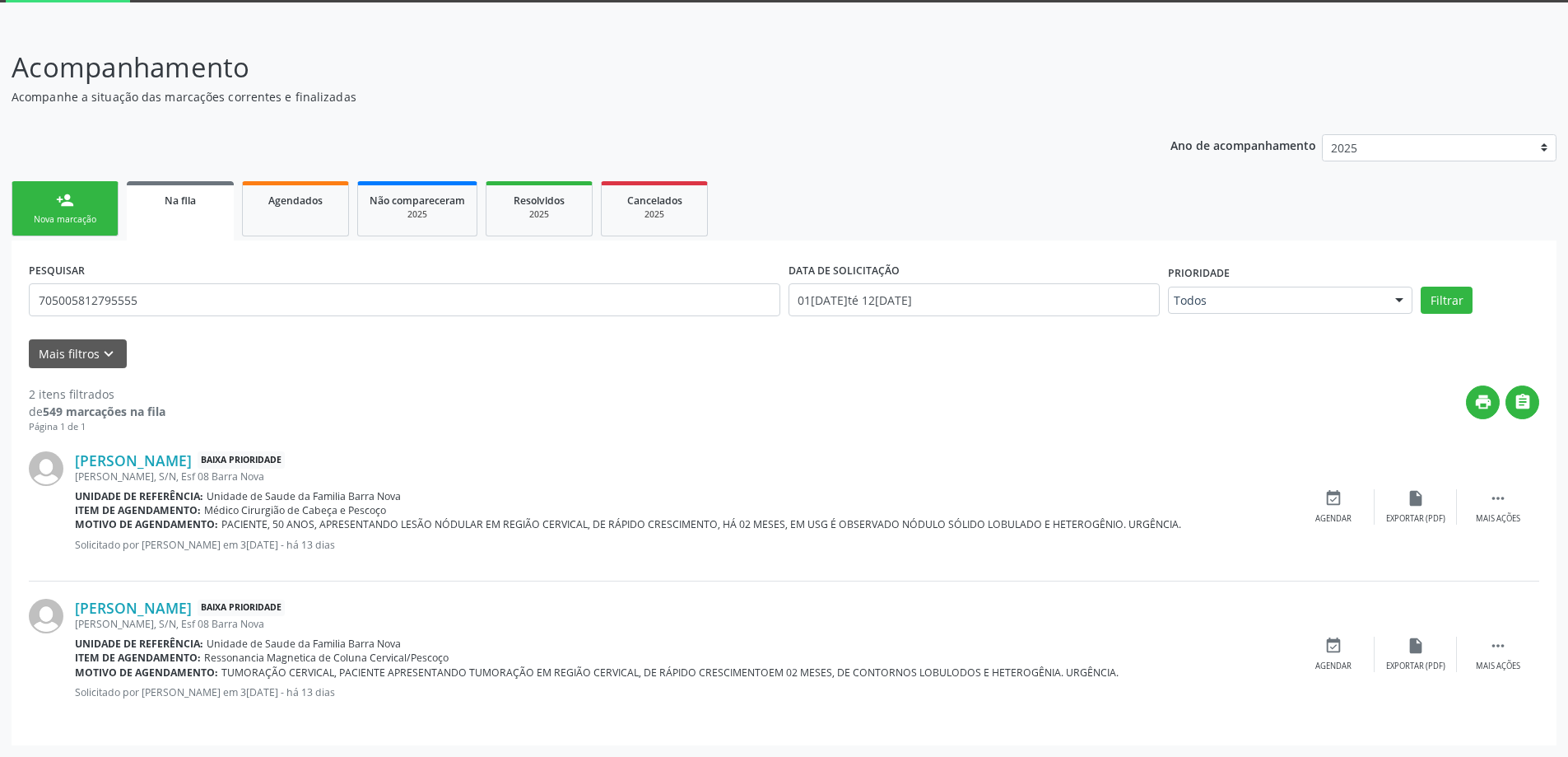
click at [41, 386] on div "2 itens filtrados de 549 marcações na fila Página 1 de 1 print  [PERSON_NAME] …" at bounding box center [784, 548] width 1510 height 360
click at [35, 357] on button "Mais filtros keyboard_arrow_down" at bounding box center [78, 353] width 98 height 29
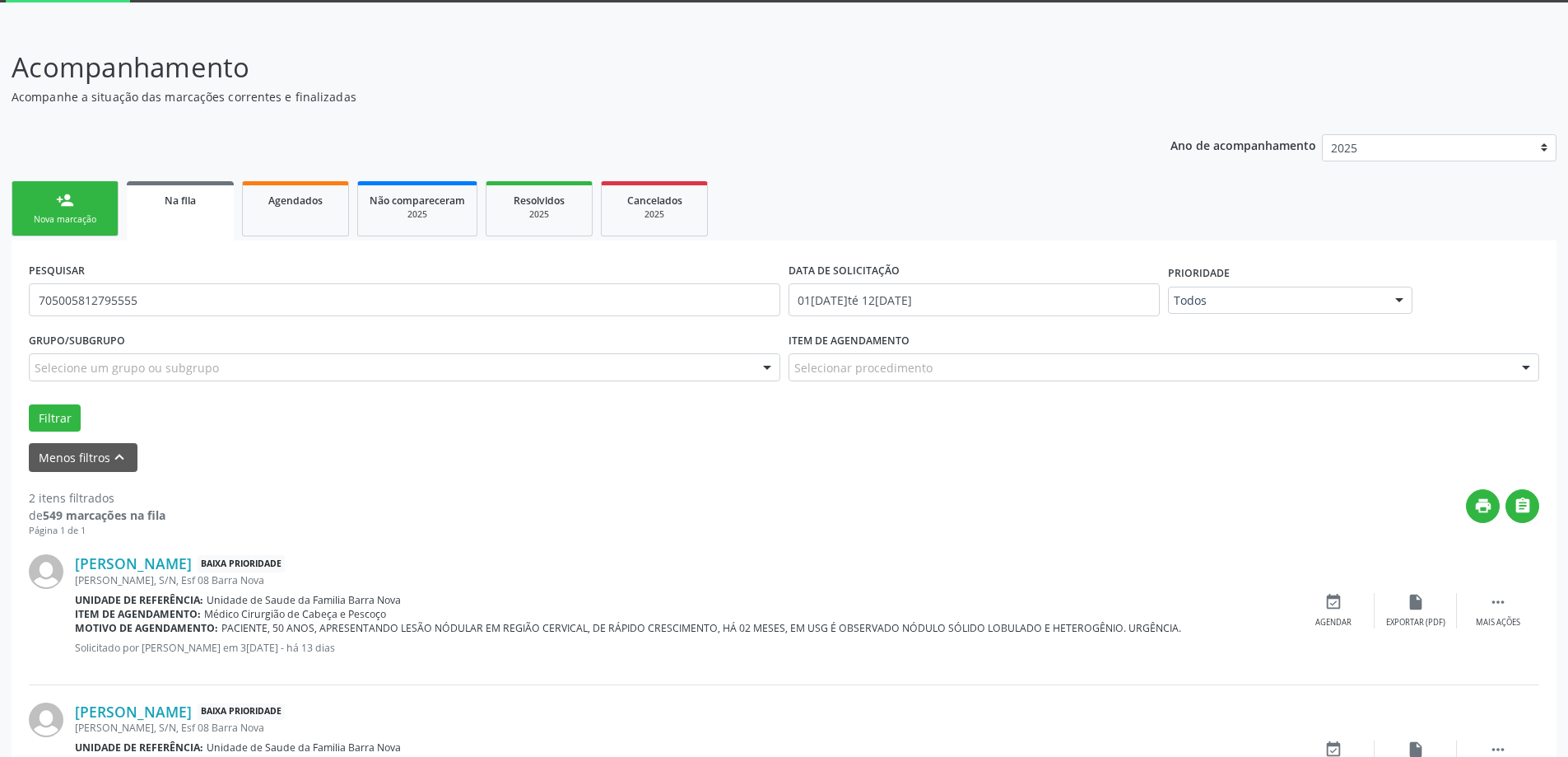
click at [267, 485] on div "2 itens filtrados de 549 marcações na fila Página 1 de 1 print  [PERSON_NAME] …" at bounding box center [784, 651] width 1510 height 360
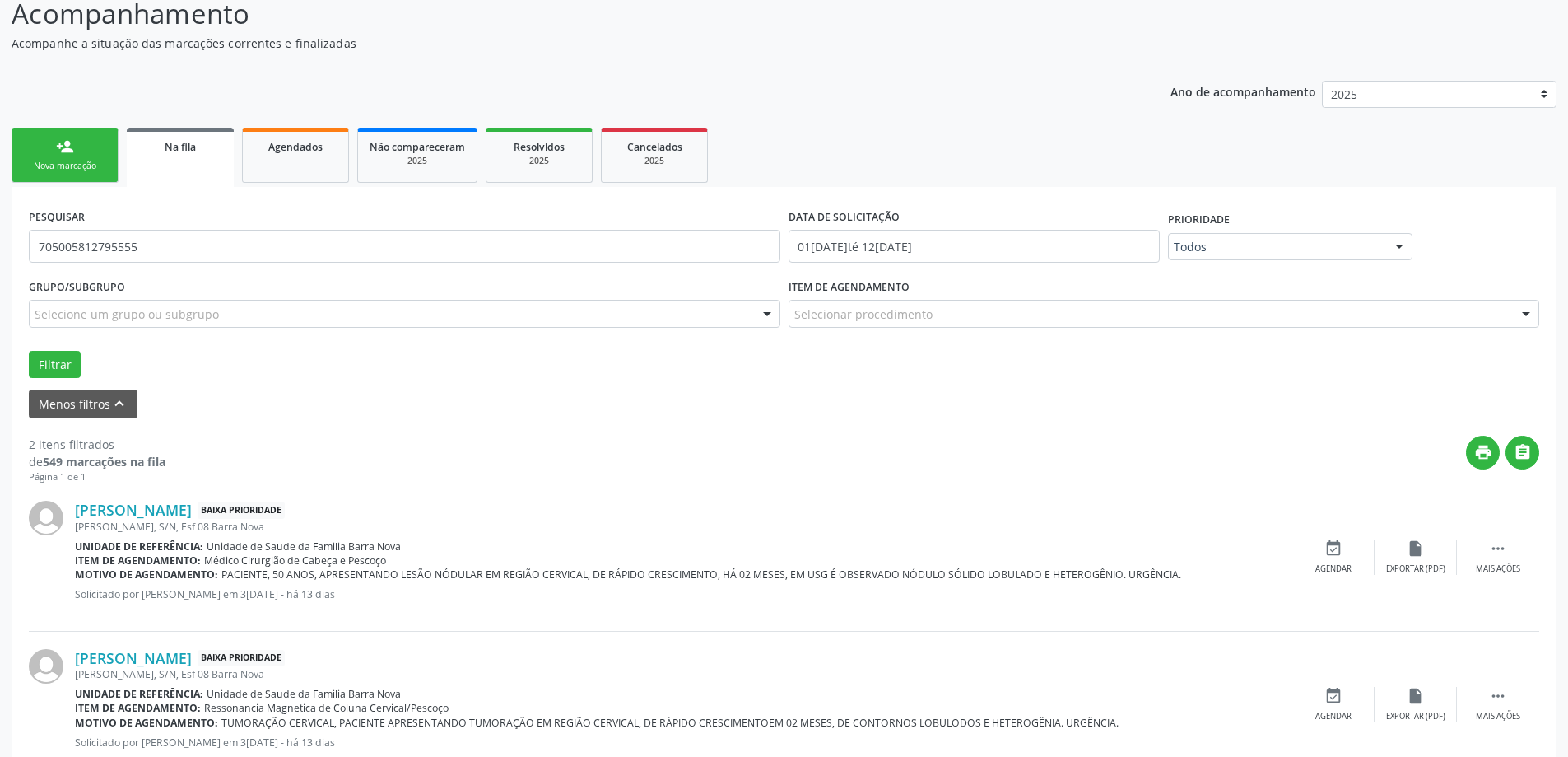
scroll to position [192, 0]
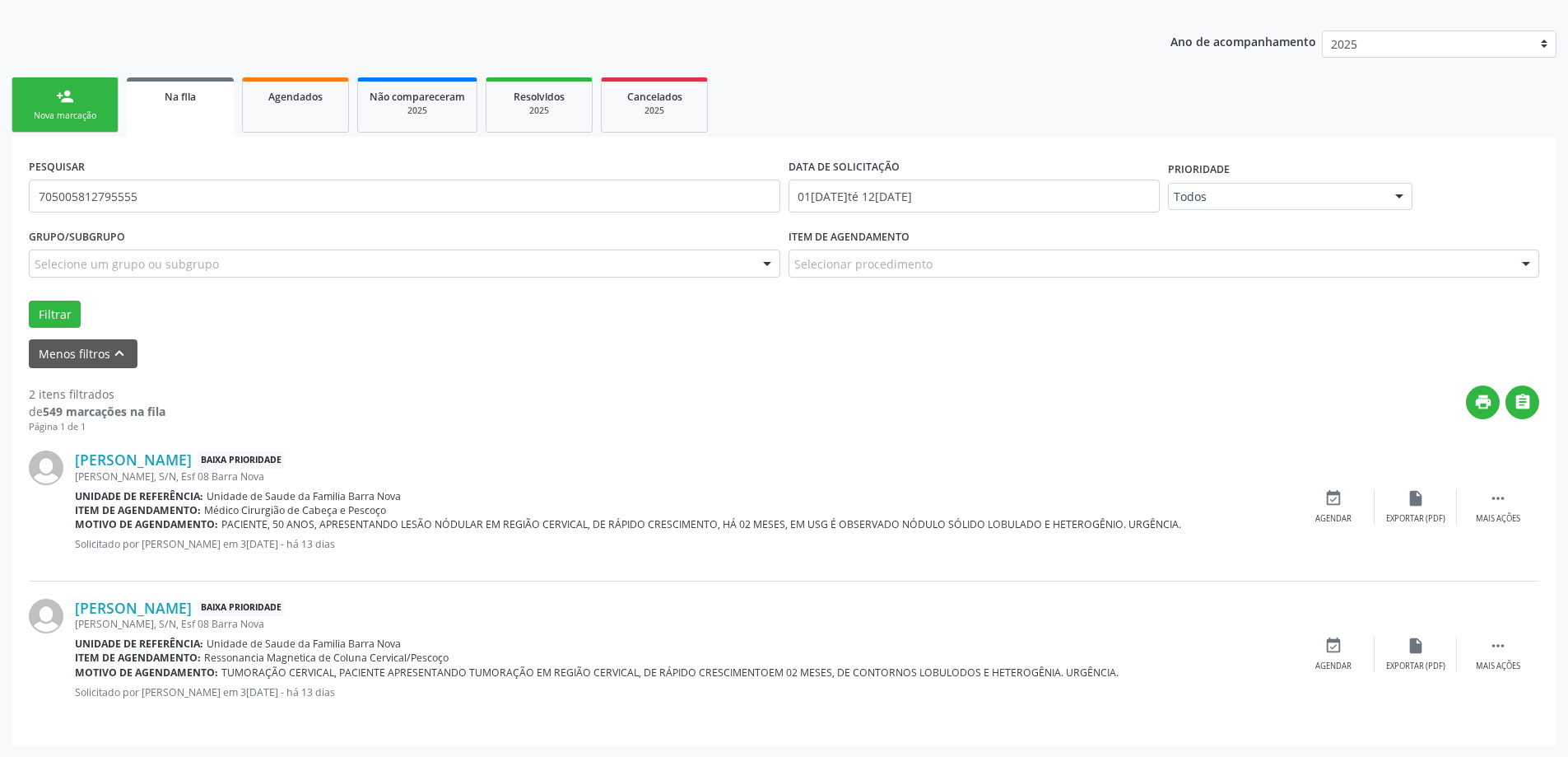
drag, startPoint x: 26, startPoint y: 496, endPoint x: 992, endPoint y: 716, distance: 990.7
click at [992, 716] on div "PESQUISAR 705005812795555 DATA DE SOLICITAÇÃO [DATE] até [DATE] Prioridade Todo…" at bounding box center [784, 440] width 1545 height 607
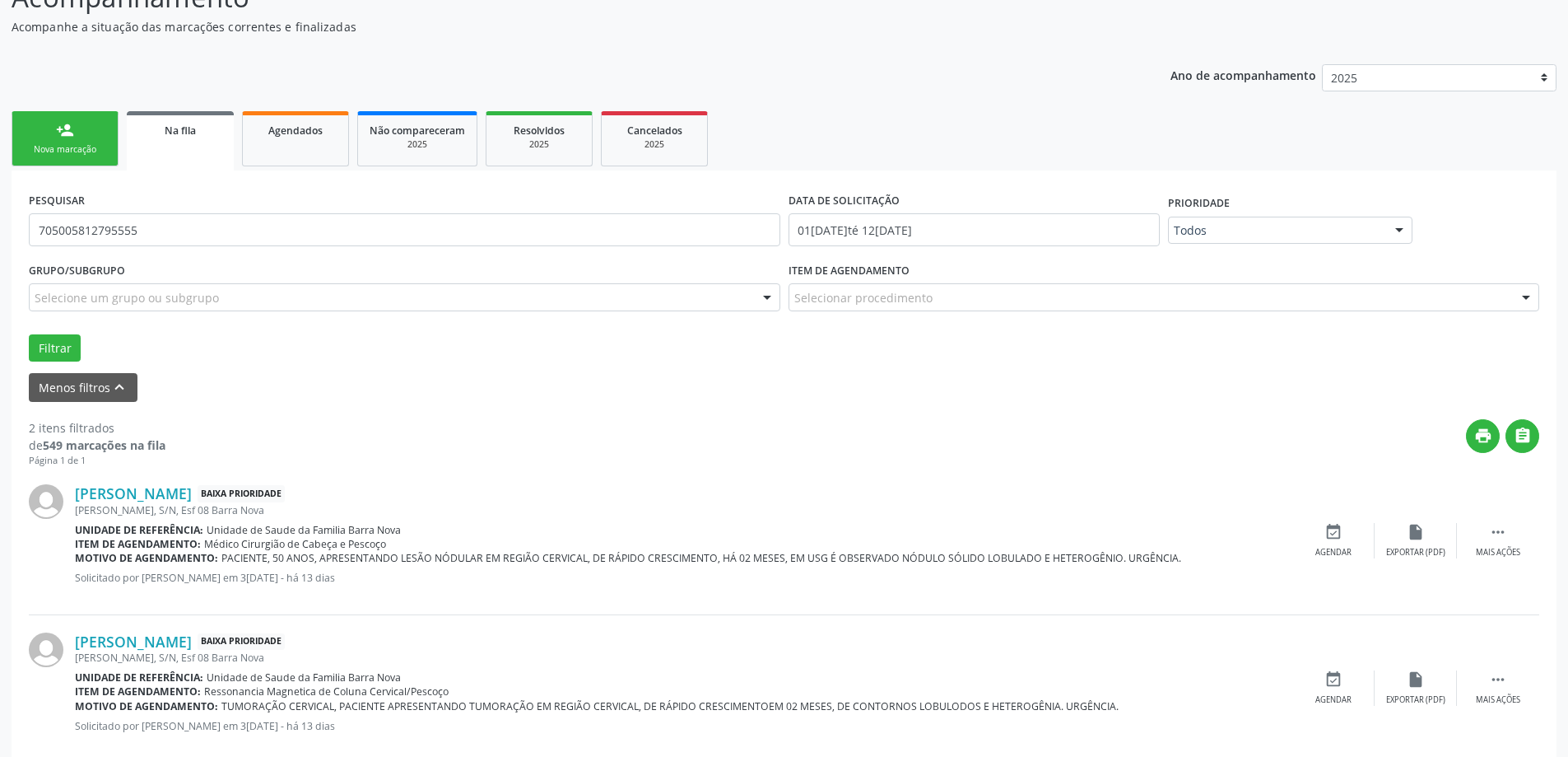
click at [543, 450] on div "print " at bounding box center [852, 443] width 1374 height 49
click at [179, 501] on link "[PERSON_NAME]" at bounding box center [133, 493] width 117 height 18
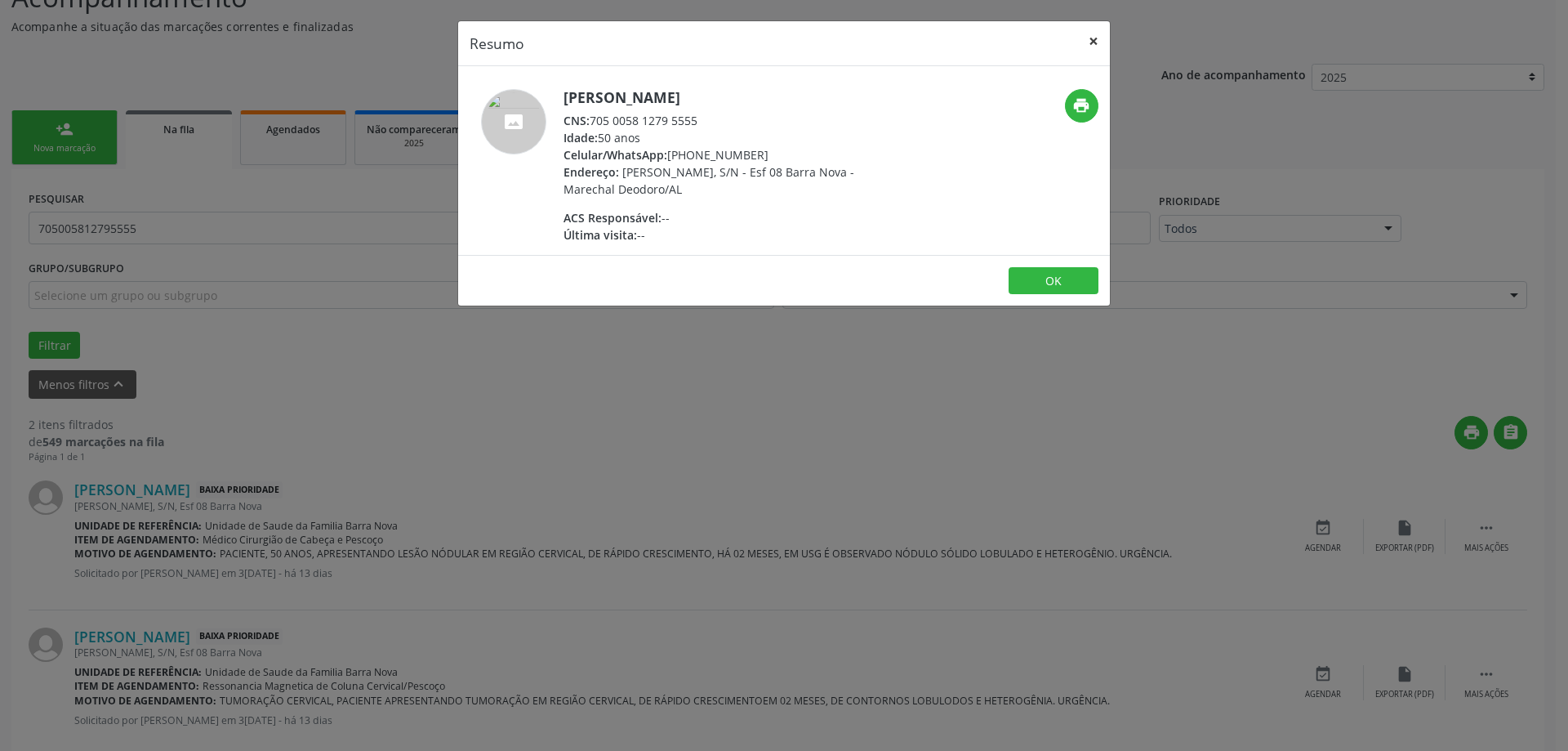
click at [1099, 39] on button "×" at bounding box center [1094, 41] width 33 height 40
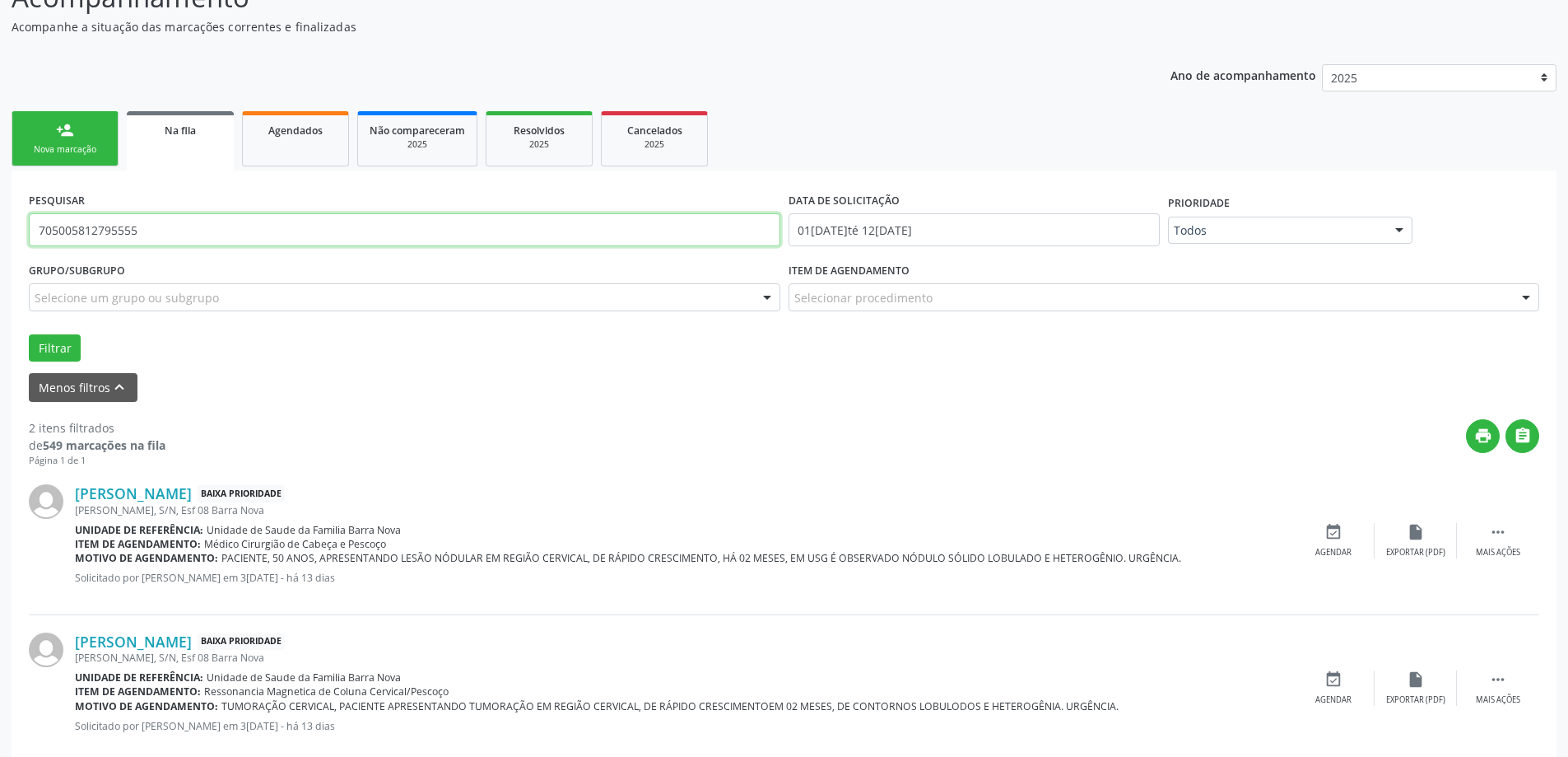
drag, startPoint x: 569, startPoint y: 236, endPoint x: 0, endPoint y: 164, distance: 573.5
click at [0, 164] on div "Acompanhamento Acompanhe a situação das marcações correntes e finalizadas Relat…" at bounding box center [784, 372] width 1568 height 835
click at [39, 140] on link "person_add Nova marcação" at bounding box center [65, 138] width 107 height 55
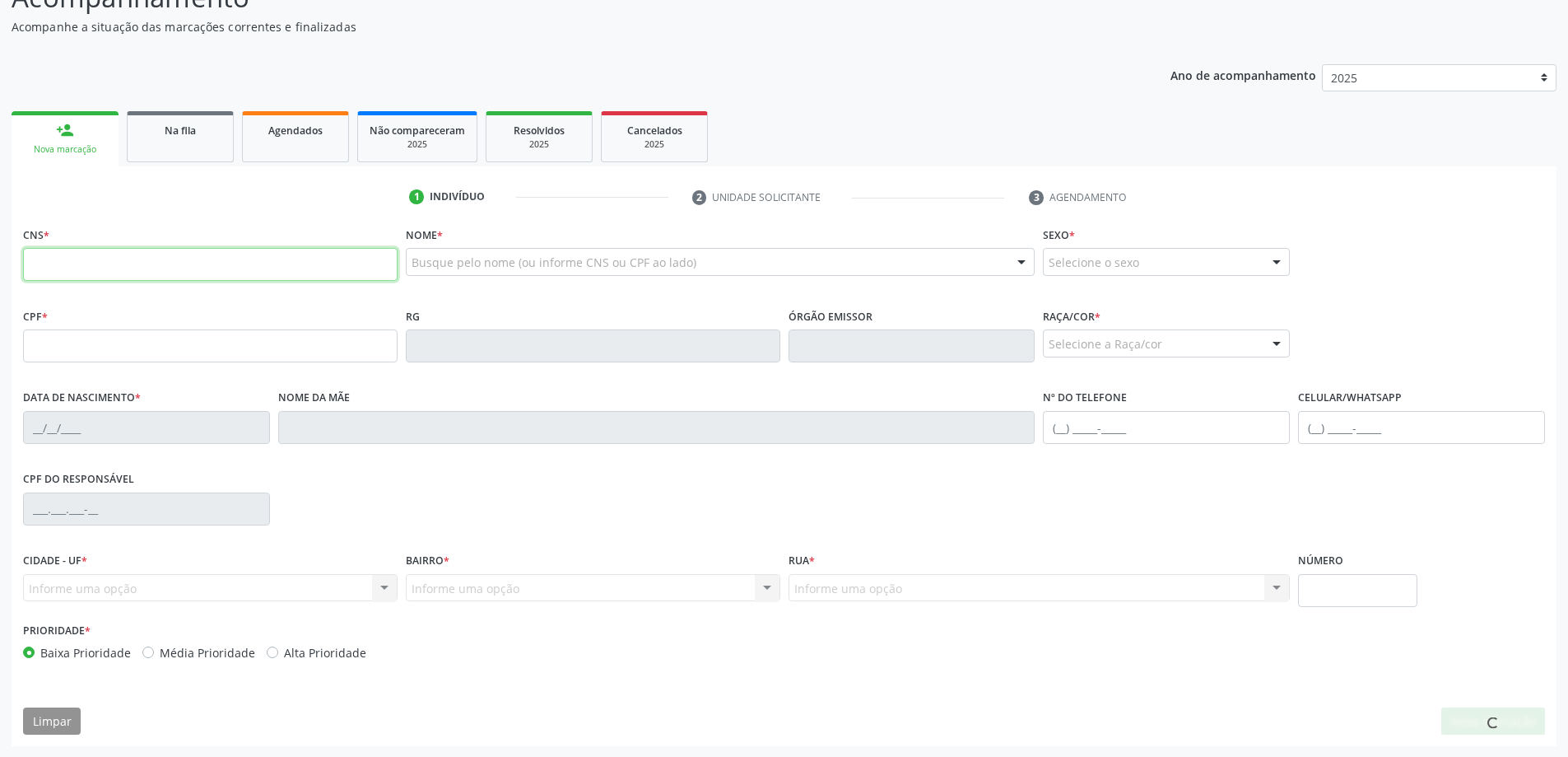
click at [79, 266] on input "text" at bounding box center [210, 265] width 375 height 33
type input "702 9075 4845 3674"
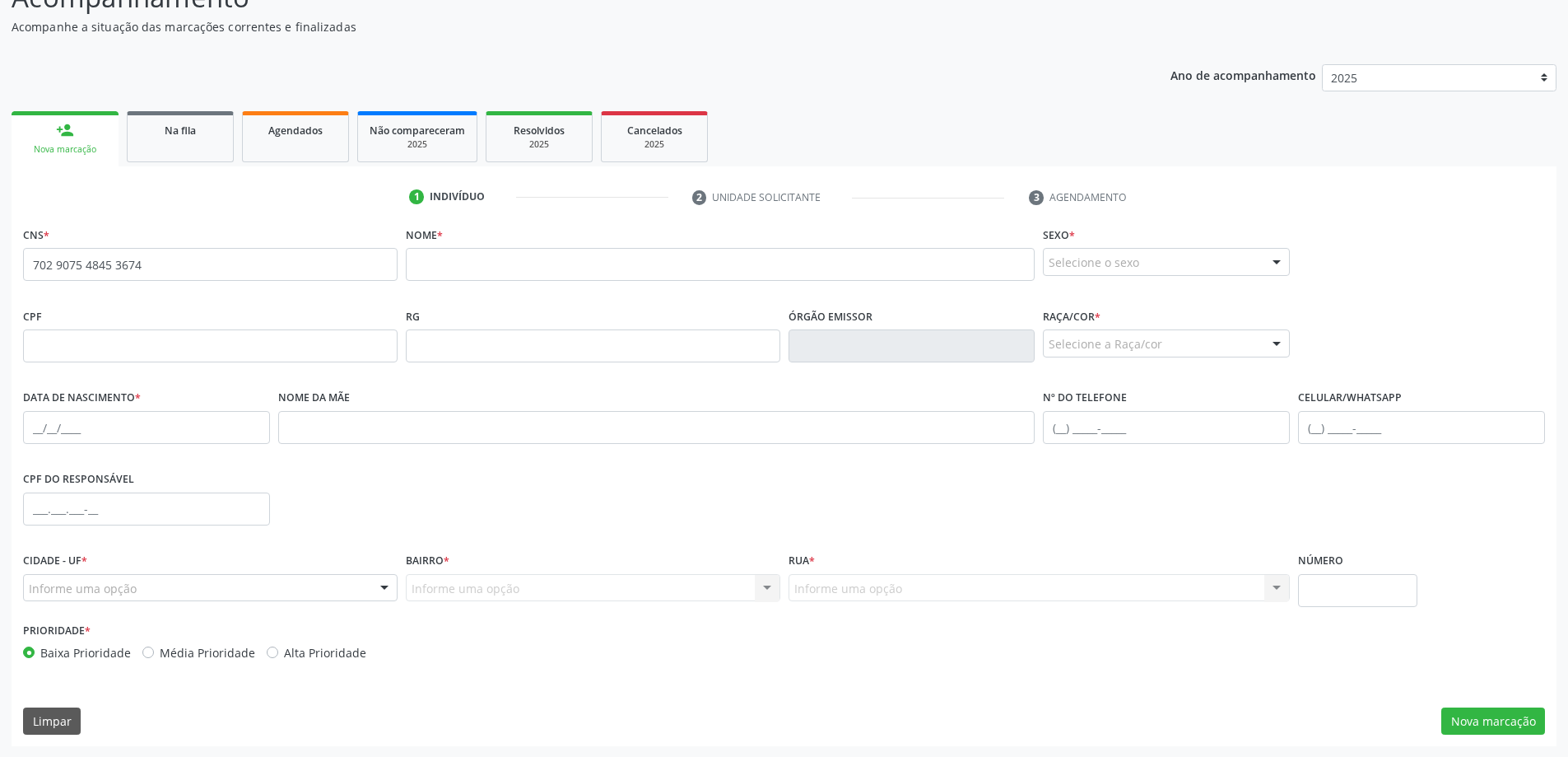
scroll to position [159, 0]
click at [179, 265] on input "702 9075 4845 3674" at bounding box center [210, 264] width 375 height 33
drag, startPoint x: 33, startPoint y: 262, endPoint x: 155, endPoint y: 266, distance: 122.1
click at [141, 270] on input "702 9075 4845 3674" at bounding box center [210, 264] width 375 height 33
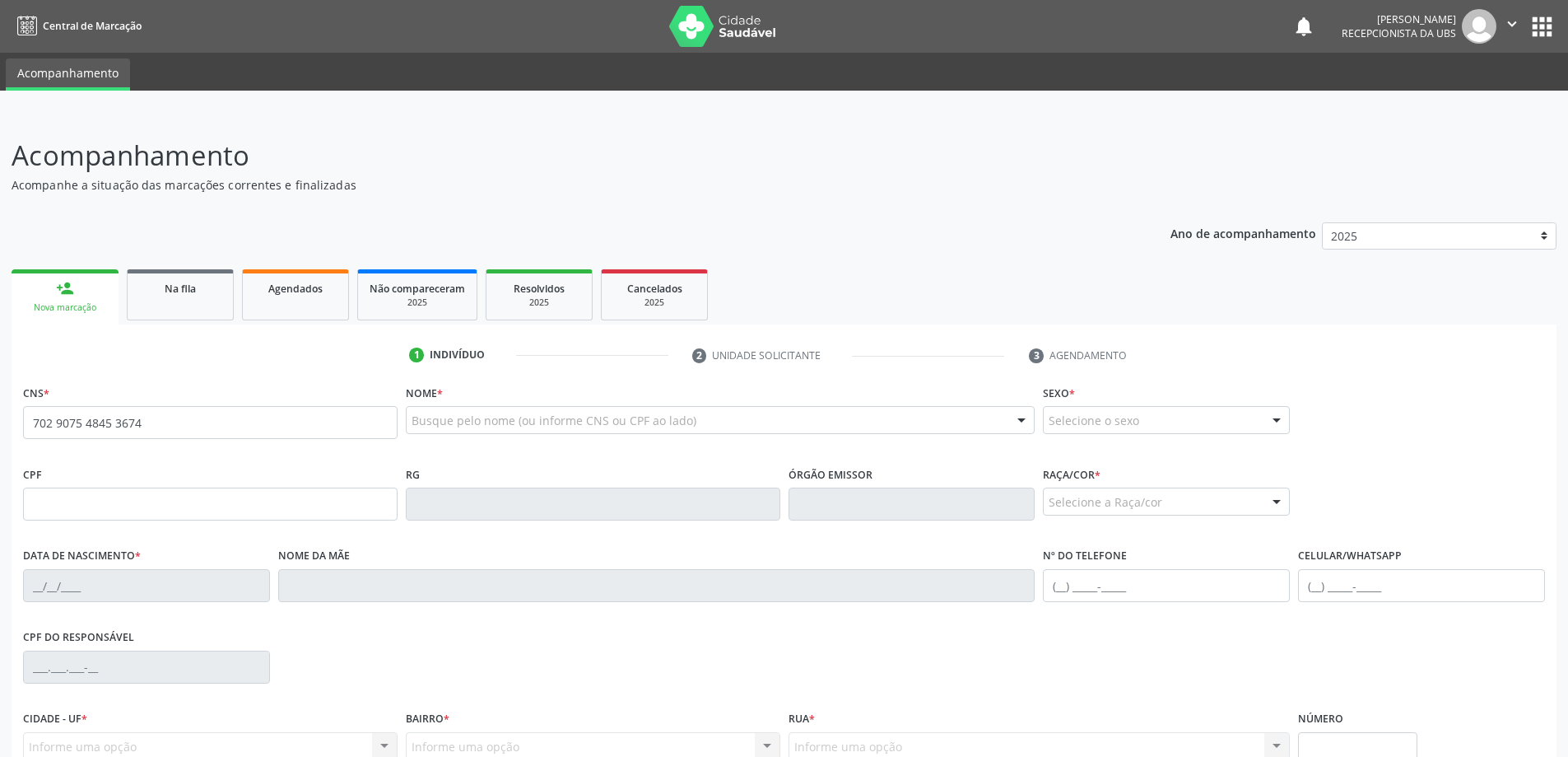
type input "702 9075 4845 3674"
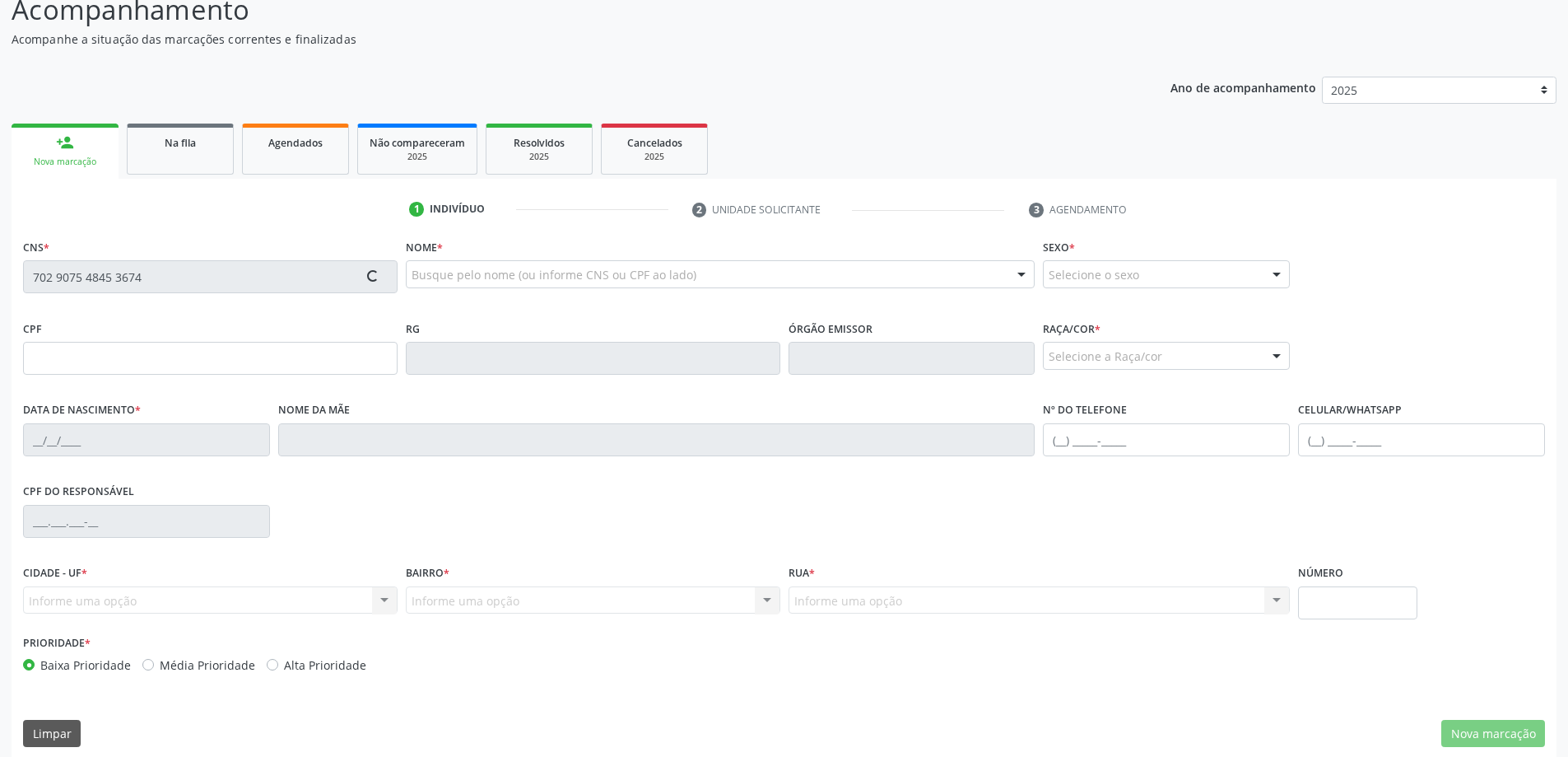
scroll to position [159, 0]
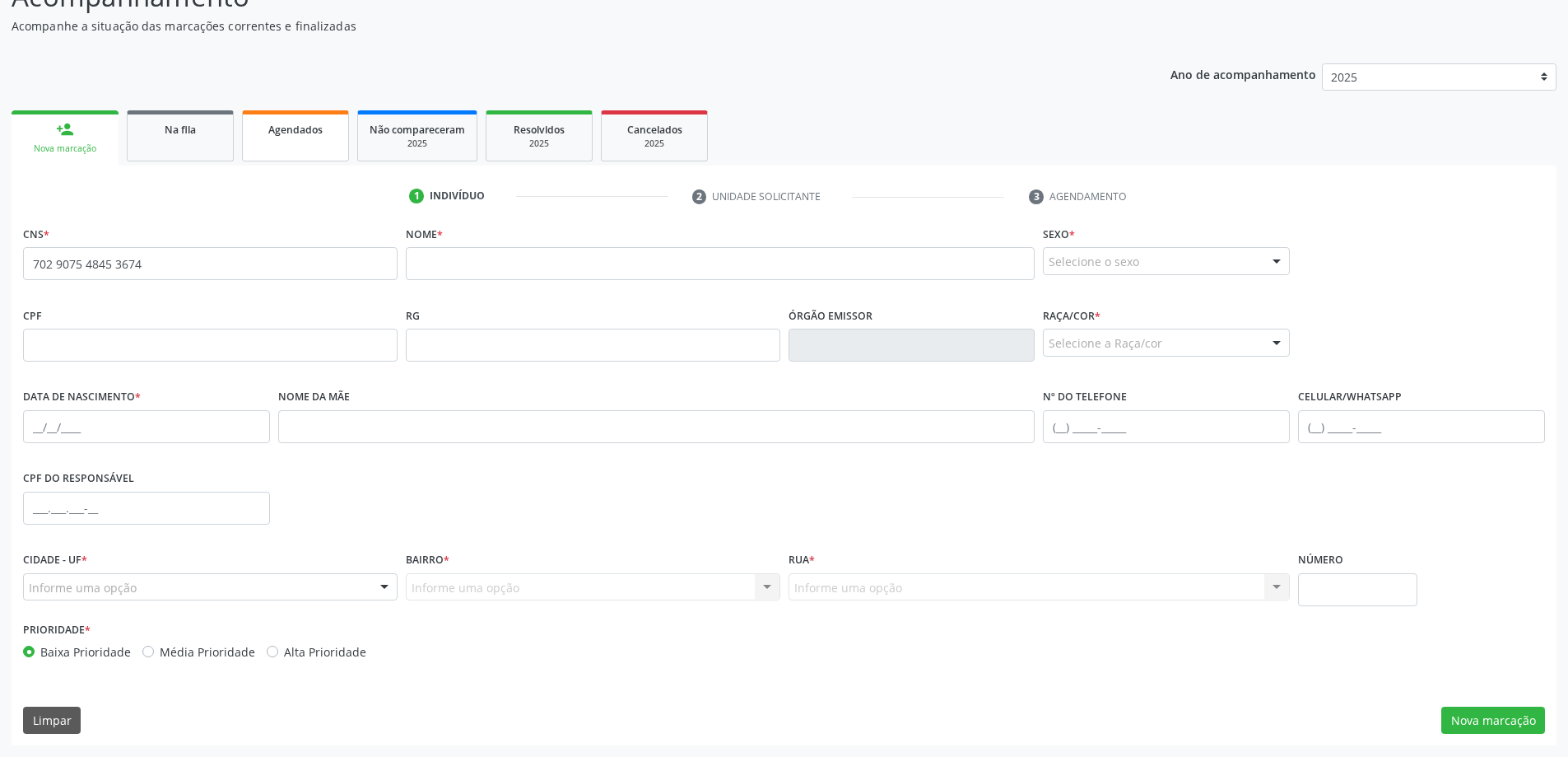
click at [309, 139] on link "Agendados" at bounding box center [295, 136] width 107 height 51
select select "7"
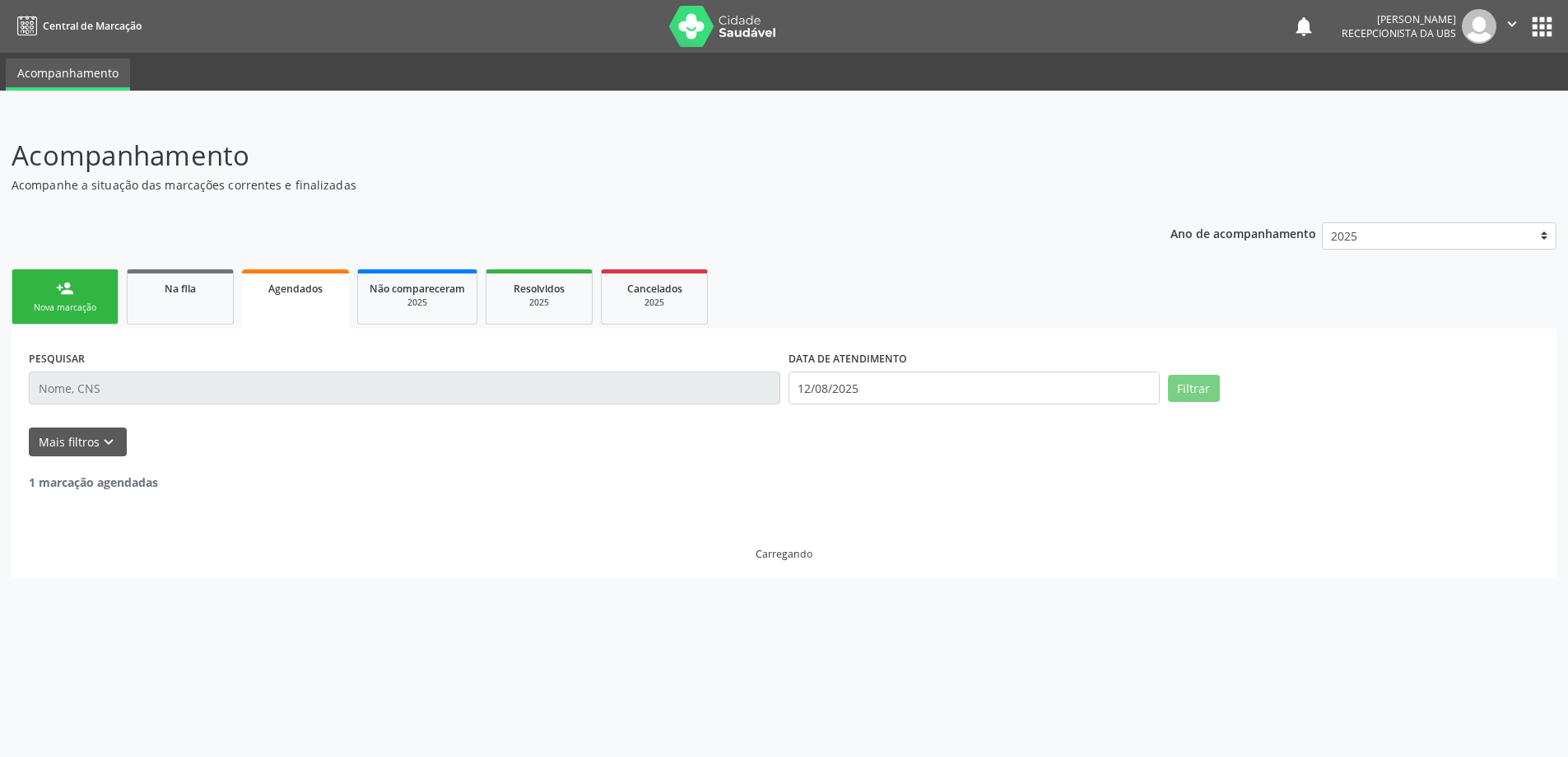
scroll to position [0, 0]
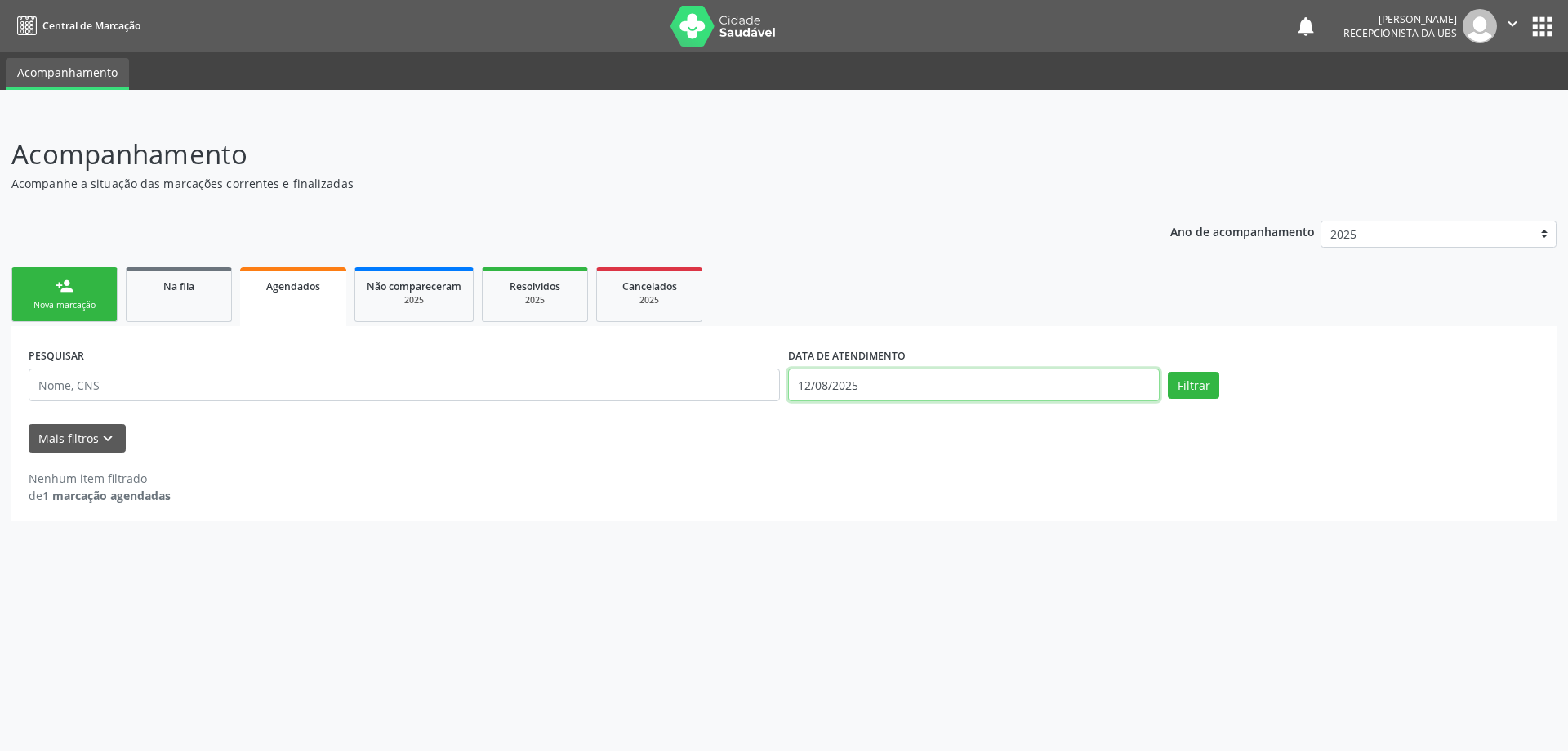
click at [1059, 380] on input "12/08/2025" at bounding box center [973, 385] width 372 height 33
click at [974, 470] on span "1" at bounding box center [979, 469] width 32 height 32
type input "01[DATE]"
click at [1192, 369] on div "PESQUISAR DATA DE ATENDIMENTO Filtrar" at bounding box center [784, 378] width 1519 height 70
click at [1194, 393] on button "Filtrar" at bounding box center [1193, 386] width 52 height 28
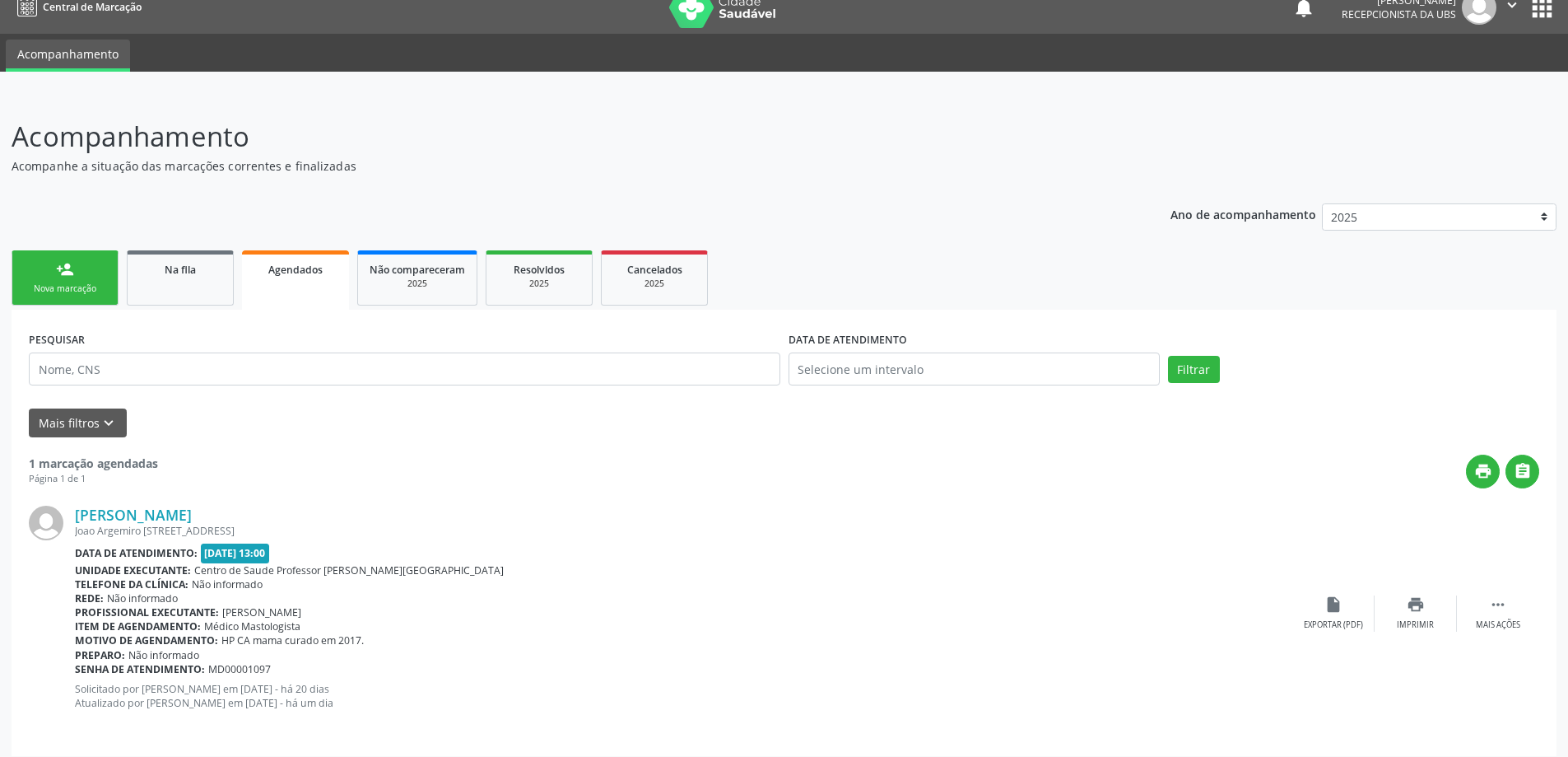
scroll to position [30, 0]
